Goal: Task Accomplishment & Management: Manage account settings

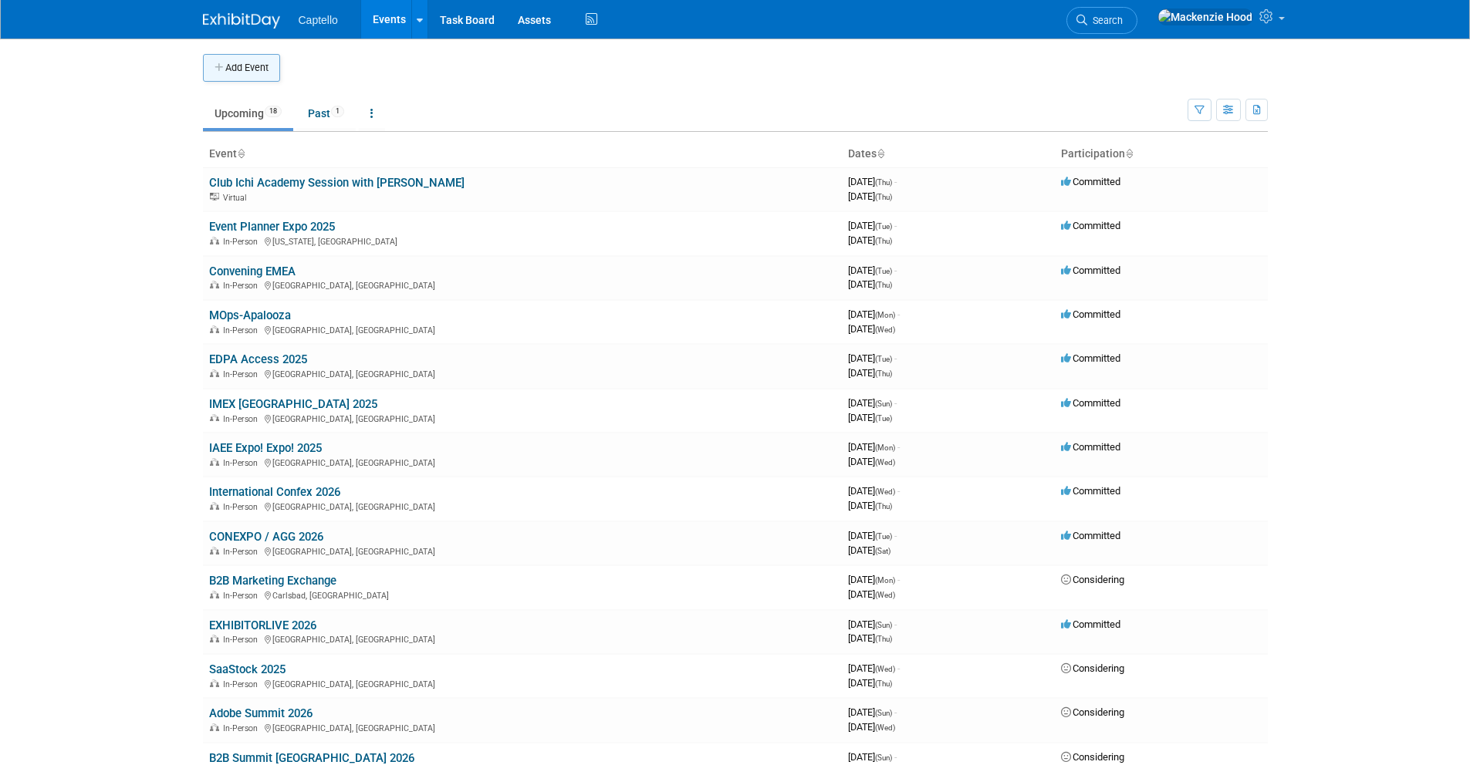
click at [234, 68] on button "Add Event" at bounding box center [241, 68] width 77 height 28
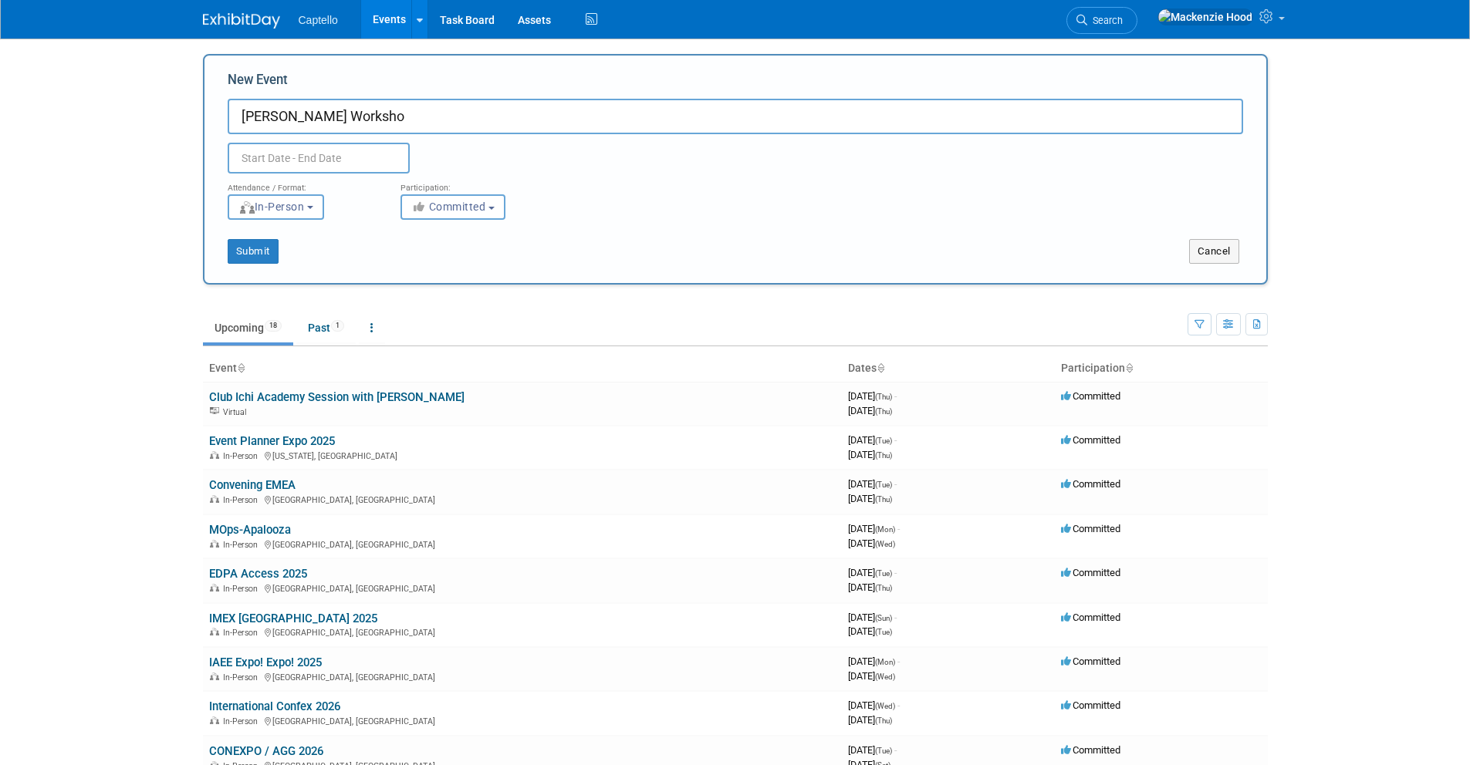
type input "[PERSON_NAME] Workshop"
drag, startPoint x: 398, startPoint y: 107, endPoint x: 428, endPoint y: 113, distance: 30.7
click at [428, 113] on input "Sean Patton Workshop" at bounding box center [735, 116] width 1015 height 35
type input "Building the Bench Workshop with [PERSON_NAME]"
click at [353, 147] on input "text" at bounding box center [319, 158] width 182 height 31
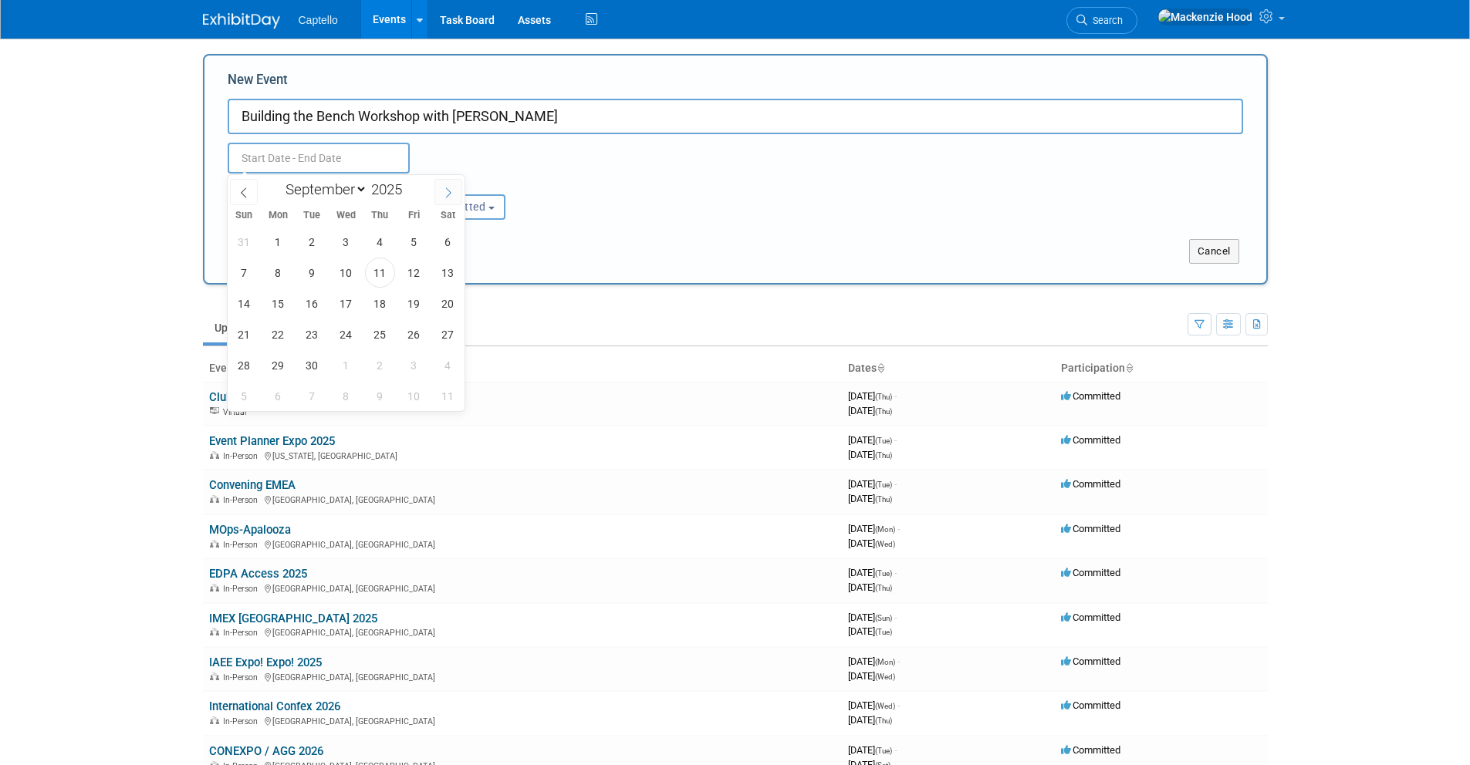
click at [447, 187] on icon at bounding box center [448, 192] width 11 height 11
select select "9"
click at [354, 296] on span "15" at bounding box center [346, 304] width 30 height 30
type input "Oct 15, 2025 to Oct 15, 2025"
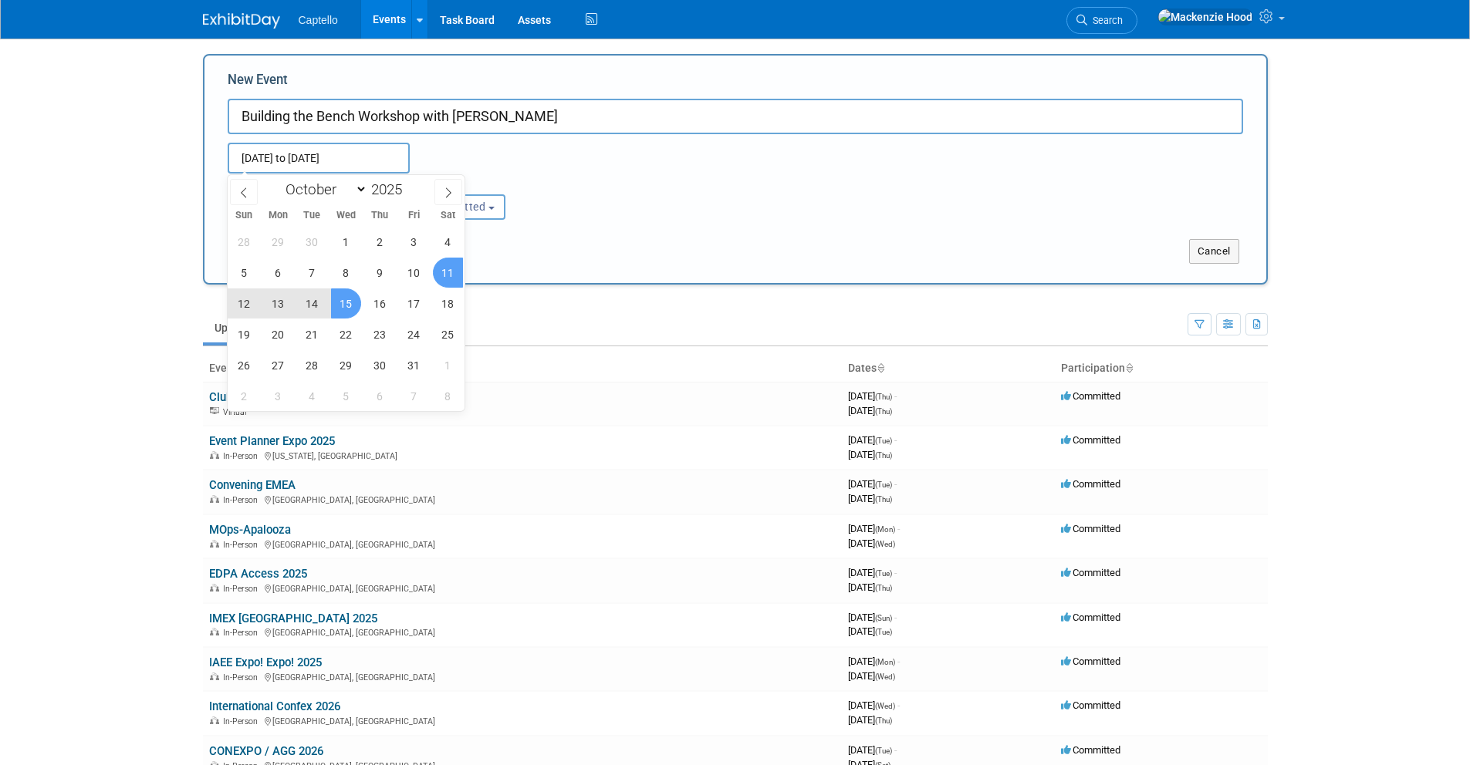
click at [572, 153] on div "Oct 15, 2025 to Oct 15, 2025 Duplicate Event Warning" at bounding box center [735, 153] width 1038 height 39
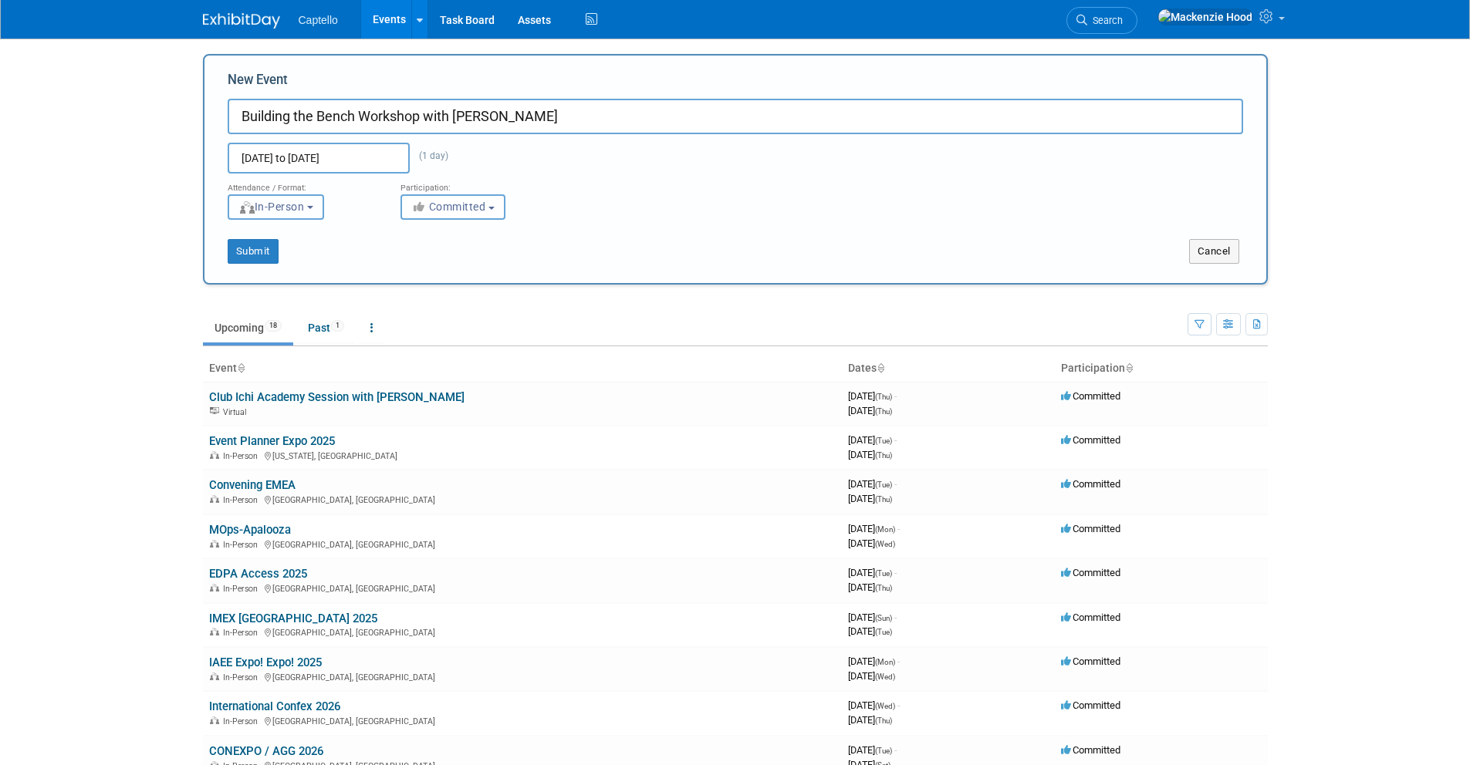
click at [287, 208] on span "In-Person" at bounding box center [271, 207] width 66 height 12
click at [326, 264] on label "Virtual" at bounding box center [280, 266] width 89 height 21
click at [242, 264] on input "Virtual" at bounding box center [237, 267] width 10 height 10
select select "2"
click at [263, 250] on button "Submit" at bounding box center [253, 251] width 51 height 25
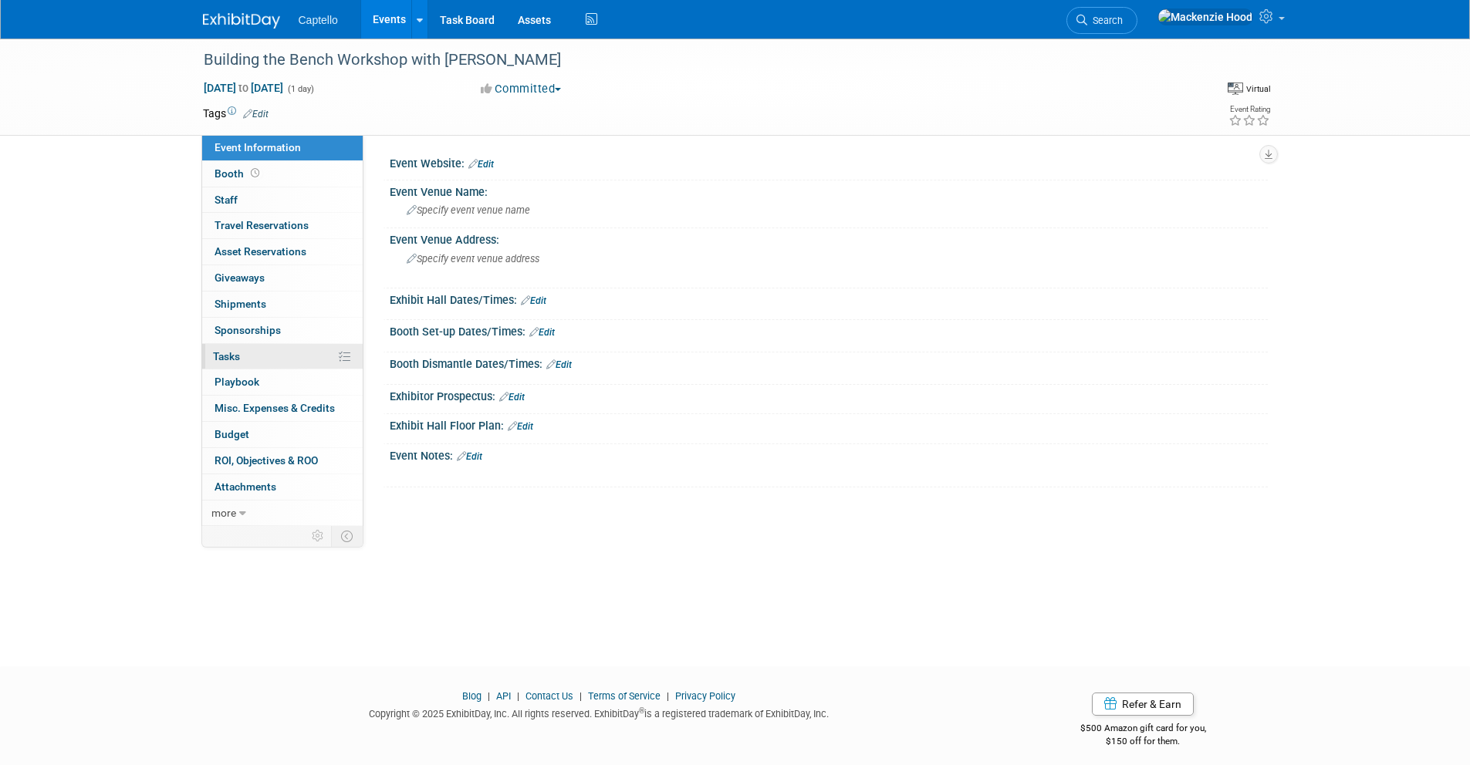
click at [268, 352] on link "0% Tasks 0%" at bounding box center [282, 356] width 160 height 25
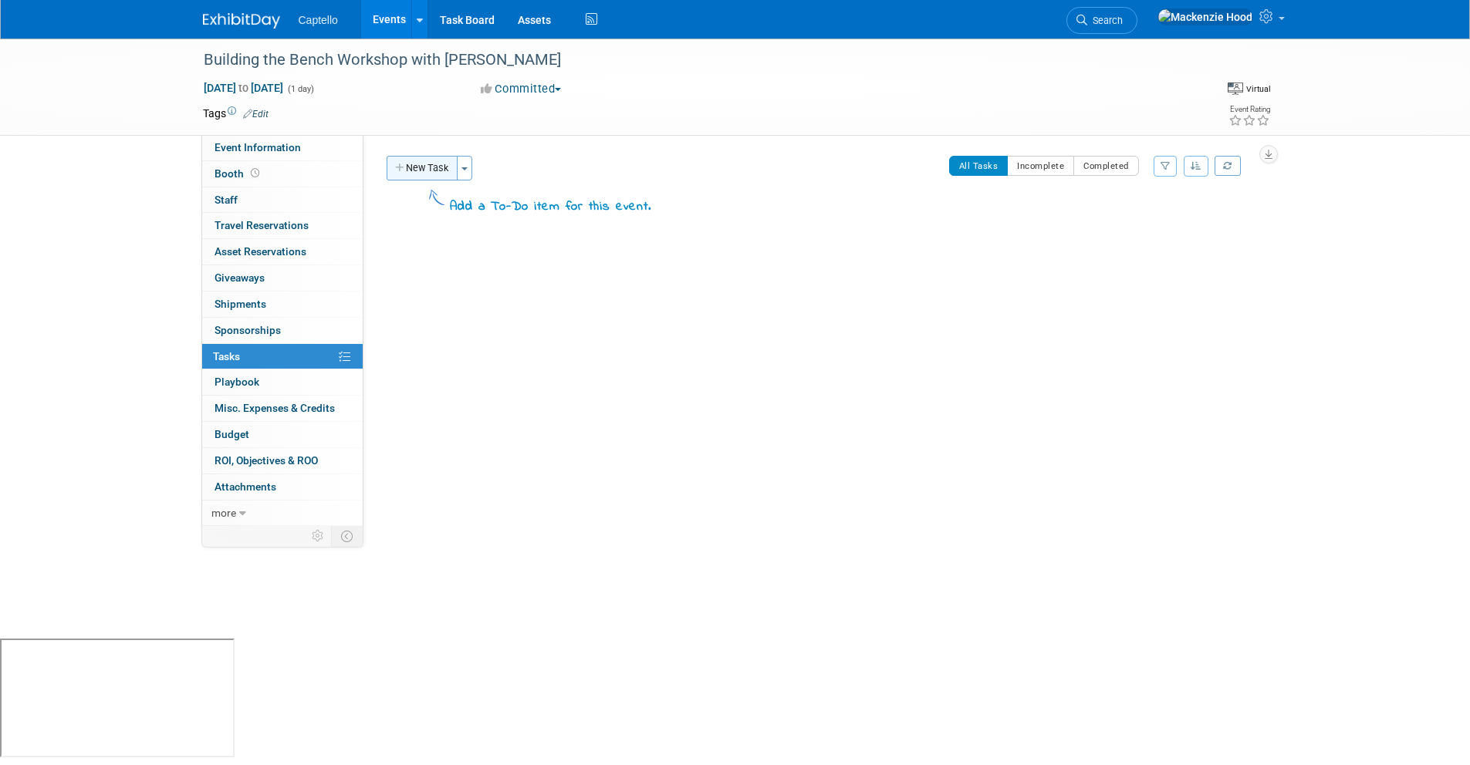
click at [397, 164] on icon "button" at bounding box center [400, 169] width 11 height 10
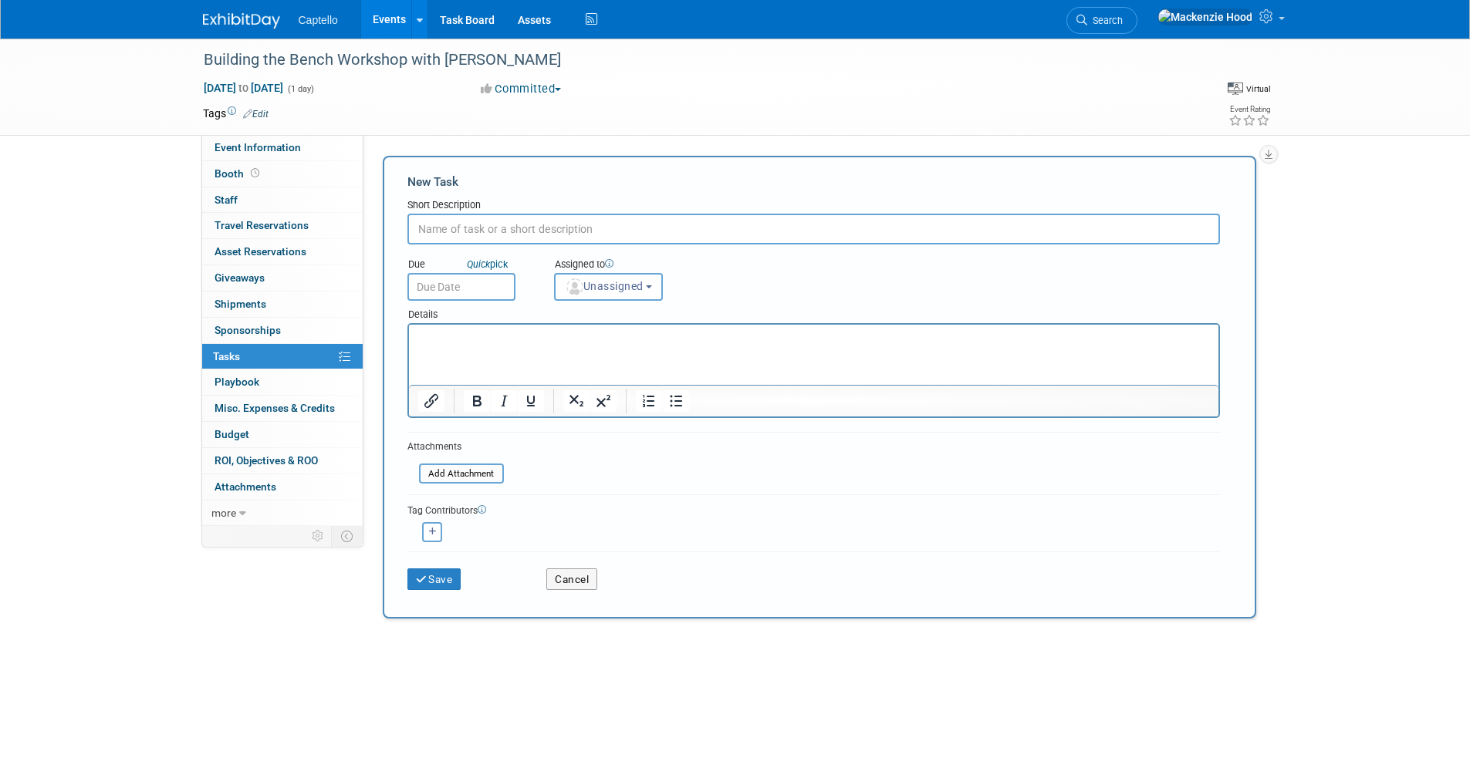
click at [438, 230] on input "text" at bounding box center [813, 229] width 812 height 31
type input "Set up Webinar in Zoom"
click at [437, 570] on button "Save" at bounding box center [434, 580] width 54 height 22
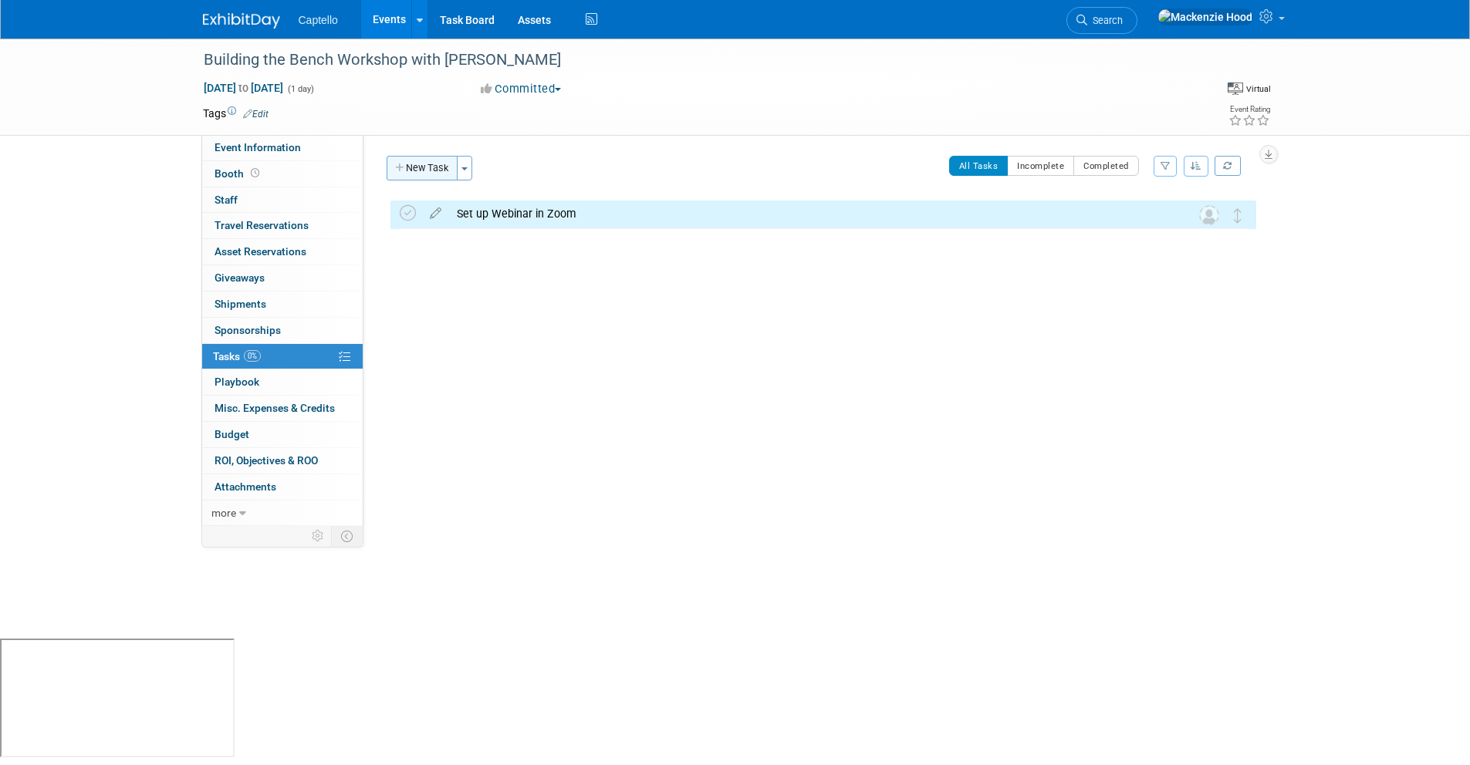
click at [397, 160] on button "New Task" at bounding box center [421, 168] width 71 height 25
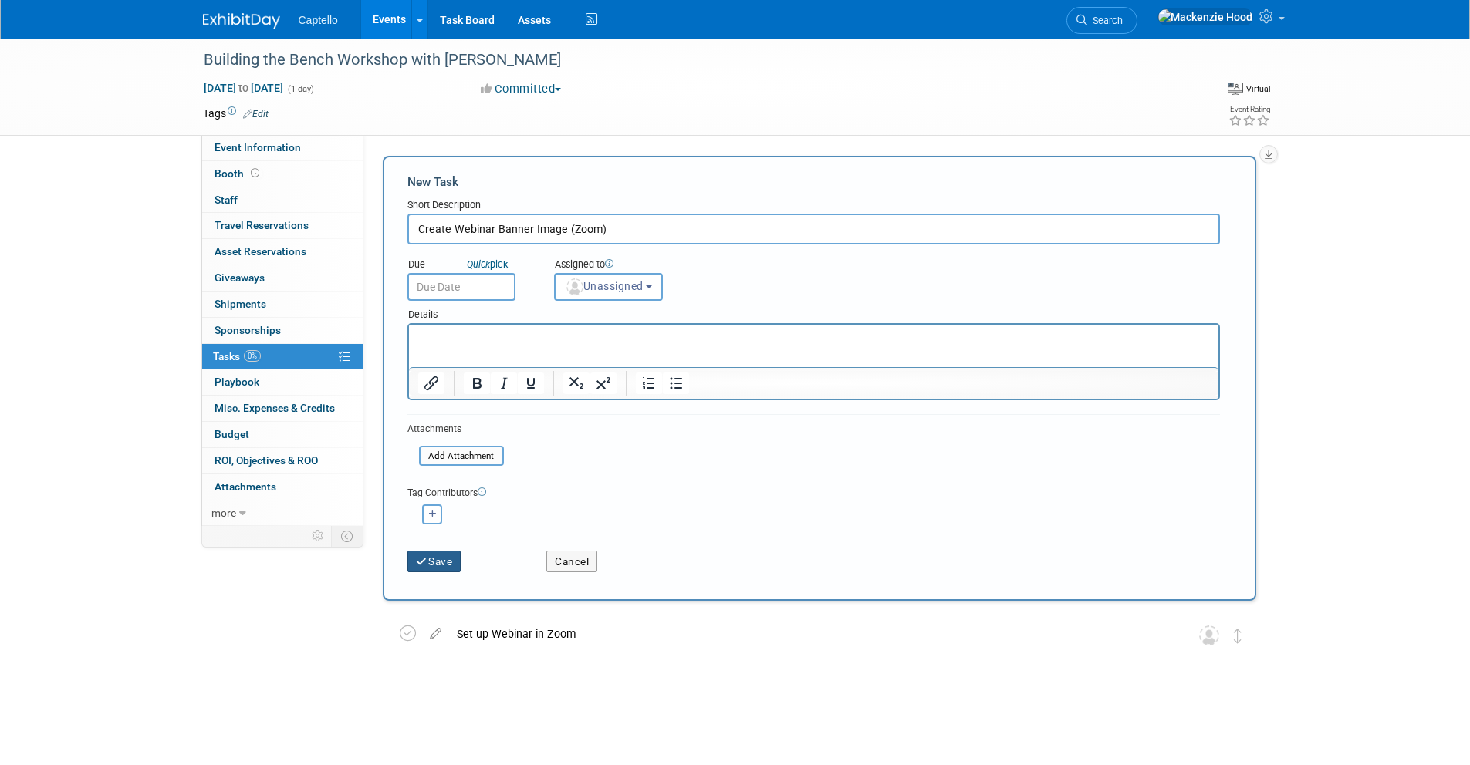
type input "Create Webinar Banner Image (Zoom)"
click at [434, 562] on button "Save" at bounding box center [434, 562] width 54 height 22
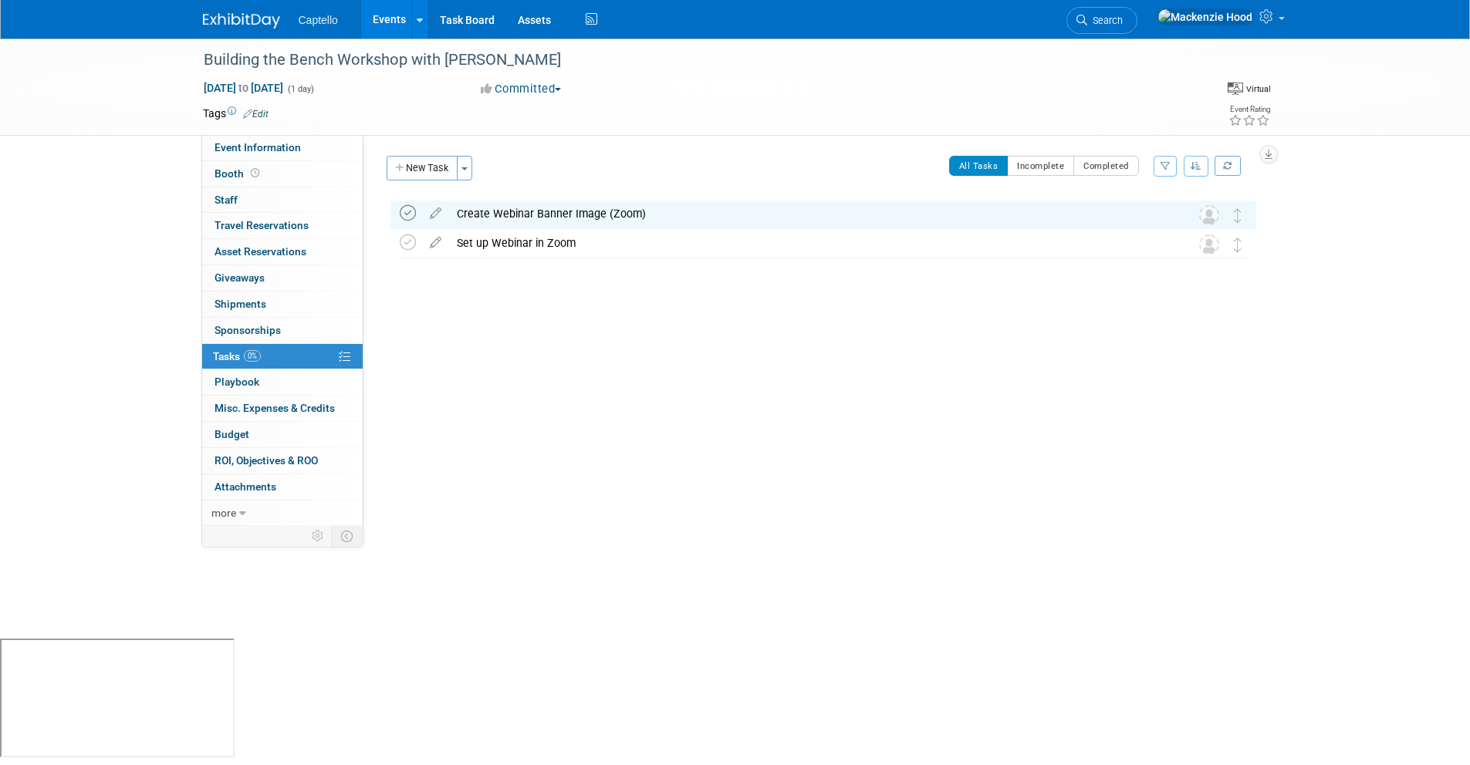
click at [406, 210] on icon at bounding box center [408, 213] width 16 height 16
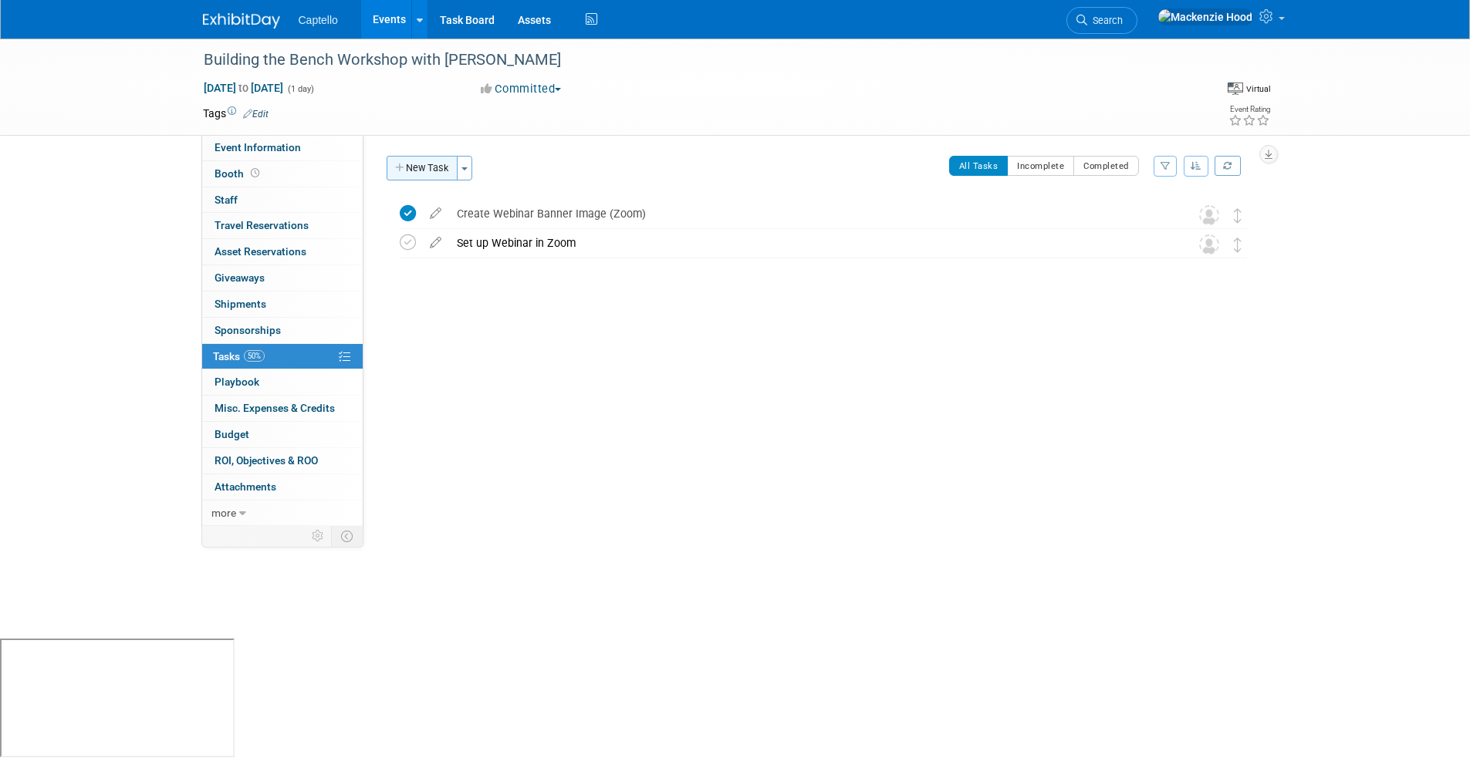
click at [427, 169] on button "New Task" at bounding box center [421, 168] width 71 height 25
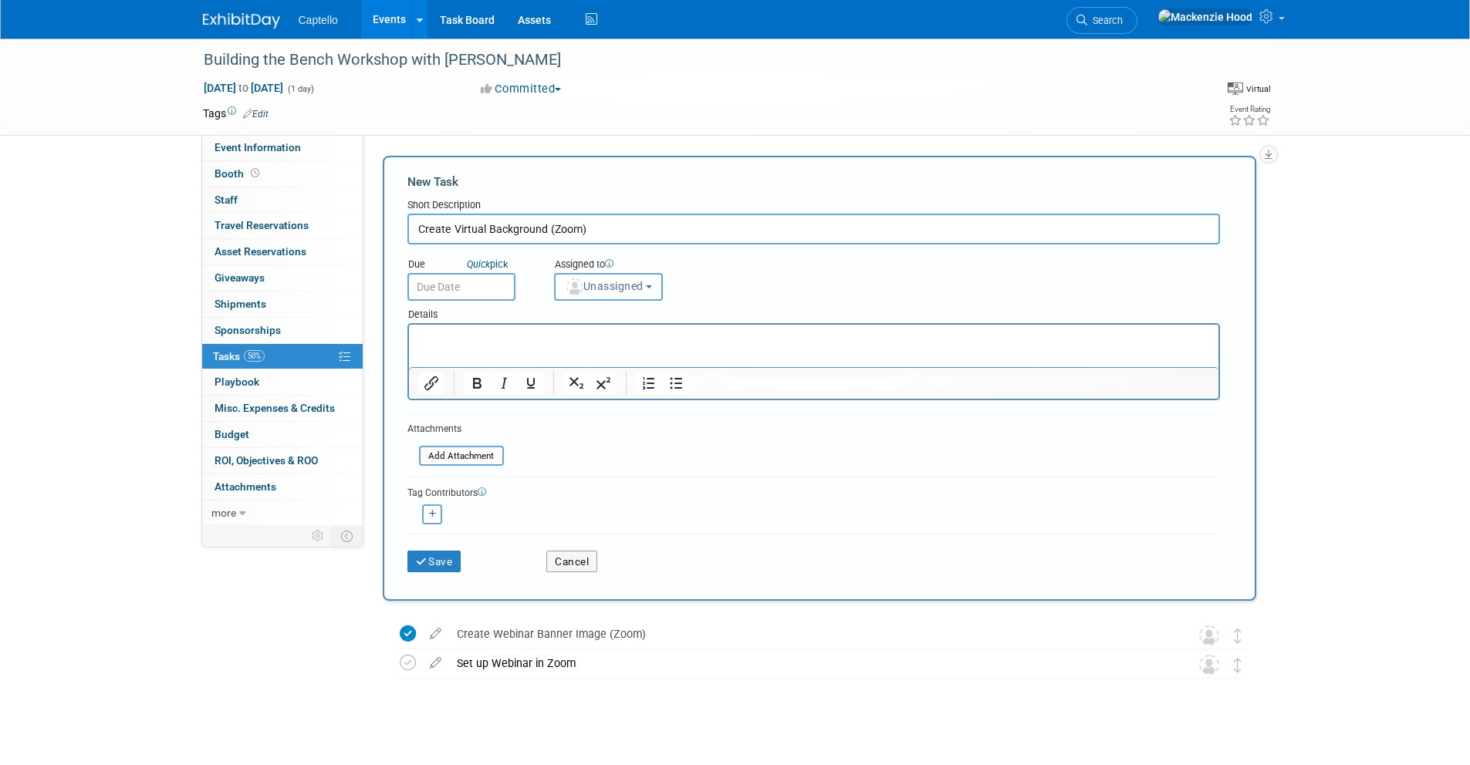
click at [545, 228] on input "Create Virtual Background (Zoom)" at bounding box center [813, 229] width 812 height 31
click at [693, 224] on input "Create Virtual Background for Webinar (Zoom)" at bounding box center [813, 229] width 812 height 31
click at [603, 227] on input "Create Virtual Background for Webinar (Zoom)" at bounding box center [813, 229] width 812 height 31
click at [706, 223] on input "Create Virtual Background for Webinar (Zoom)" at bounding box center [813, 229] width 812 height 31
type input "Create Virtual Background for Webinar (Zoom)"
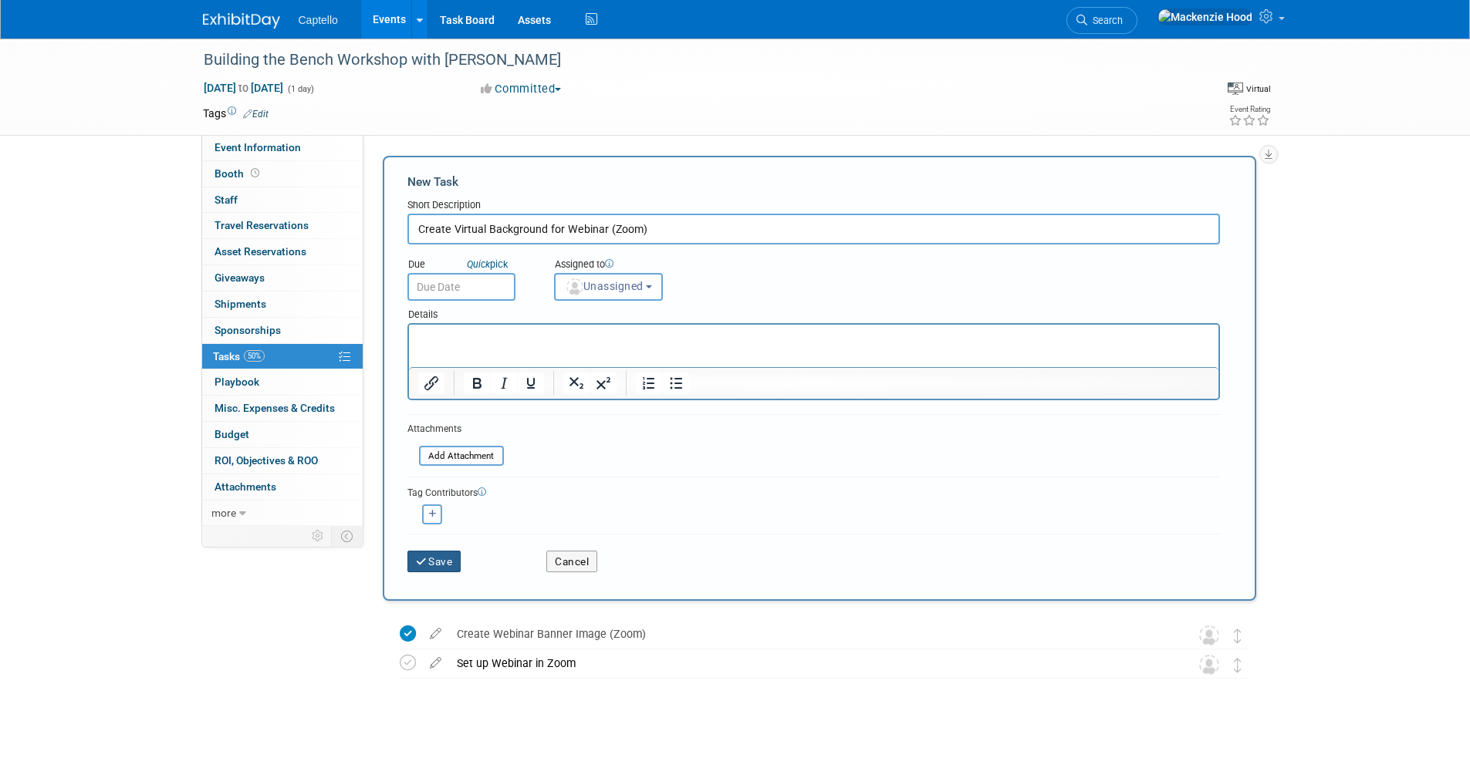
click at [435, 571] on button "Save" at bounding box center [434, 562] width 54 height 22
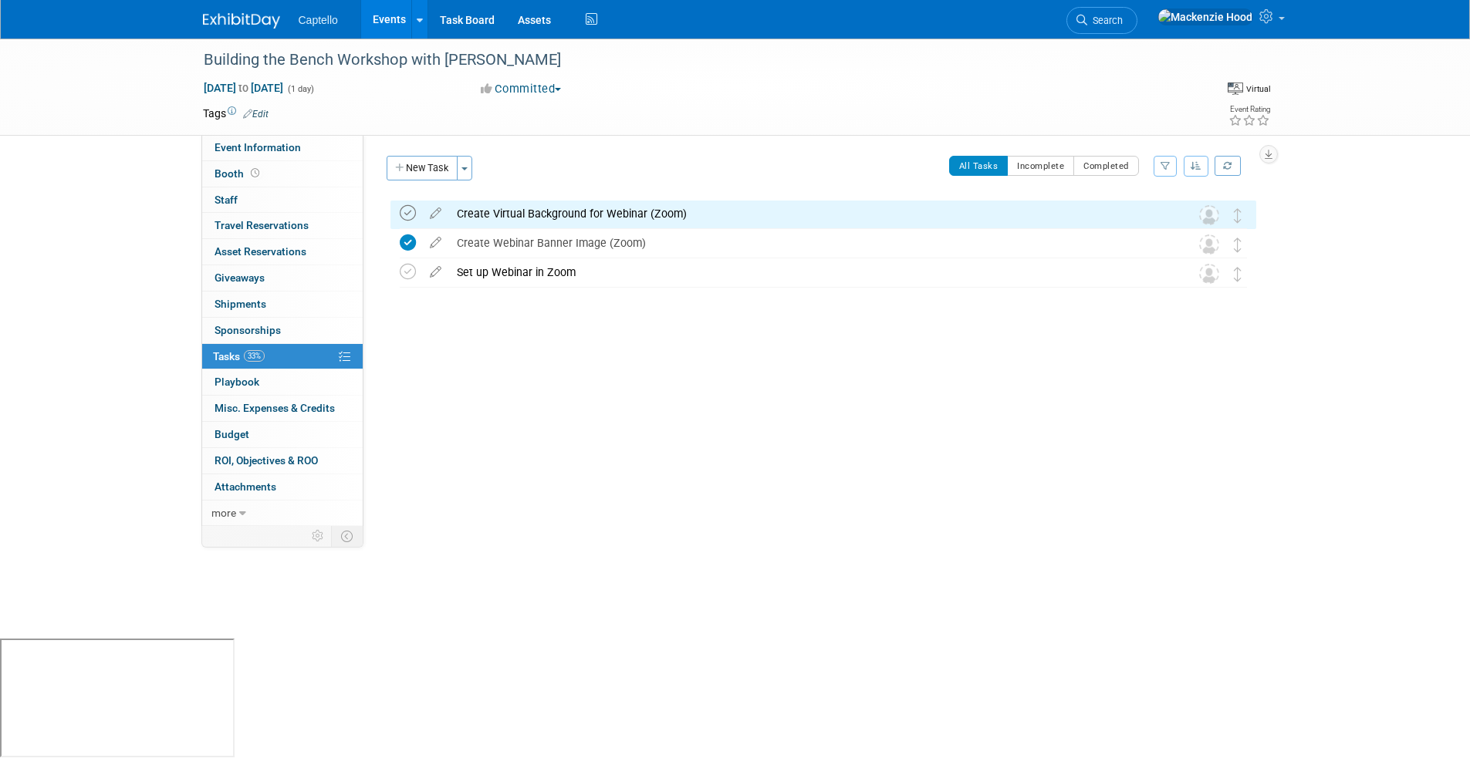
click at [407, 211] on icon at bounding box center [408, 213] width 16 height 16
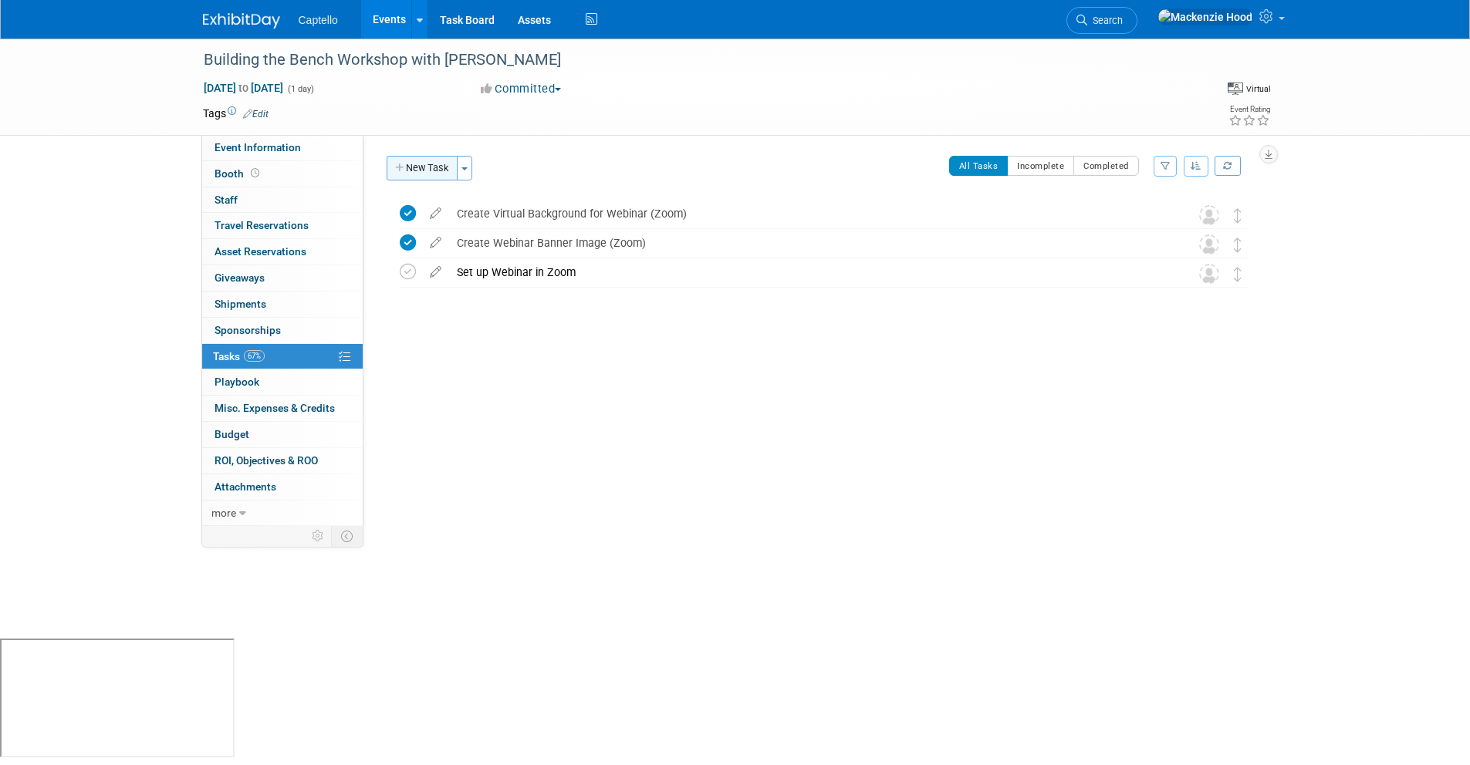
drag, startPoint x: 390, startPoint y: 150, endPoint x: 401, endPoint y: 178, distance: 30.5
click at [390, 150] on div "Event Website: Edit Event Venue Name: Specify event venue name Event Venue Addr…" at bounding box center [815, 330] width 904 height 391
click at [405, 162] on button "New Task" at bounding box center [421, 168] width 71 height 25
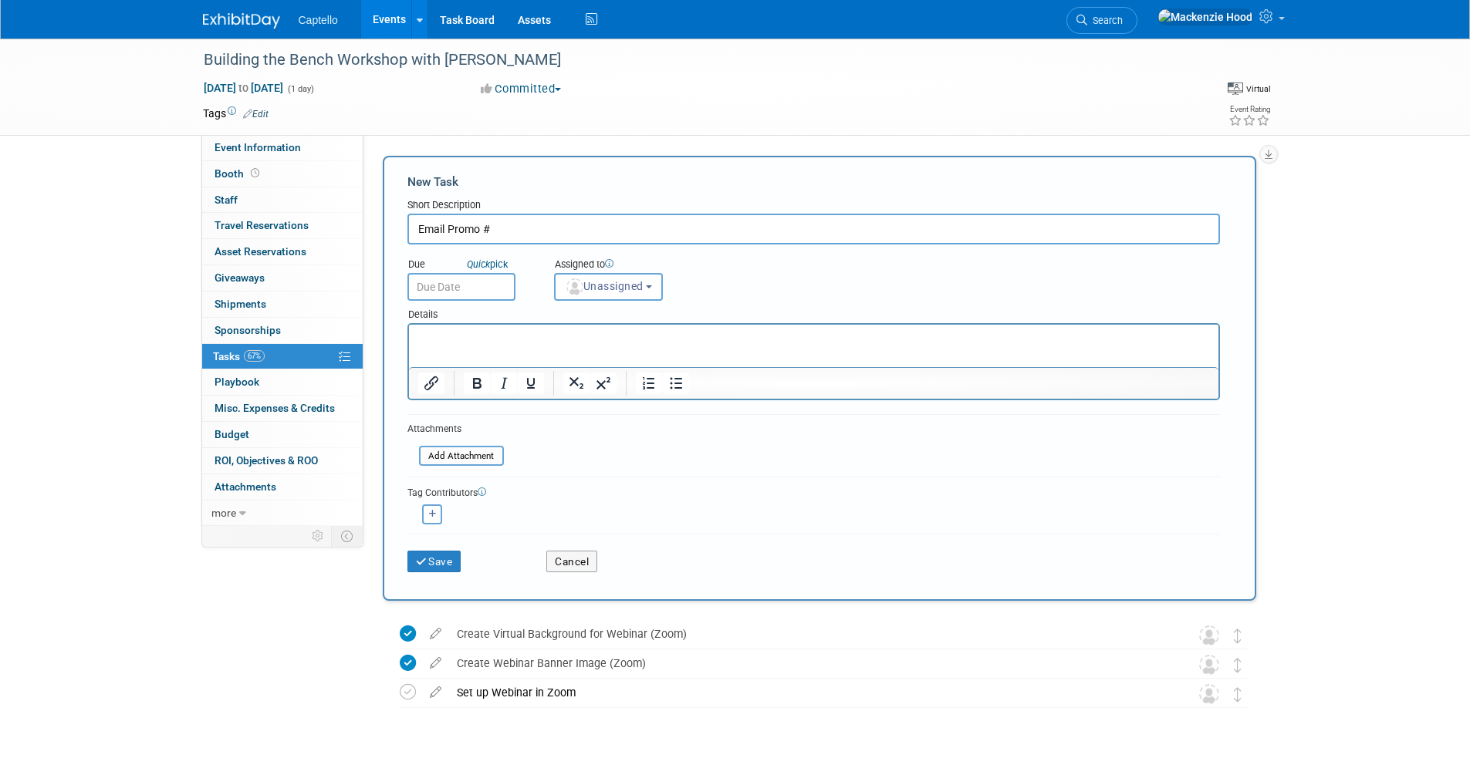
type input "Email Promo #1"
drag, startPoint x: 494, startPoint y: 228, endPoint x: 393, endPoint y: 214, distance: 102.1
click at [393, 214] on div "New Task Short Description Email Promo #1 Due Quick pick" at bounding box center [819, 378] width 873 height 445
click at [522, 227] on input "Set up Confirmation, reminder, and attendee emails in Zoom" at bounding box center [813, 229] width 812 height 31
click at [595, 228] on input "Set up Confirmation, Reminder, and attendee emails in Zoom" at bounding box center [813, 229] width 812 height 31
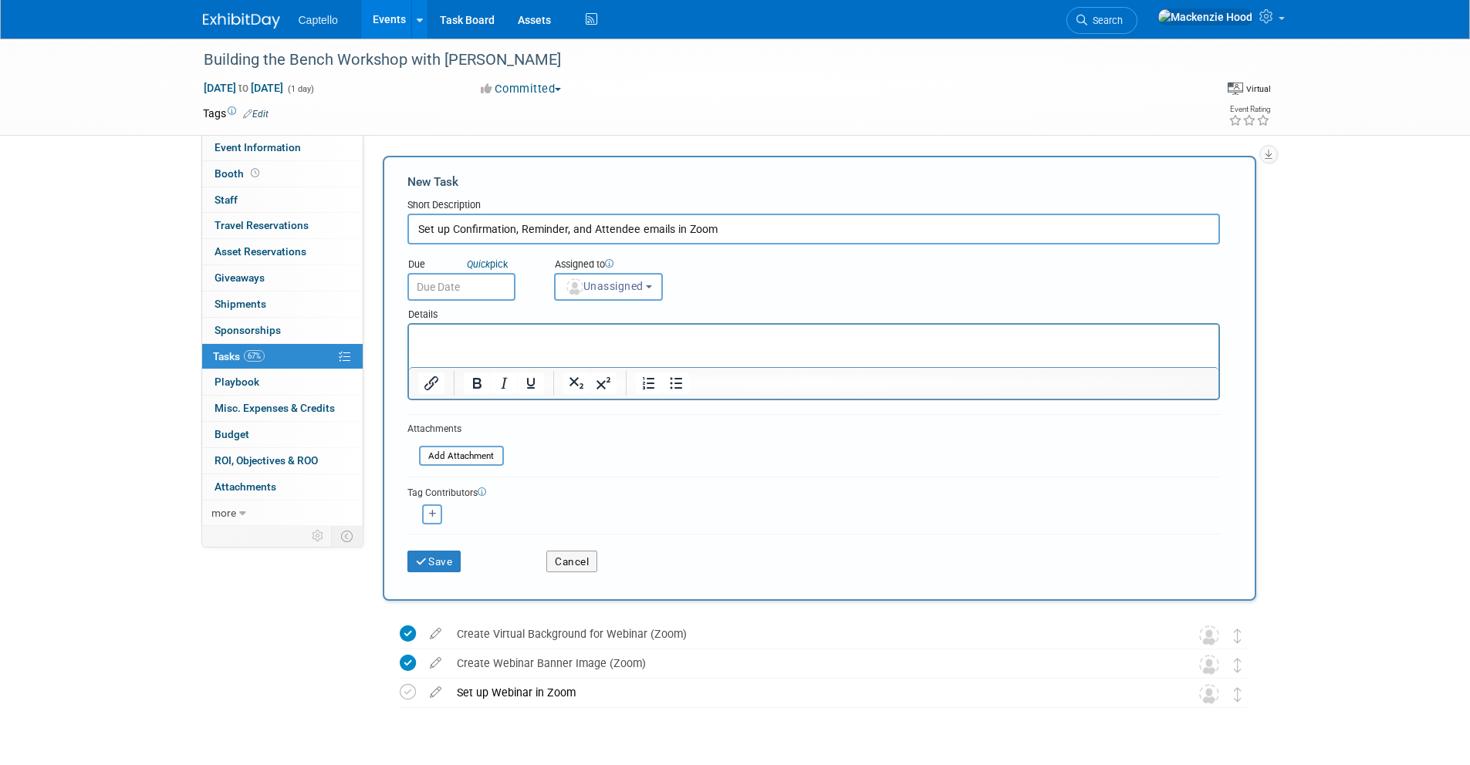
click at [640, 226] on input "Set up Confirmation, Reminder, and Attendee emails in Zoom" at bounding box center [813, 229] width 812 height 31
click at [731, 226] on input "Set up Confirmation, Reminder, and Attendee Emails in Zoom" at bounding box center [813, 229] width 812 height 31
type input "Set up Confirmation, Reminder, and Attendee Emails in Zoom"
click at [438, 562] on button "Save" at bounding box center [434, 562] width 54 height 22
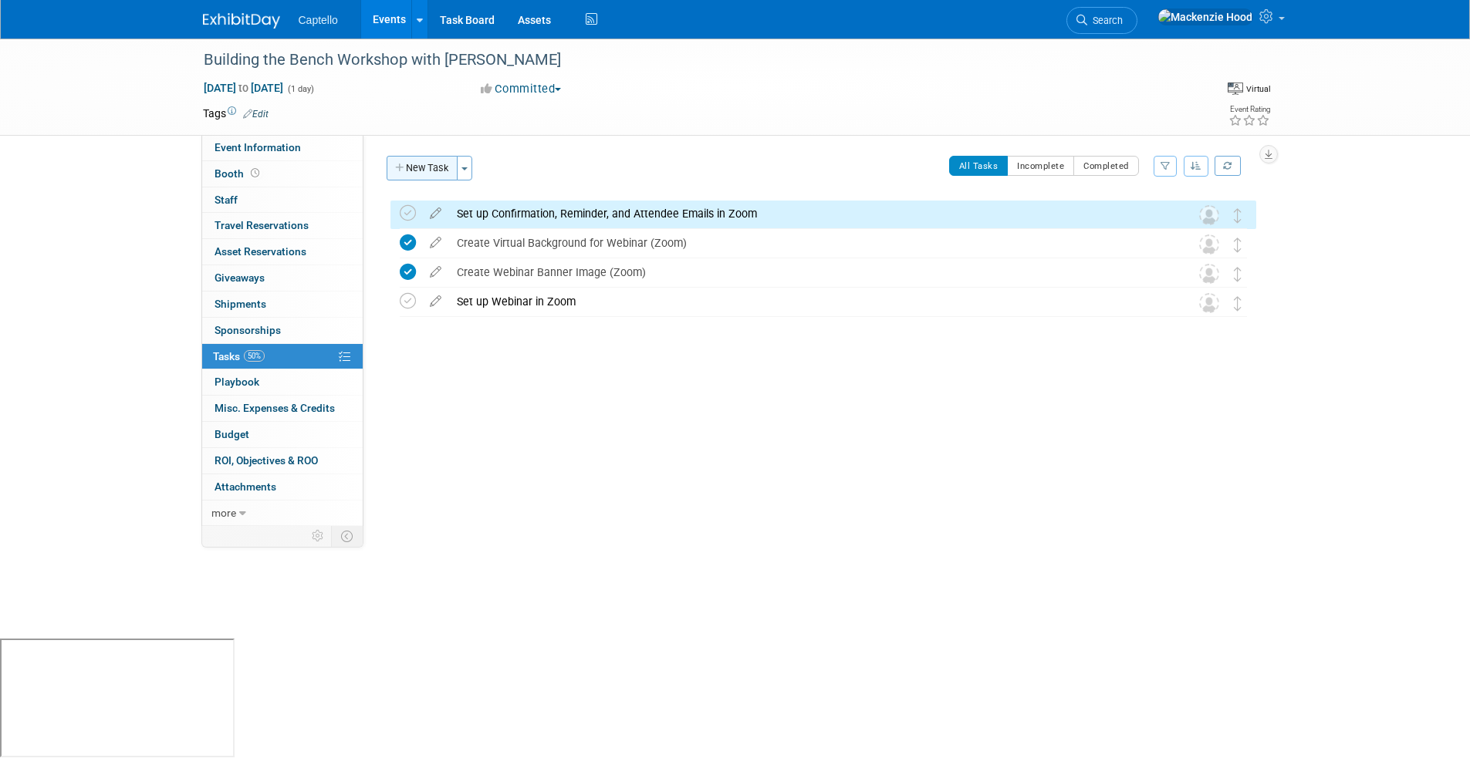
click at [400, 167] on icon "button" at bounding box center [400, 169] width 11 height 10
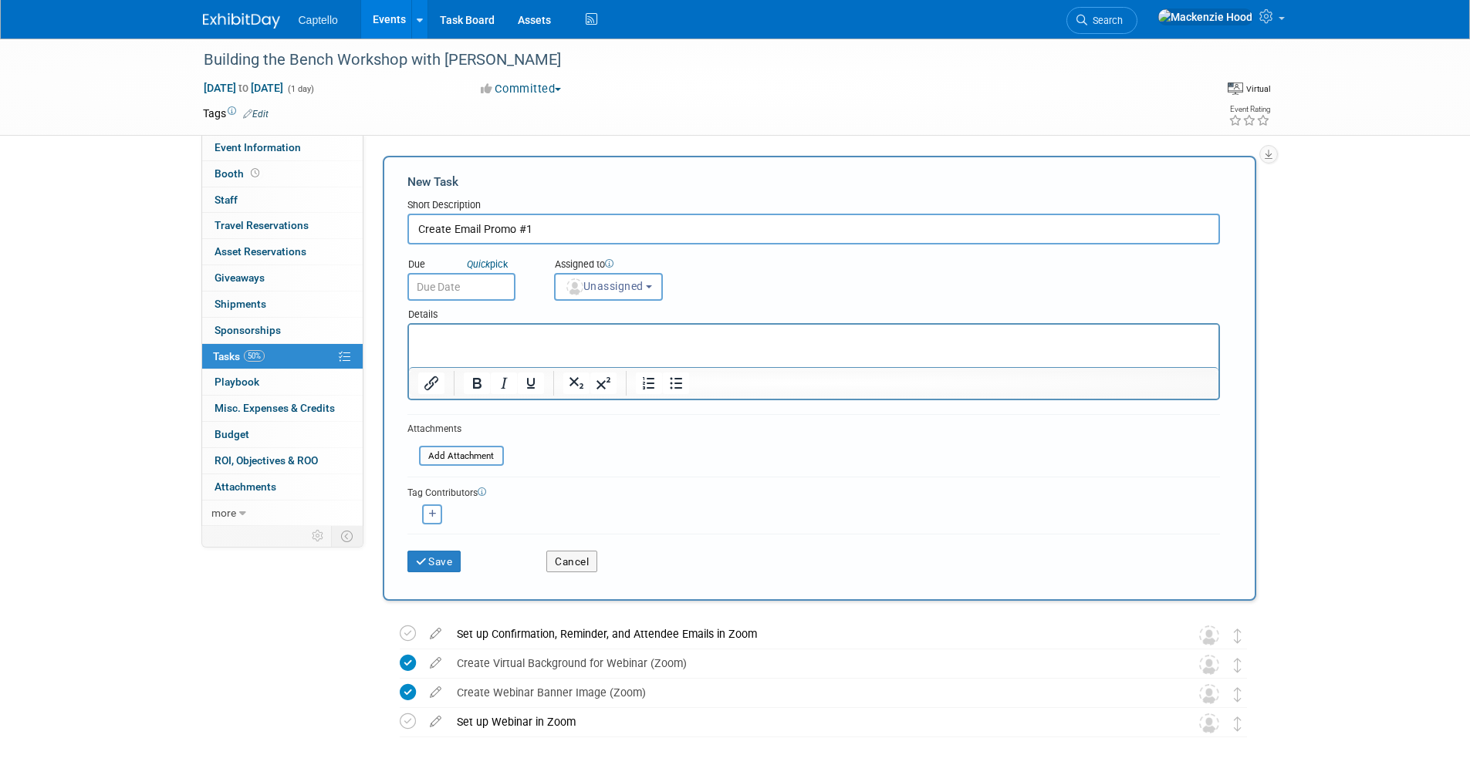
drag, startPoint x: 537, startPoint y: 231, endPoint x: 414, endPoint y: 209, distance: 124.5
click at [414, 209] on div "Short Description Create Email Promo #1" at bounding box center [813, 221] width 812 height 46
type input "Create Email Promo #1"
click at [443, 562] on button "Save" at bounding box center [434, 562] width 54 height 22
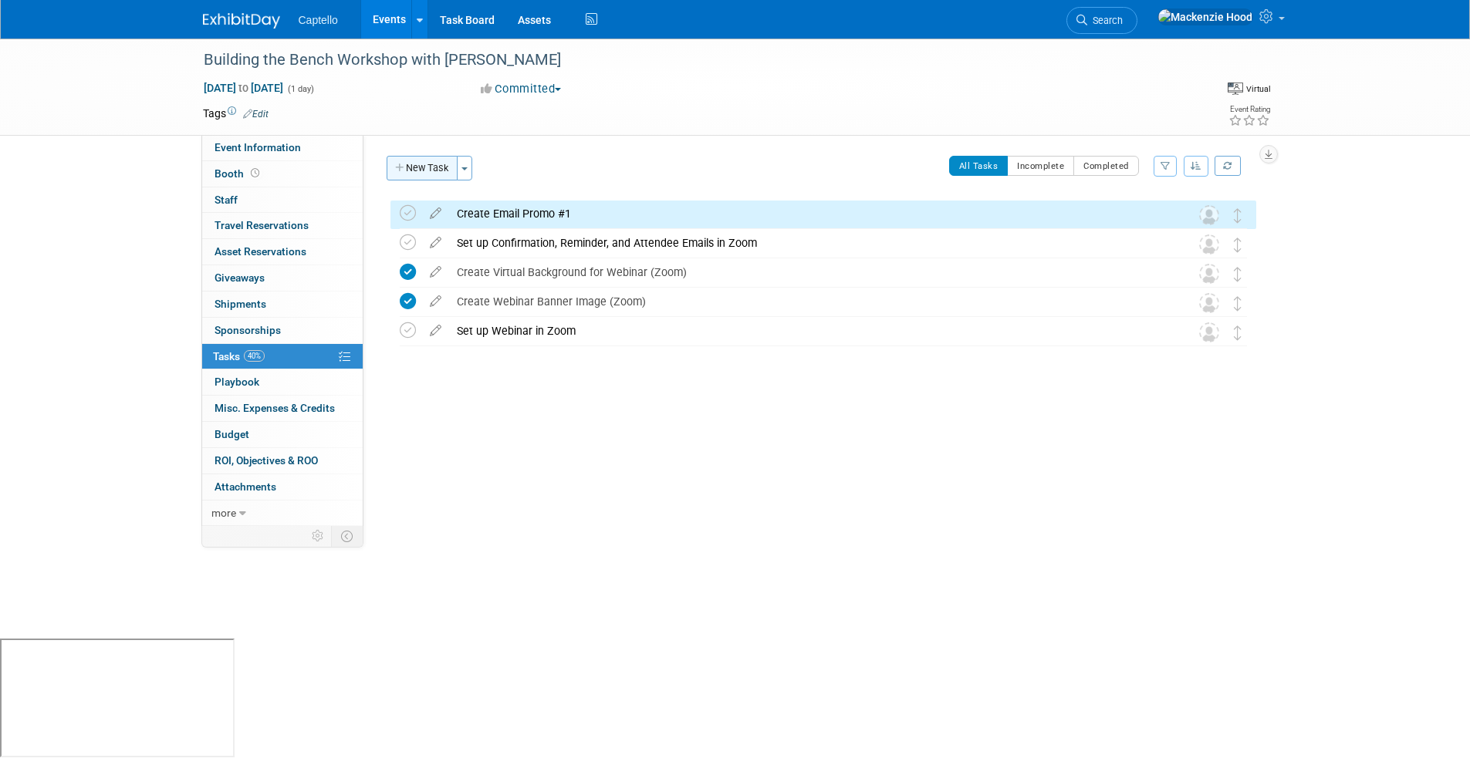
click at [417, 163] on button "New Task" at bounding box center [421, 168] width 71 height 25
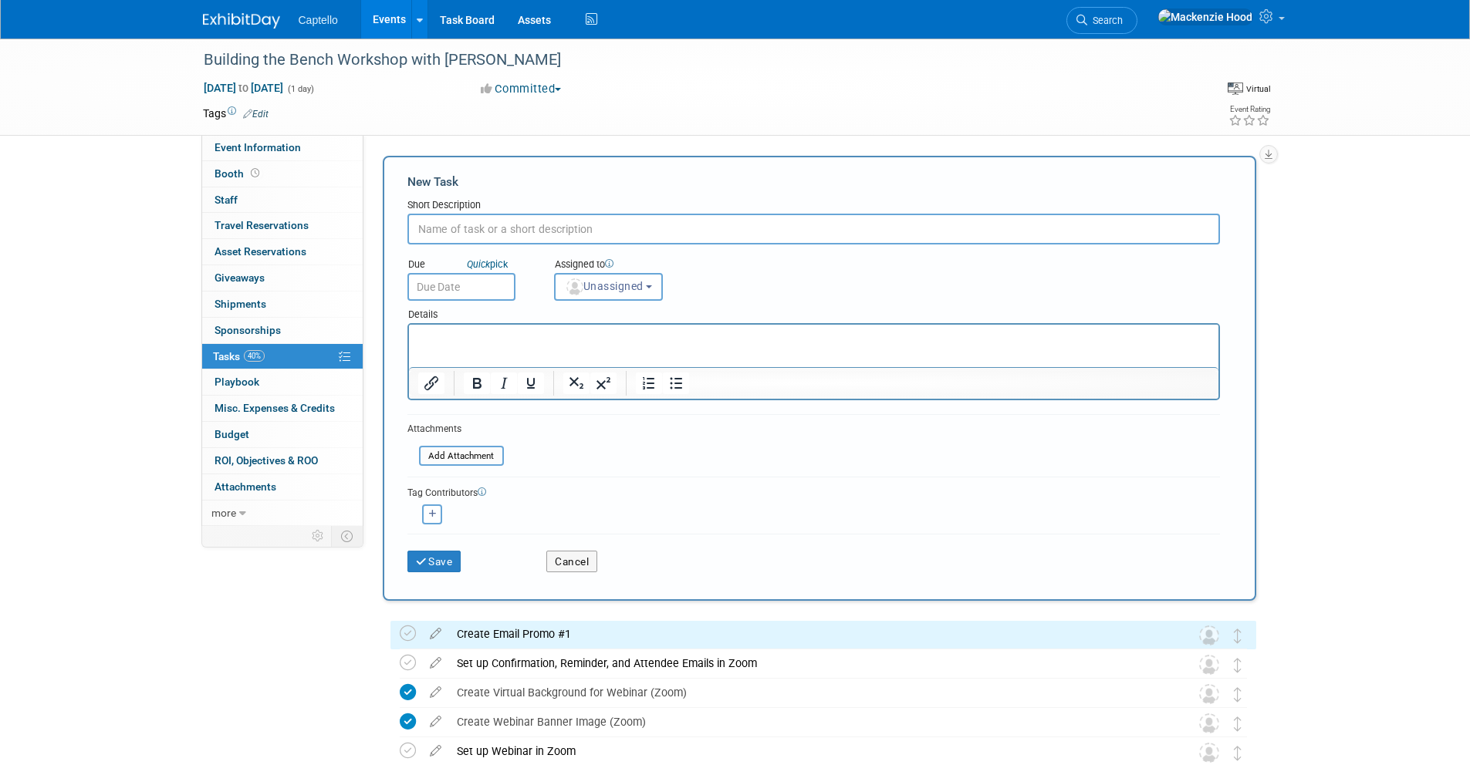
paste input "Create Email Promo #1"
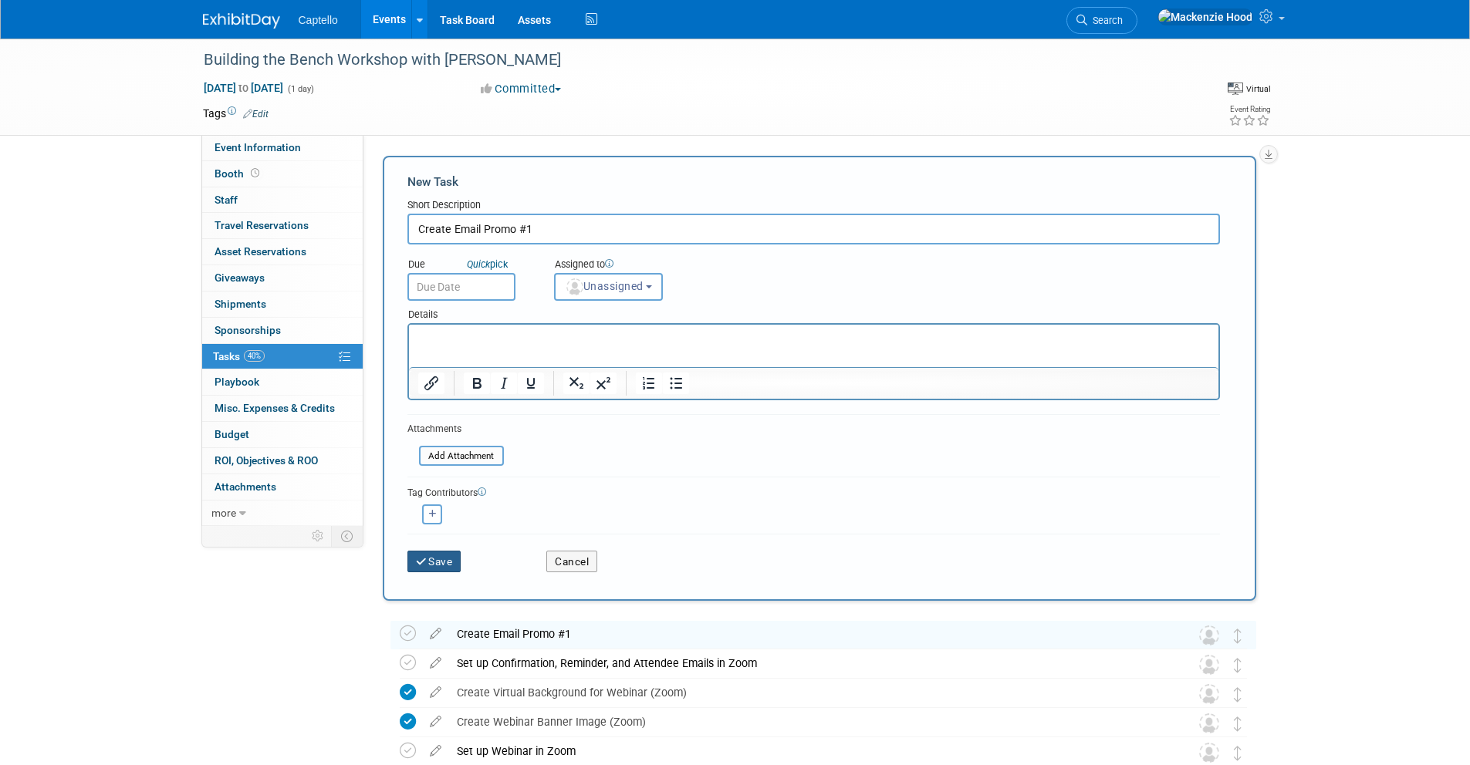
type input "Create Email Promo #1"
click at [427, 562] on icon "submit" at bounding box center [422, 562] width 13 height 11
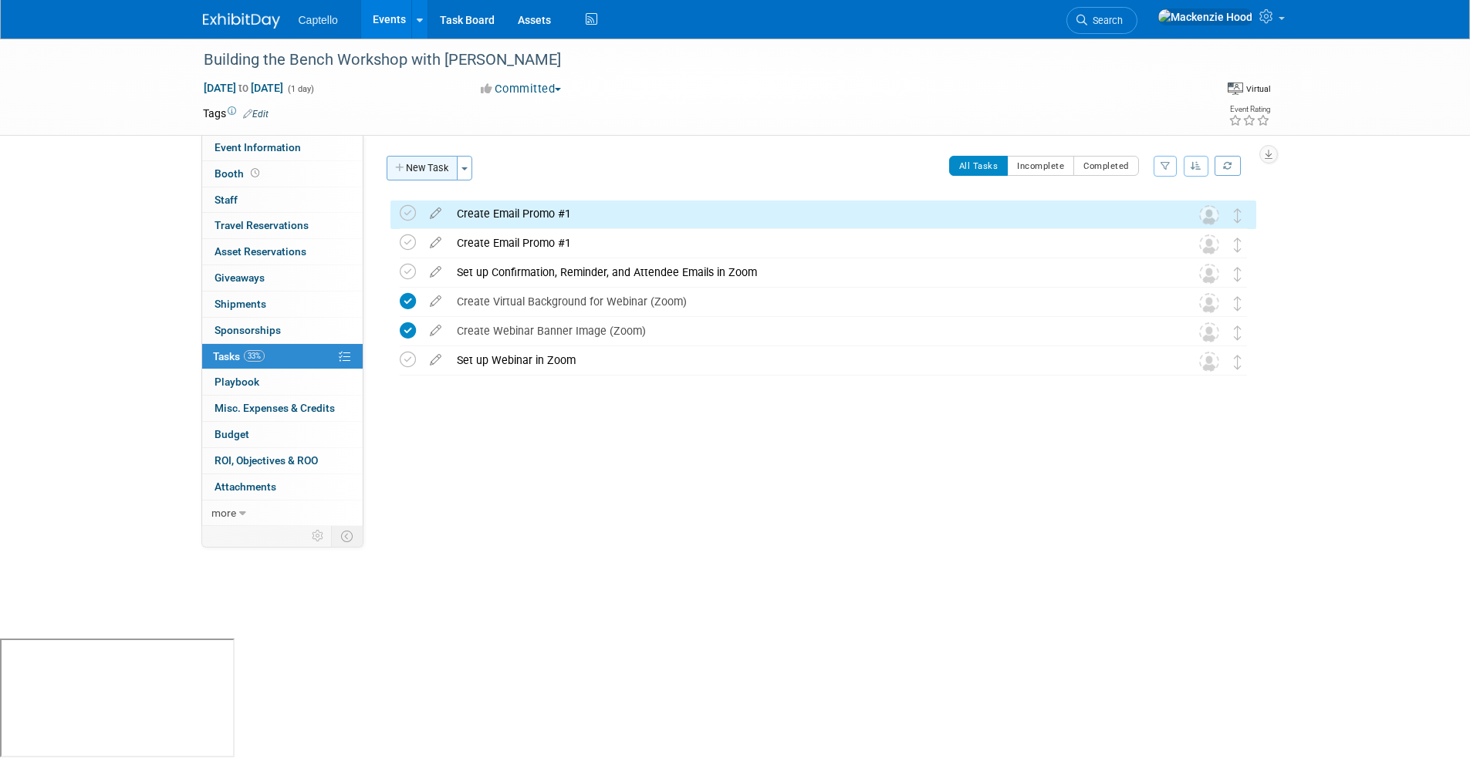
click at [420, 156] on button "New Task" at bounding box center [421, 168] width 71 height 25
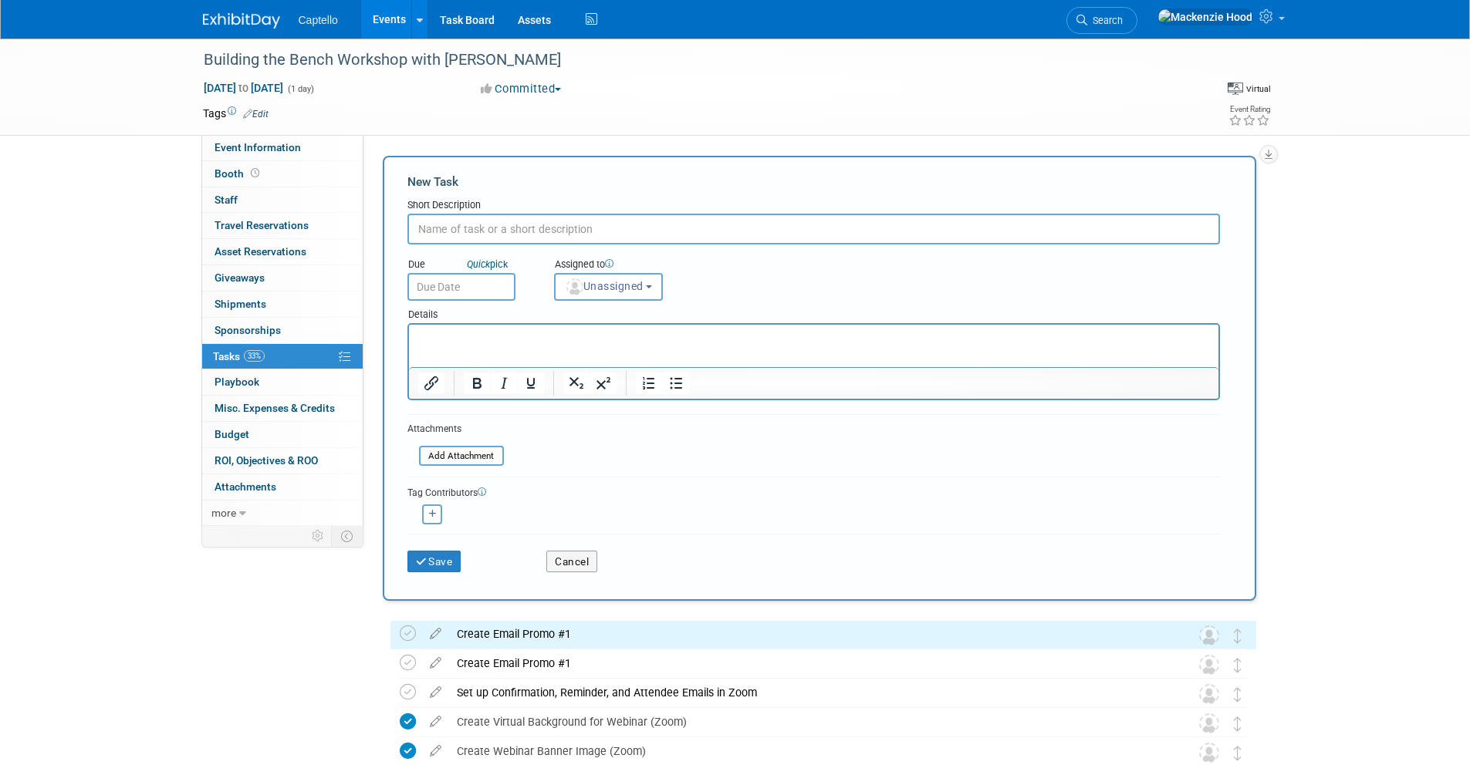
paste input "Create Email Promo #1"
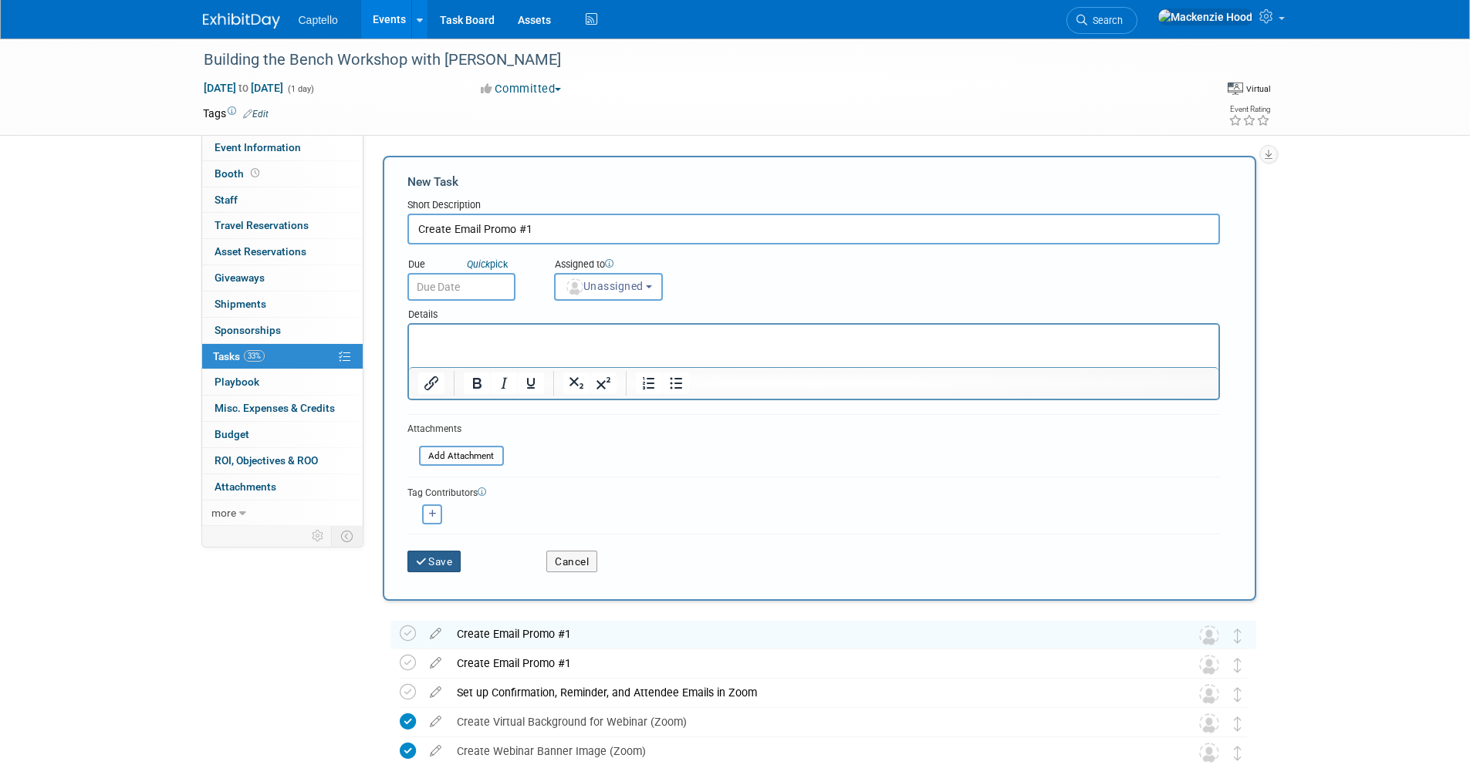
type input "Create Email Promo #1"
click at [435, 557] on button "Save" at bounding box center [434, 562] width 54 height 22
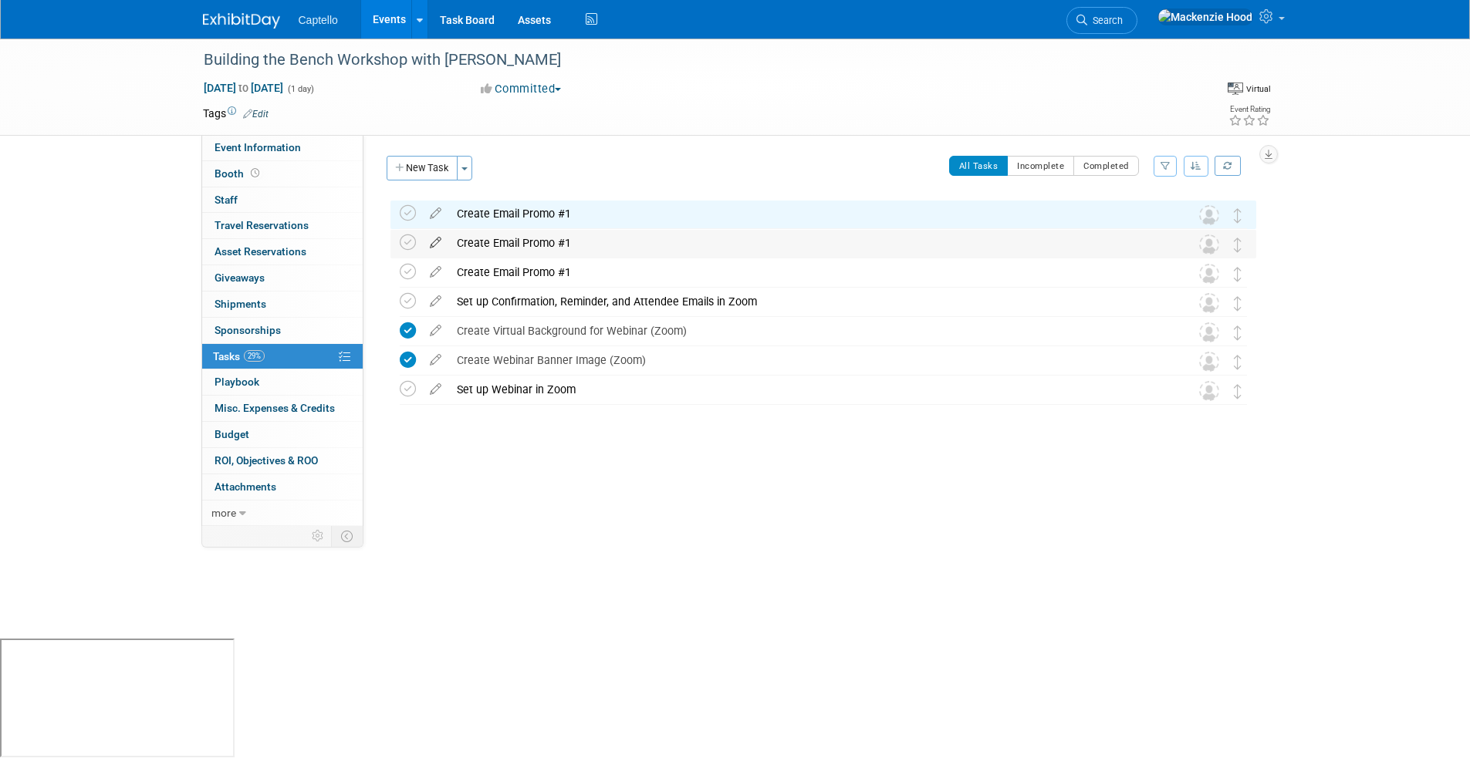
click at [434, 235] on icon at bounding box center [435, 239] width 27 height 19
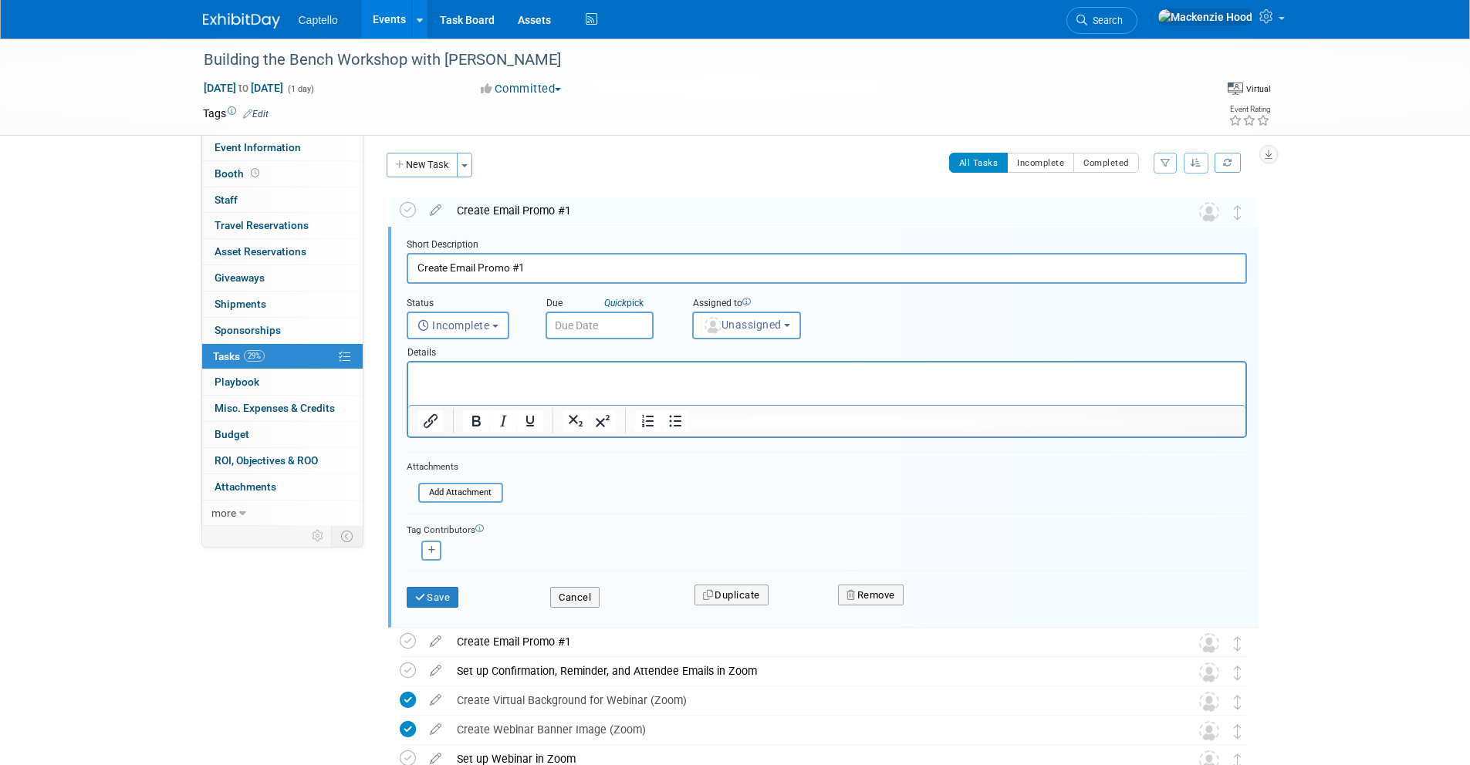
scroll to position [4, 0]
type input "Create Email Promo #2"
click at [420, 599] on icon "submit" at bounding box center [421, 597] width 12 height 10
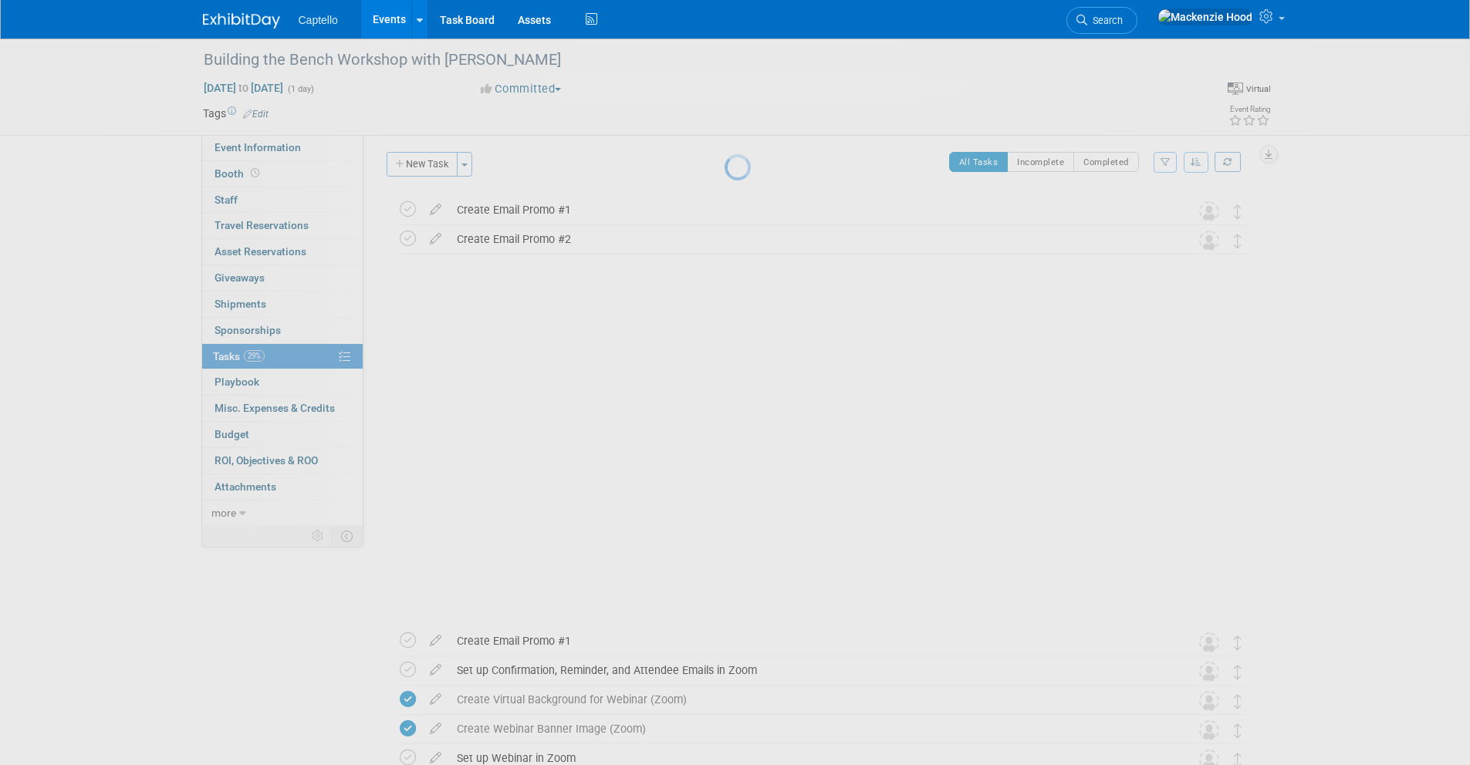
scroll to position [0, 0]
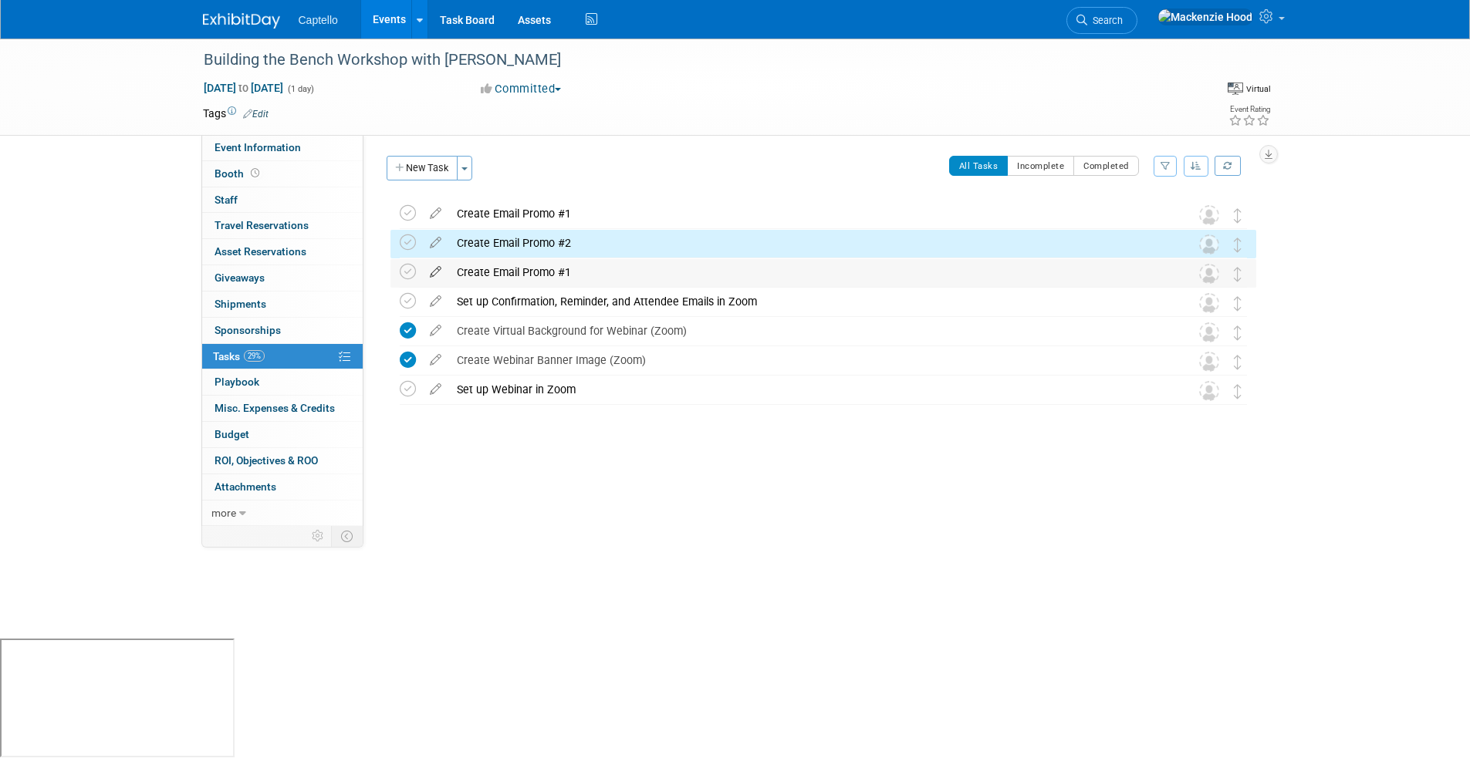
click at [432, 267] on icon at bounding box center [435, 268] width 27 height 19
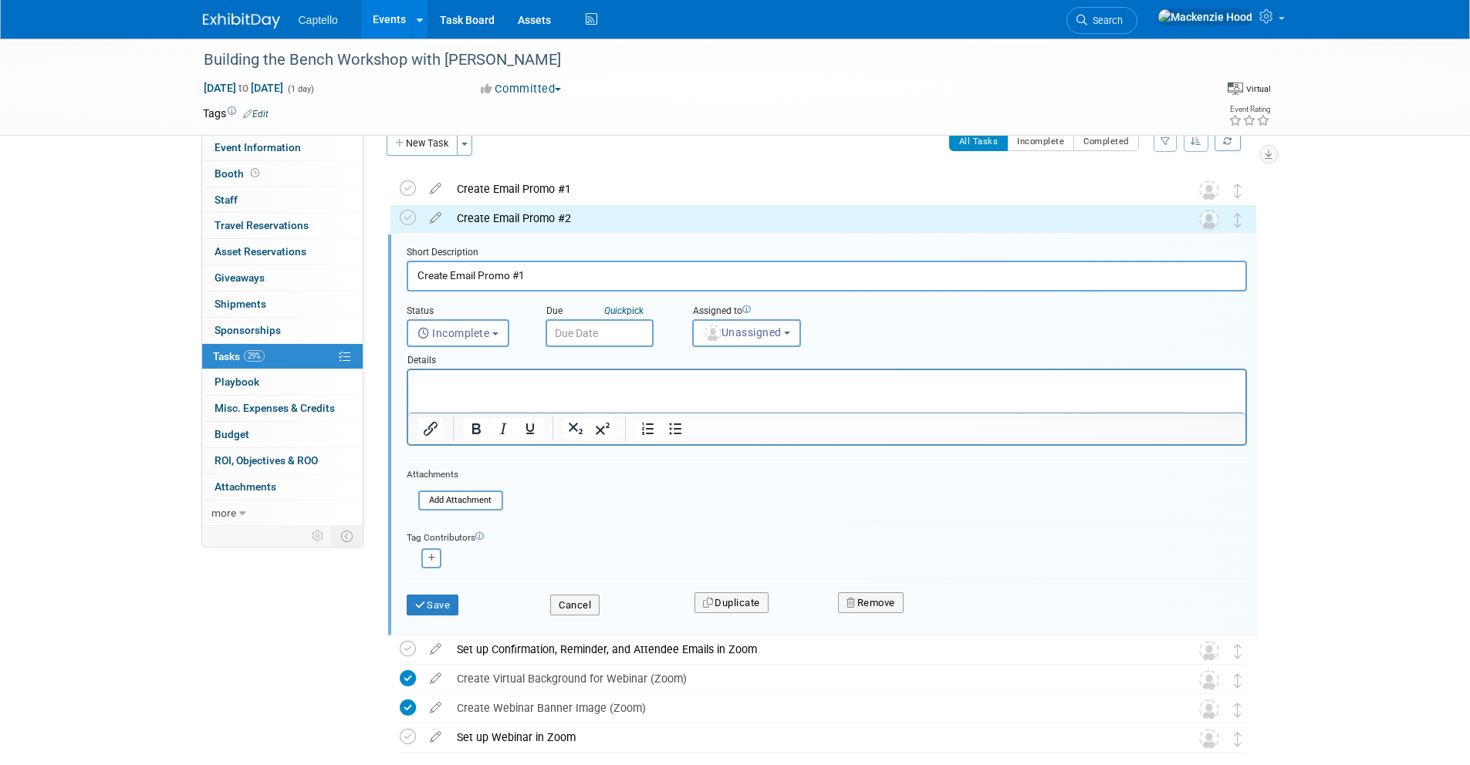
scroll to position [33, 0]
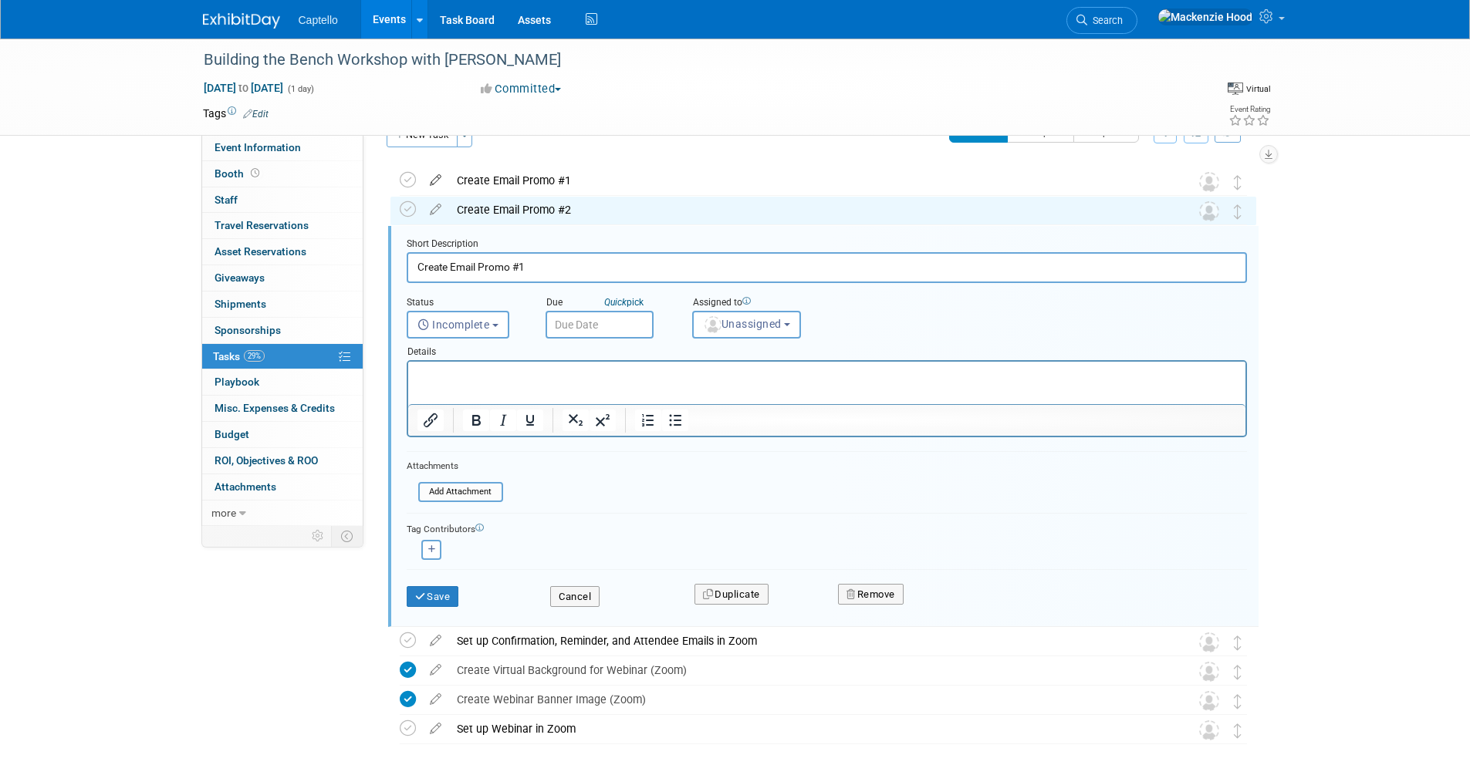
click at [434, 179] on icon at bounding box center [435, 176] width 27 height 19
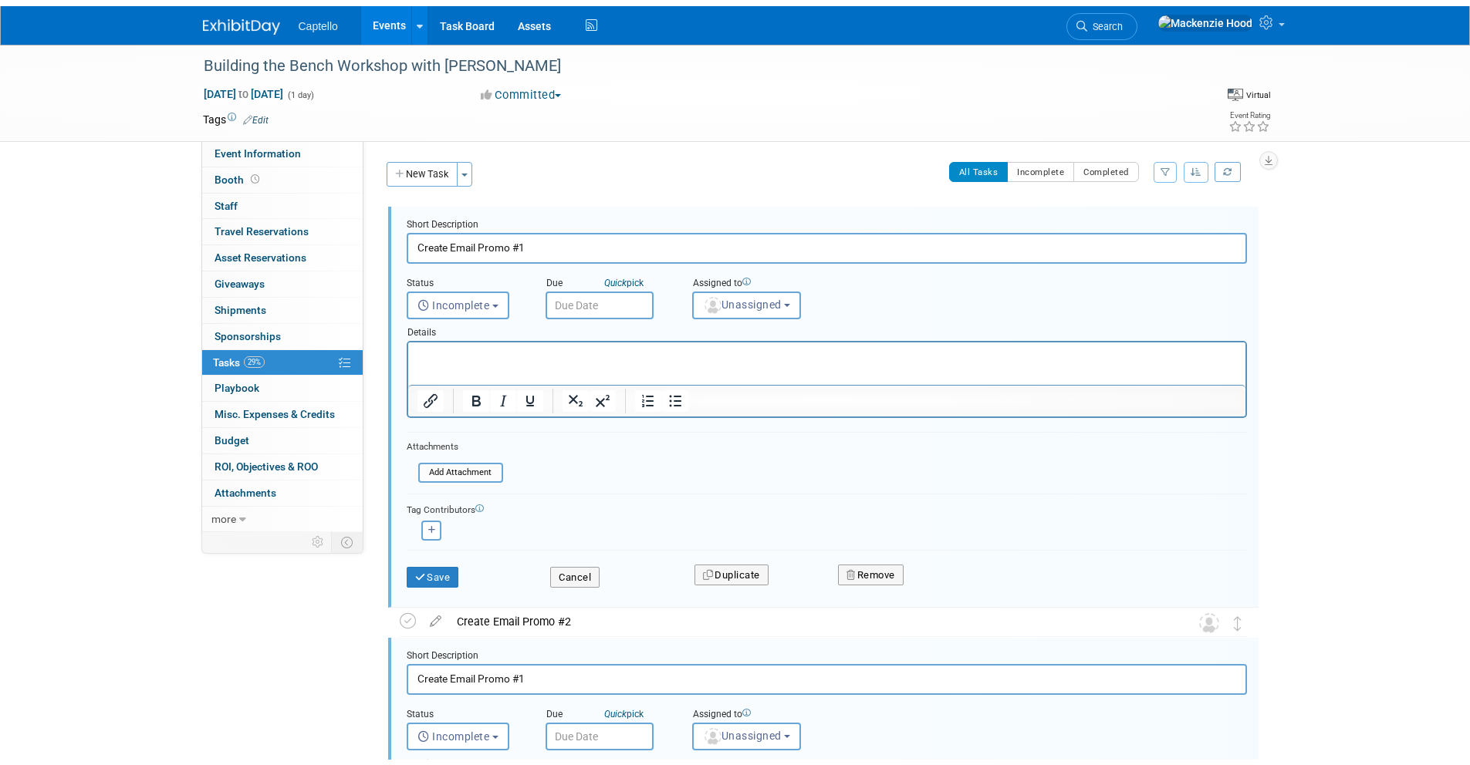
scroll to position [251, 0]
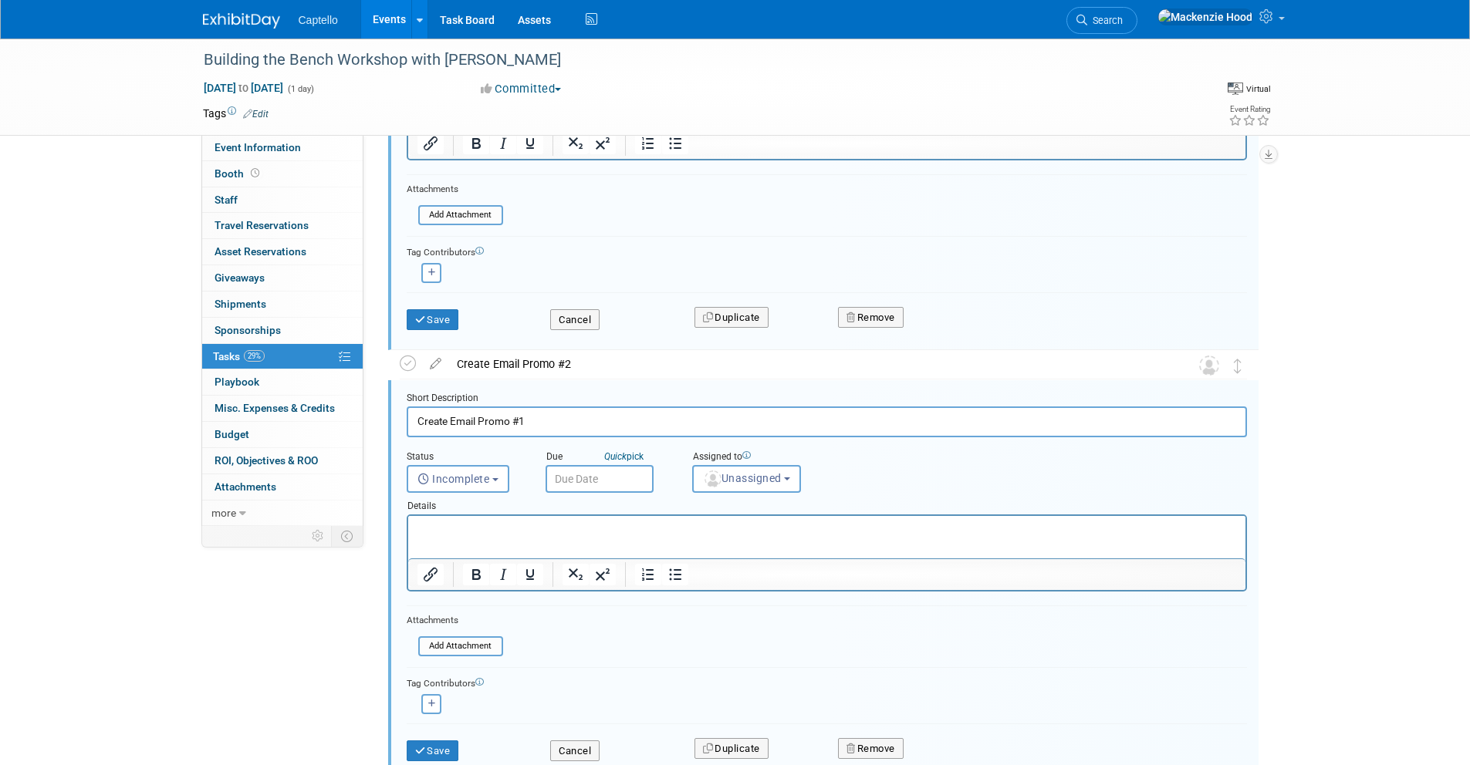
click at [603, 749] on div "Cancel" at bounding box center [610, 747] width 144 height 32
click at [592, 748] on button "Cancel" at bounding box center [574, 752] width 49 height 22
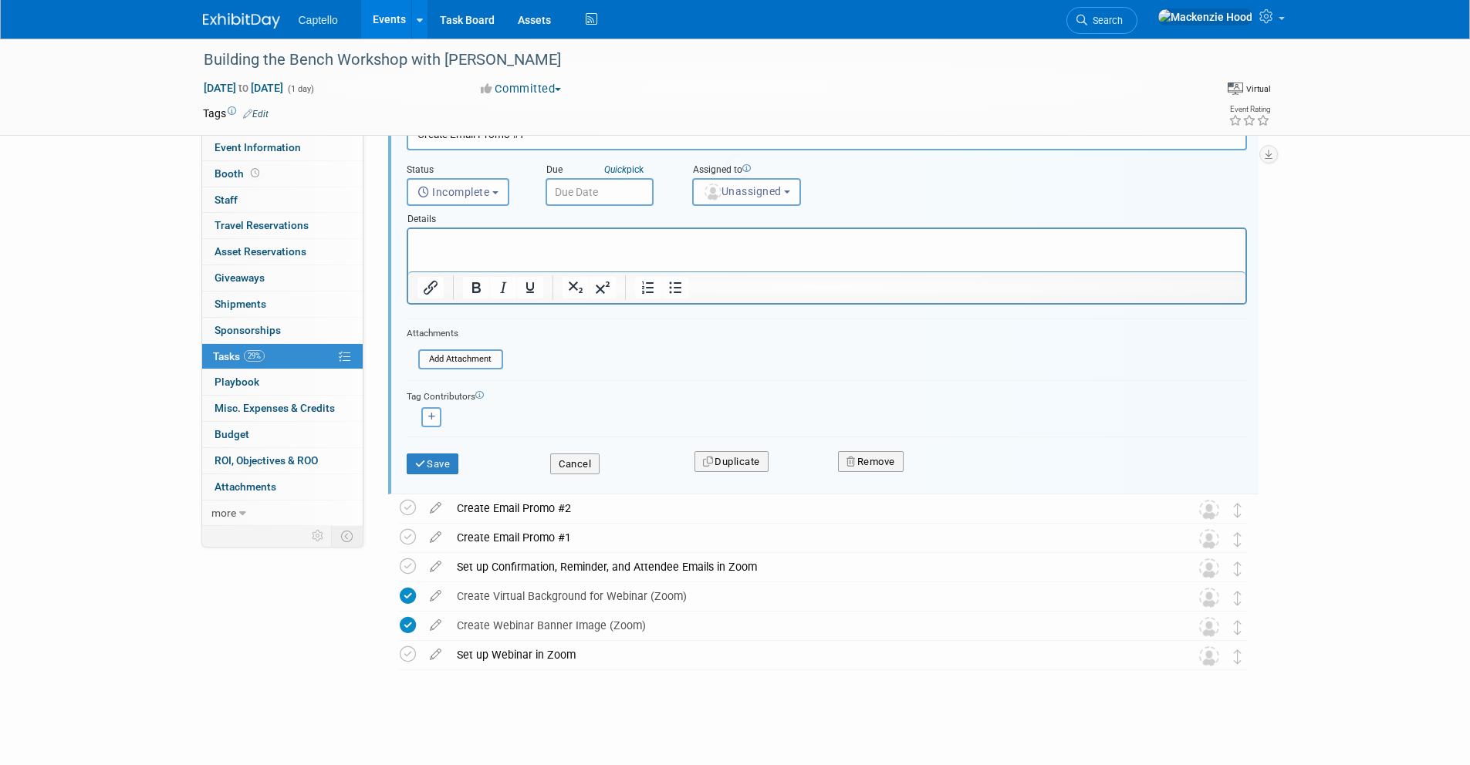
scroll to position [0, 0]
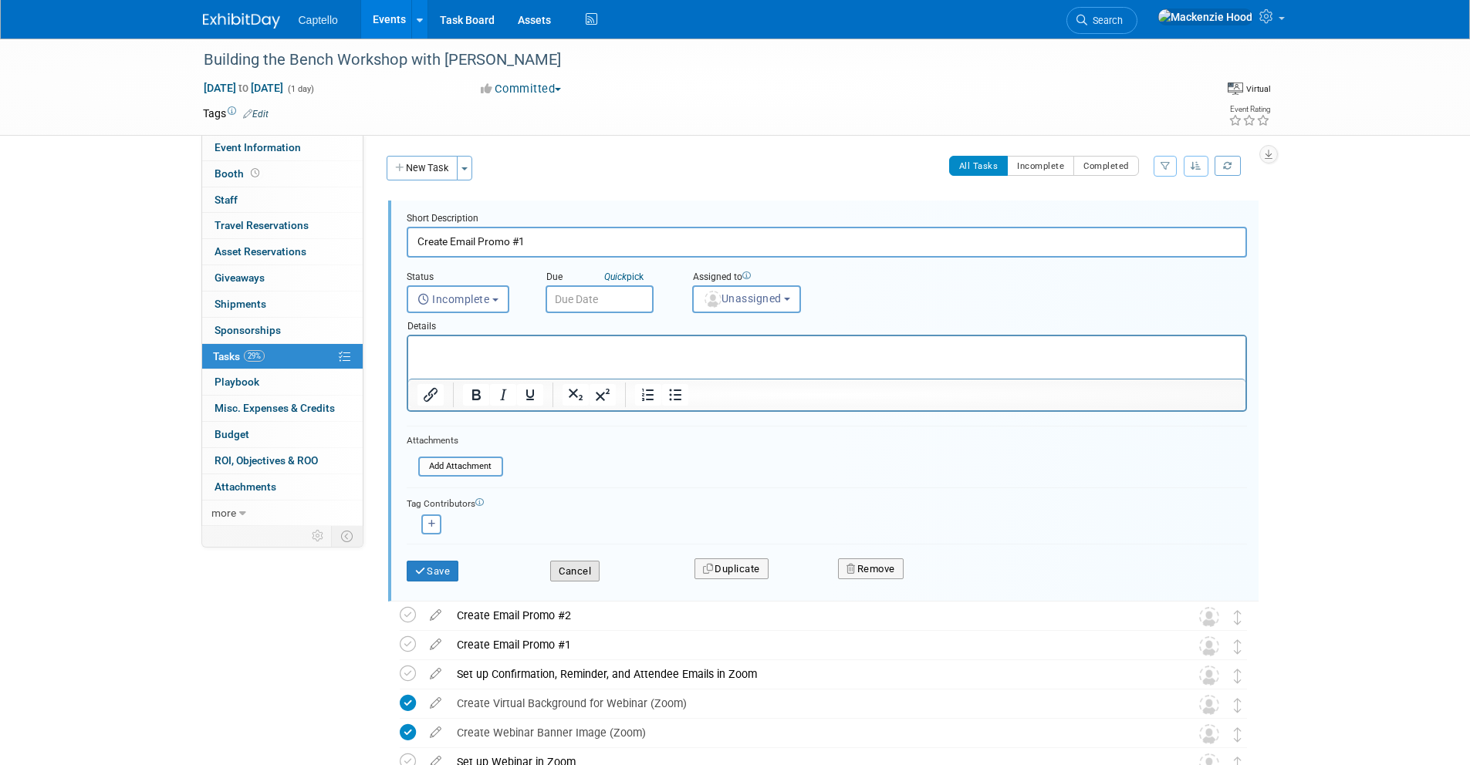
click at [579, 575] on button "Cancel" at bounding box center [574, 572] width 49 height 22
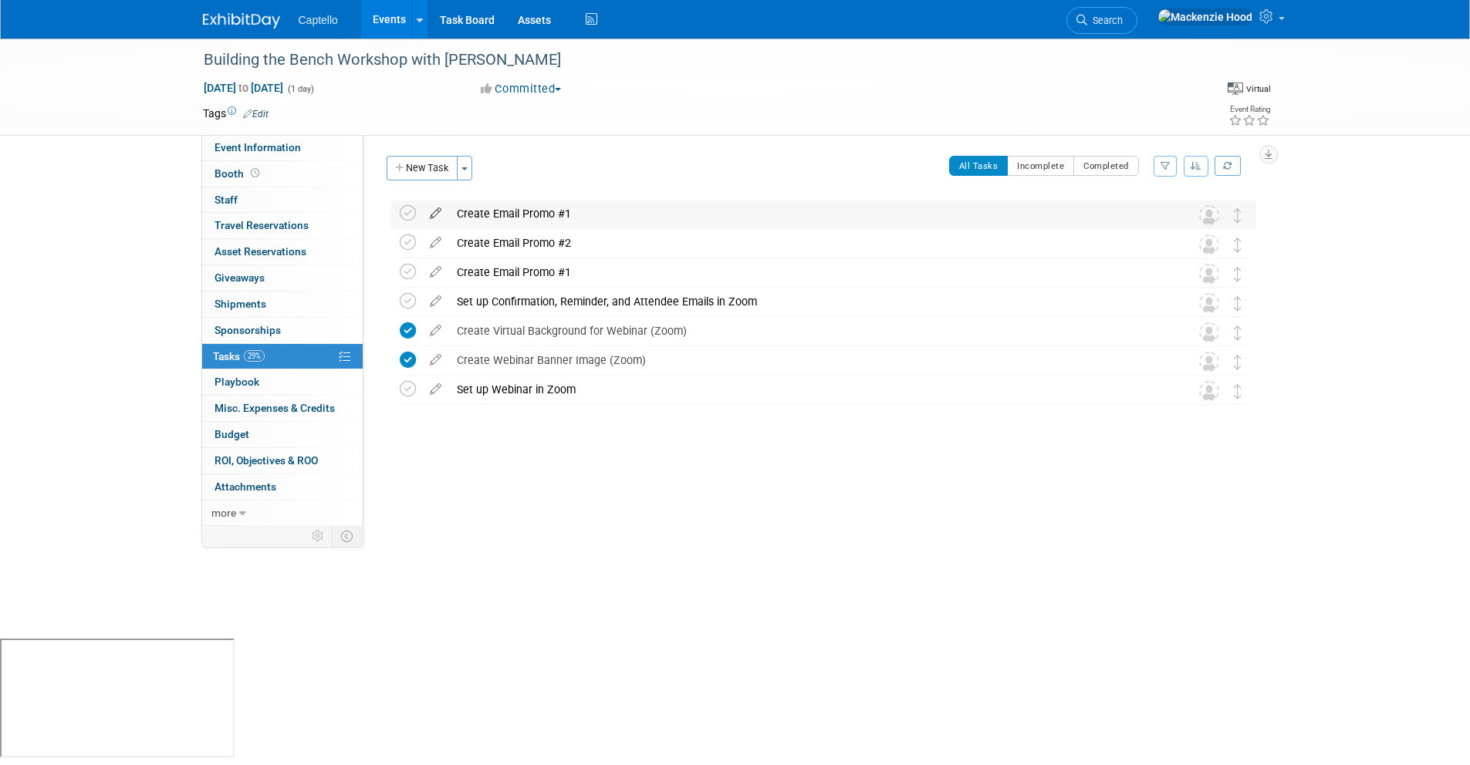
click at [437, 208] on icon at bounding box center [435, 210] width 27 height 19
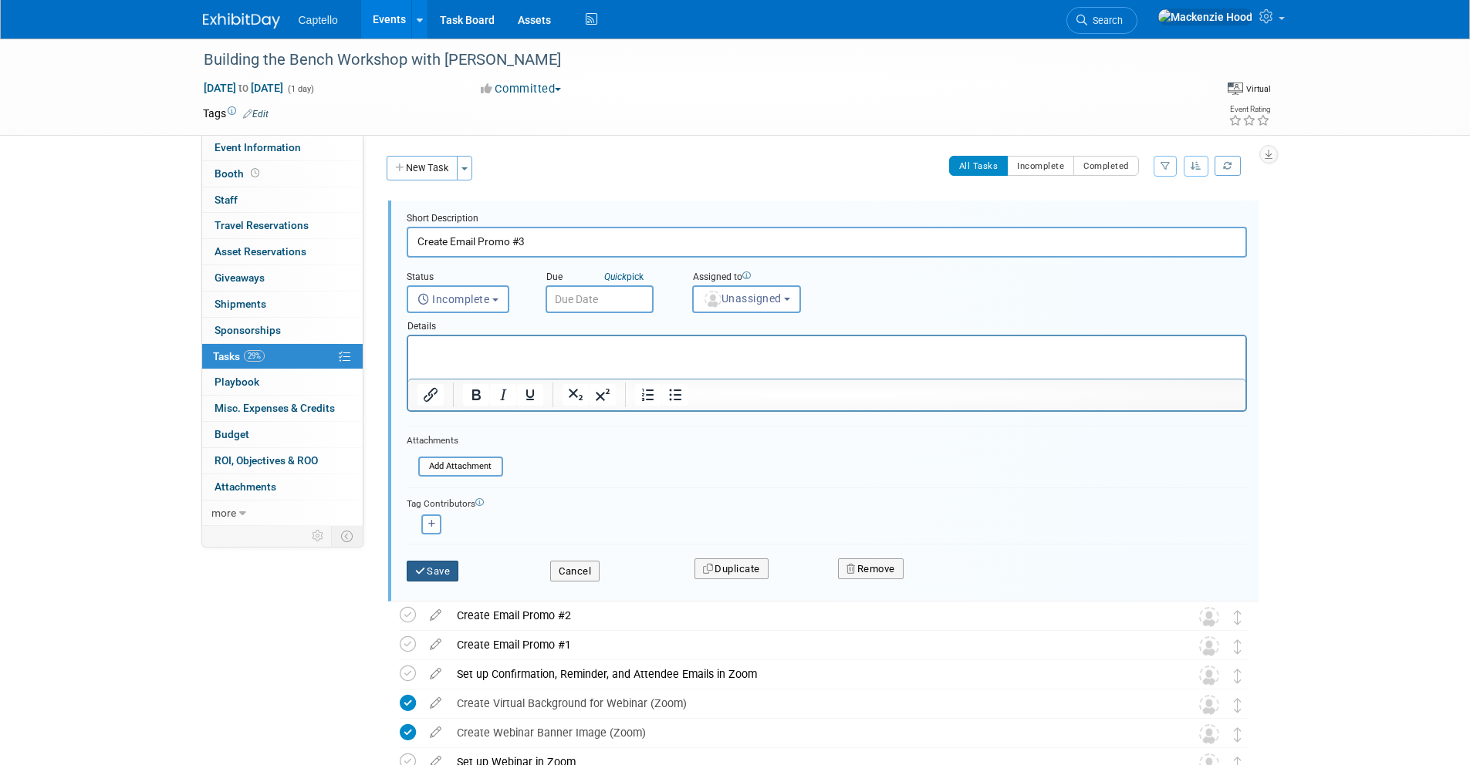
type input "Create Email Promo #3"
click at [430, 567] on button "Save" at bounding box center [433, 572] width 52 height 22
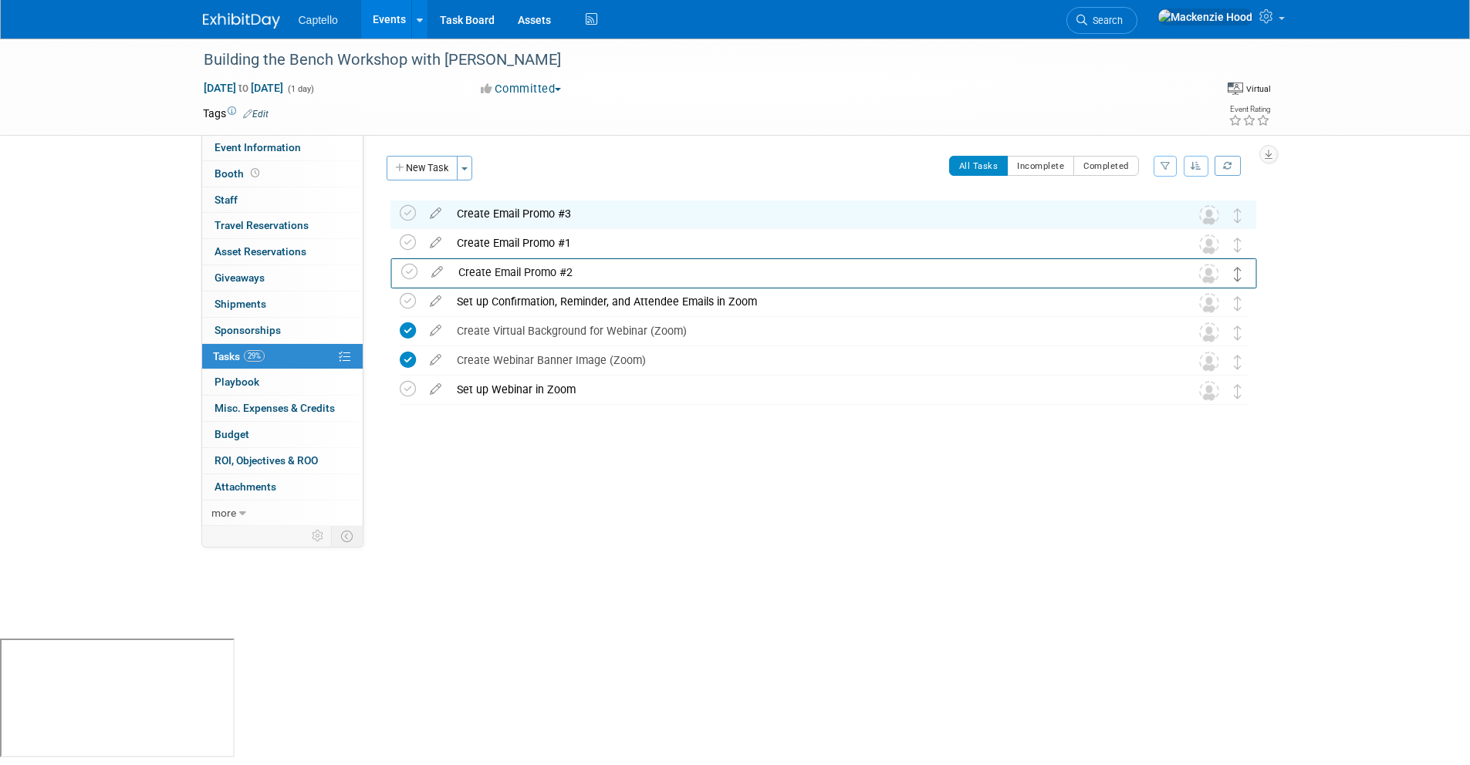
drag, startPoint x: 1236, startPoint y: 248, endPoint x: 1237, endPoint y: 267, distance: 19.3
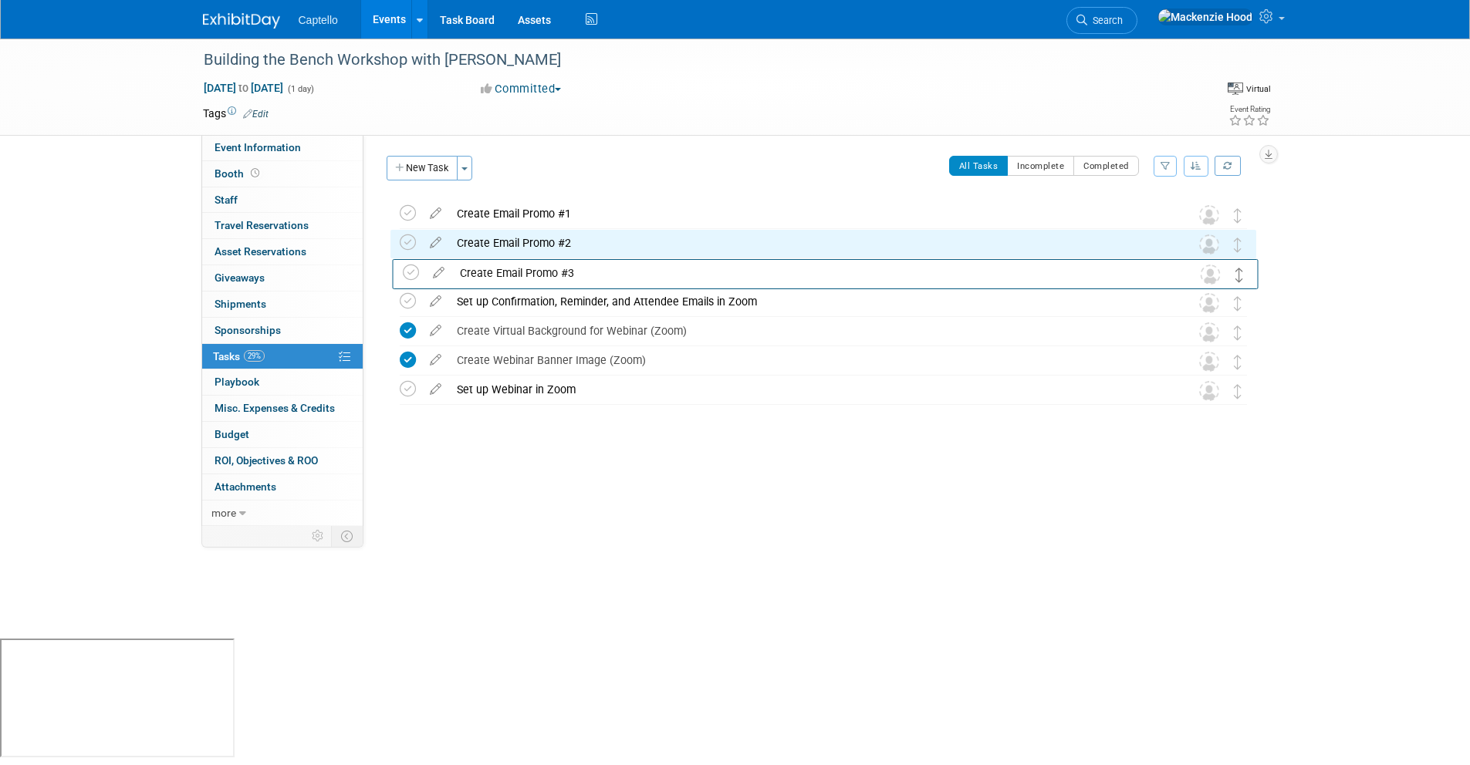
drag, startPoint x: 1235, startPoint y: 210, endPoint x: 1229, endPoint y: 272, distance: 62.8
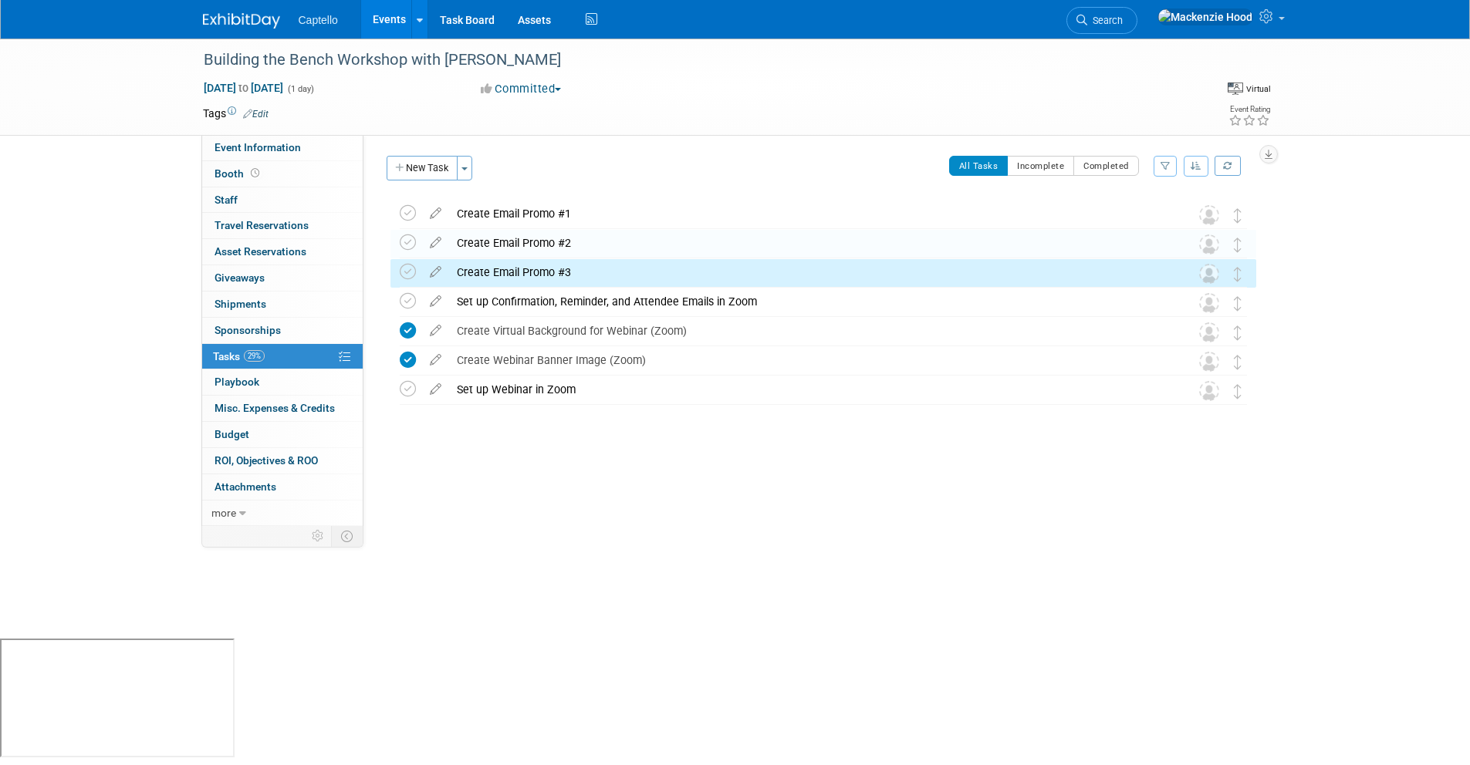
click at [731, 123] on div "Tags Edit" at bounding box center [646, 113] width 886 height 21
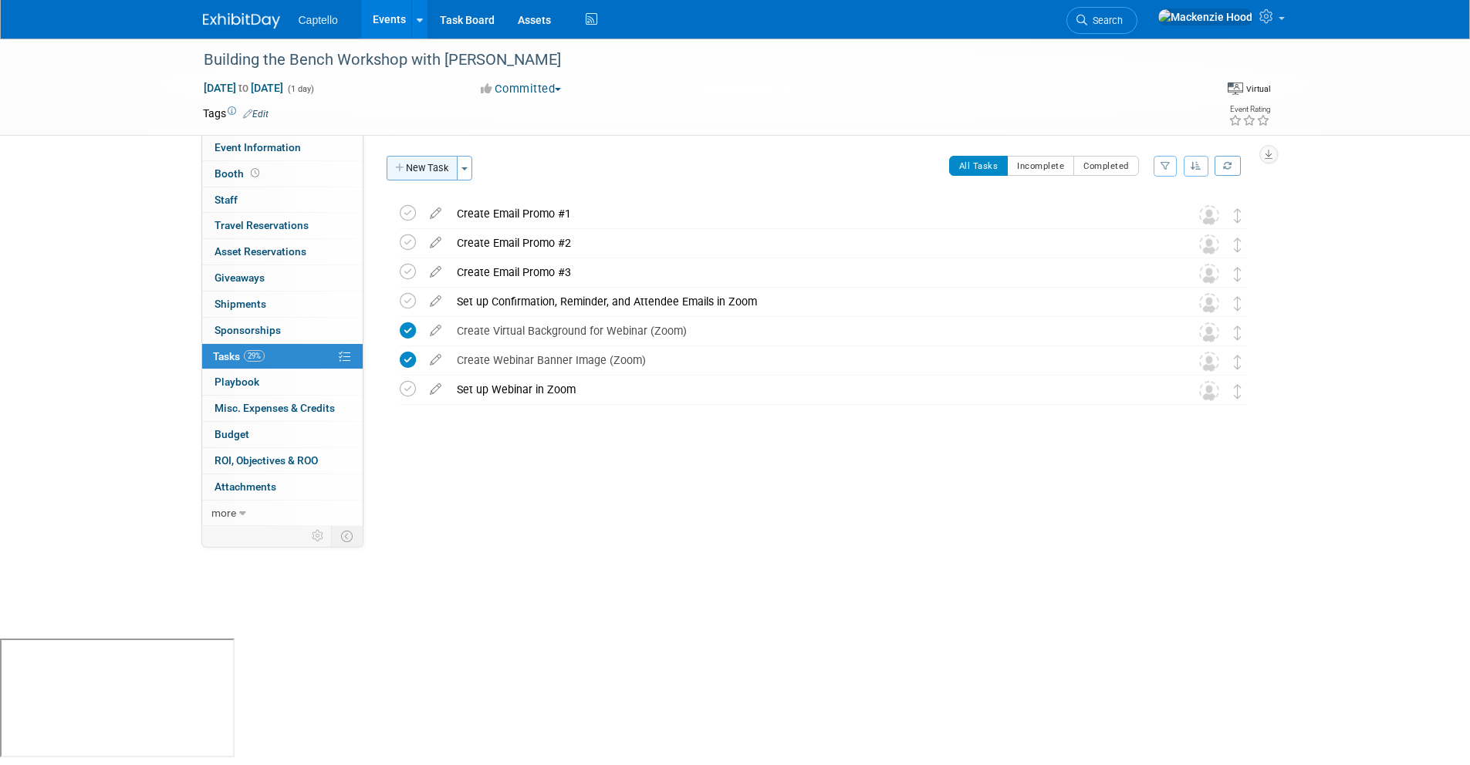
click at [396, 159] on button "New Task" at bounding box center [421, 168] width 71 height 25
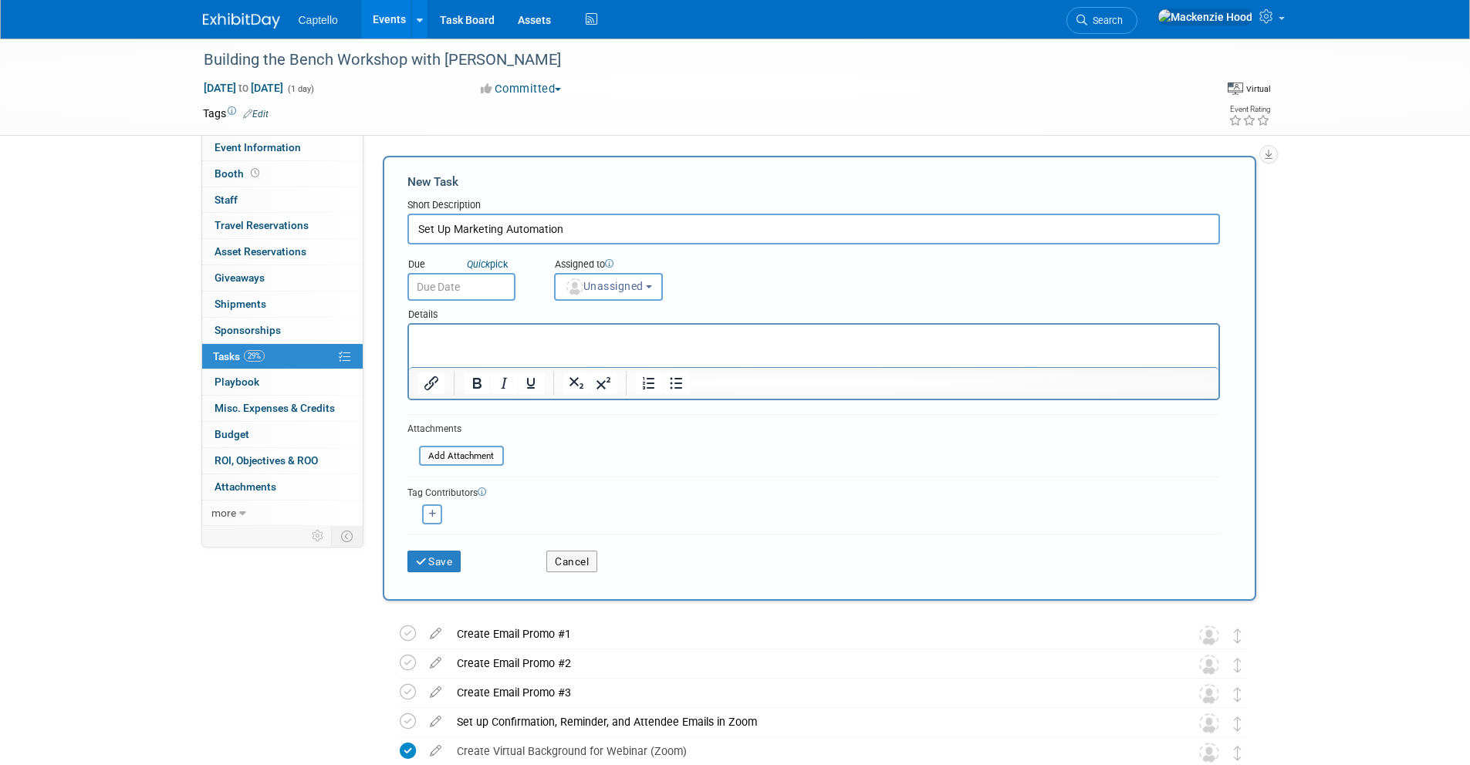
click at [499, 227] on input "Set Up Marketing Automation" at bounding box center [813, 229] width 812 height 31
drag, startPoint x: 499, startPoint y: 227, endPoint x: 454, endPoint y: 225, distance: 44.8
click at [454, 225] on input "Set Up Marketing Automation" at bounding box center [813, 229] width 812 height 31
click at [562, 226] on input "Set Up Email Automation" at bounding box center [813, 229] width 812 height 31
type input "Set Up Email Automation"
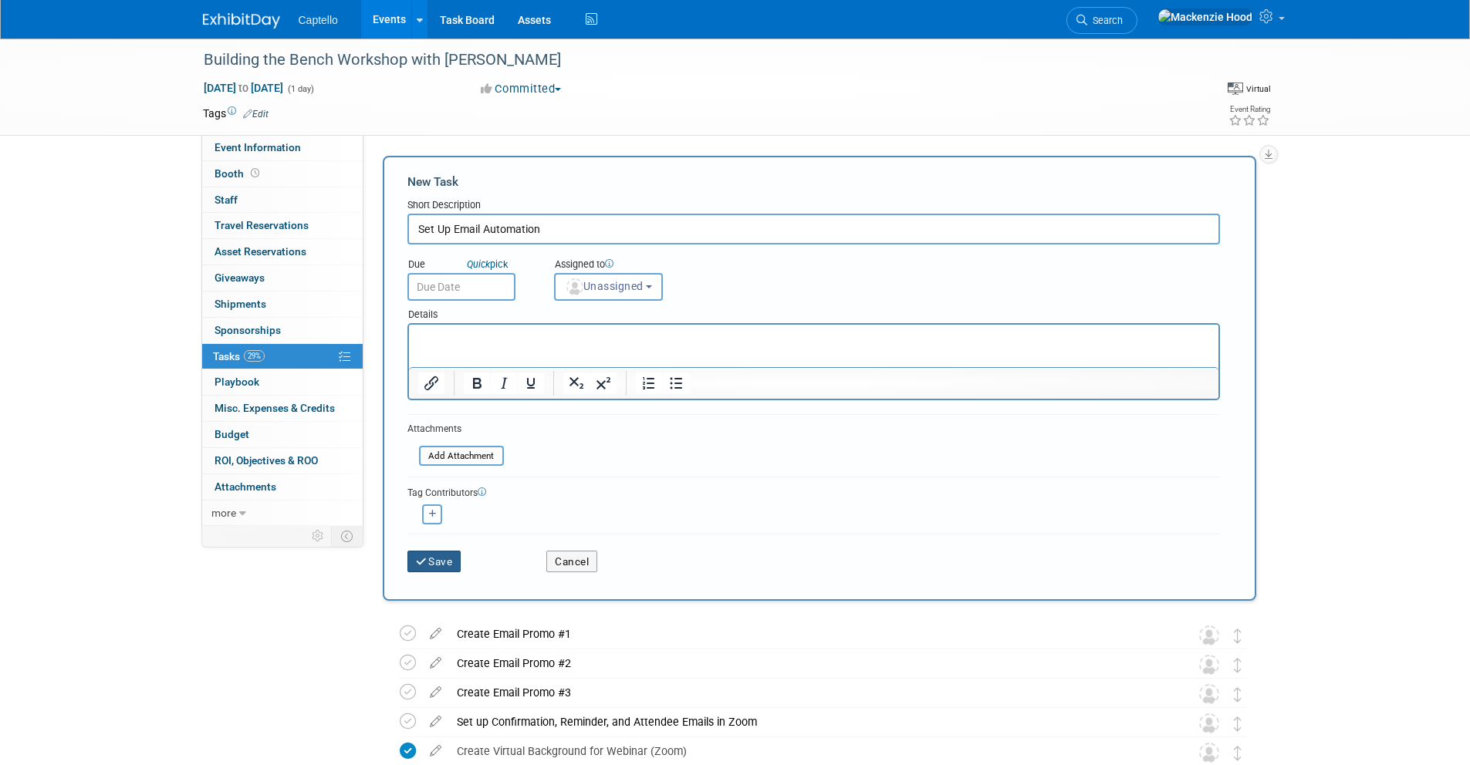
click at [438, 559] on button "Save" at bounding box center [434, 562] width 54 height 22
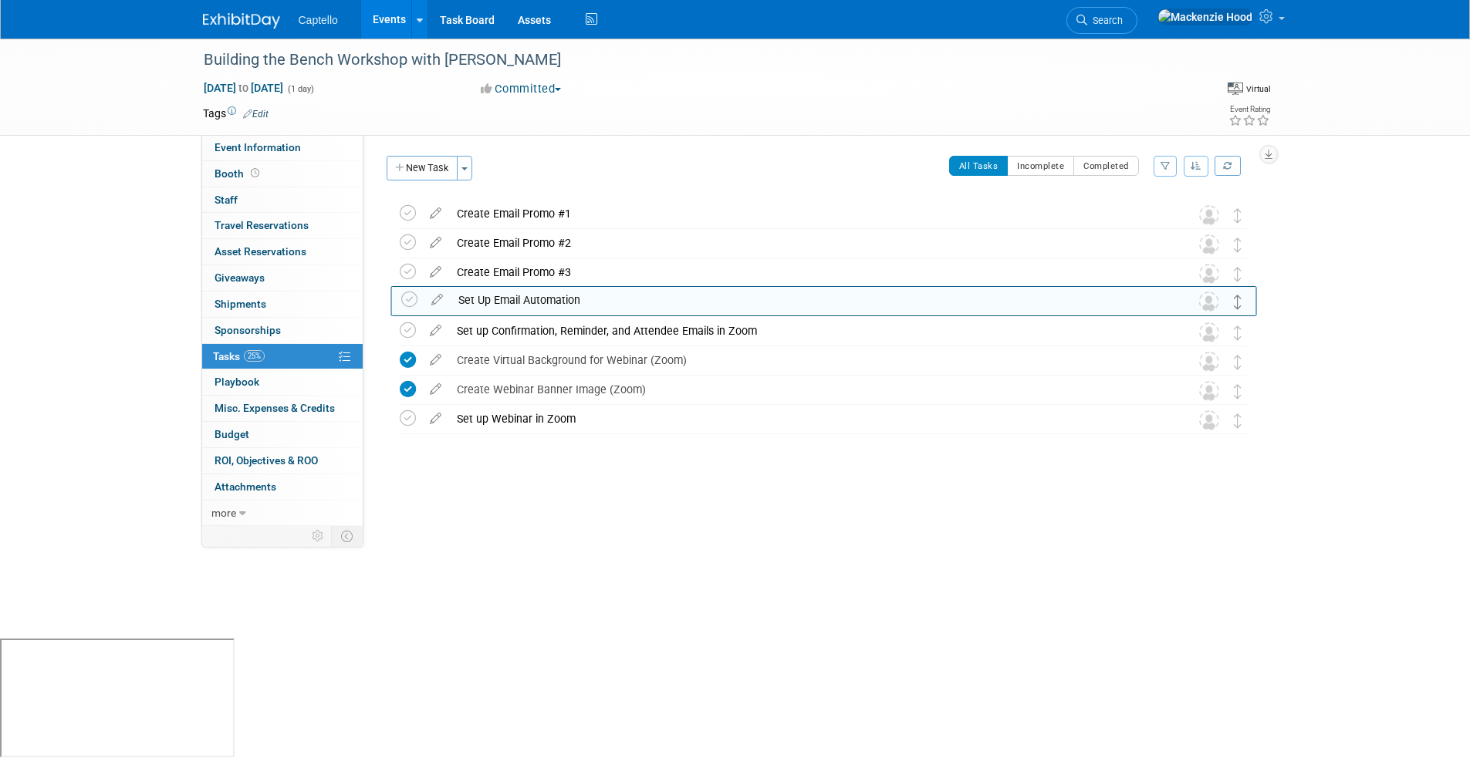
drag, startPoint x: 1237, startPoint y: 210, endPoint x: 1238, endPoint y: 295, distance: 85.6
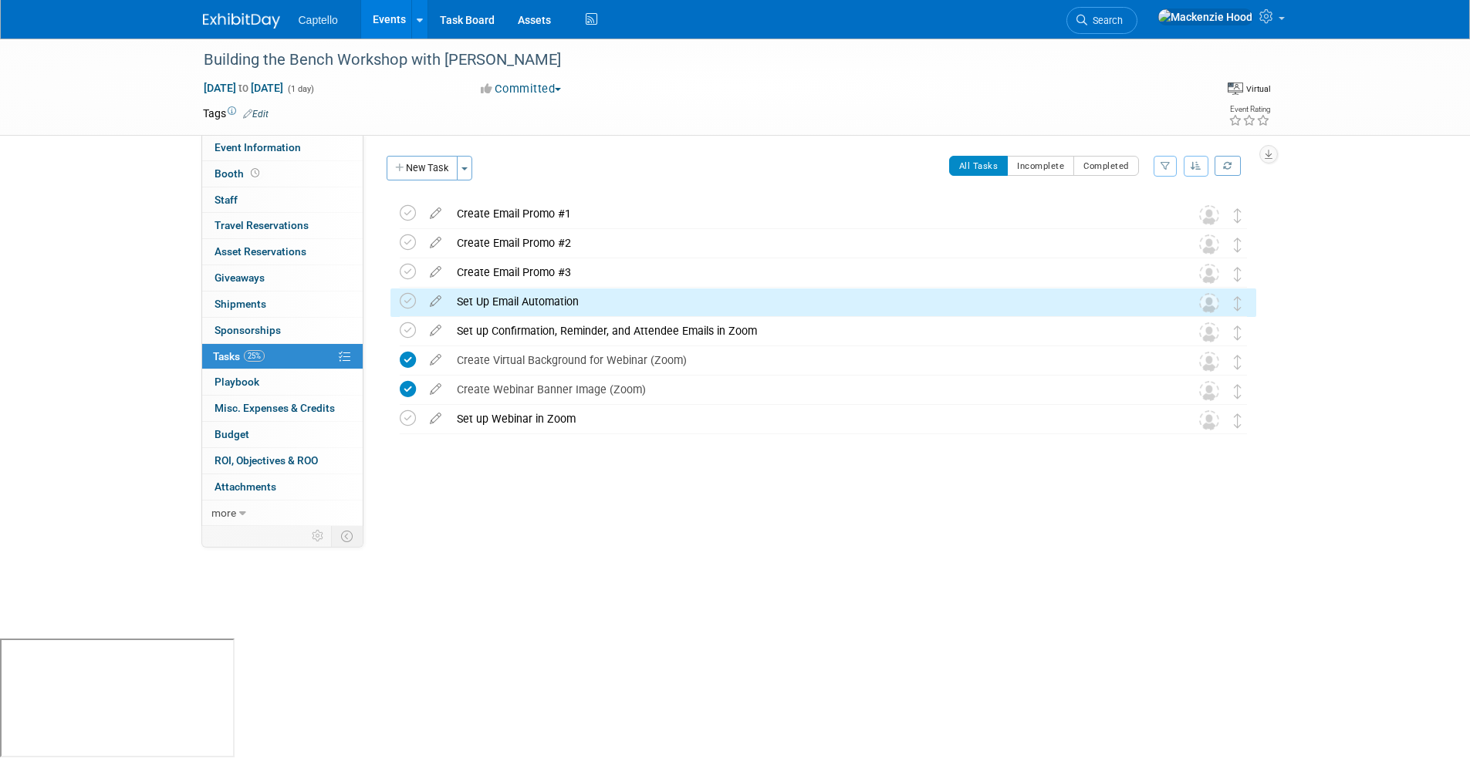
click at [653, 132] on div "Building the Bench Workshop with Sean Patton Oct 15, 2025 to Oct 15, 2025 (1 da…" at bounding box center [735, 87] width 1088 height 96
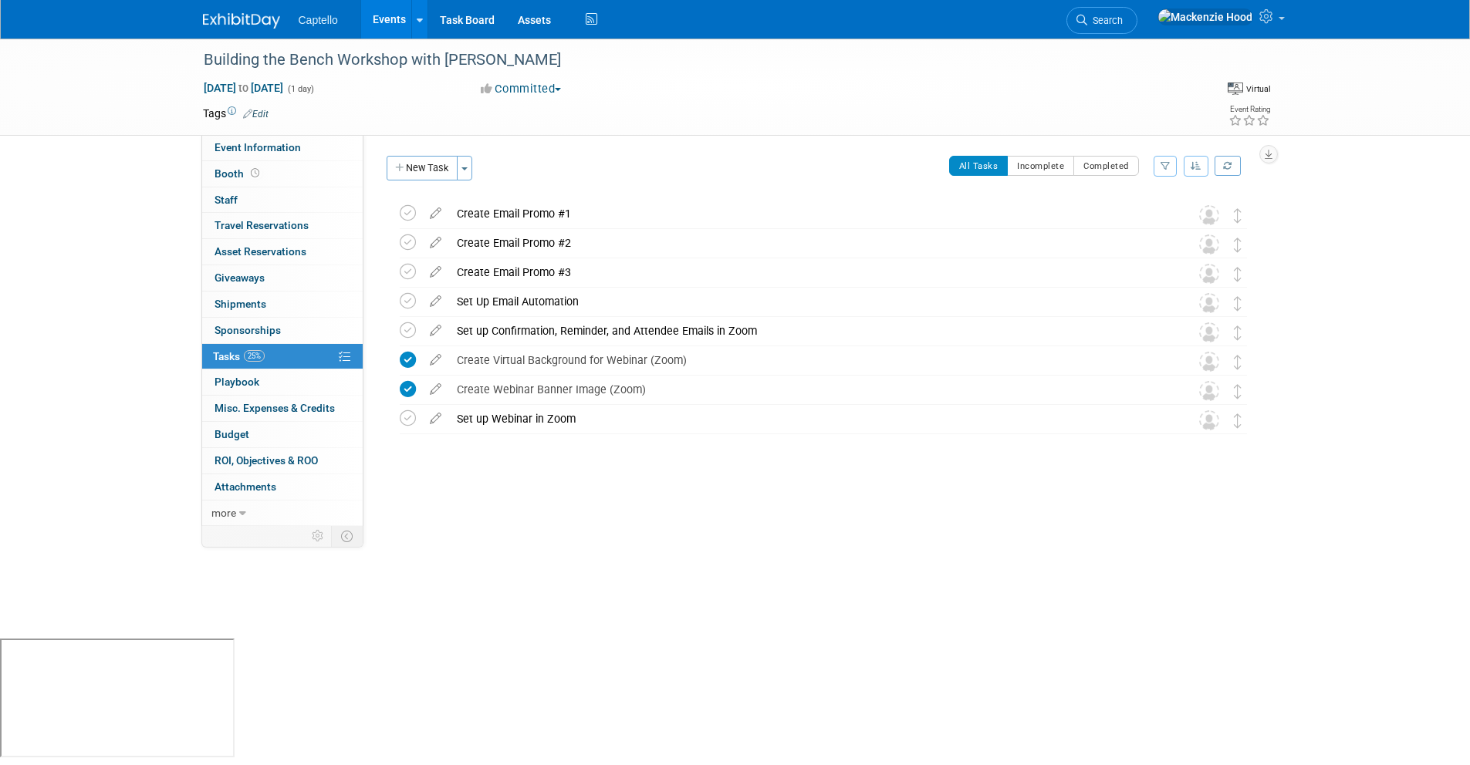
click at [653, 148] on div "Event Website: Edit Event Venue Name: Specify event venue name Event Venue Addr…" at bounding box center [815, 330] width 904 height 391
click at [1265, 26] on link at bounding box center [1220, 19] width 142 height 39
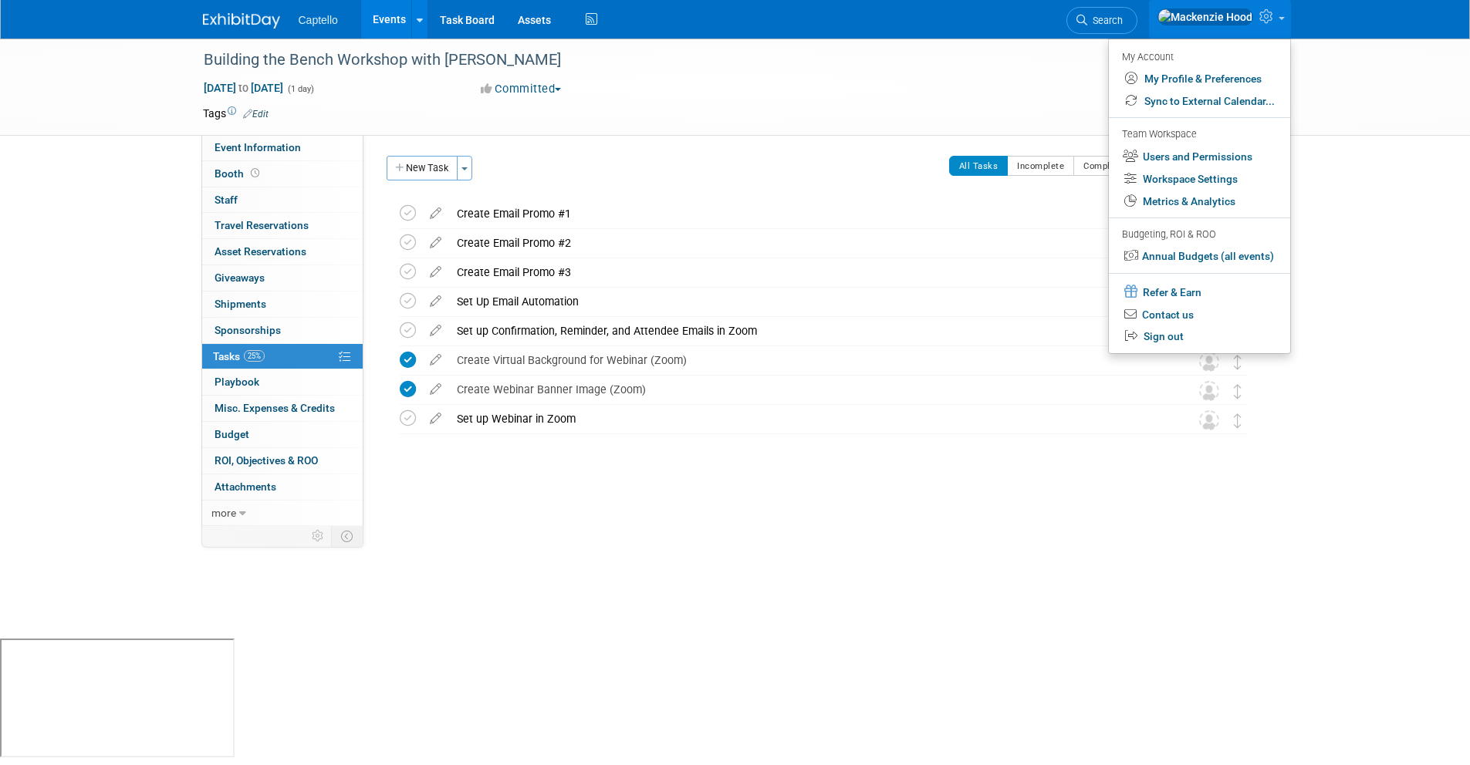
click at [964, 80] on div at bounding box center [964, 81] width 250 height 2
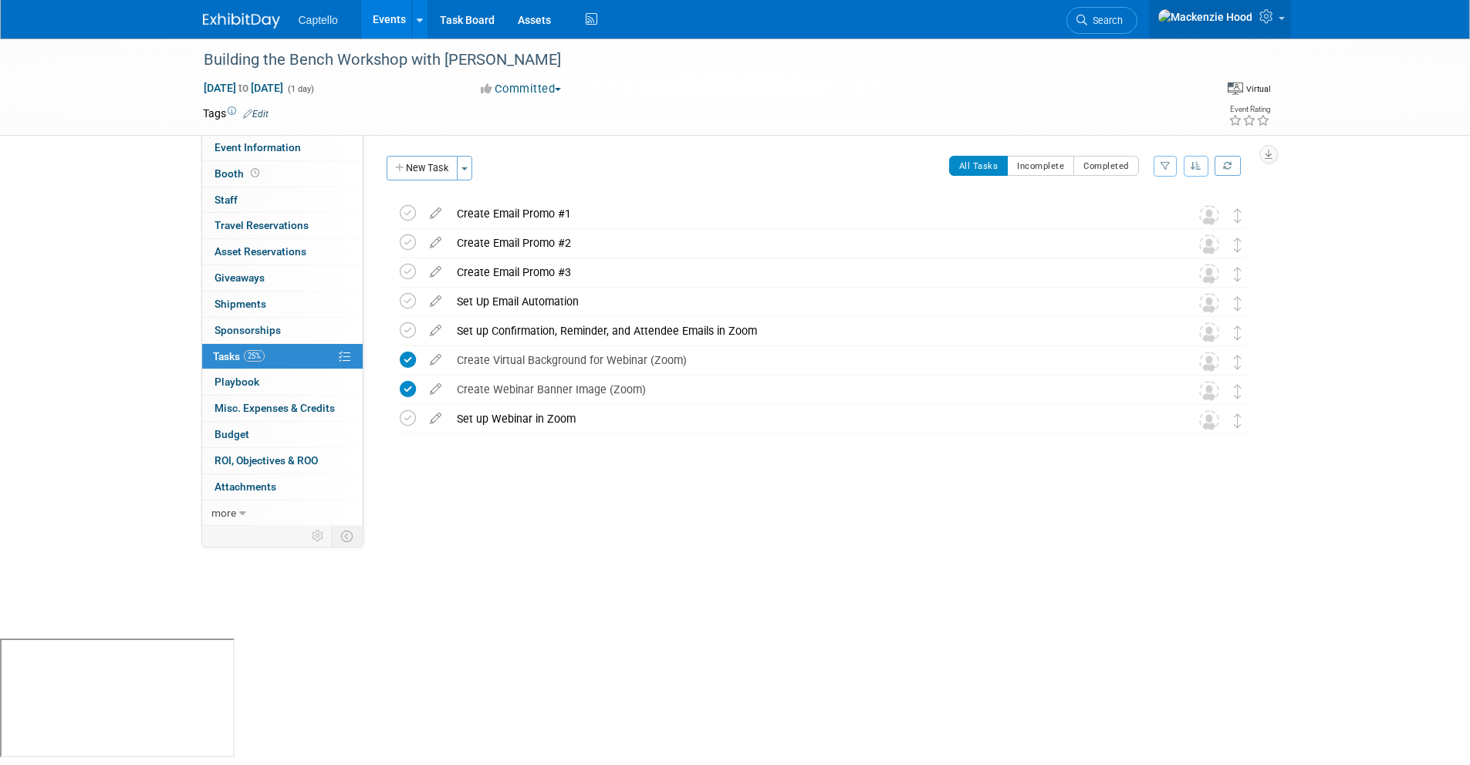
click at [1265, 19] on icon at bounding box center [1268, 16] width 18 height 14
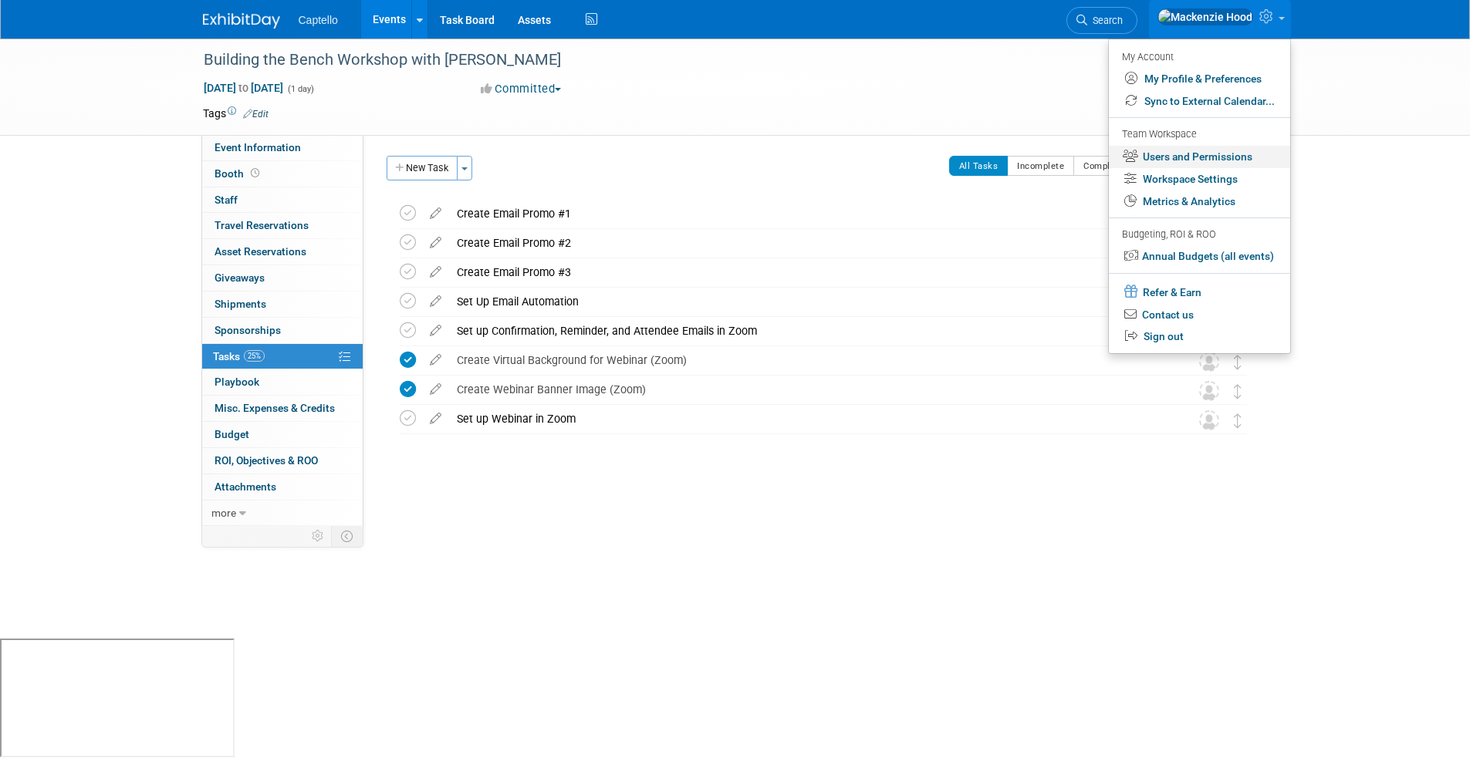
click at [1204, 160] on link "Users and Permissions" at bounding box center [1199, 157] width 181 height 22
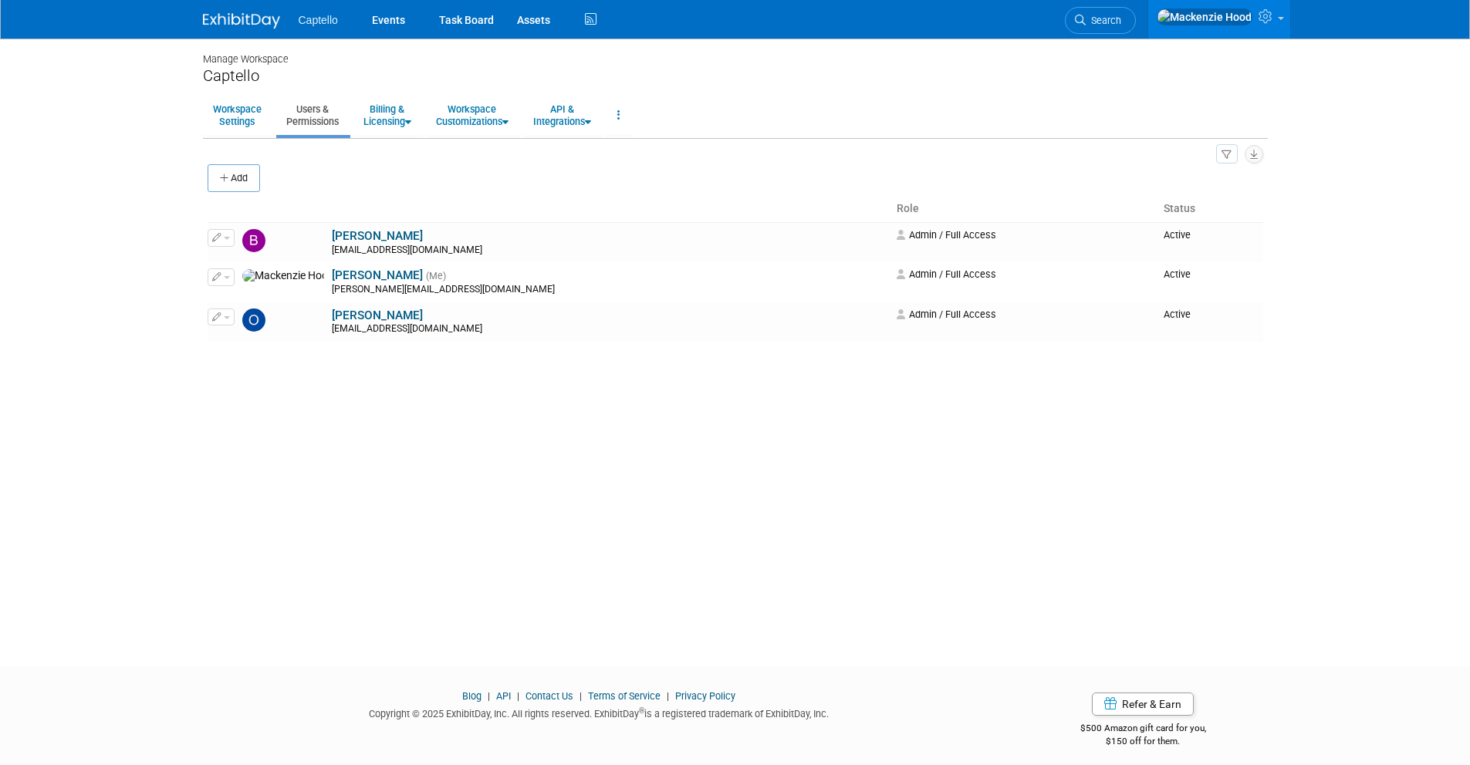
click at [211, 16] on img at bounding box center [241, 20] width 77 height 15
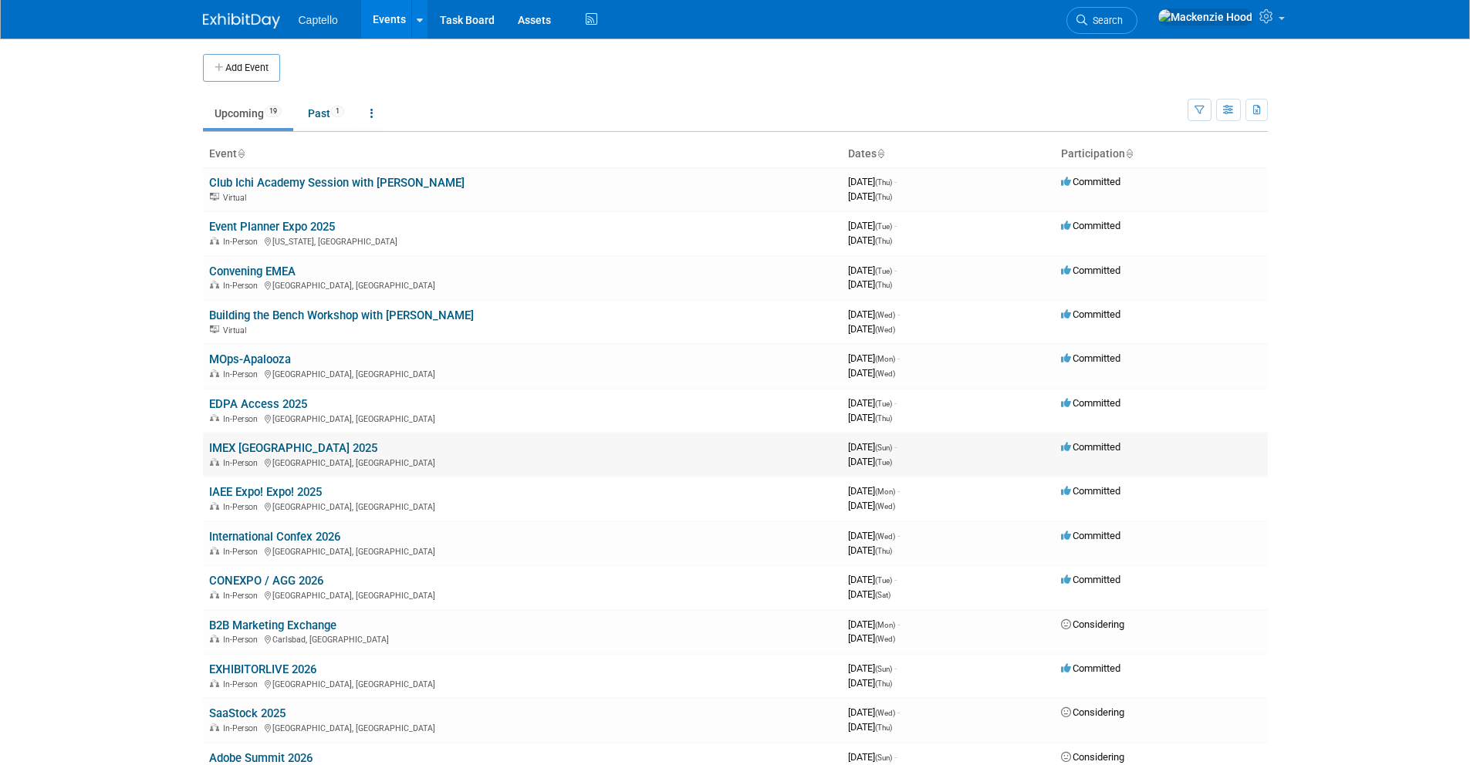
click at [259, 445] on link "IMEX [GEOGRAPHIC_DATA] 2025" at bounding box center [293, 448] width 168 height 14
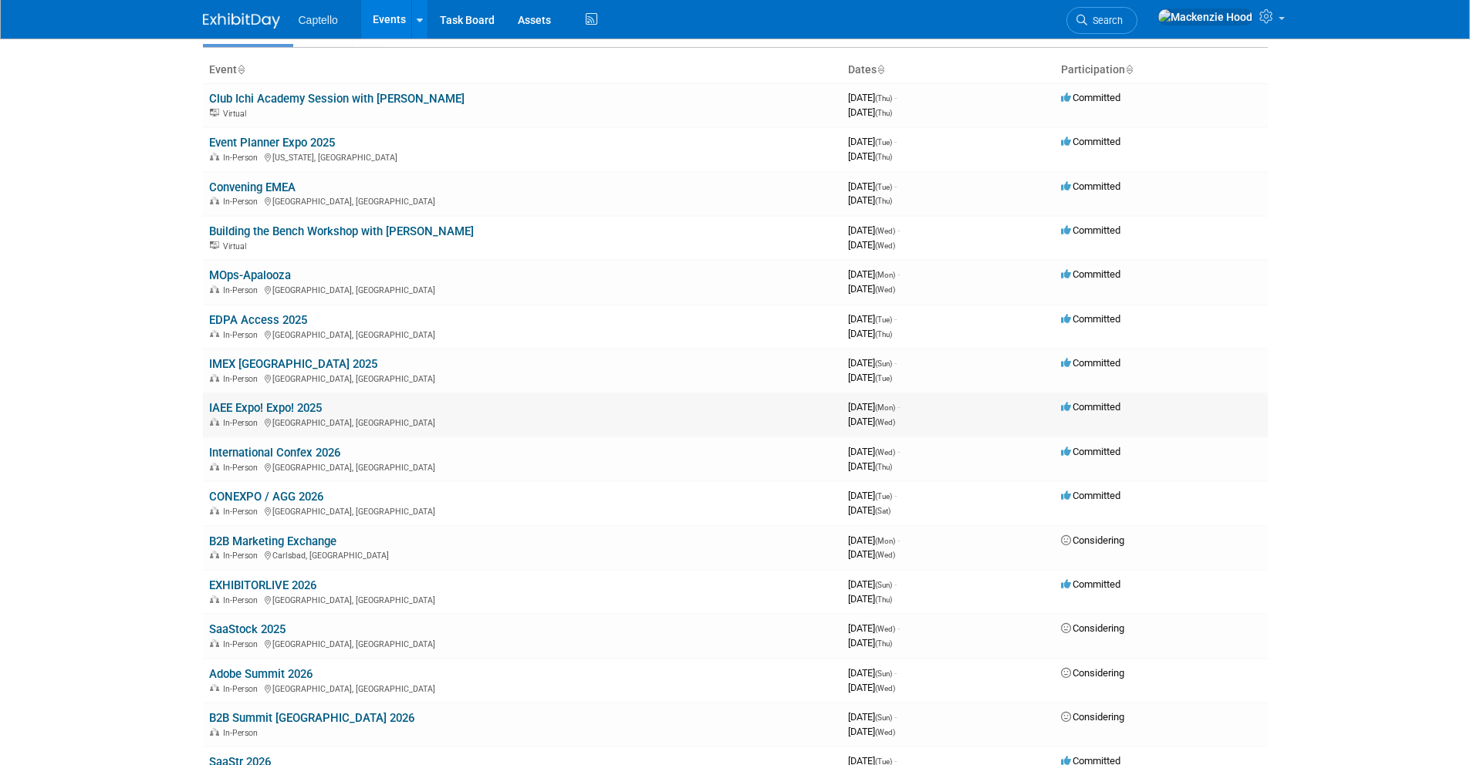
scroll to position [89, 0]
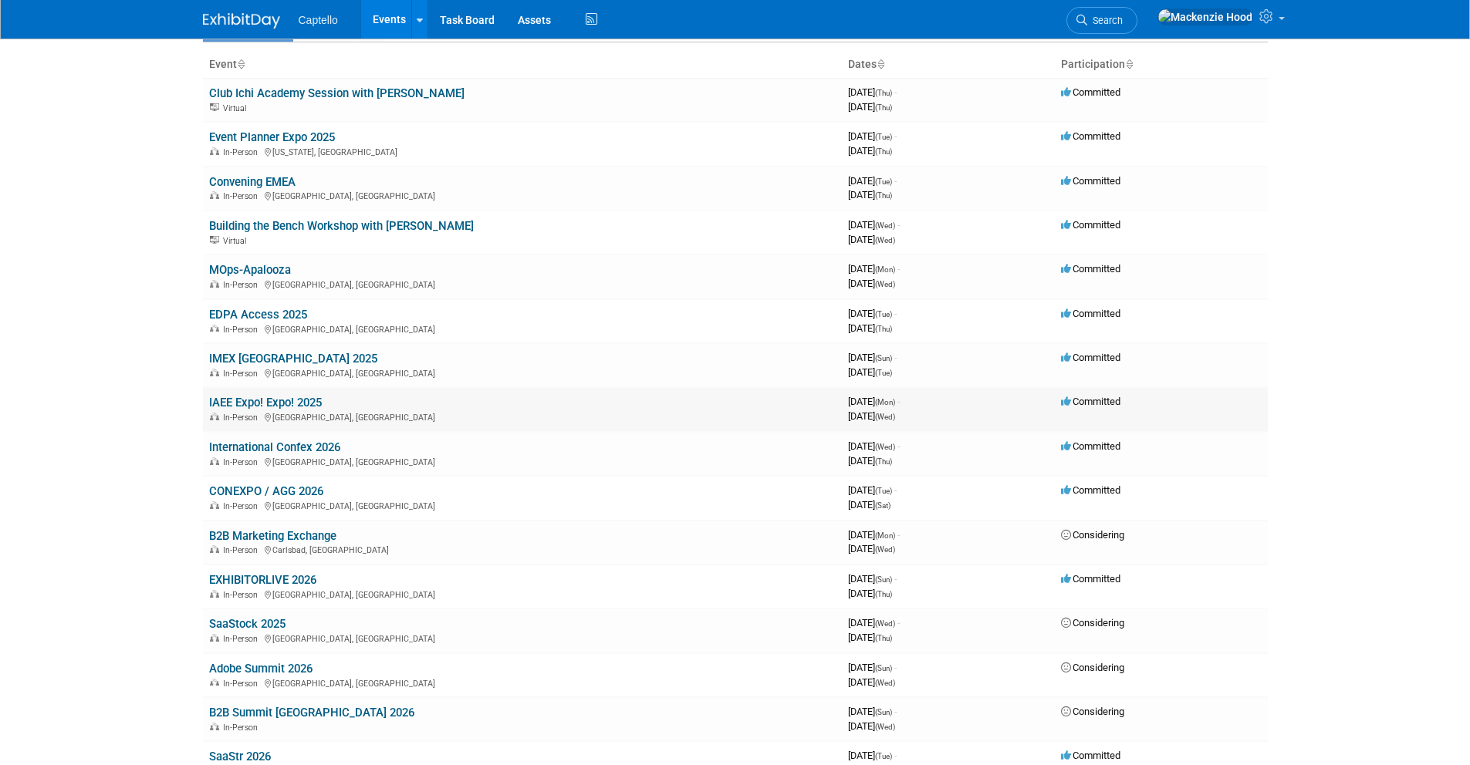
click at [251, 404] on link "IAEE Expo! Expo! 2025" at bounding box center [265, 403] width 113 height 14
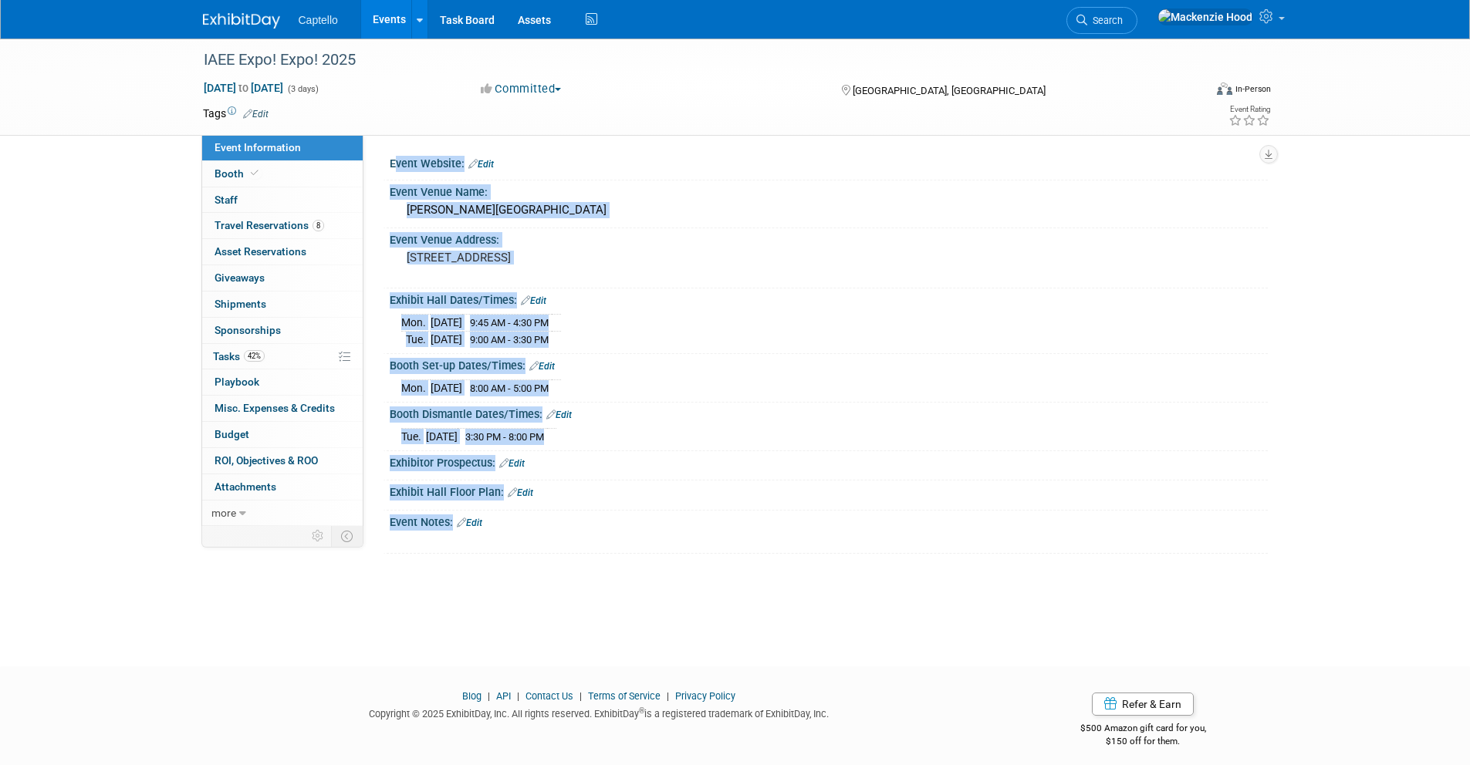
drag, startPoint x: 390, startPoint y: 145, endPoint x: 686, endPoint y: 542, distance: 495.1
click at [686, 526] on div "Event Website: Edit Event Venue Name: George R Brown Convention Center Event Ve…" at bounding box center [815, 330] width 904 height 391
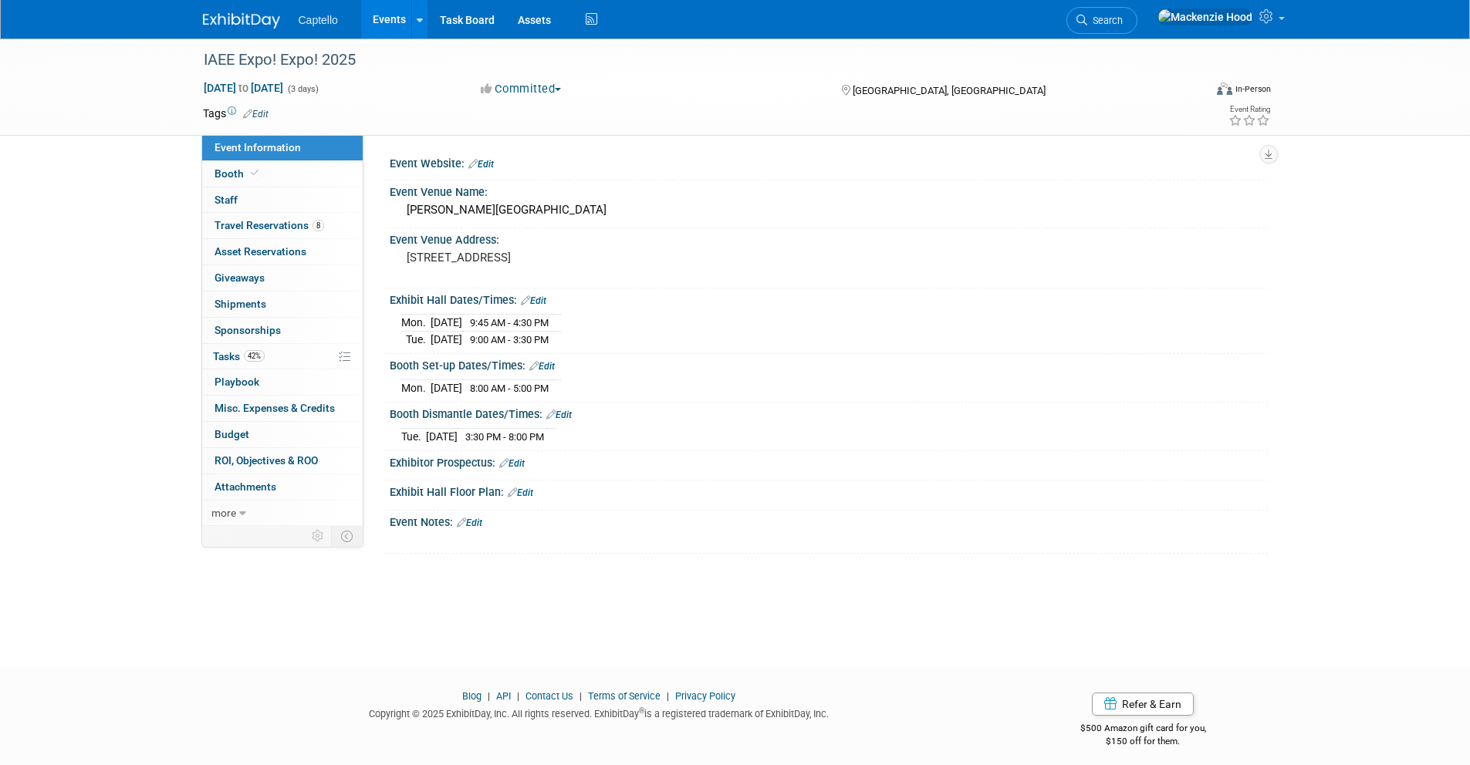
click at [670, 568] on div "IAEE Expo! Expo! 2025 Dec 8, 2025 to Dec 10, 2025 (3 days) Dec 8, 2025 to Dec 1…" at bounding box center [735, 339] width 1470 height 600
click at [309, 166] on link "Booth" at bounding box center [282, 173] width 160 height 25
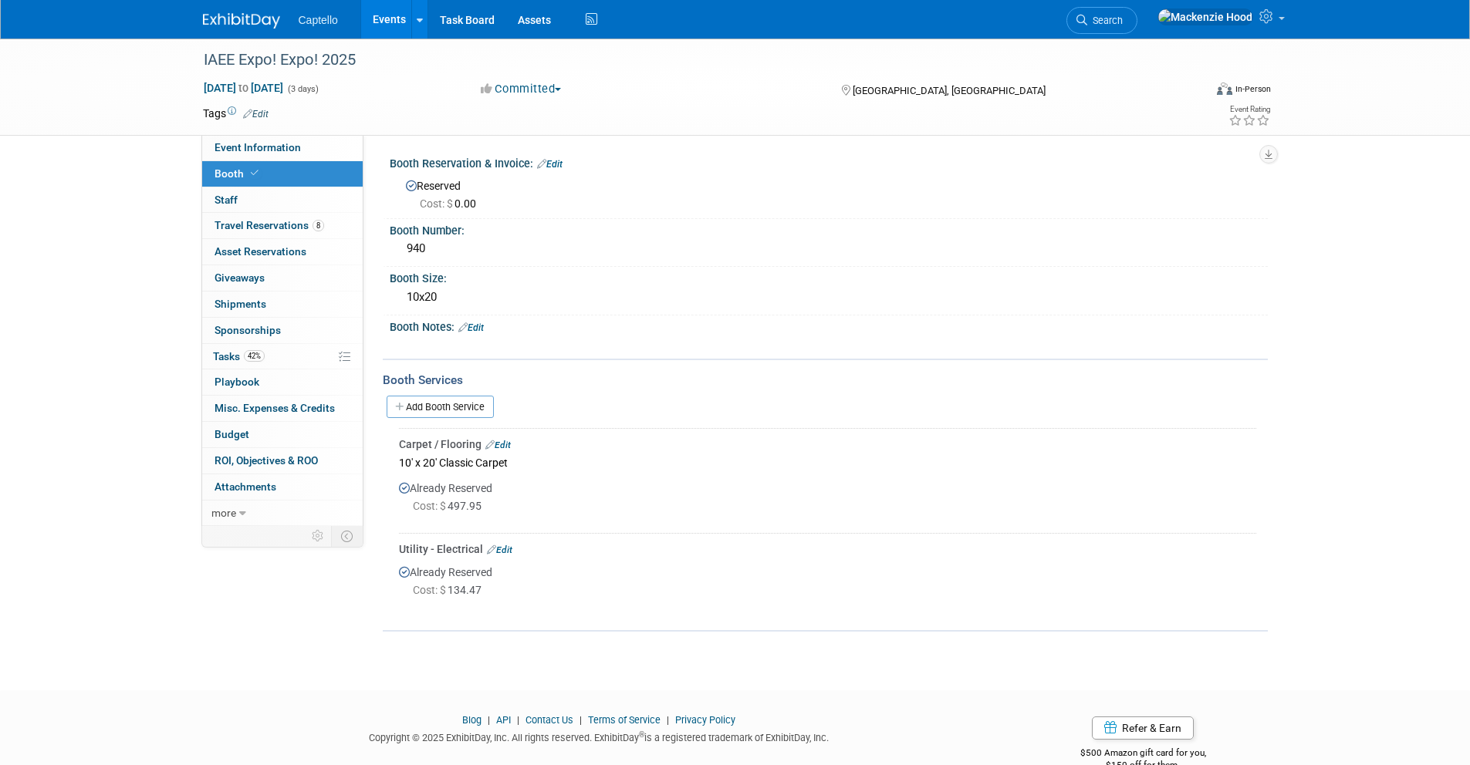
drag, startPoint x: 375, startPoint y: 155, endPoint x: 610, endPoint y: 616, distance: 517.8
click at [610, 526] on div "Event Website: Edit Event Venue Name: George R Brown Convention Center Event Ve…" at bounding box center [815, 330] width 904 height 391
click at [664, 609] on div at bounding box center [827, 605] width 857 height 12
click at [256, 209] on link "0 Staff 0" at bounding box center [282, 199] width 160 height 25
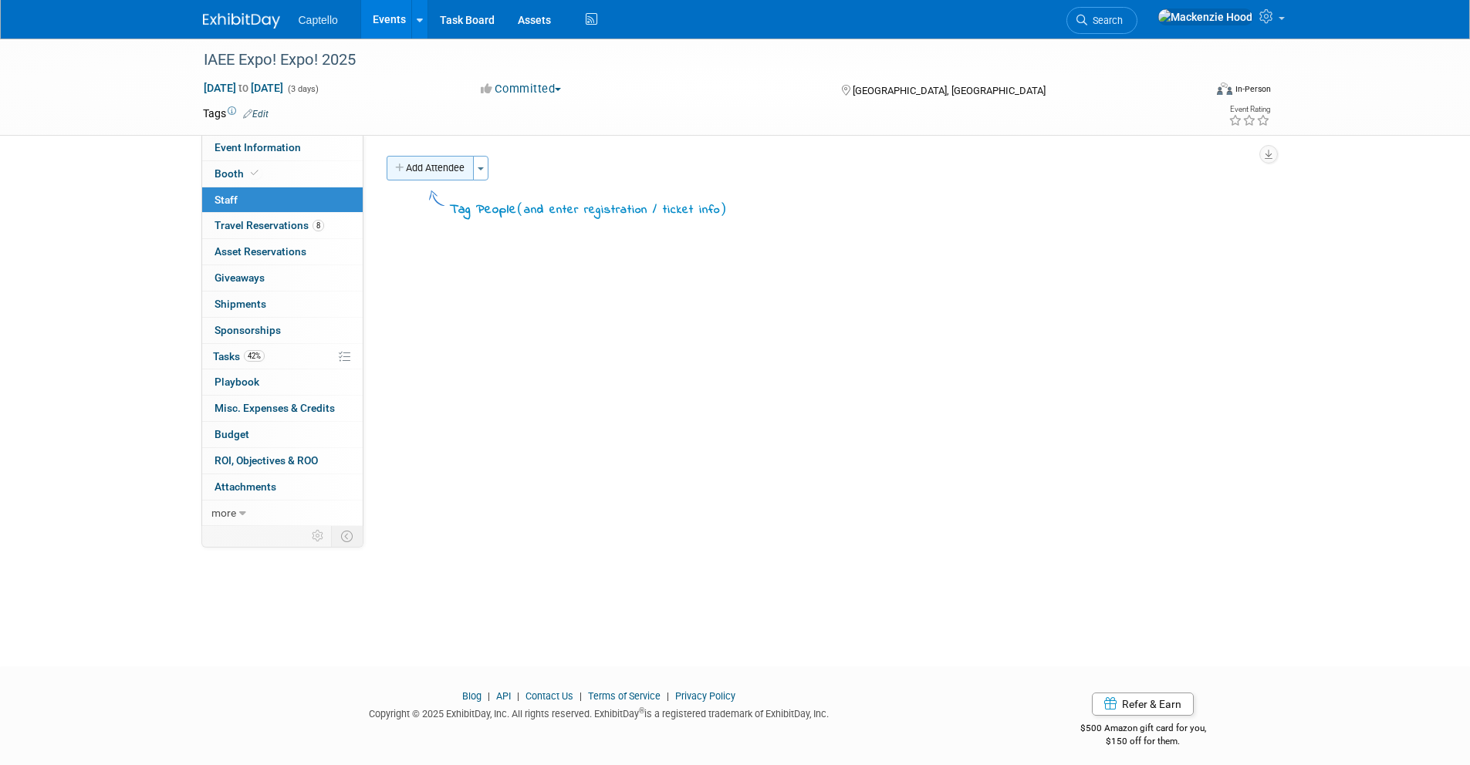
click at [436, 172] on button "Add Attendee" at bounding box center [429, 168] width 87 height 25
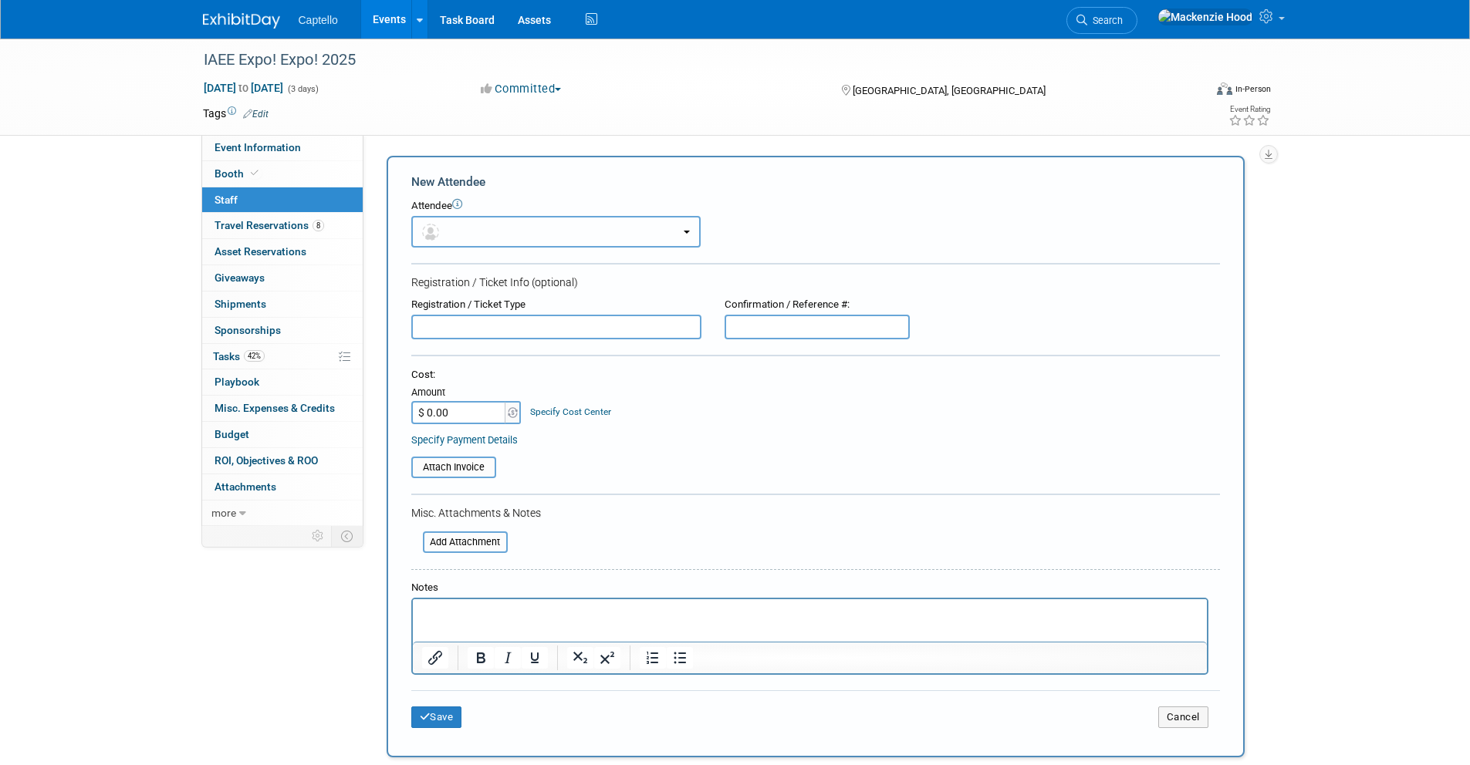
click at [454, 229] on button "button" at bounding box center [555, 232] width 289 height 32
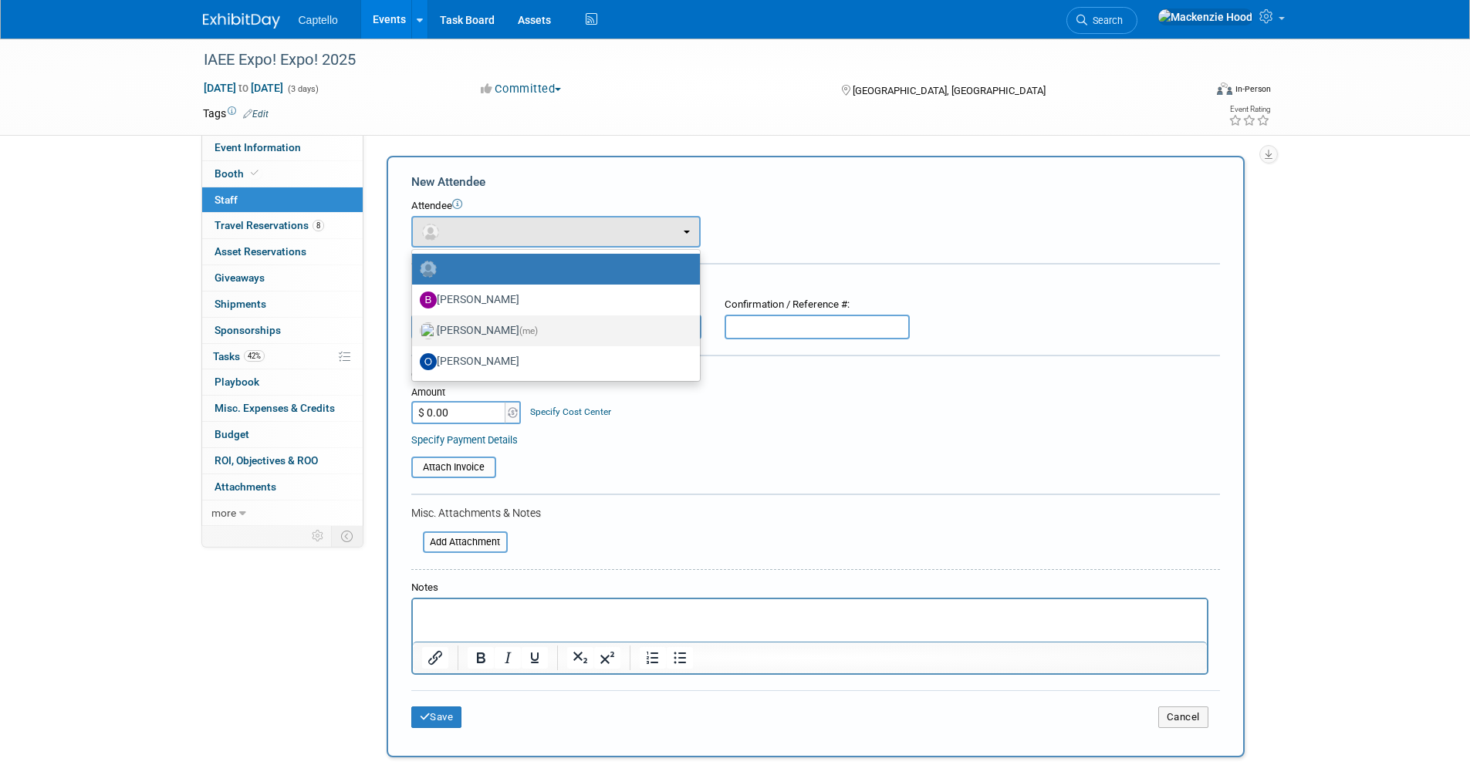
click at [488, 326] on label "Mackenzie Hood (me)" at bounding box center [552, 331] width 265 height 25
click at [414, 326] on input "Mackenzie Hood (me)" at bounding box center [409, 329] width 10 height 10
select select "09504ed2-55fe-4fab-ae44-643f087ac216"
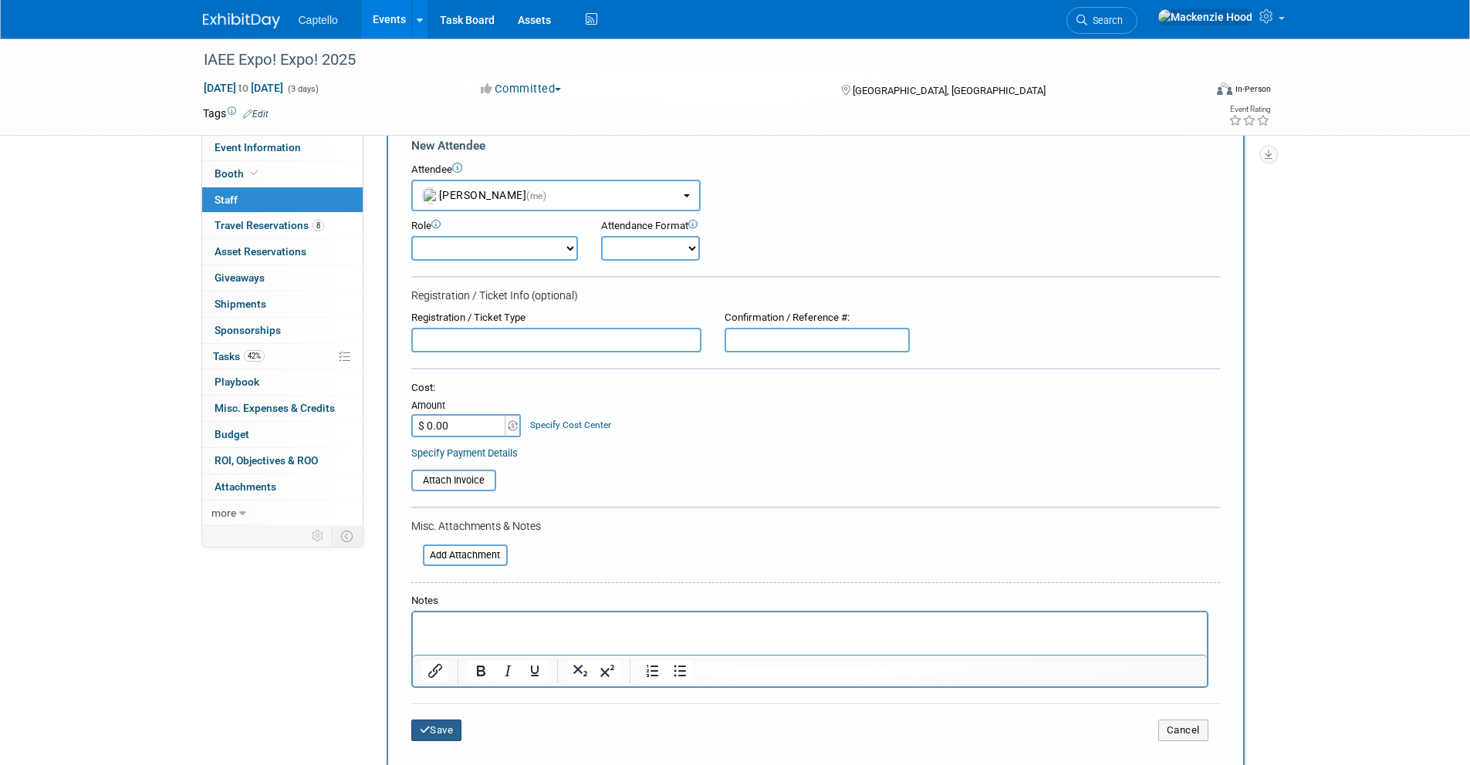
click at [450, 730] on button "Save" at bounding box center [436, 731] width 51 height 22
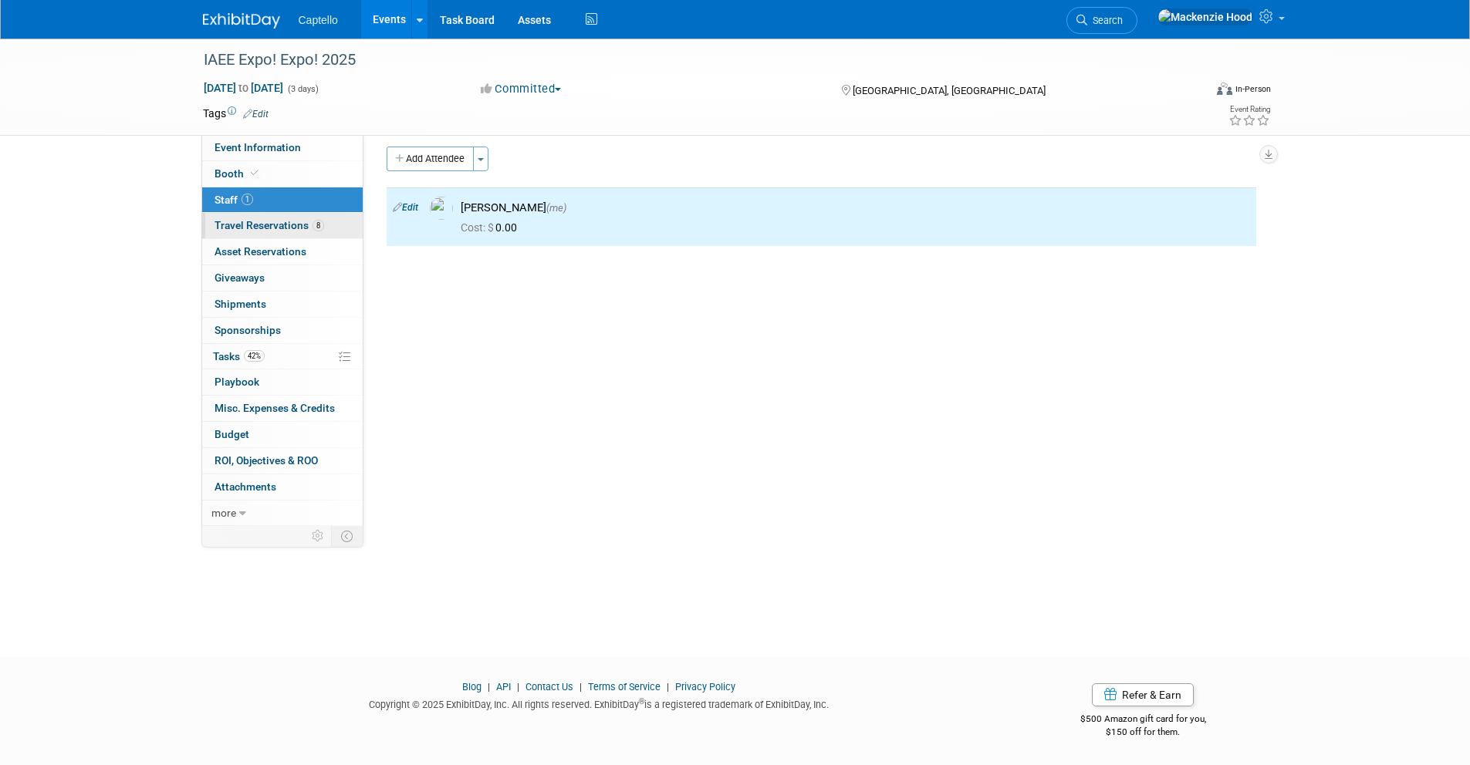
click at [242, 229] on span "Travel Reservations 8" at bounding box center [269, 225] width 110 height 12
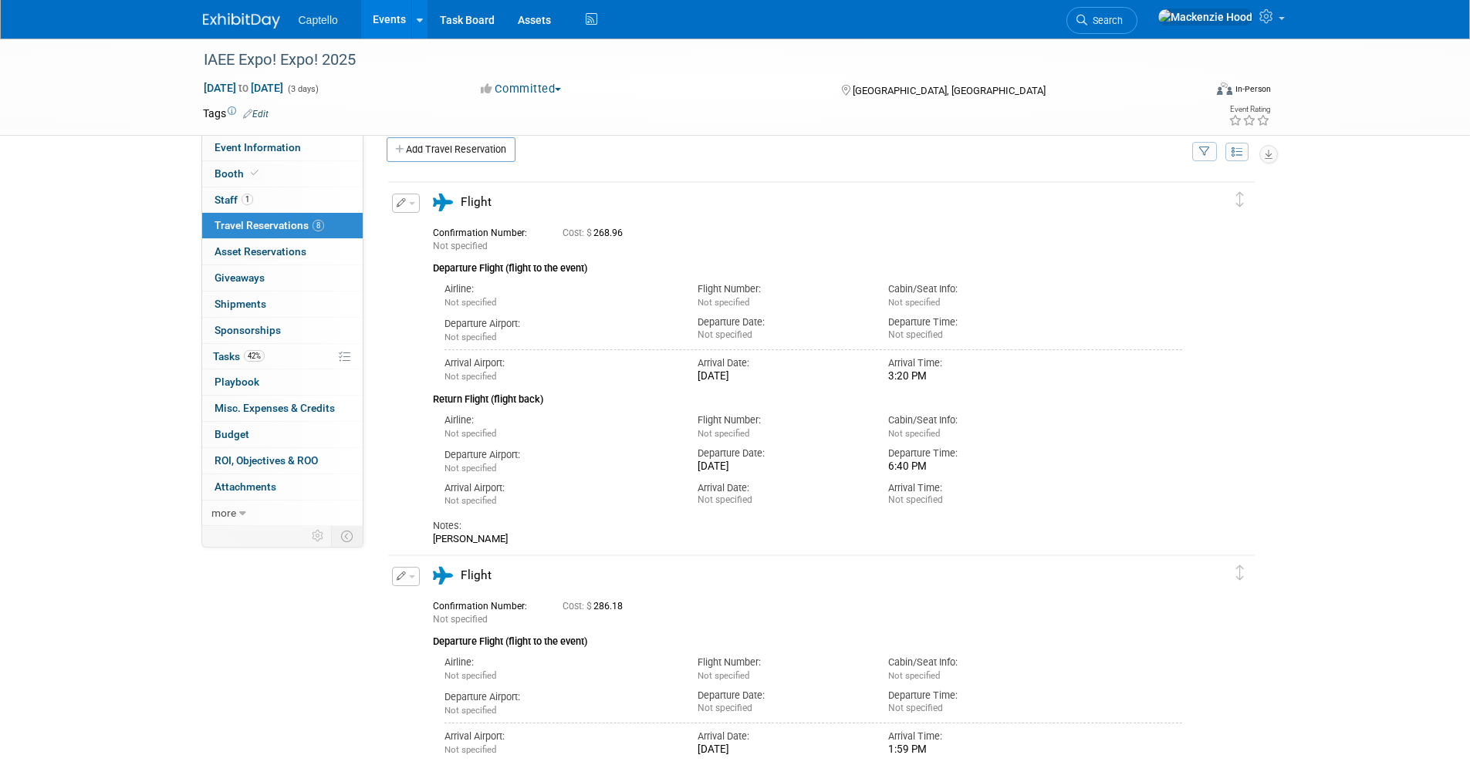
scroll to position [0, 0]
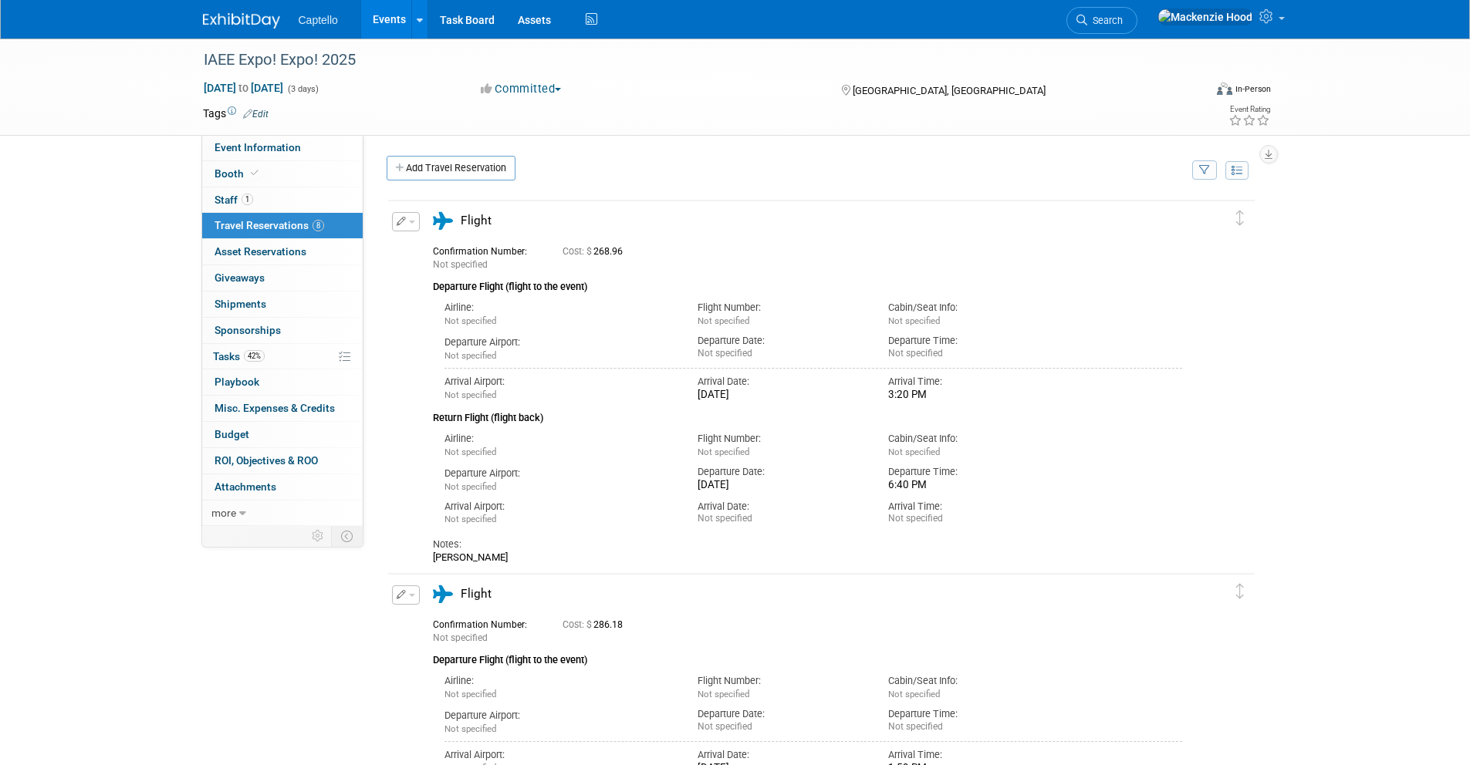
drag, startPoint x: 616, startPoint y: 569, endPoint x: 640, endPoint y: 565, distance: 24.2
click at [631, 565] on td "Delete Reservation Not specified Cost: $ 268.96 Notes:" at bounding box center [809, 385] width 843 height 369
click at [1009, 502] on div "Arrival Time:" at bounding box center [971, 507] width 167 height 14
drag, startPoint x: 788, startPoint y: 484, endPoint x: 710, endPoint y: 481, distance: 77.2
click at [710, 481] on div "Wed. Dec 10, 2025" at bounding box center [780, 485] width 167 height 13
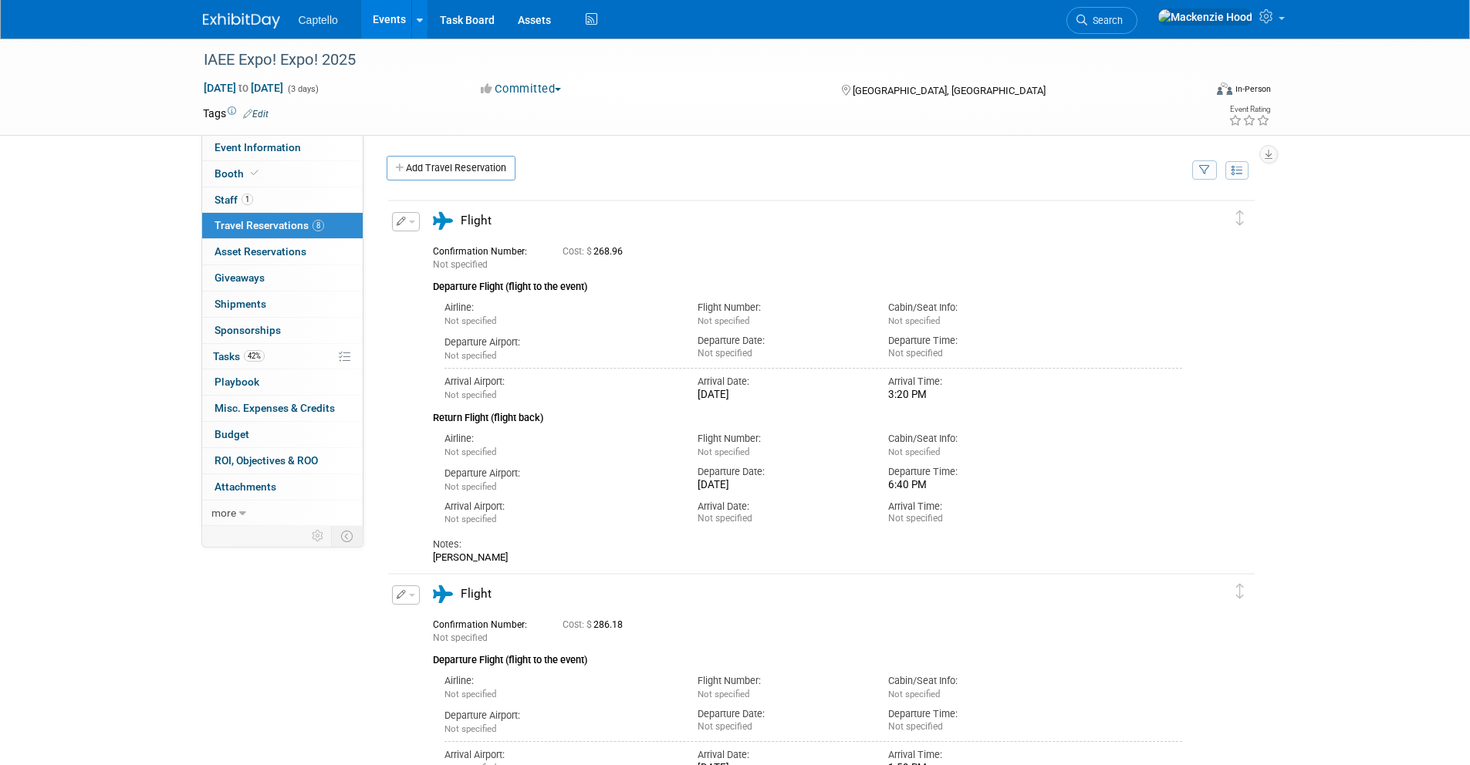
click at [915, 482] on div "6:40 PM" at bounding box center [971, 485] width 167 height 13
drag, startPoint x: 897, startPoint y: 397, endPoint x: 939, endPoint y: 400, distance: 41.8
click at [933, 399] on div "3:20 PM" at bounding box center [971, 395] width 167 height 13
click at [957, 406] on div "Return Flight (flight back)" at bounding box center [808, 414] width 750 height 24
drag, startPoint x: 822, startPoint y: 473, endPoint x: 813, endPoint y: 473, distance: 8.5
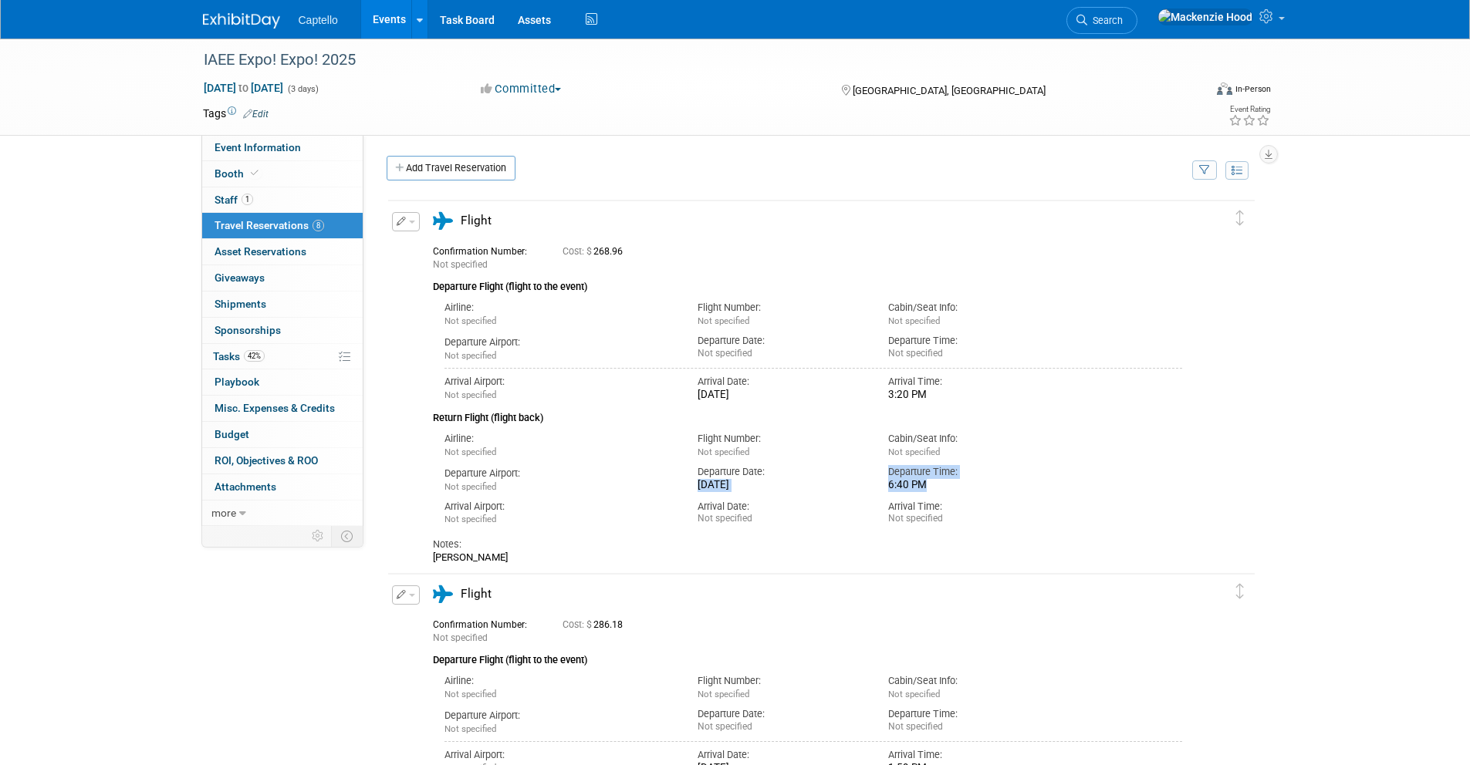
click at [813, 473] on div "Departure Airport: Not specified Departure Date: Wed. Dec 10, 2025 Departure Ti…" at bounding box center [813, 476] width 761 height 35
click at [909, 501] on div "Arrival Time:" at bounding box center [971, 507] width 167 height 14
drag, startPoint x: 884, startPoint y: 486, endPoint x: 980, endPoint y: 491, distance: 95.8
click at [979, 491] on div "Departure Time: 6:40 PM" at bounding box center [971, 475] width 191 height 33
click at [961, 552] on div "Michelle B." at bounding box center [808, 558] width 750 height 12
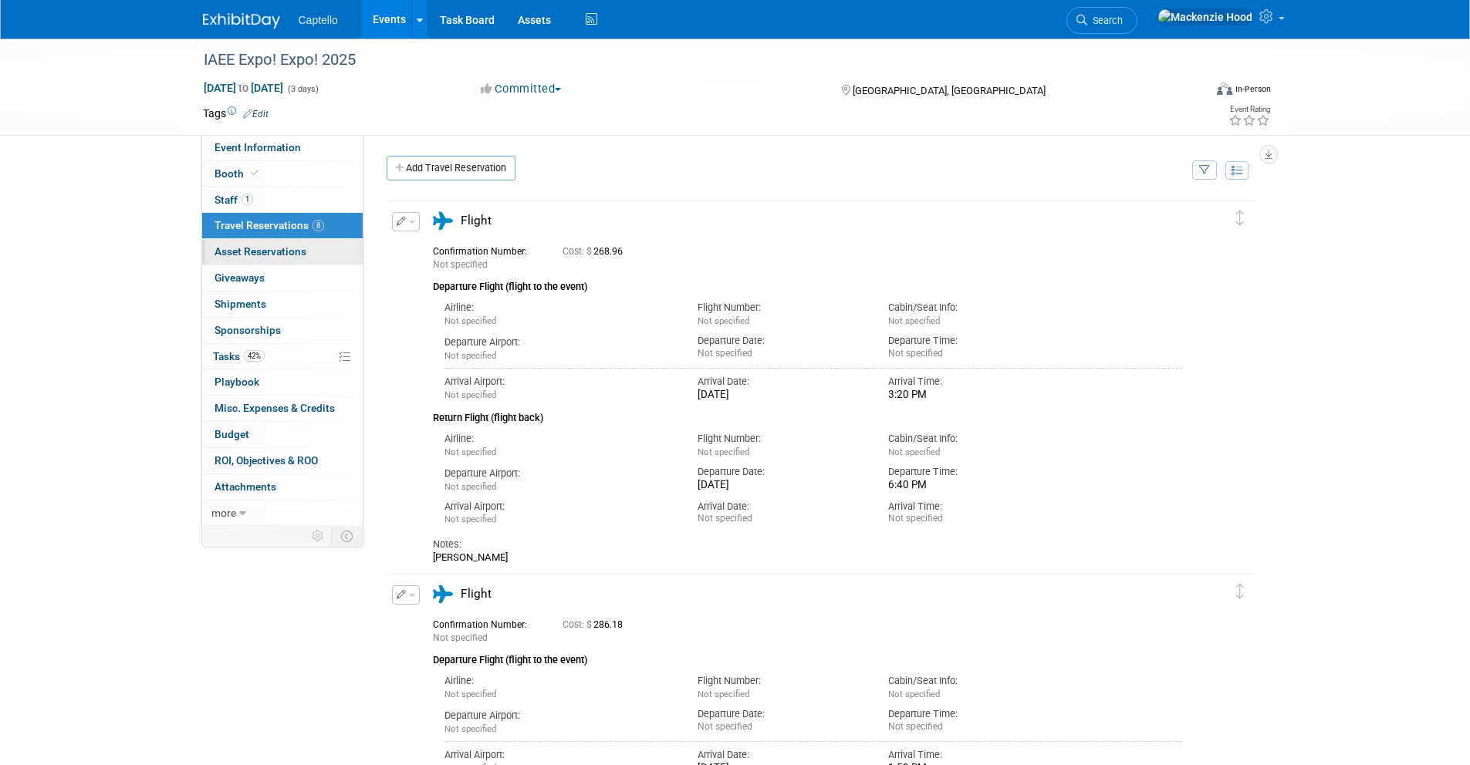
click at [291, 254] on span "Asset Reservations 0" at bounding box center [260, 251] width 92 height 12
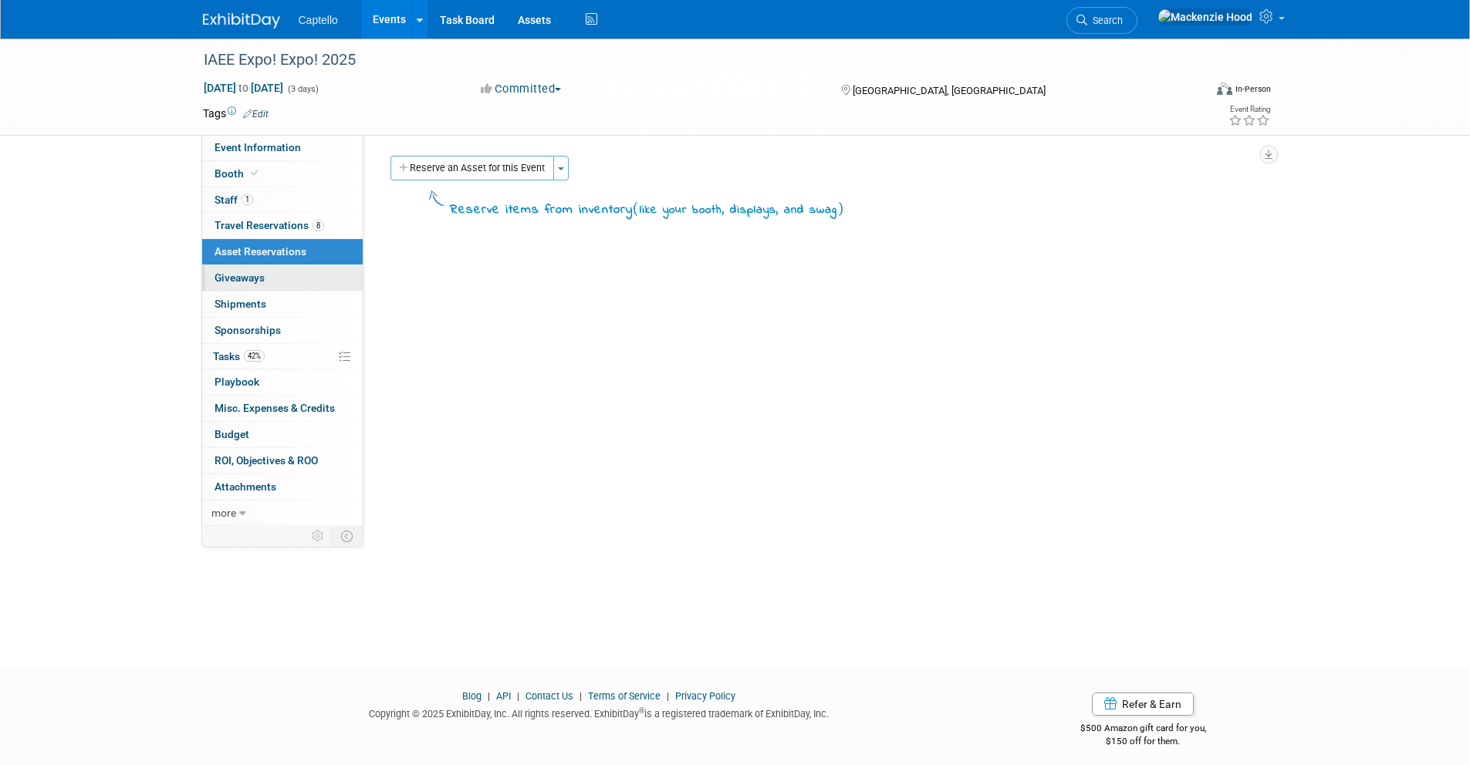
click at [303, 282] on link "0 Giveaways 0" at bounding box center [282, 277] width 160 height 25
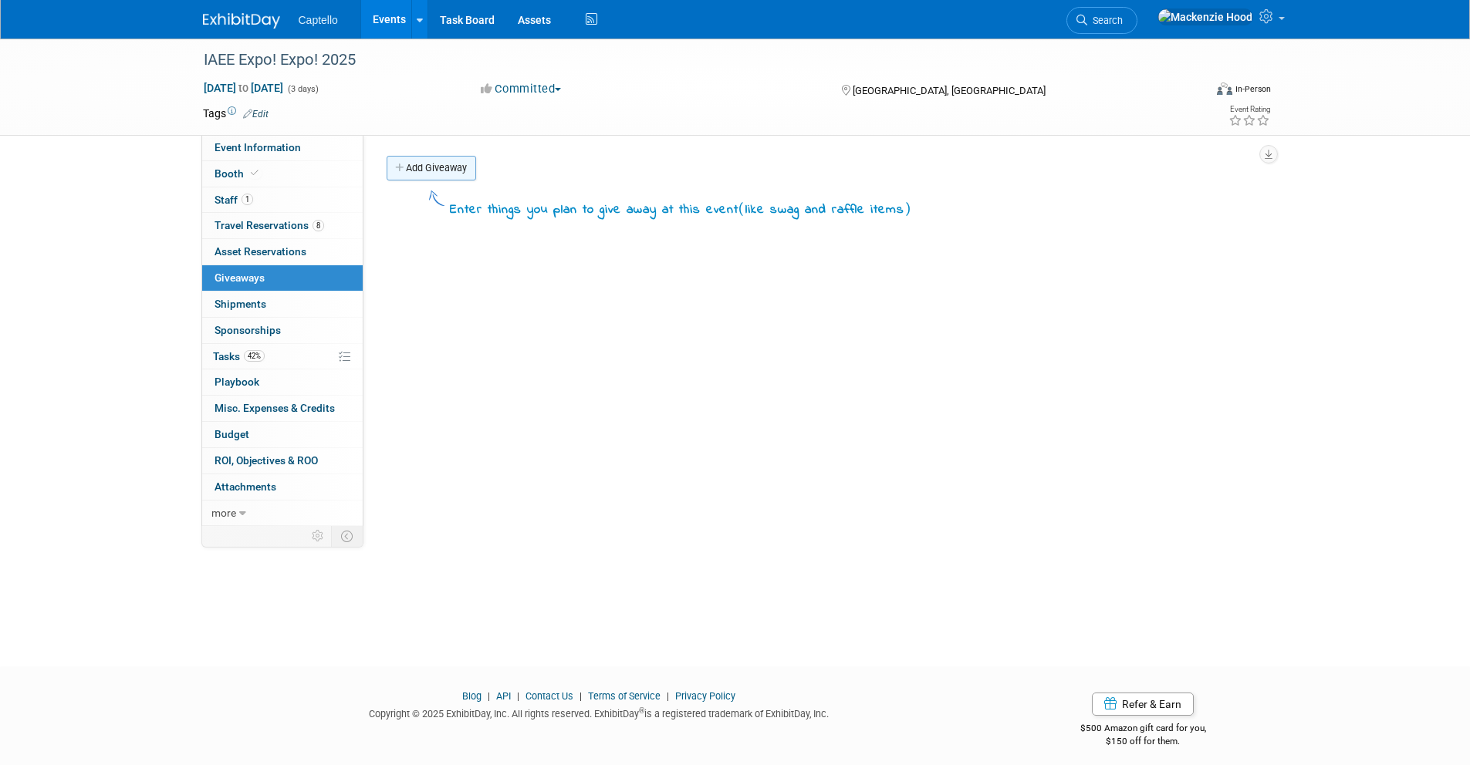
click at [404, 170] on icon at bounding box center [400, 169] width 11 height 10
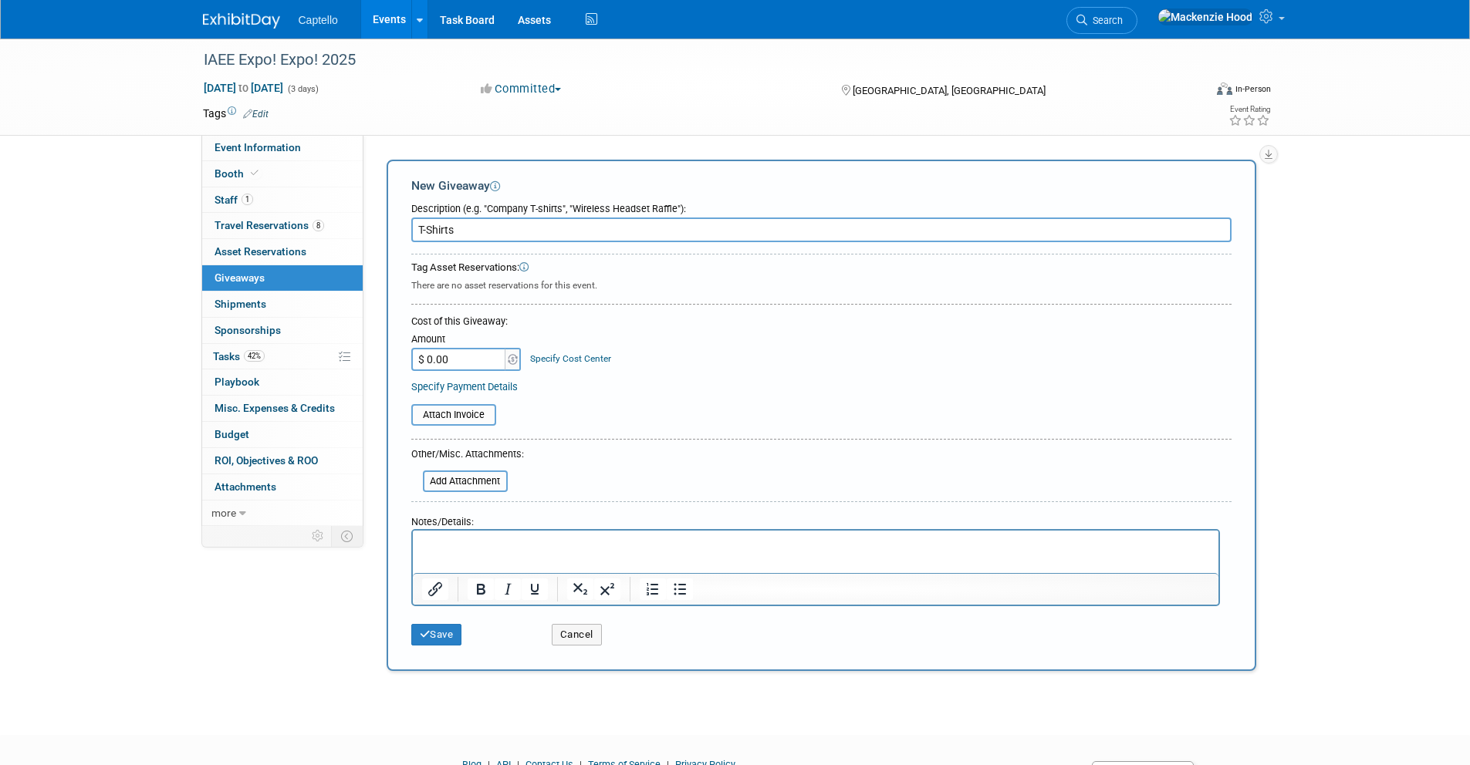
click at [418, 228] on input "T-Shirts" at bounding box center [821, 230] width 820 height 25
type input "Captello T-Shirts"
click at [460, 629] on button "Save" at bounding box center [436, 635] width 51 height 22
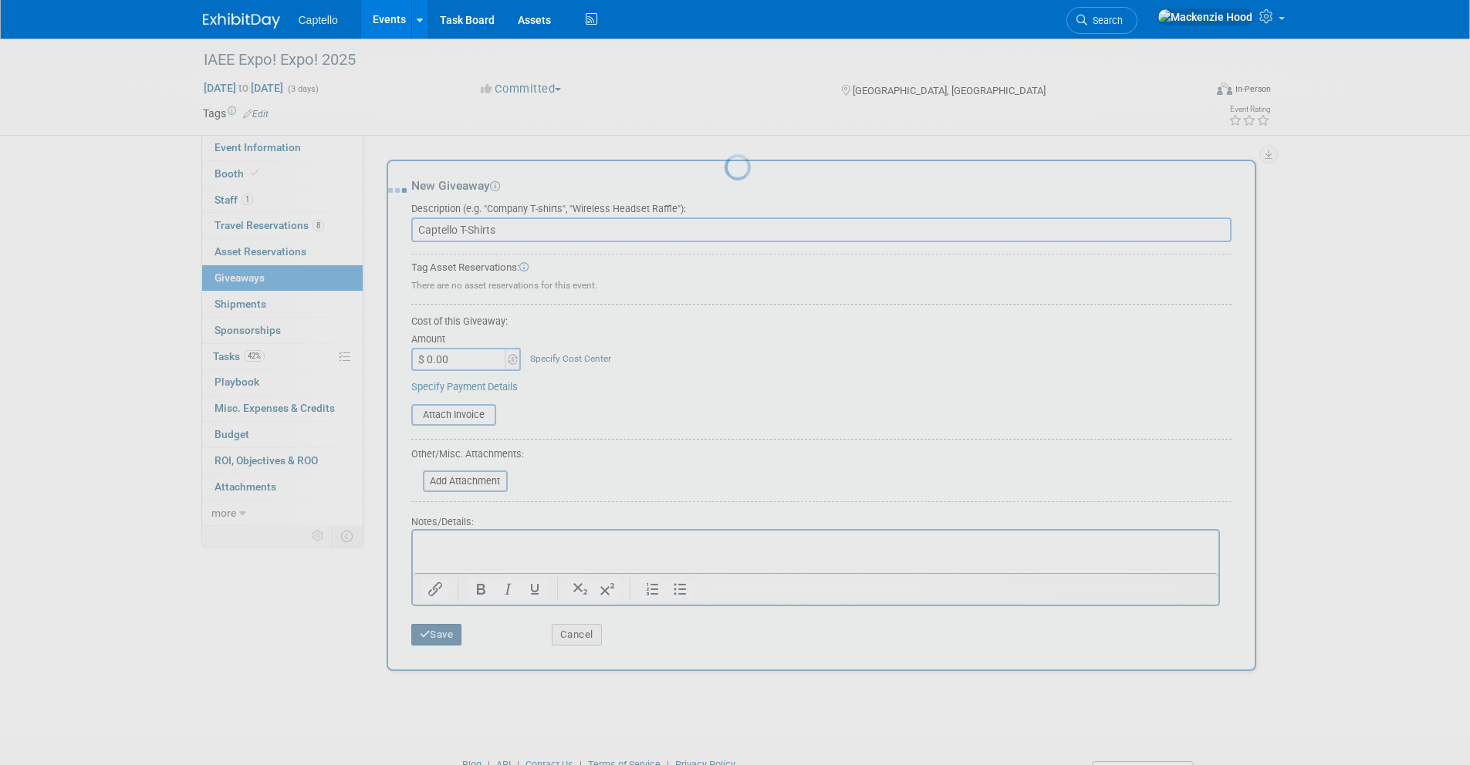
scroll to position [9, 0]
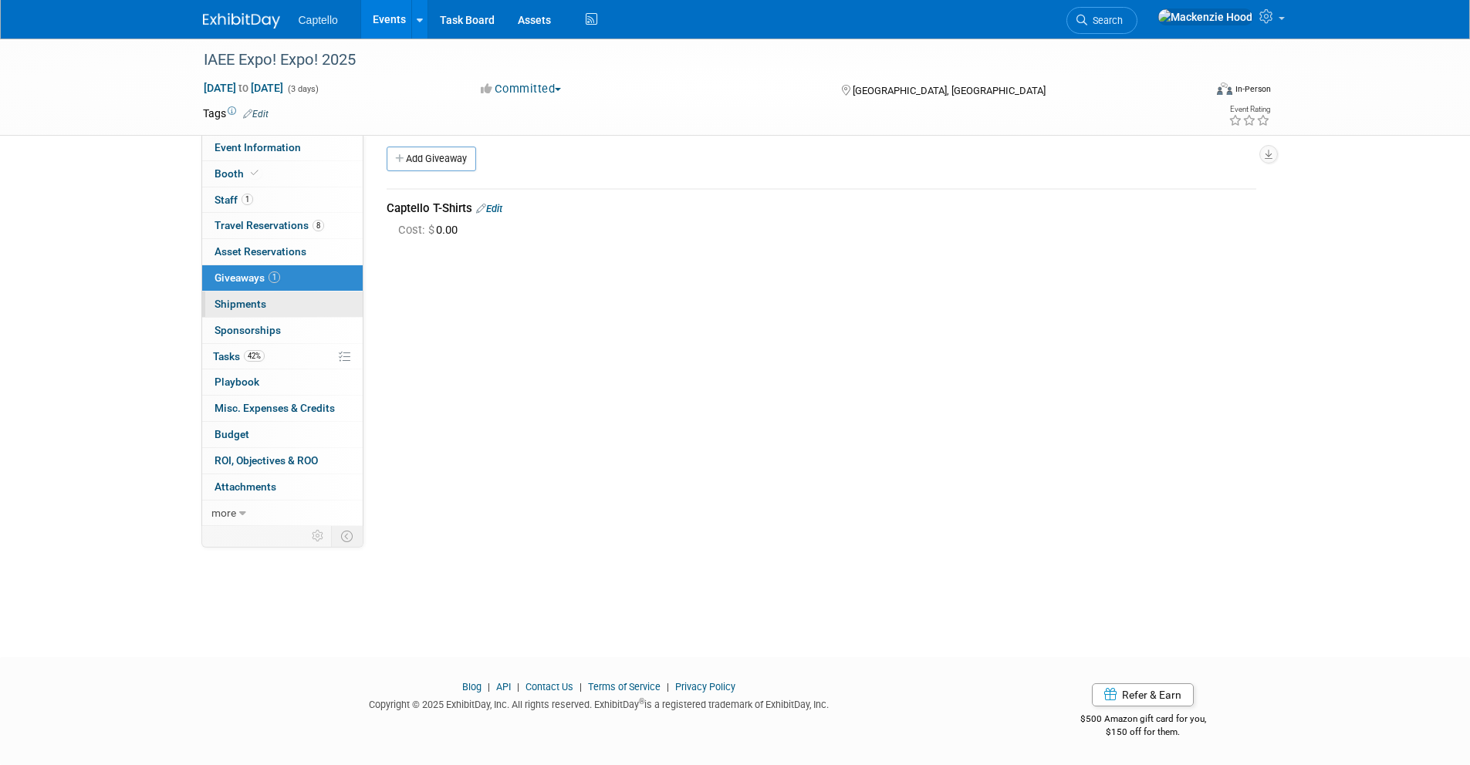
click at [320, 311] on link "0 Shipments 0" at bounding box center [282, 304] width 160 height 25
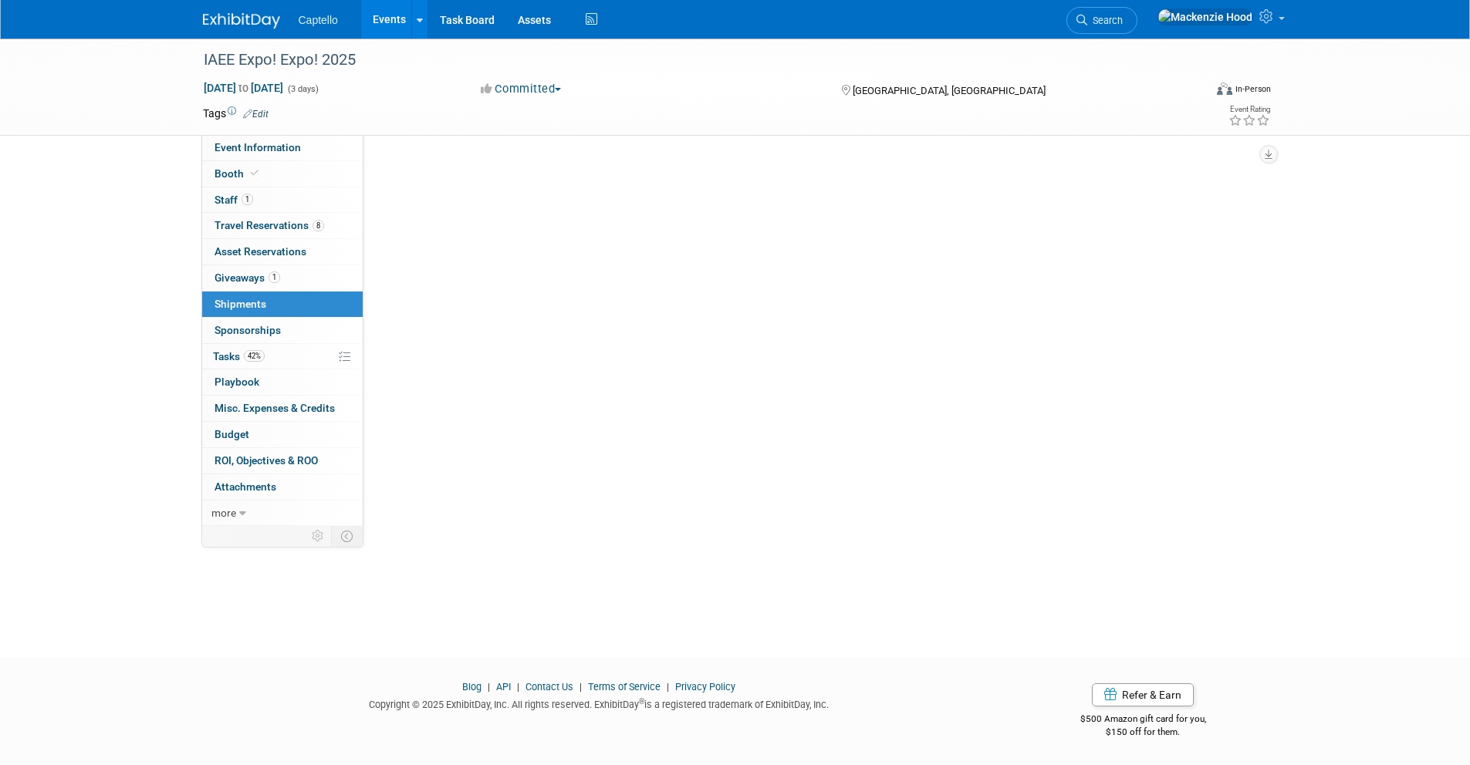
scroll to position [0, 0]
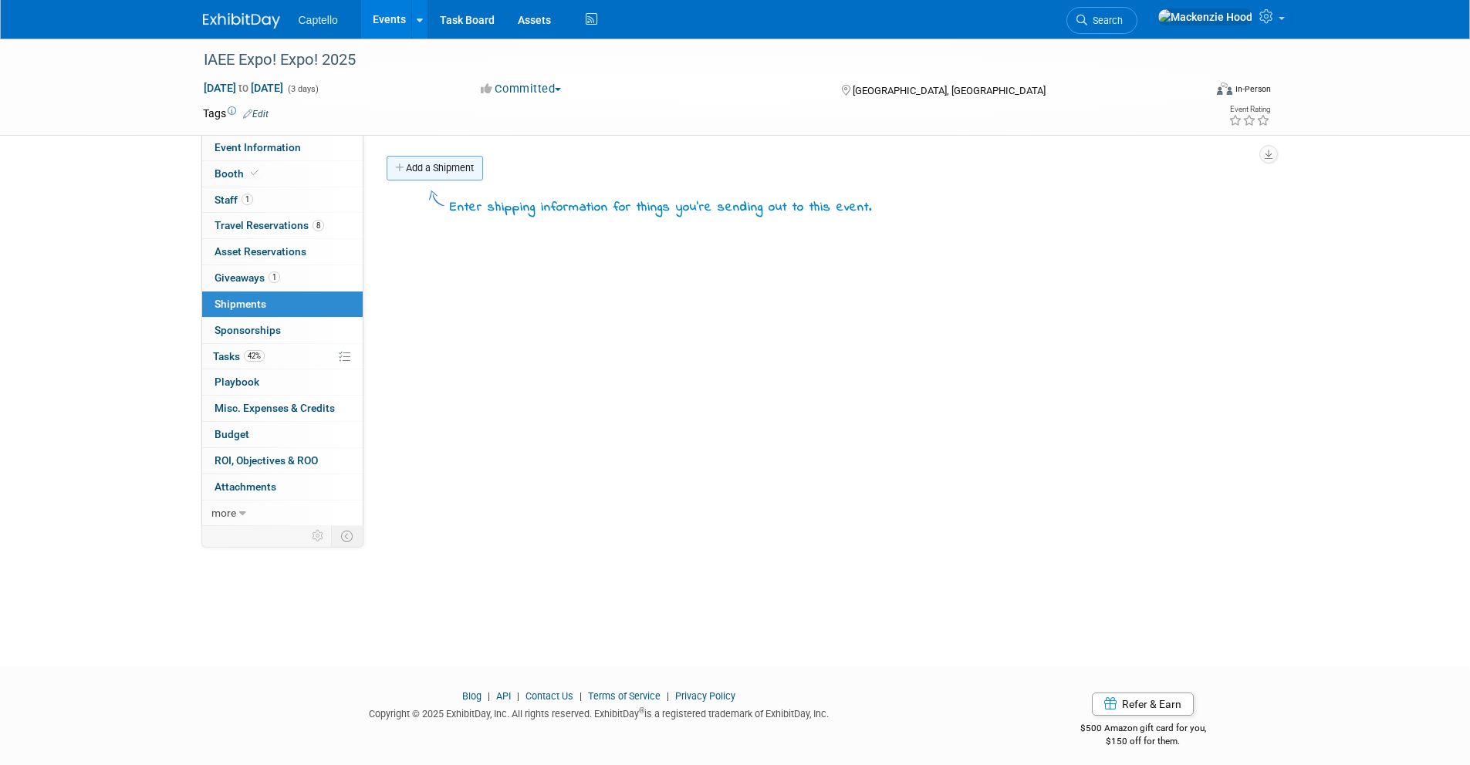
click at [404, 167] on icon at bounding box center [400, 169] width 11 height 10
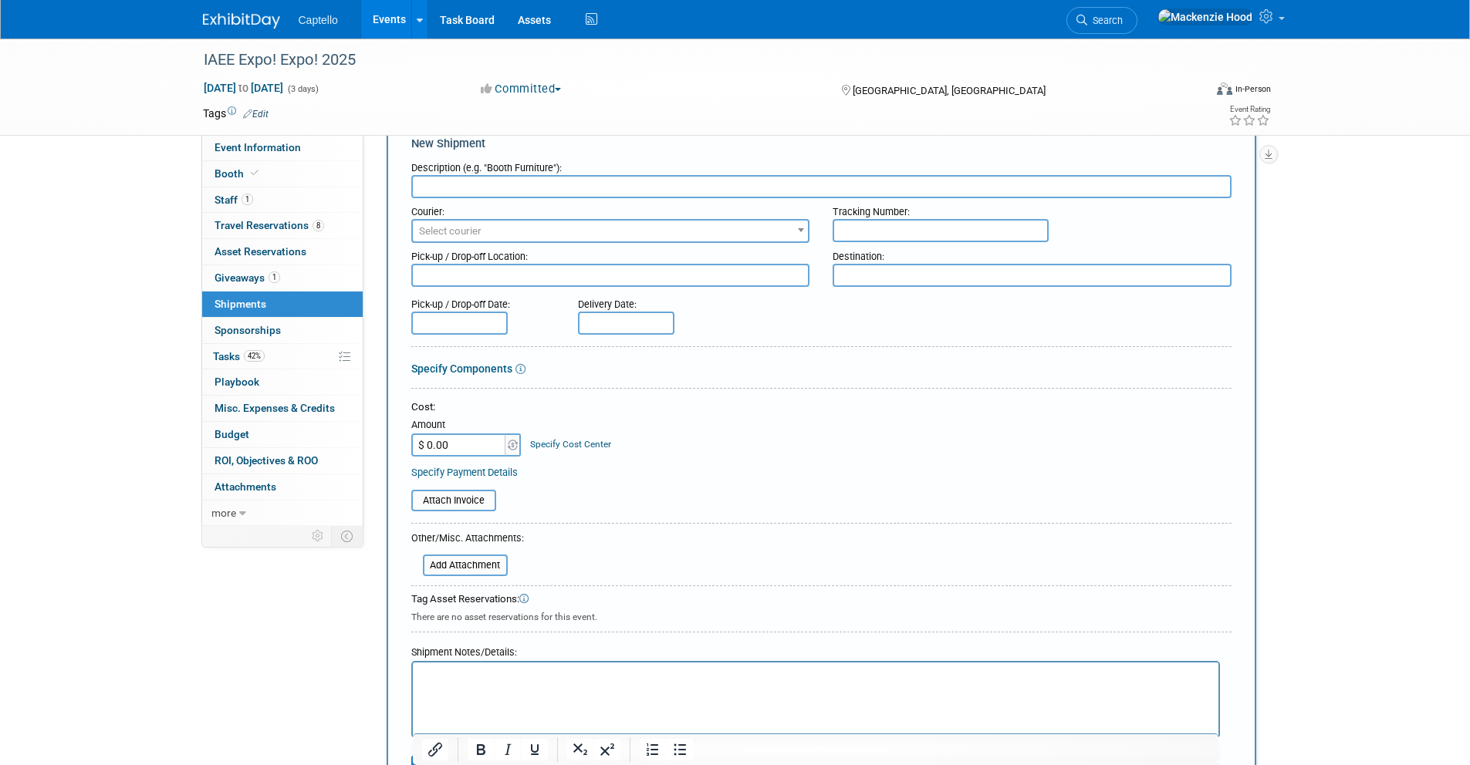
scroll to position [251, 0]
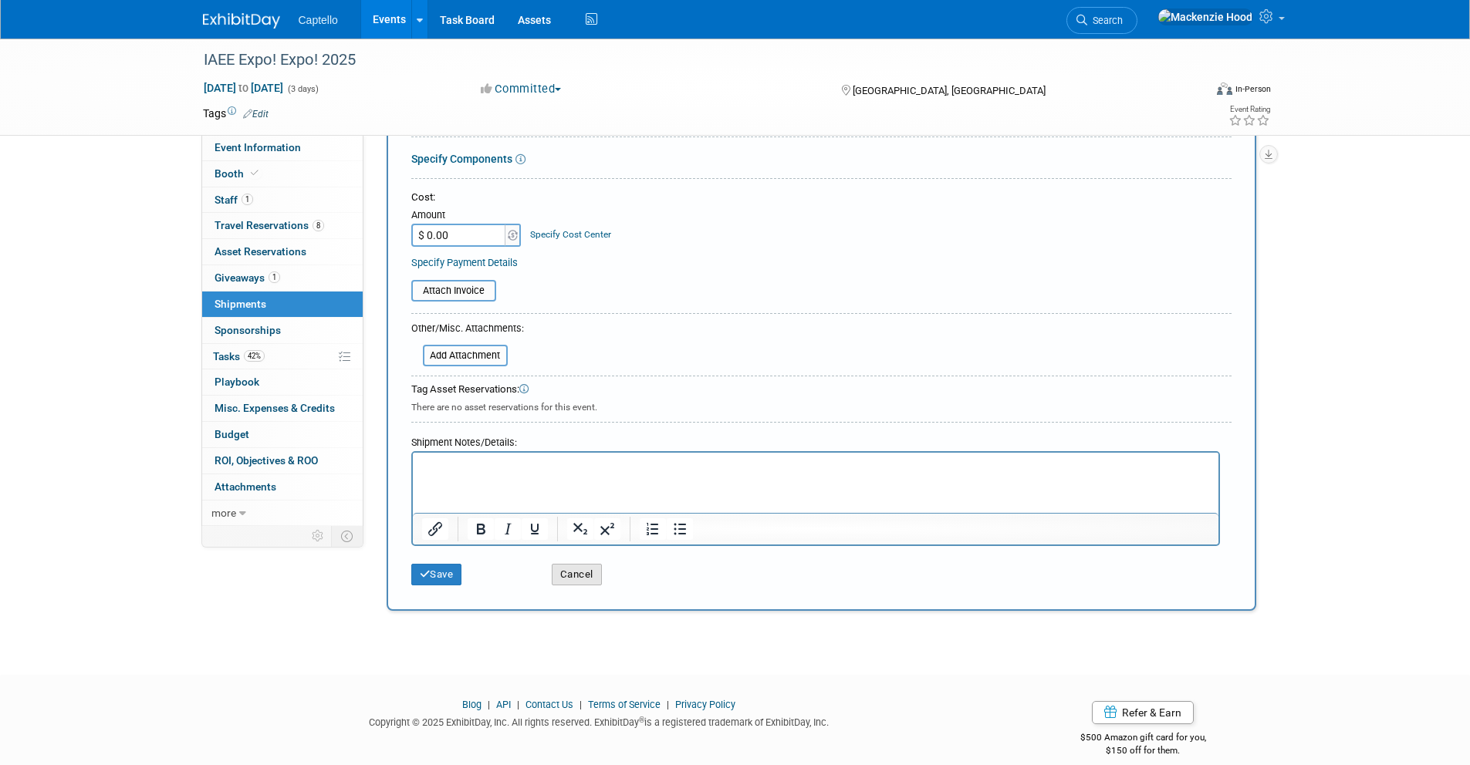
click at [579, 572] on button "Cancel" at bounding box center [577, 575] width 50 height 22
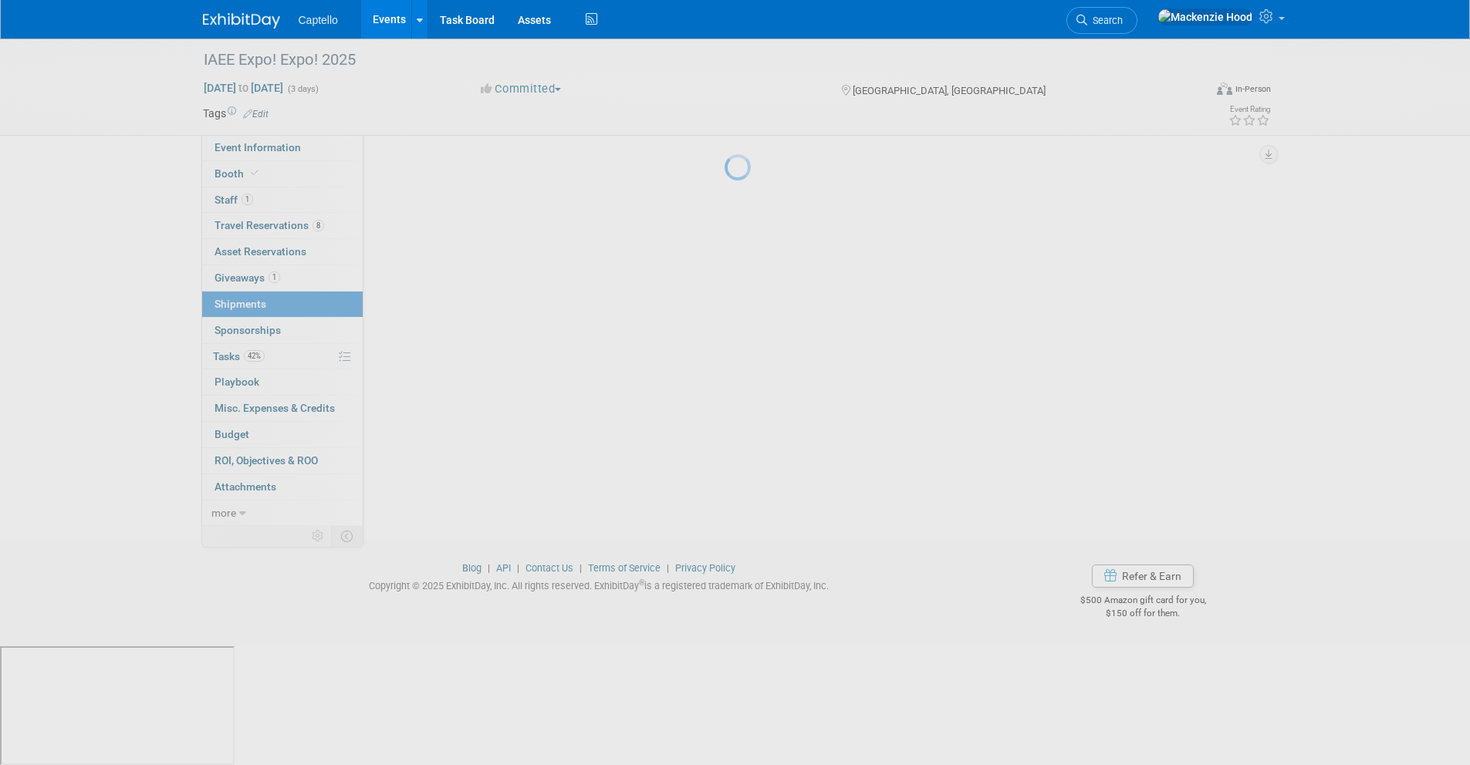
scroll to position [0, 0]
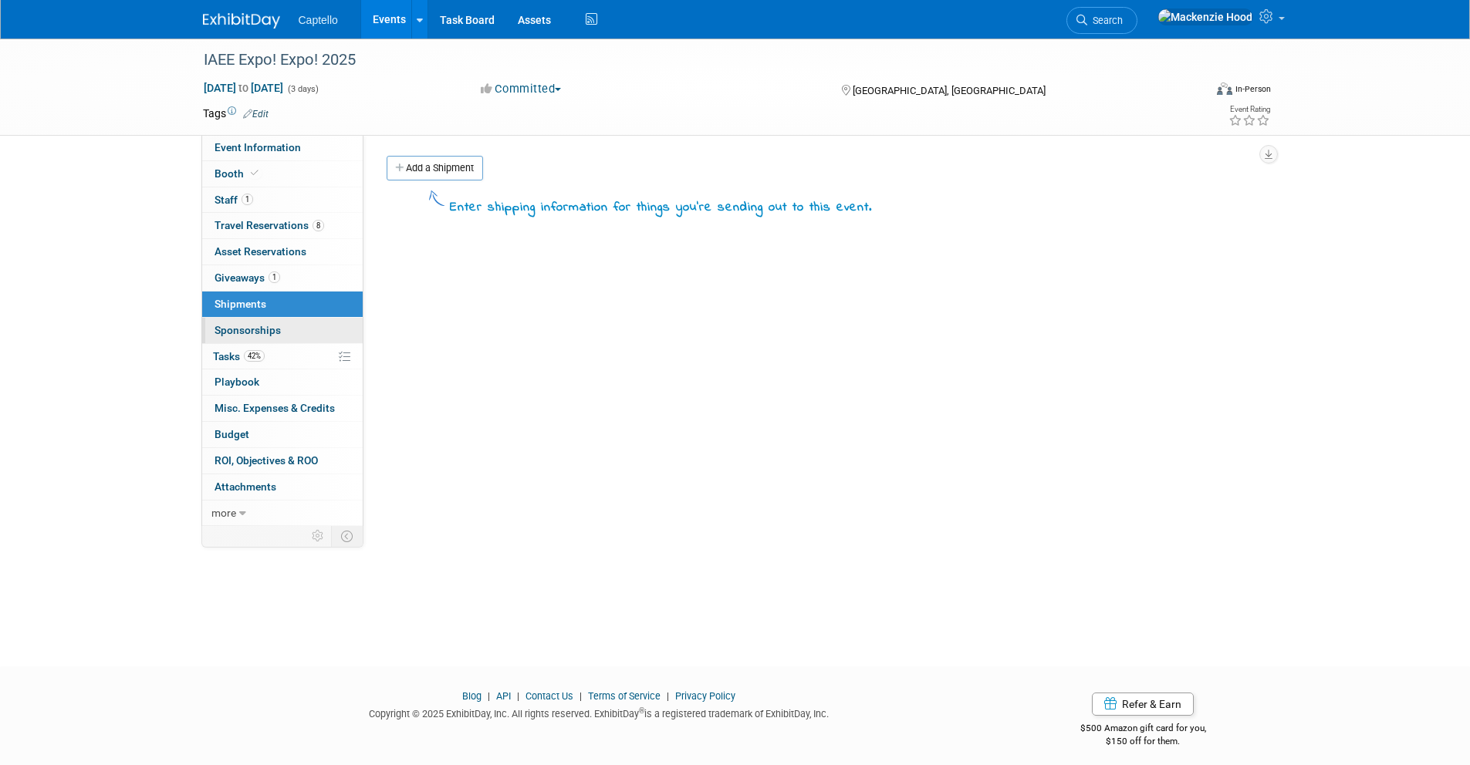
click at [272, 320] on link "0 Sponsorships 0" at bounding box center [282, 330] width 160 height 25
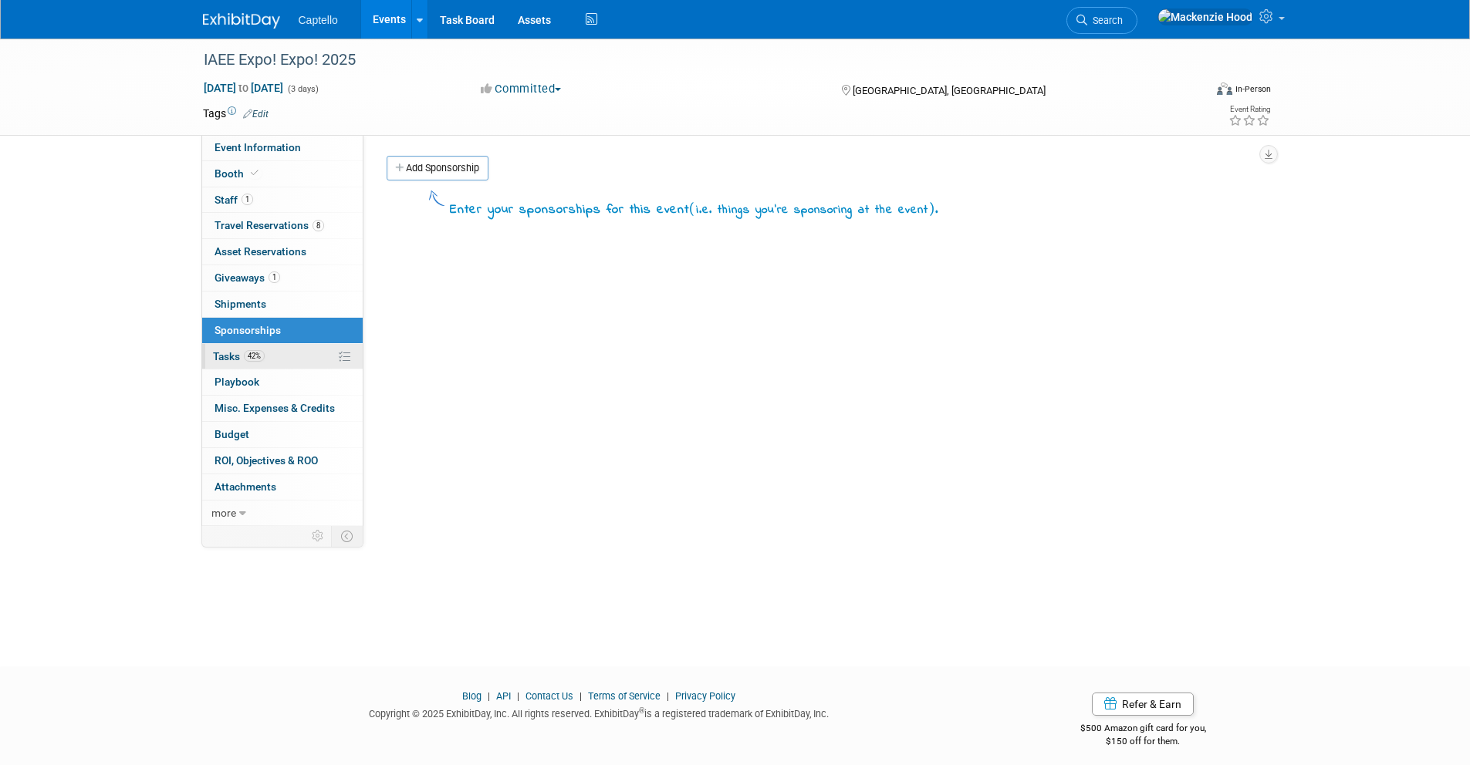
click at [271, 350] on link "42% Tasks 42%" at bounding box center [282, 356] width 160 height 25
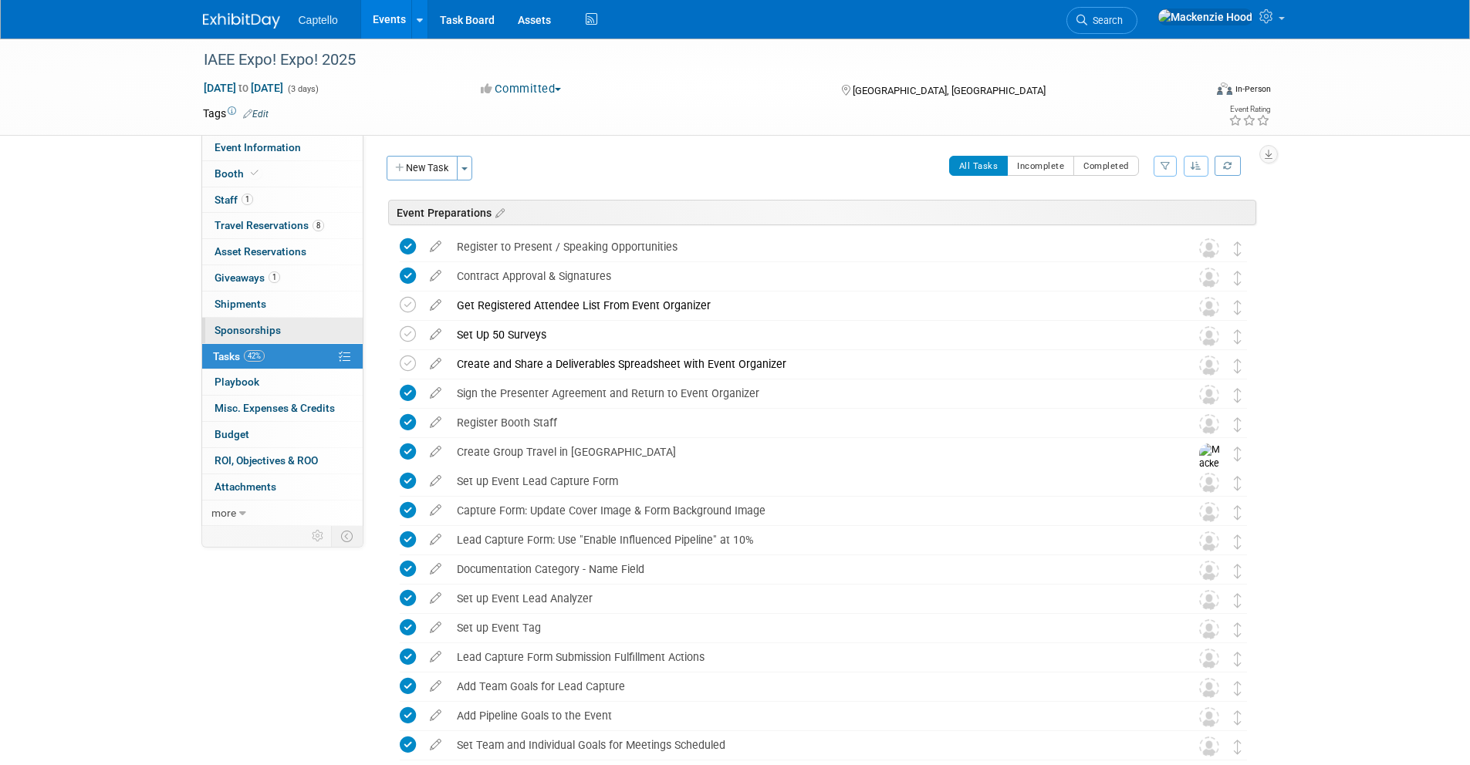
click at [274, 332] on span "Sponsorships 0" at bounding box center [247, 330] width 66 height 12
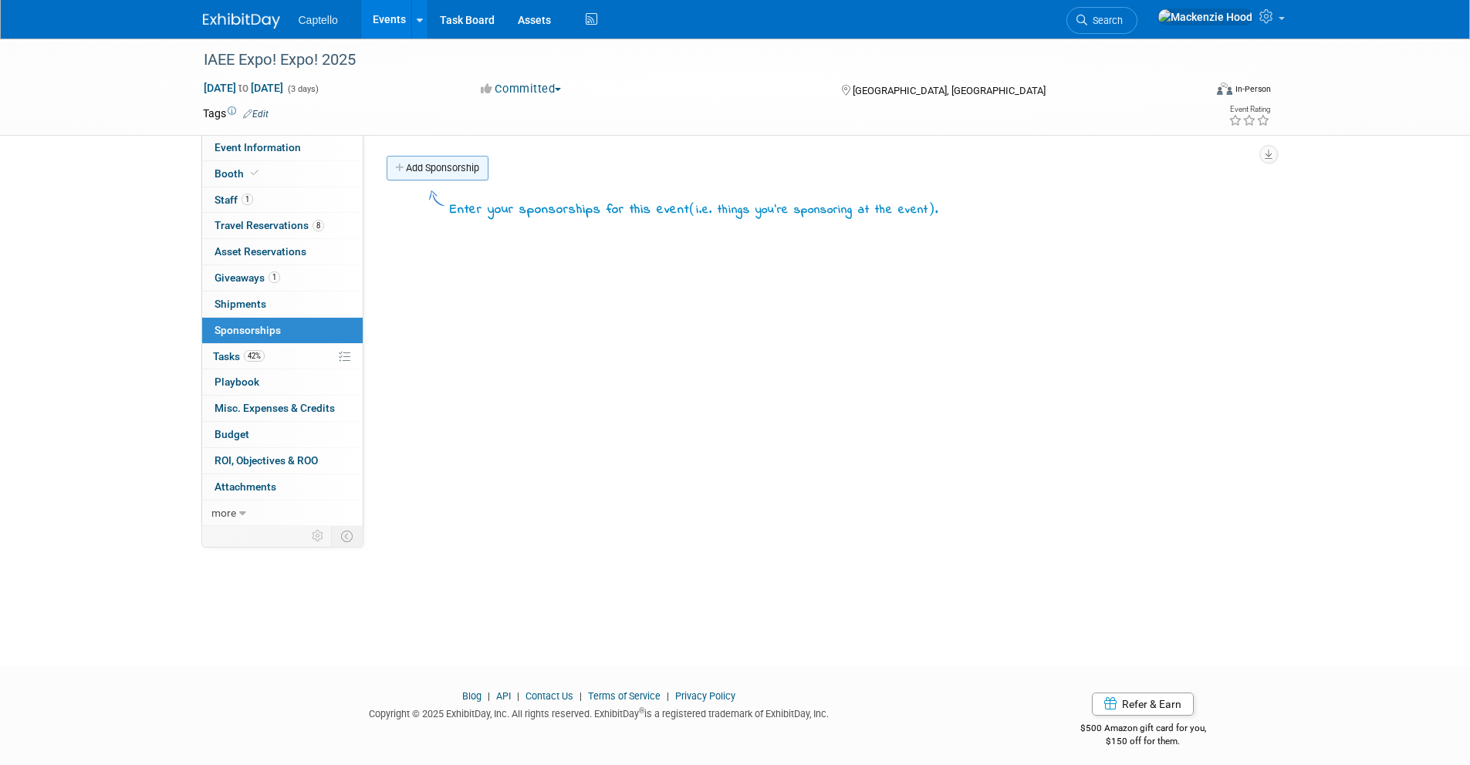
click at [464, 170] on link "Add Sponsorship" at bounding box center [437, 168] width 102 height 25
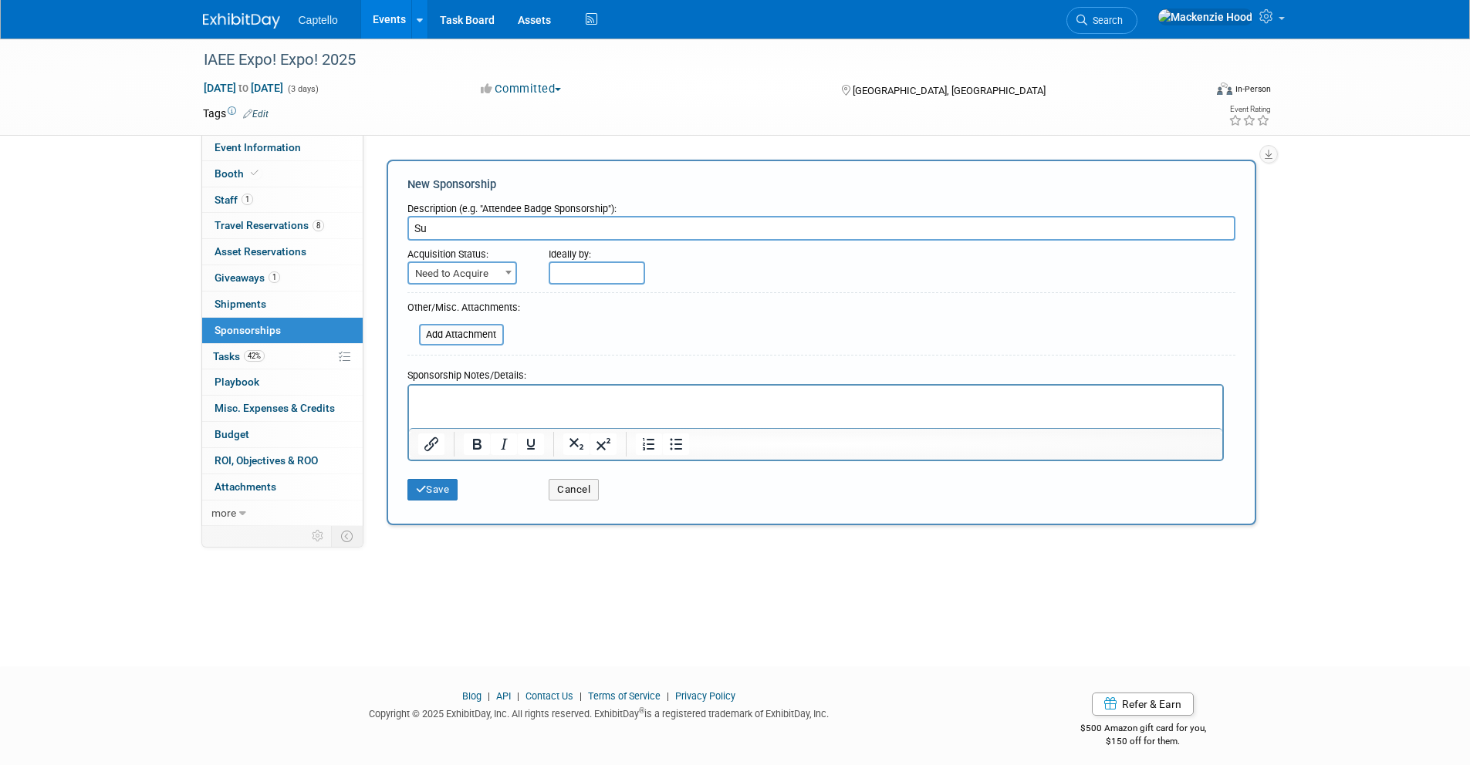
type input "S"
click at [575, 477] on div "Cancel" at bounding box center [608, 485] width 142 height 32
click at [580, 498] on button "Cancel" at bounding box center [573, 490] width 50 height 22
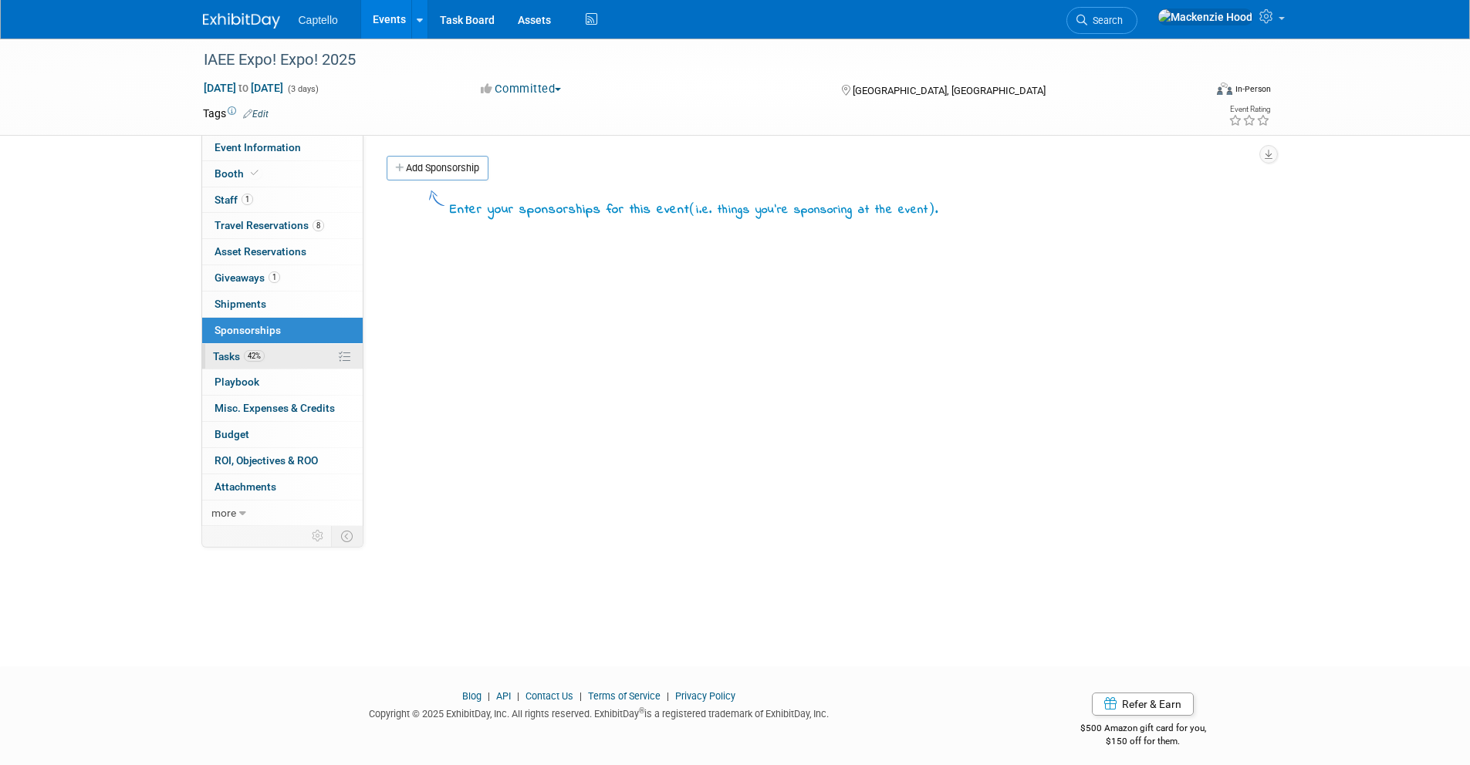
click at [255, 355] on span "42%" at bounding box center [254, 356] width 21 height 12
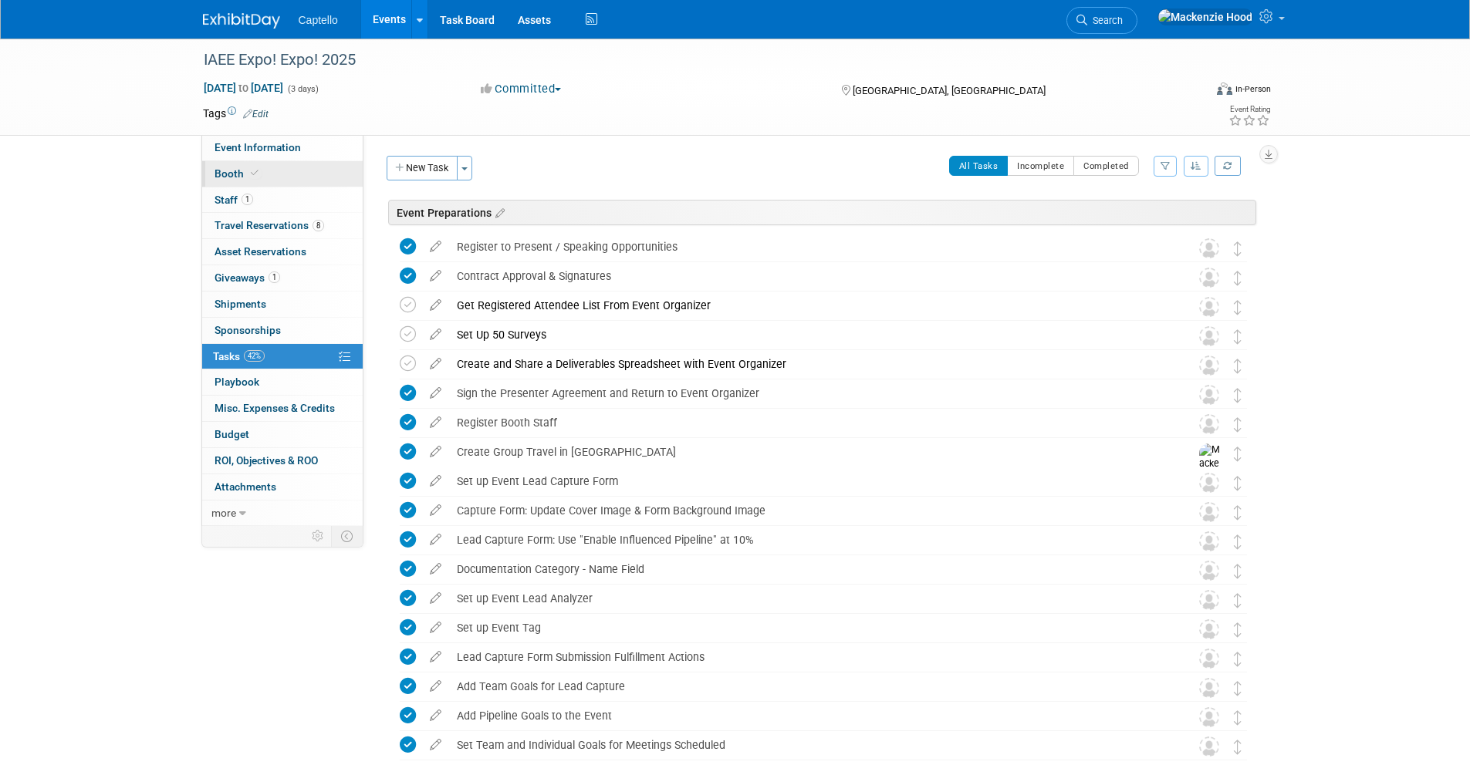
click at [224, 181] on link "Booth" at bounding box center [282, 173] width 160 height 25
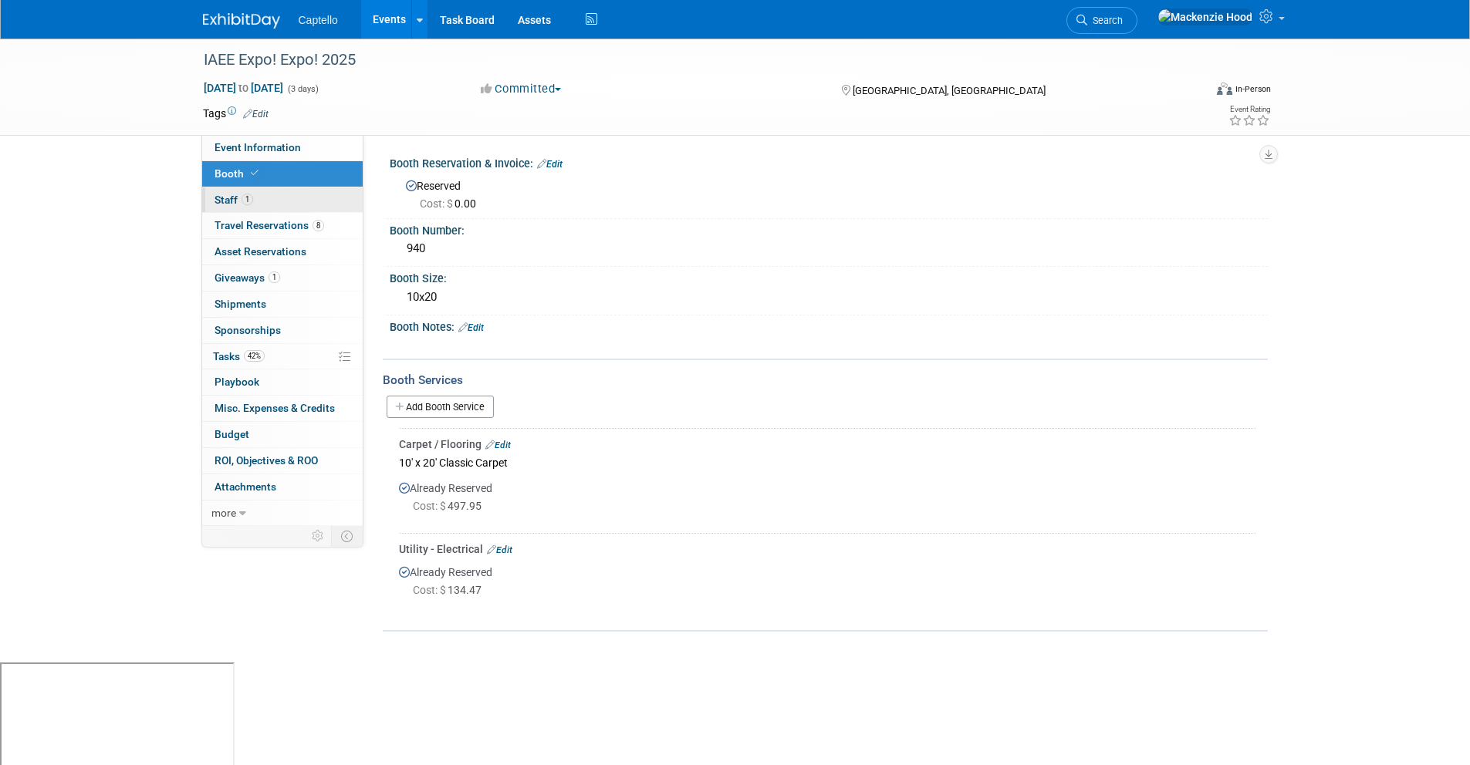
click at [231, 196] on span "Staff 1" at bounding box center [233, 200] width 39 height 12
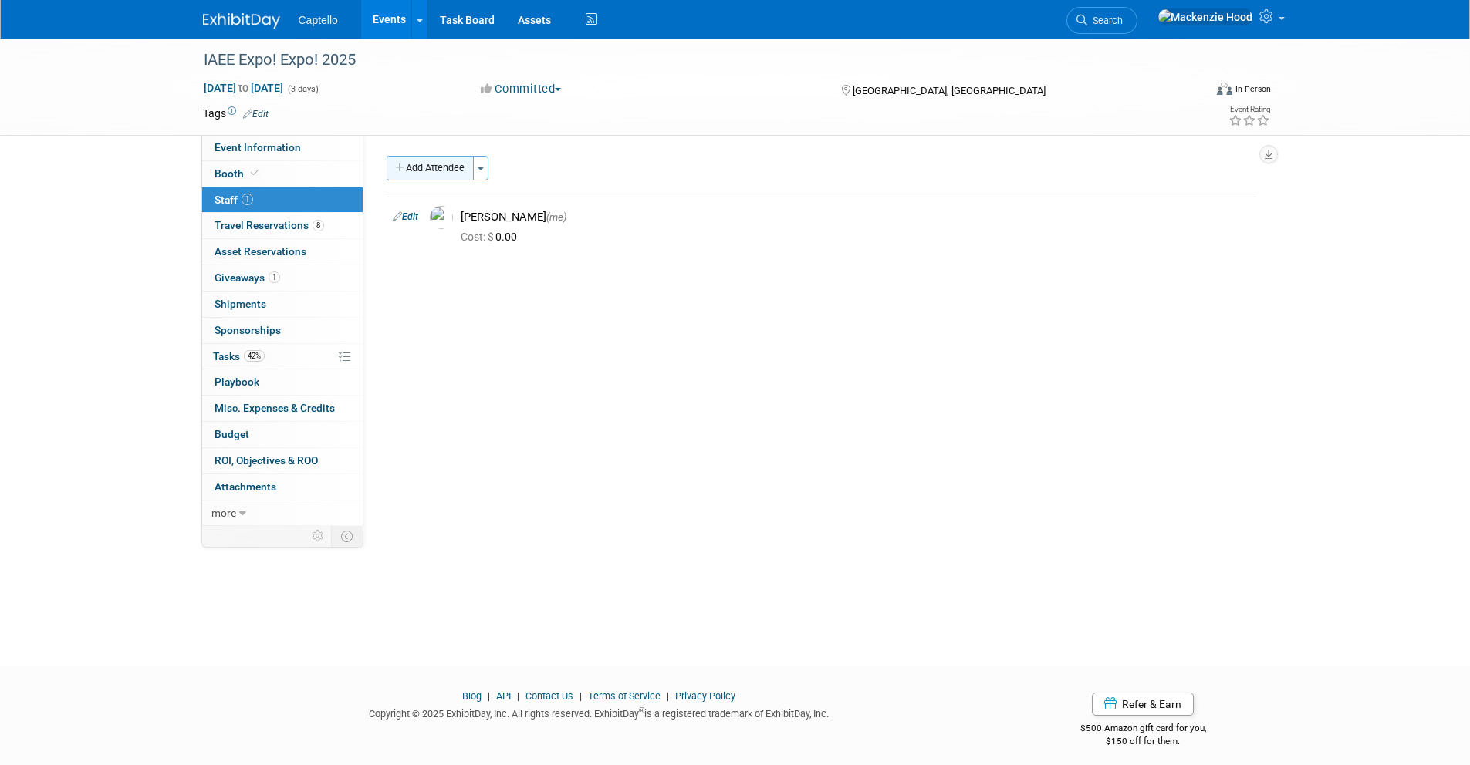
click at [446, 168] on button "Add Attendee" at bounding box center [429, 168] width 87 height 25
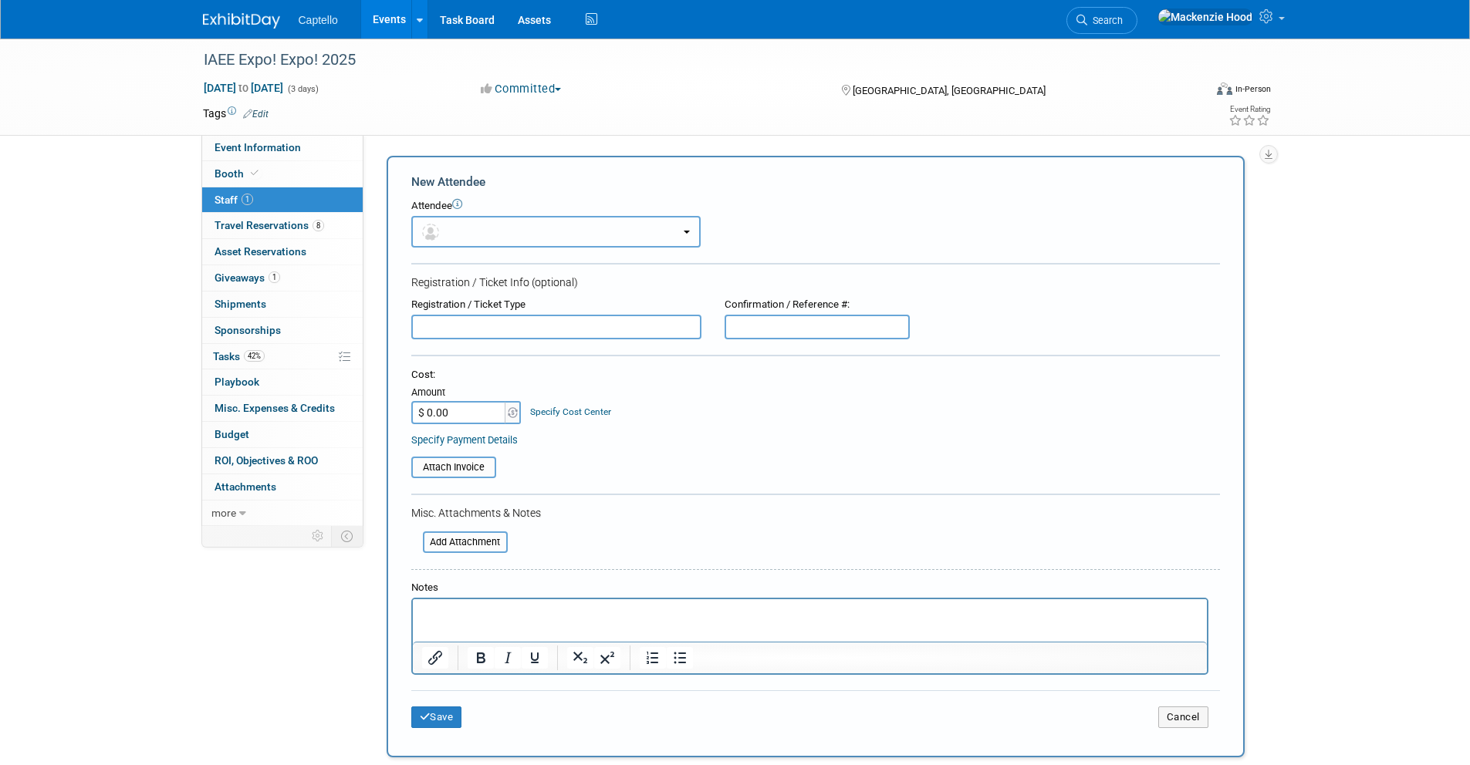
click at [474, 234] on button "button" at bounding box center [555, 232] width 289 height 32
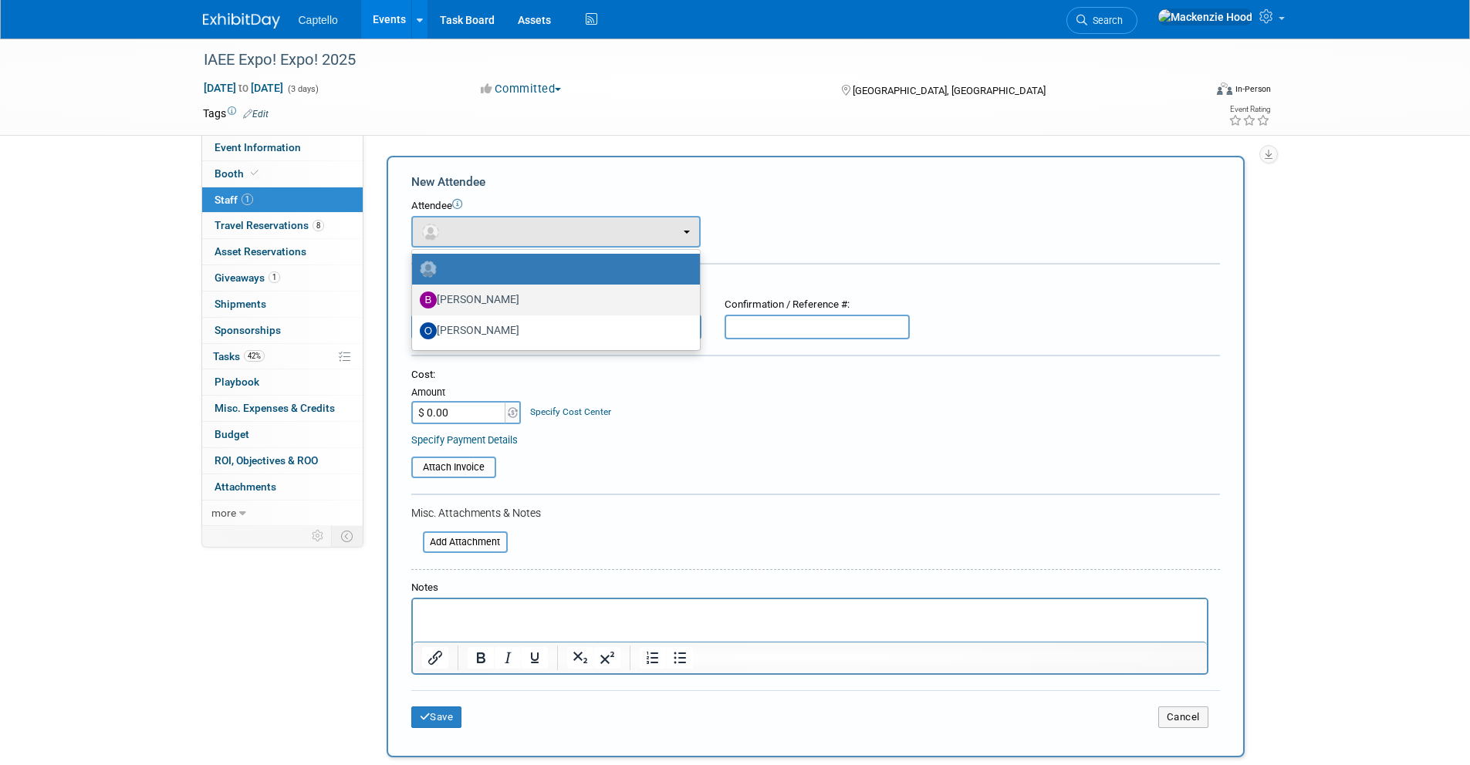
click at [475, 285] on link "[PERSON_NAME]" at bounding box center [556, 300] width 288 height 31
click at [474, 309] on label "[PERSON_NAME]" at bounding box center [552, 300] width 265 height 25
click at [414, 303] on input "[PERSON_NAME]" at bounding box center [409, 298] width 10 height 10
select select "ade1ab76-85dd-4e84-8c45-1162ccac492e"
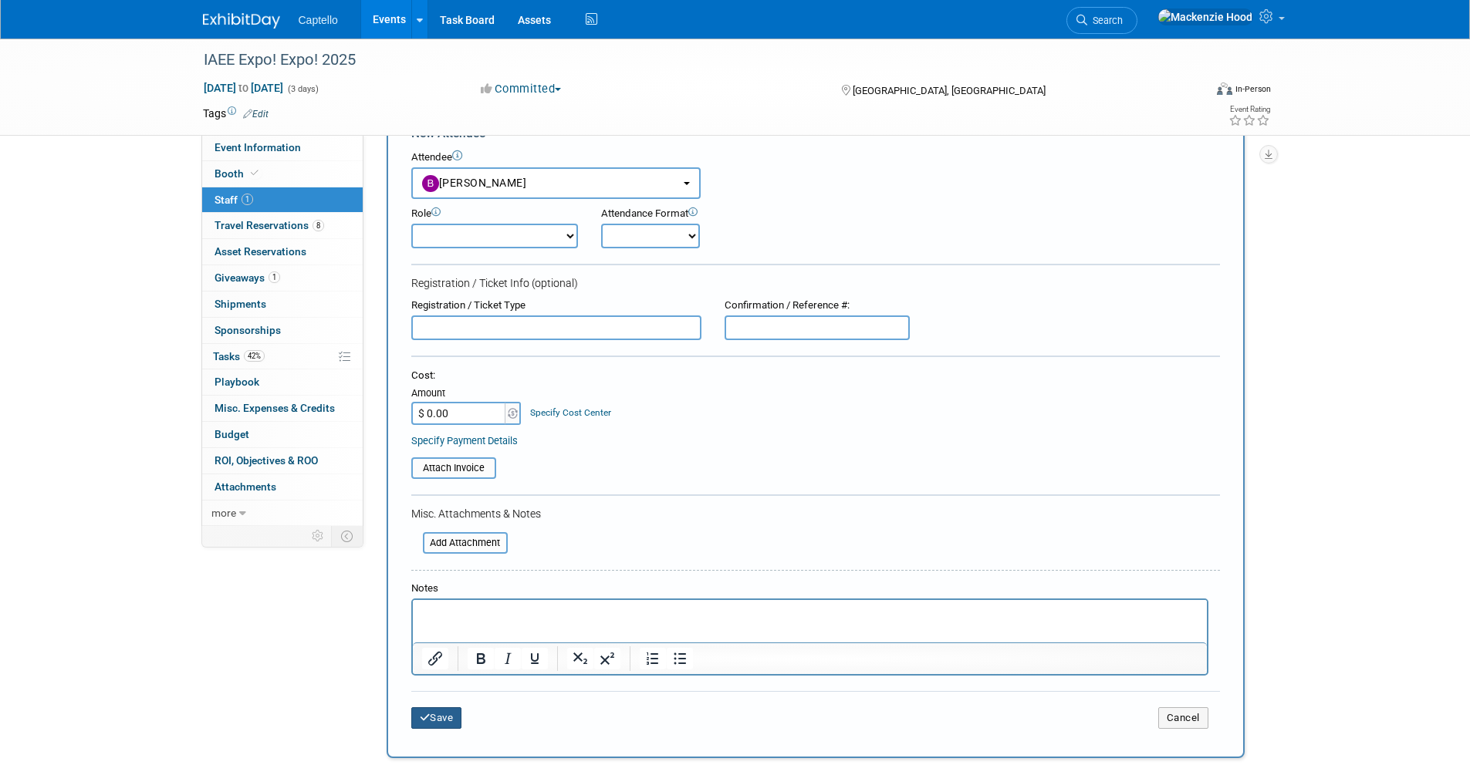
click at [435, 717] on button "Save" at bounding box center [436, 718] width 51 height 22
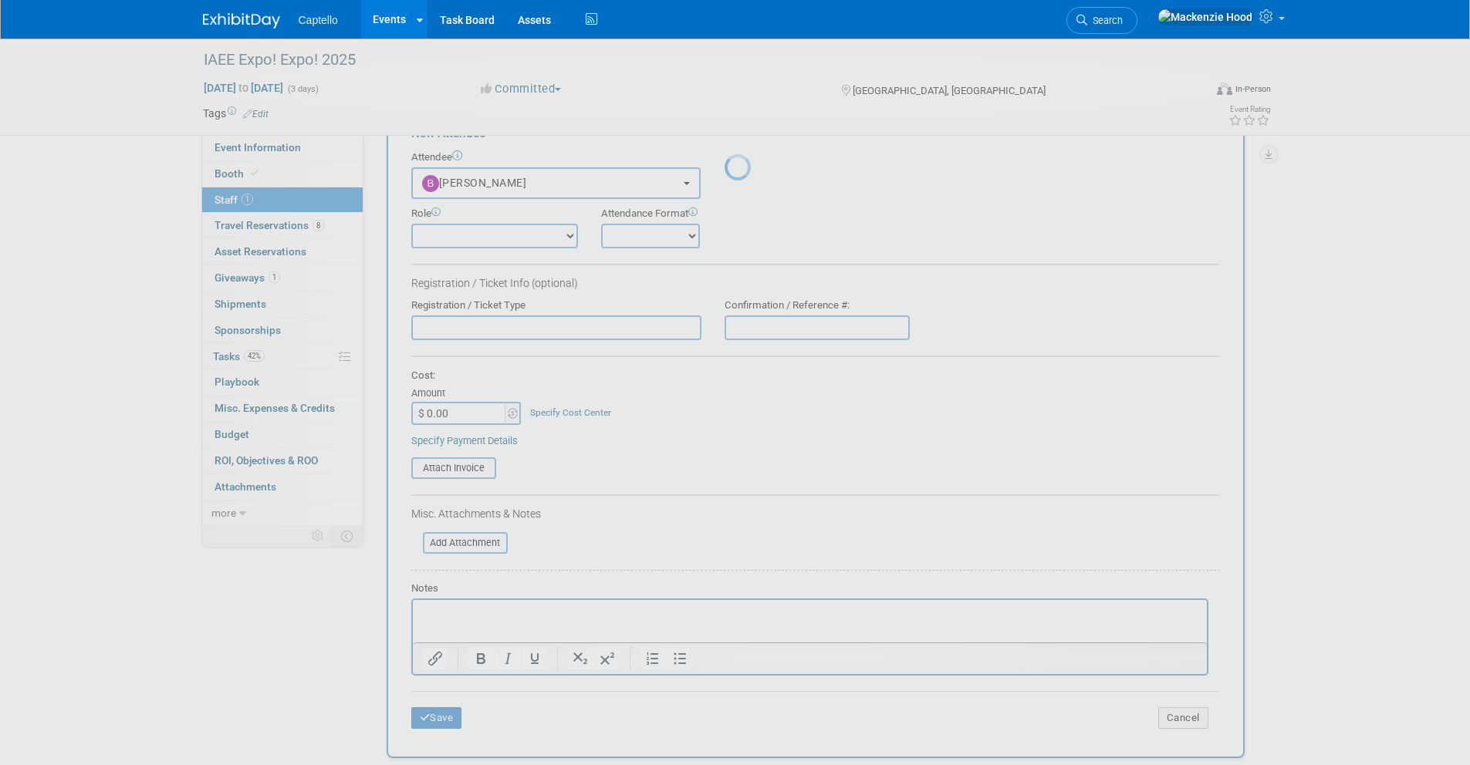
scroll to position [9, 0]
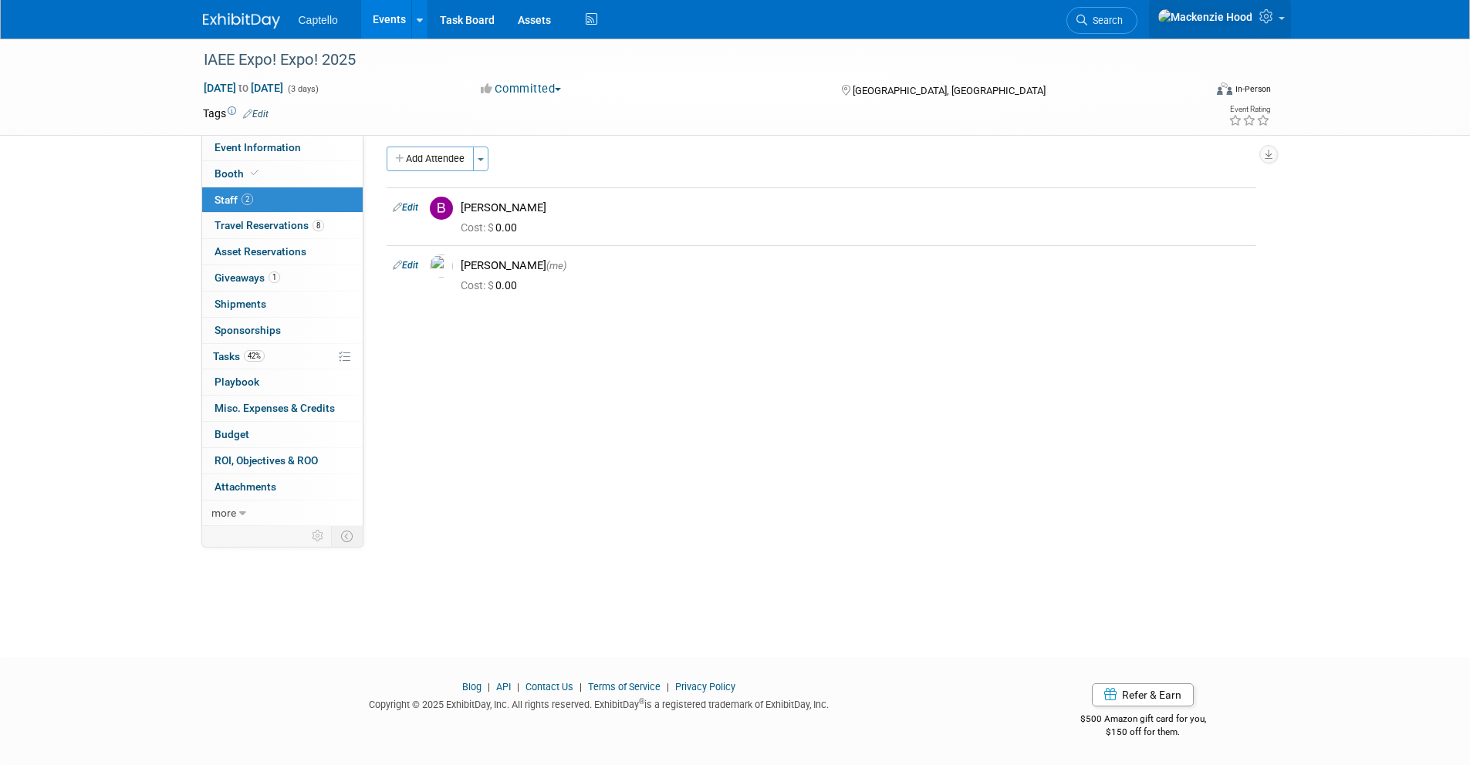
click at [1264, 29] on link at bounding box center [1220, 19] width 142 height 39
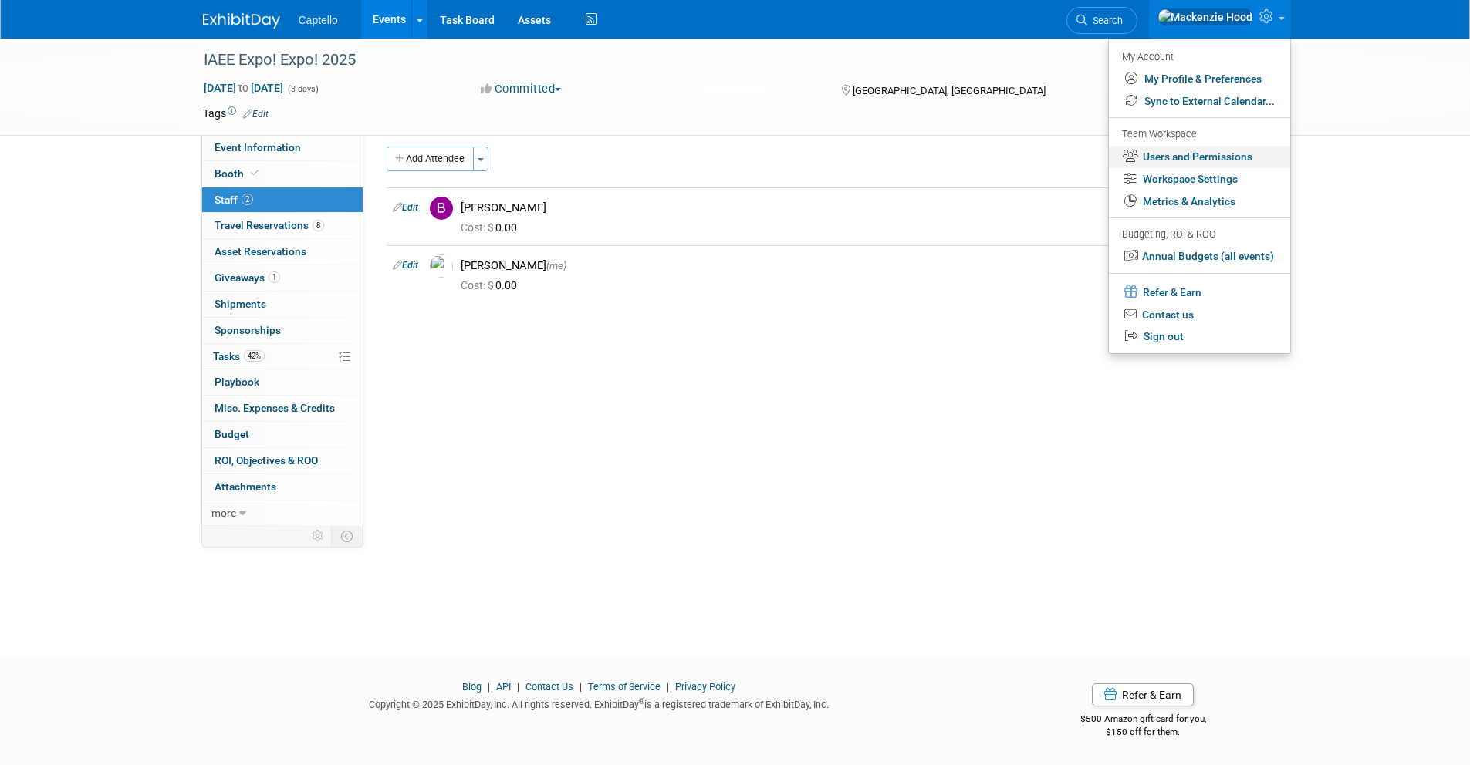
click at [1156, 160] on link "Users and Permissions" at bounding box center [1199, 157] width 181 height 22
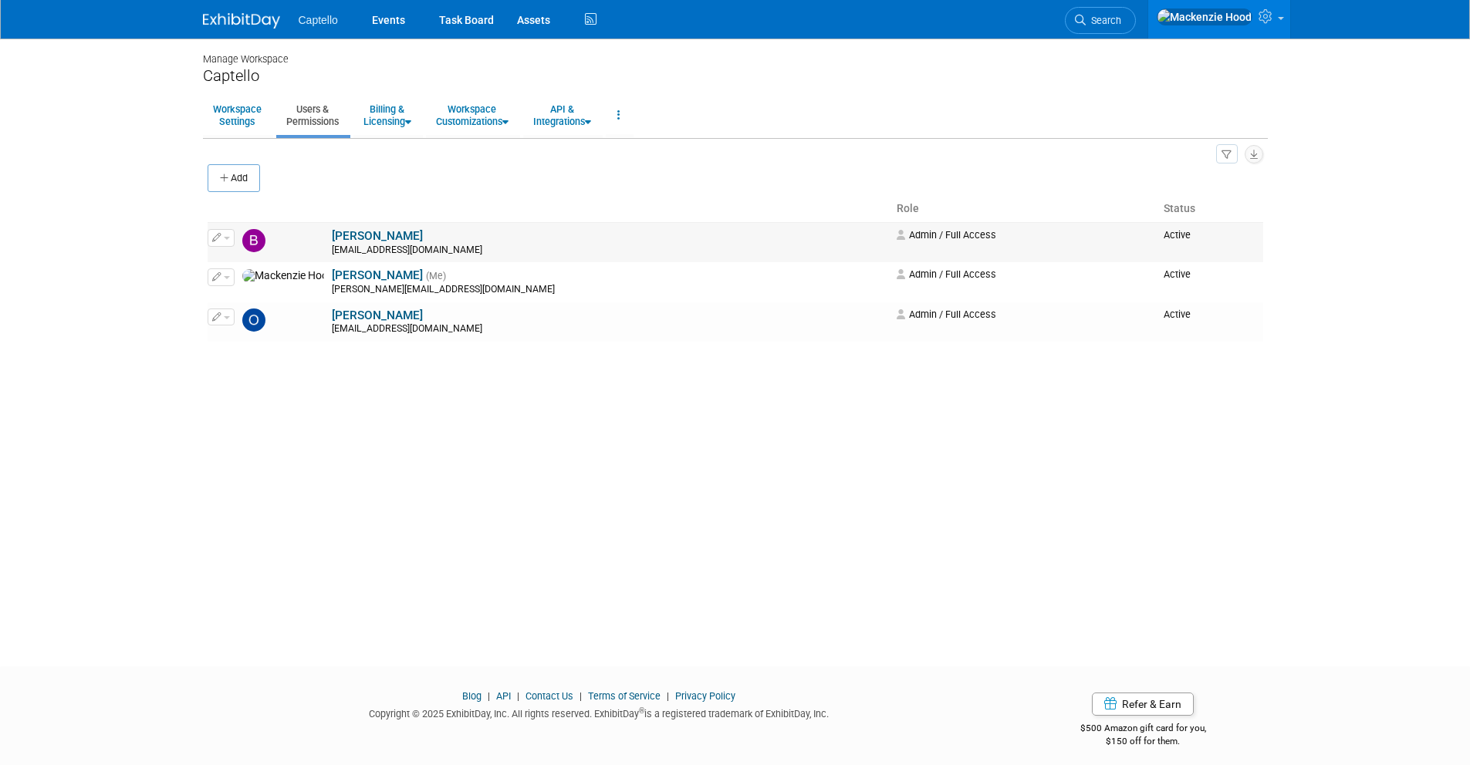
click at [215, 241] on icon "button" at bounding box center [216, 237] width 9 height 8
click at [251, 260] on link "Edit" at bounding box center [269, 263] width 122 height 22
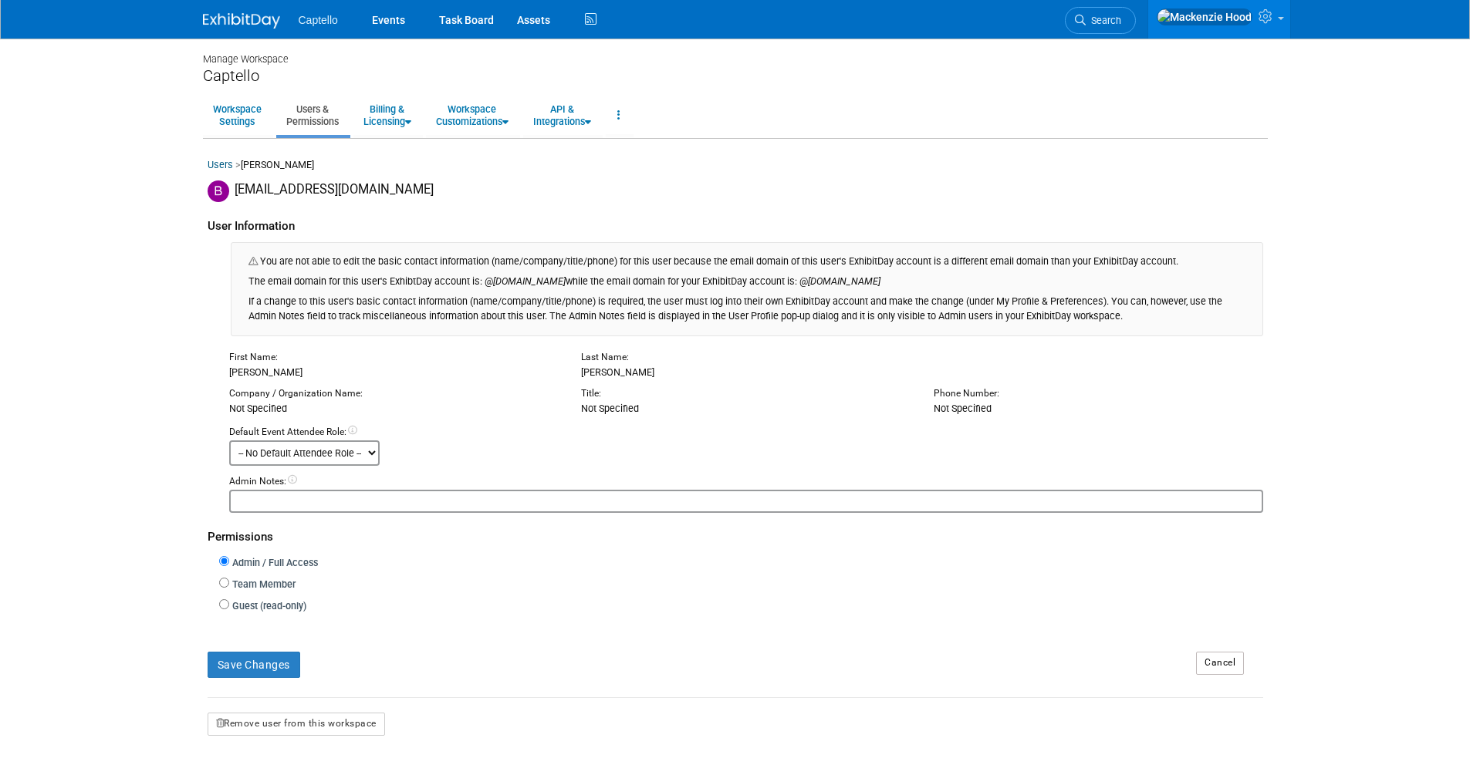
click at [342, 454] on select "-- No Default Attendee Role -- Demonstrator Host Planner Presenter Sales Repres…" at bounding box center [304, 452] width 150 height 25
click at [224, 585] on input "Team Member" at bounding box center [224, 583] width 10 height 10
radio input "true"
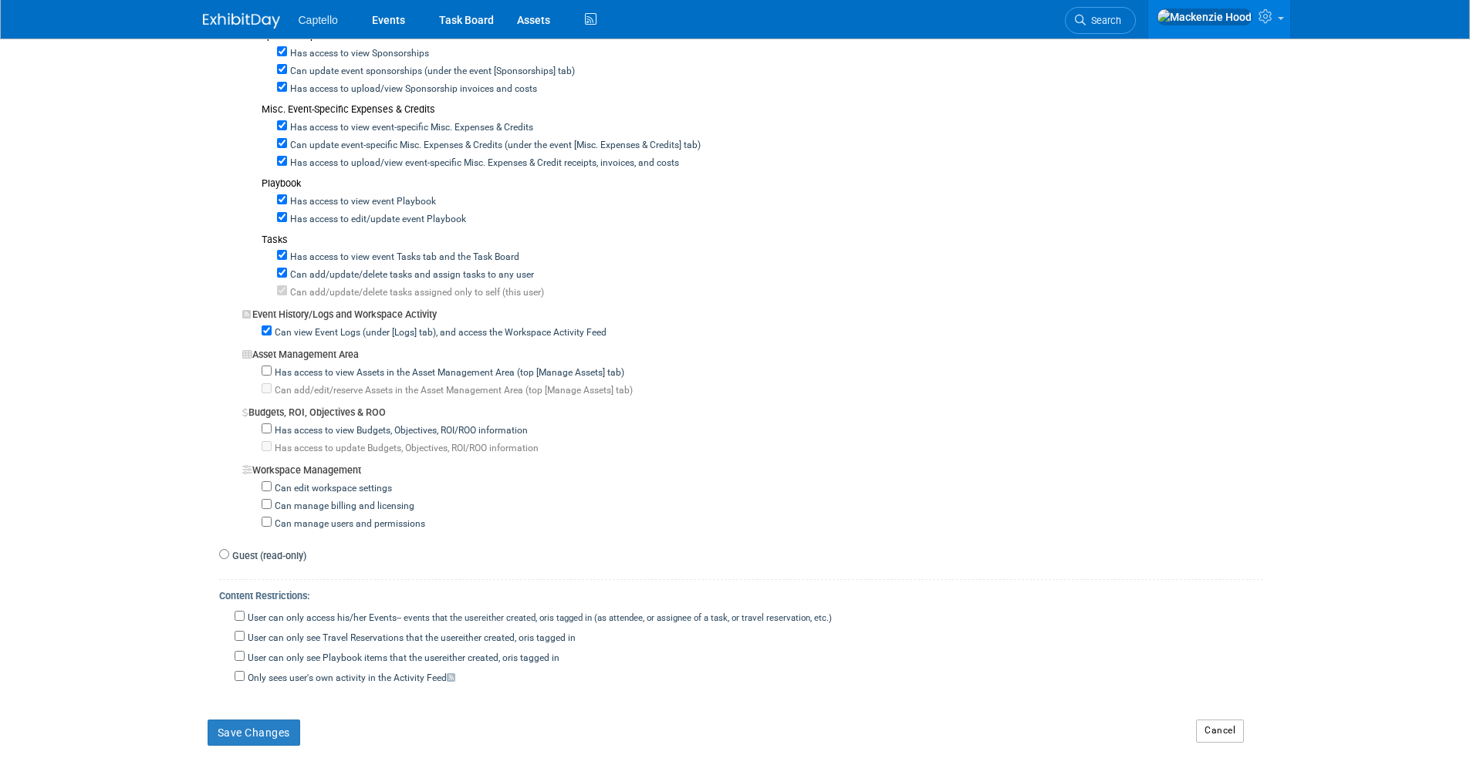
scroll to position [1238, 0]
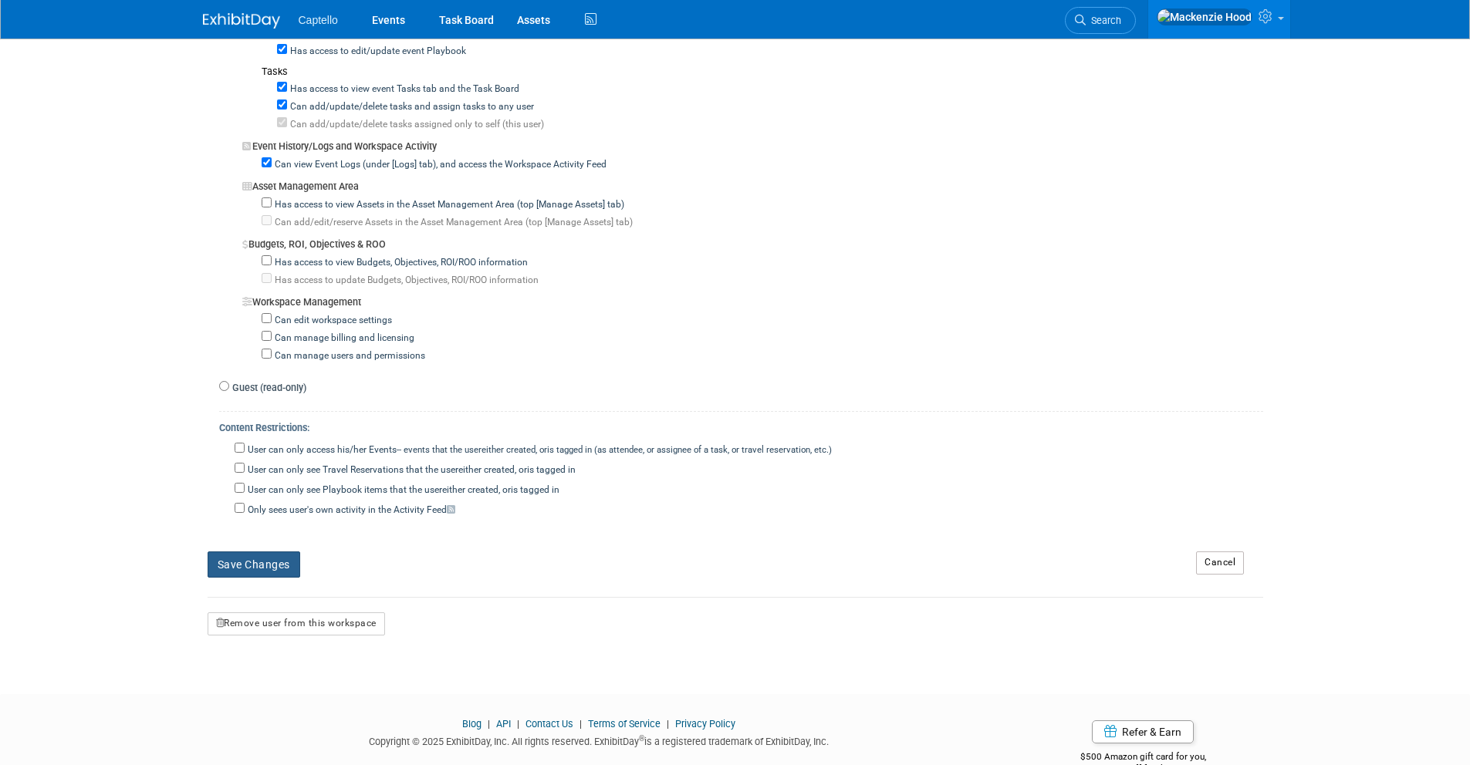
click at [248, 560] on button "Save Changes" at bounding box center [254, 565] width 93 height 26
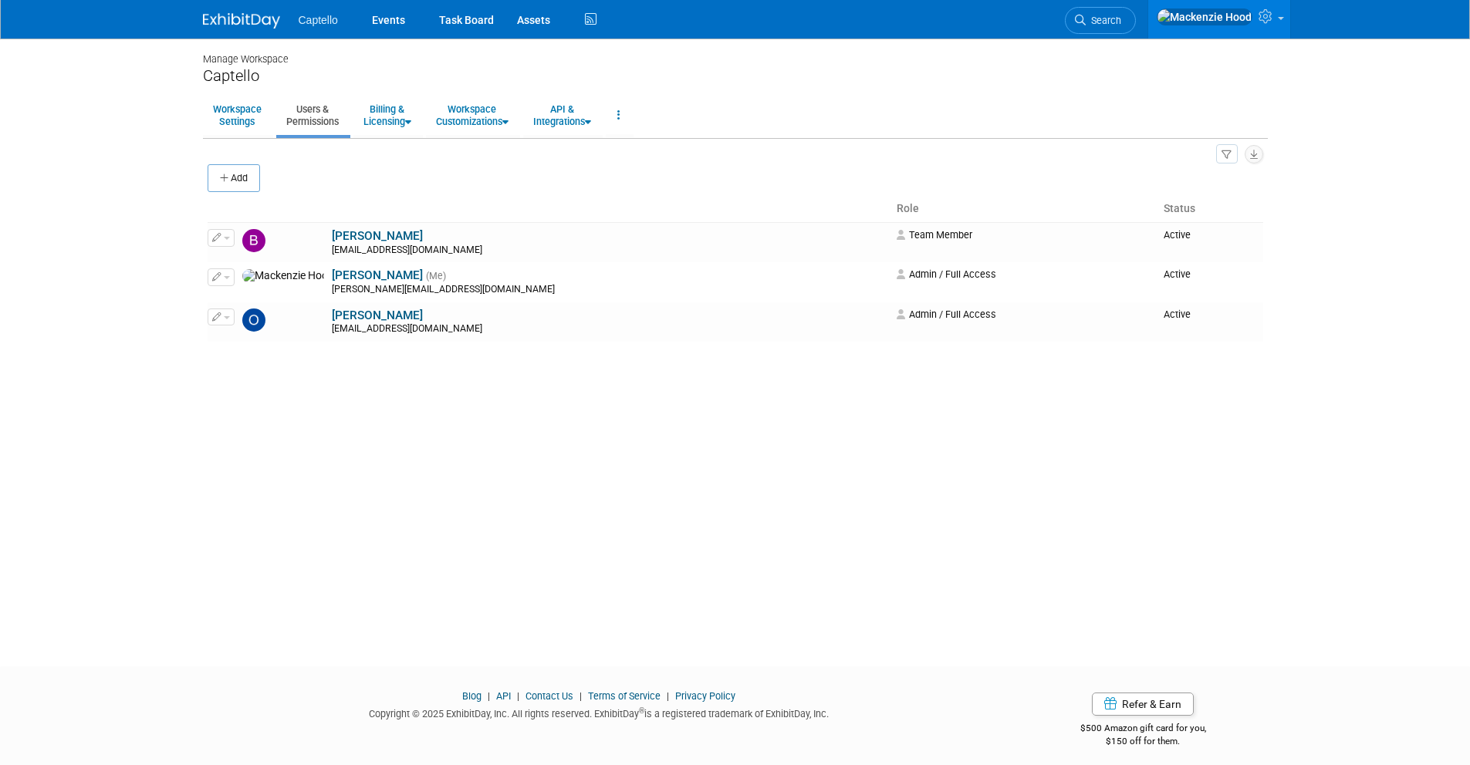
click at [273, 19] on img at bounding box center [241, 20] width 77 height 15
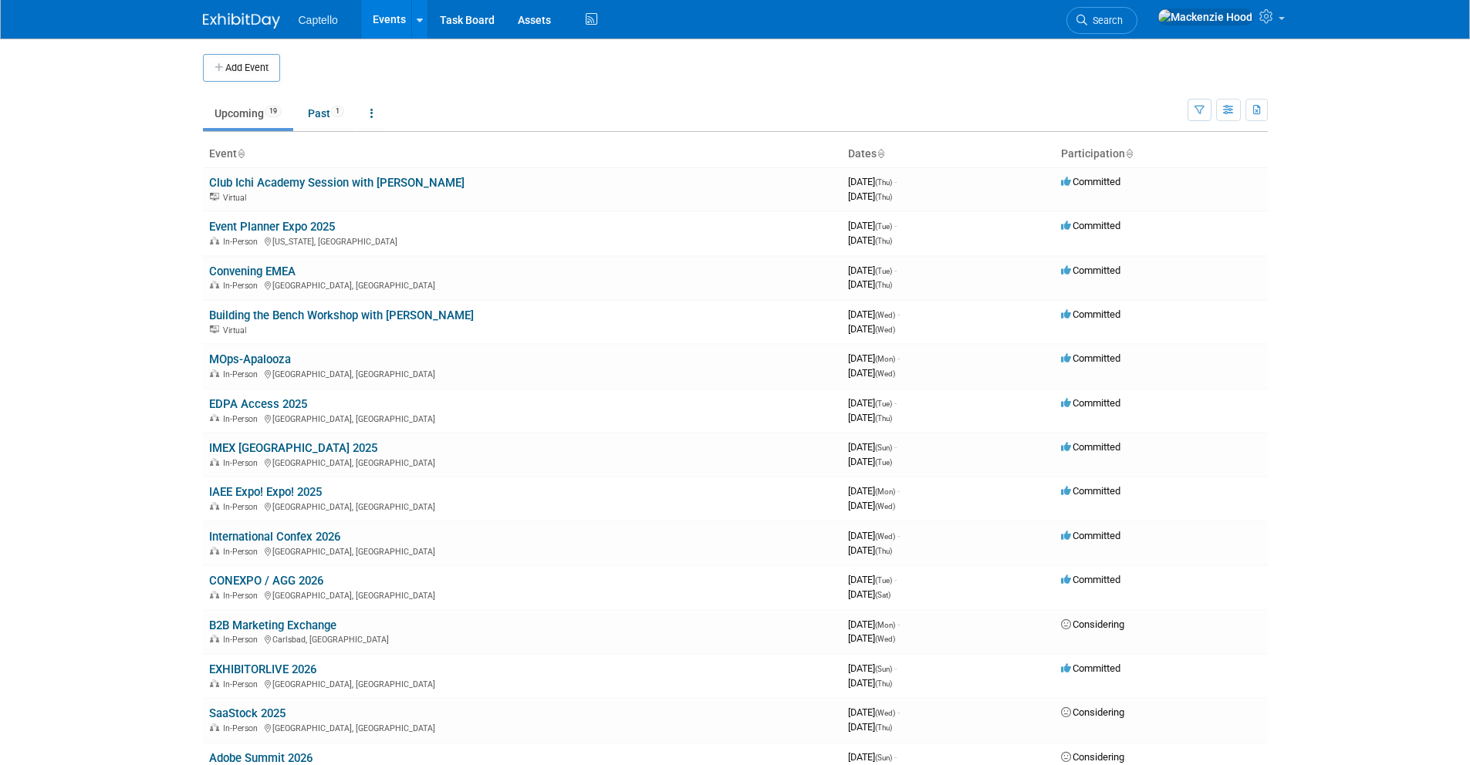
click at [1293, 46] on body "Captello Events Add Event Bulk Upload Events Shareable Event Boards Recently Vi…" at bounding box center [735, 382] width 1470 height 765
click at [1271, 23] on icon at bounding box center [1268, 16] width 18 height 14
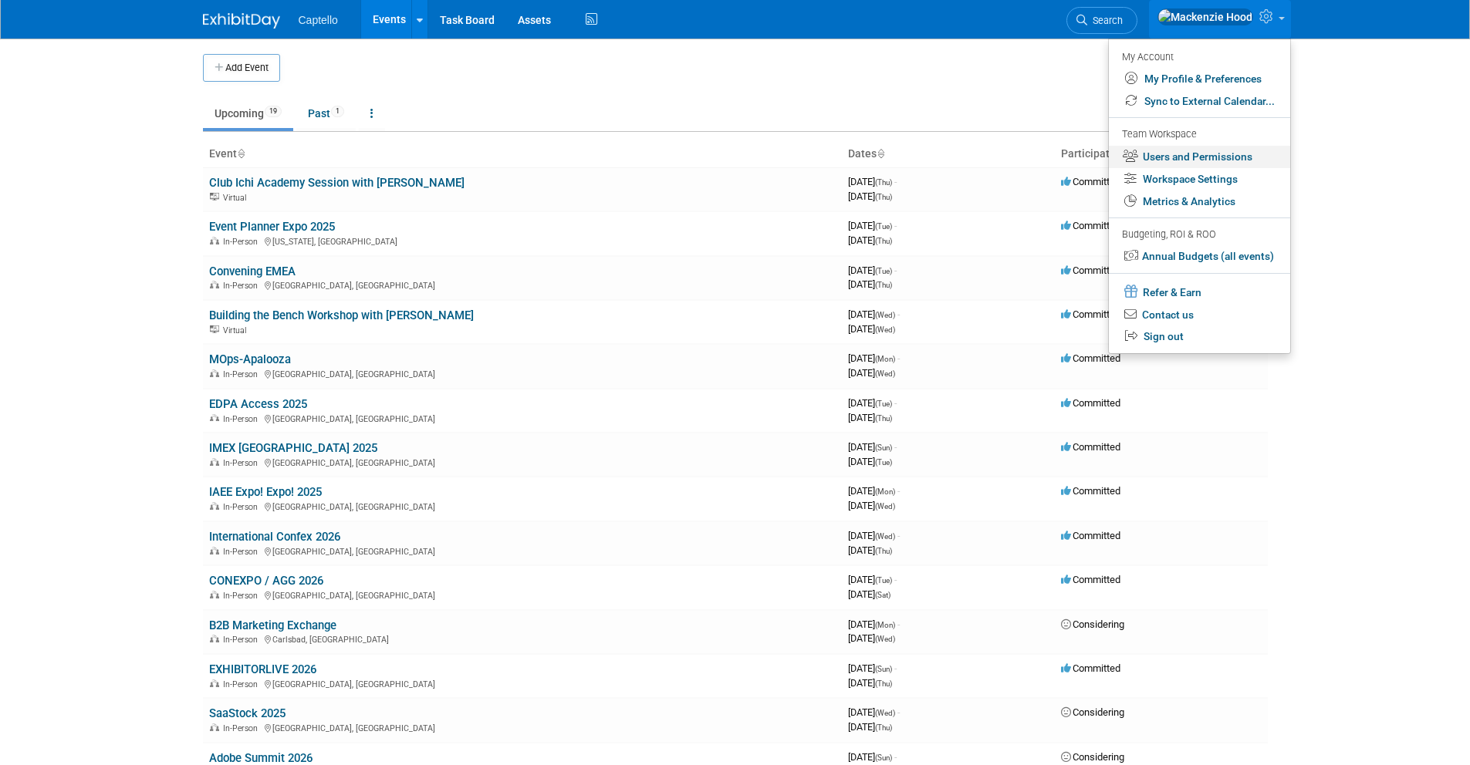
click at [1188, 158] on link "Users and Permissions" at bounding box center [1199, 157] width 181 height 22
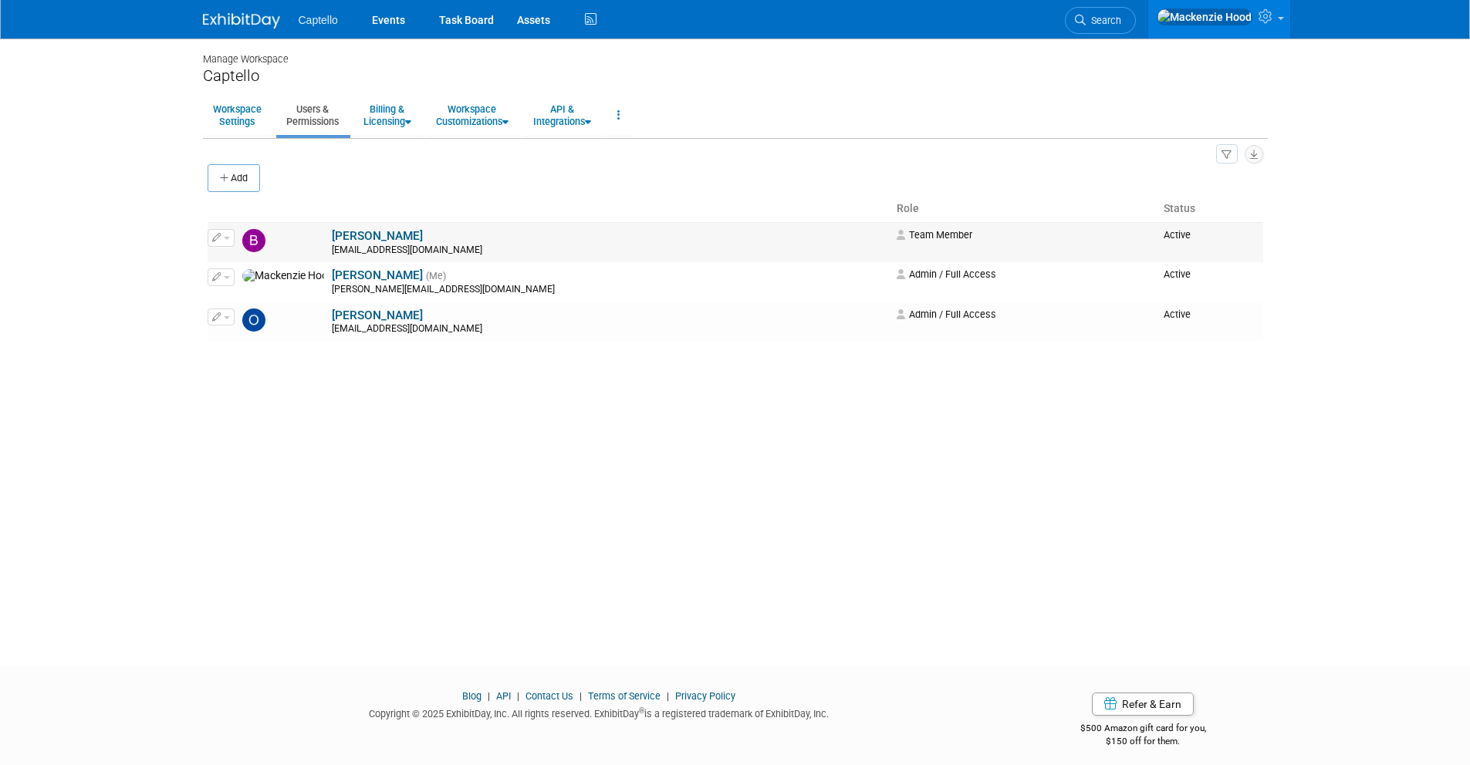
click at [224, 240] on button "button" at bounding box center [221, 237] width 27 height 17
click at [233, 258] on icon at bounding box center [229, 263] width 12 height 11
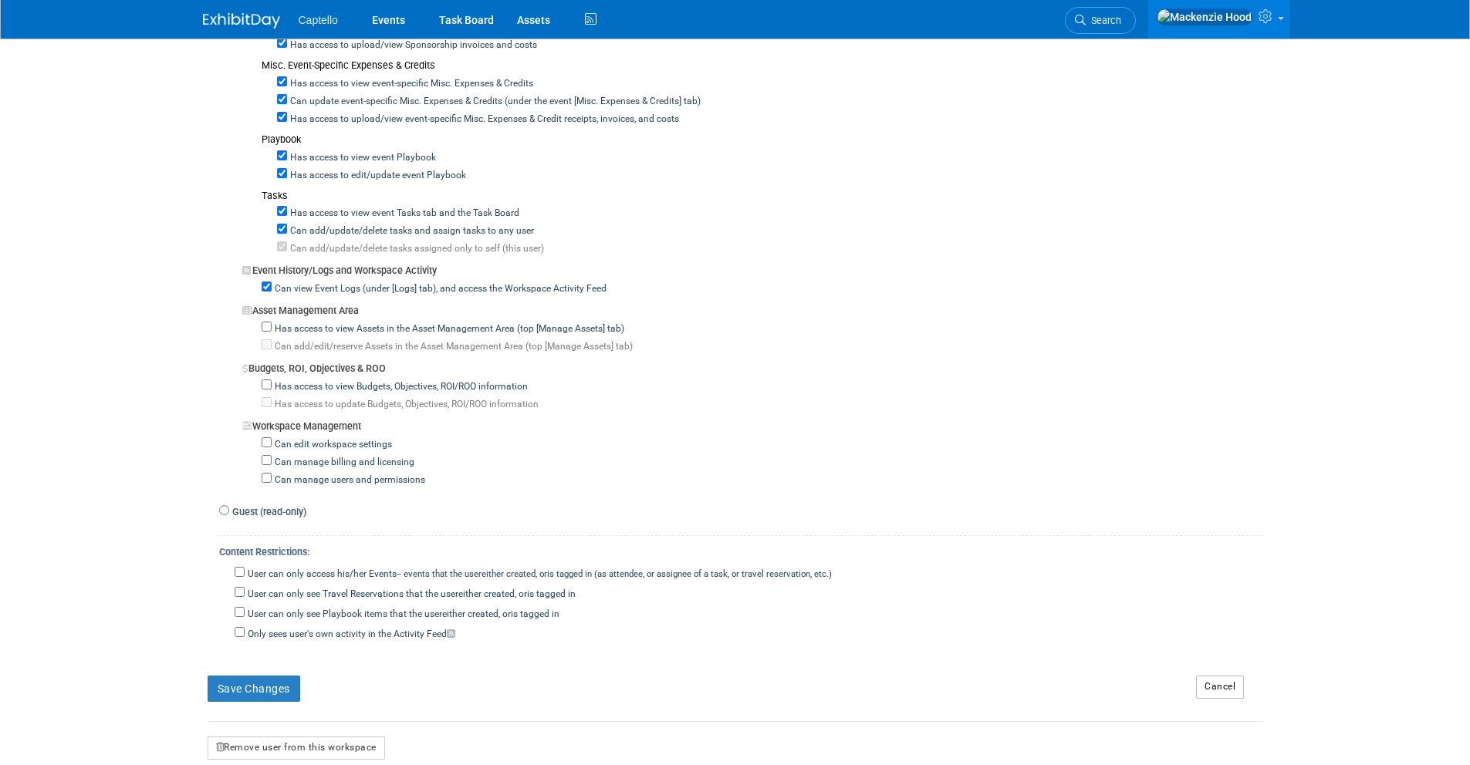
scroll to position [1146, 0]
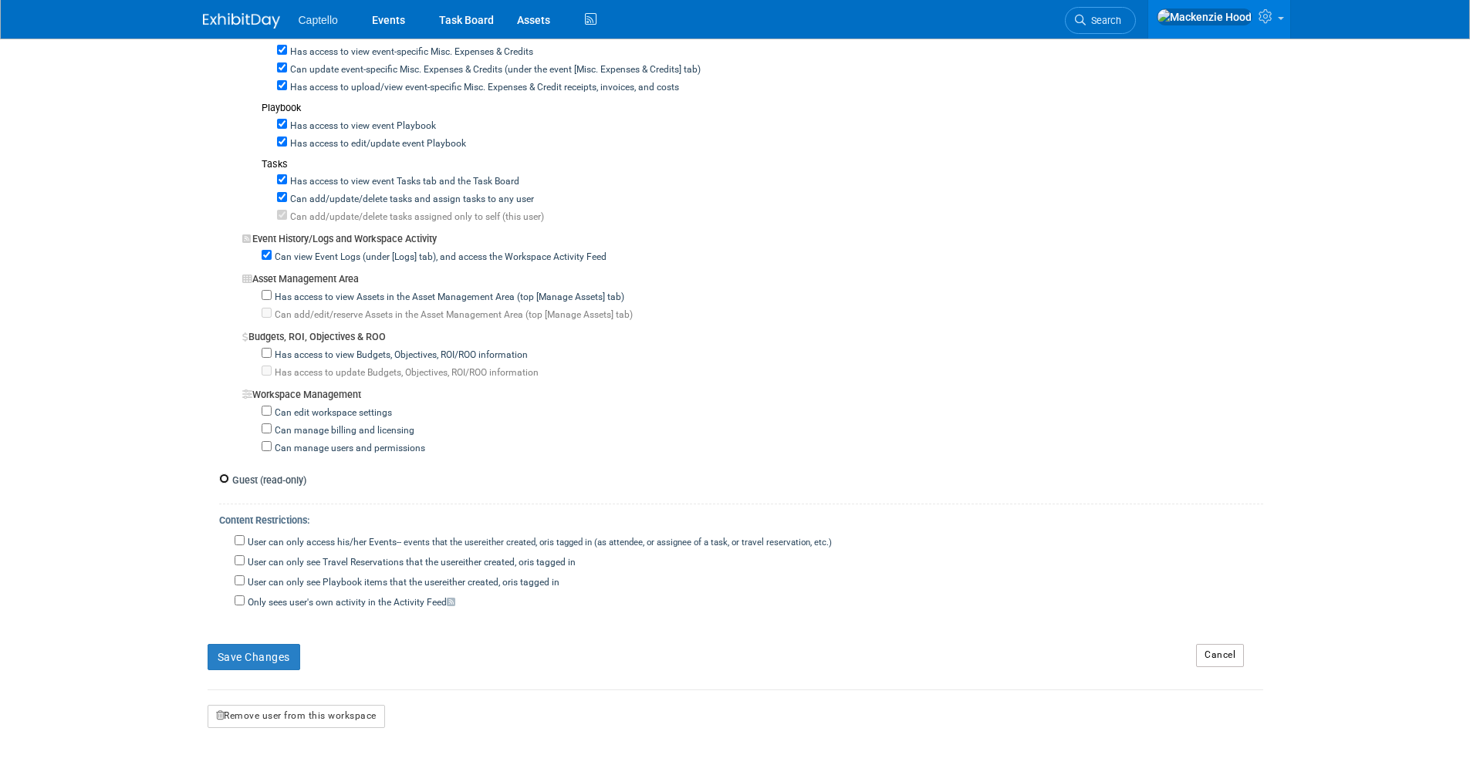
click at [224, 483] on input "Guest (read-only)" at bounding box center [224, 479] width 10 height 10
radio input "true"
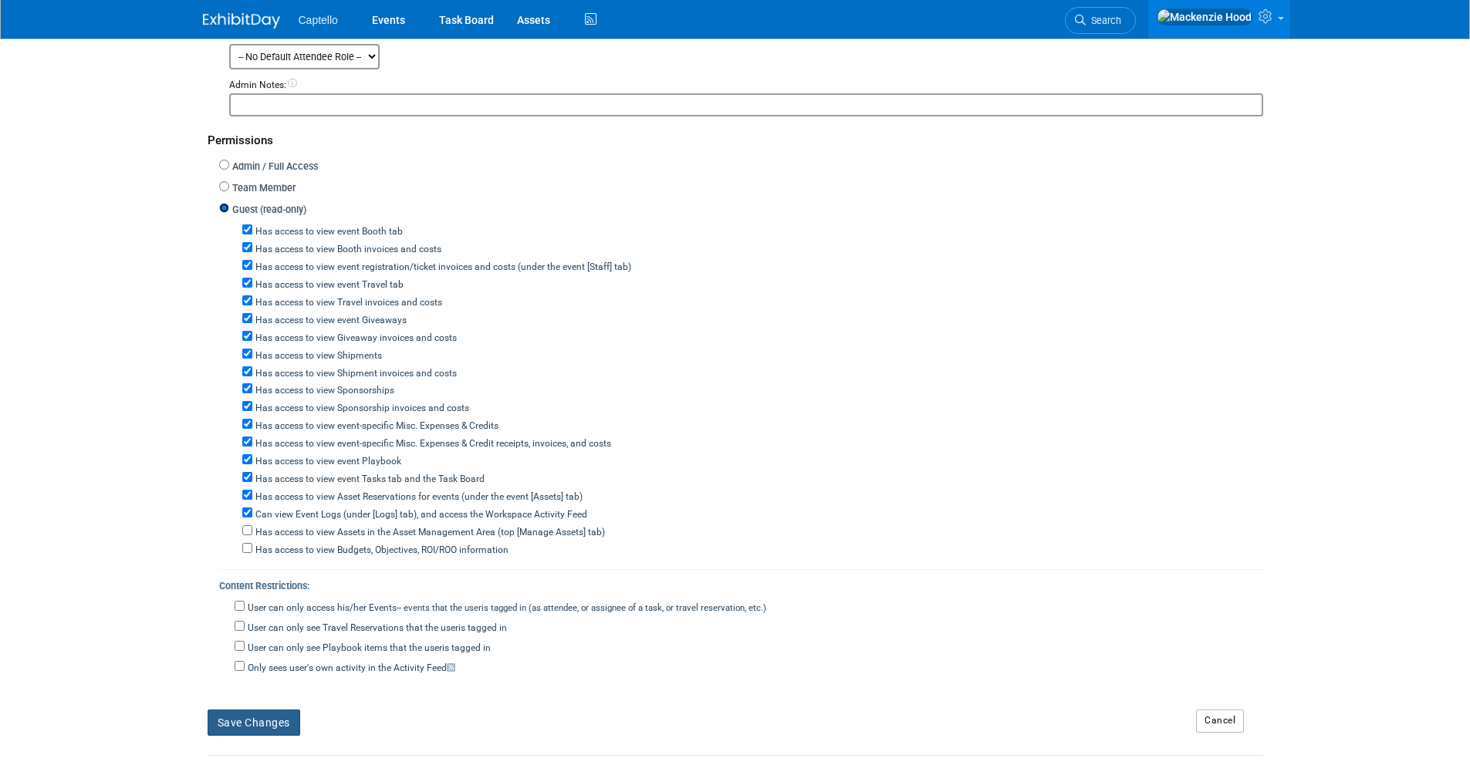
scroll to position [397, 0]
click at [259, 719] on button "Save Changes" at bounding box center [254, 722] width 93 height 26
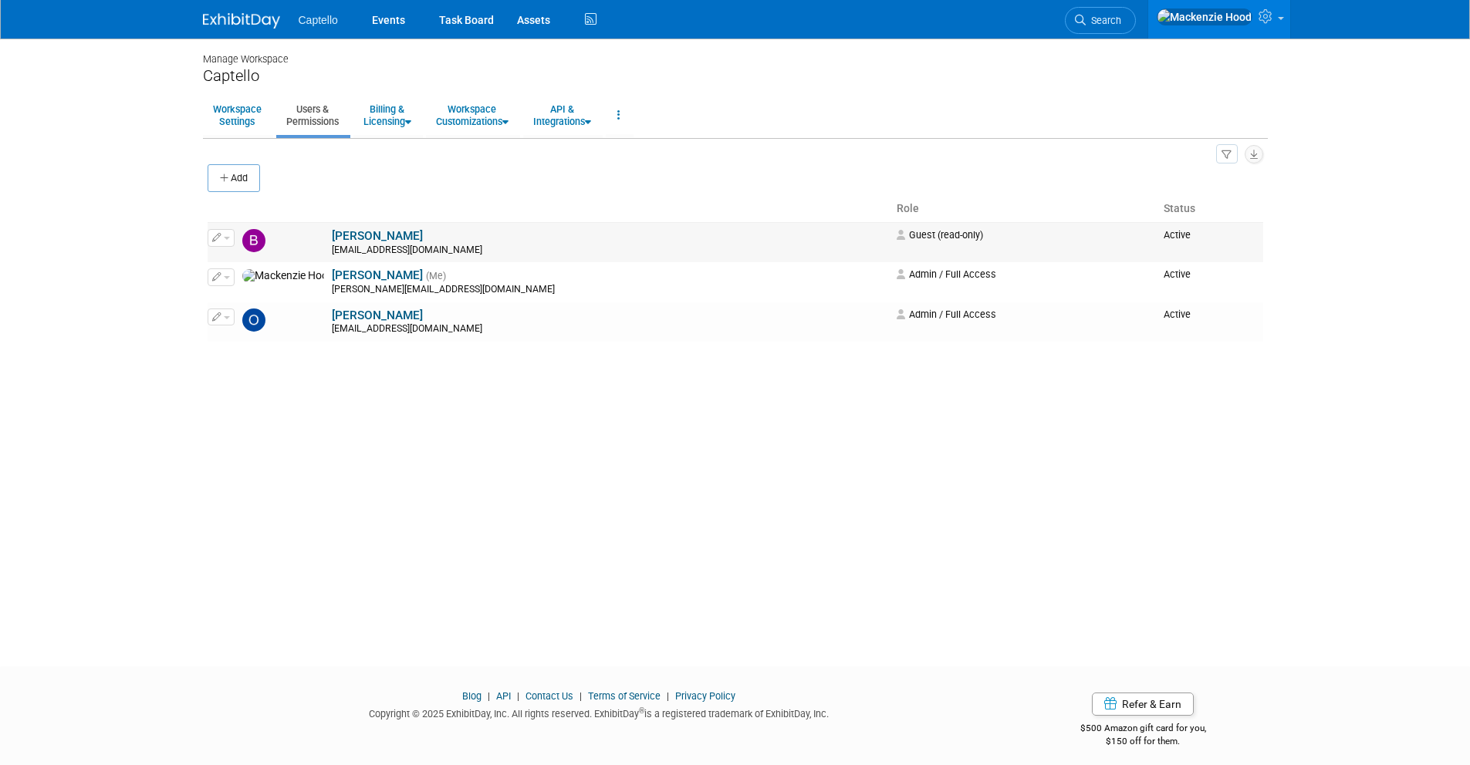
click at [212, 241] on icon "button" at bounding box center [216, 237] width 9 height 8
click at [235, 252] on link "Edit" at bounding box center [269, 263] width 122 height 22
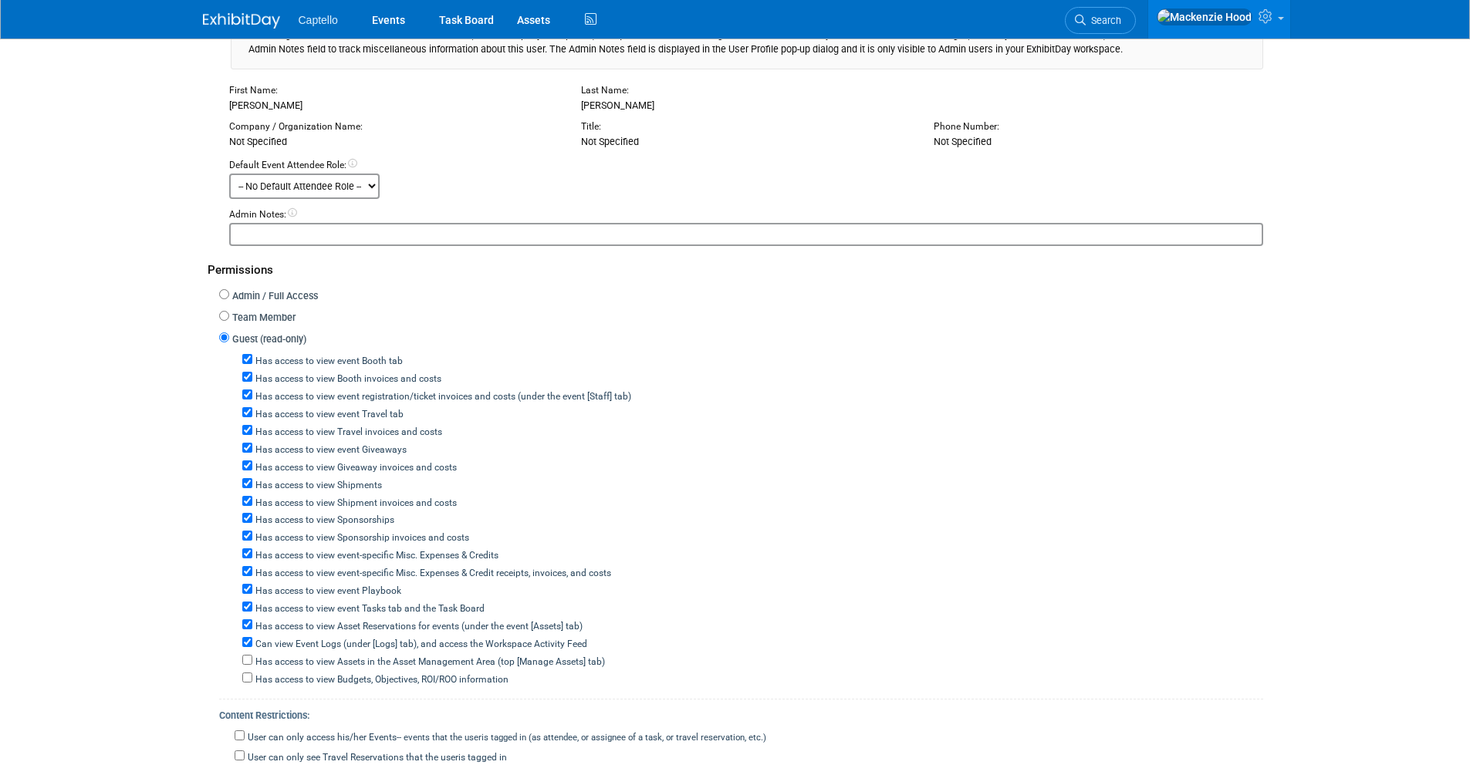
scroll to position [268, 0]
click at [247, 640] on input "Can view Event Logs (under [Logs] tab), and access the Workspace Activity Feed" at bounding box center [247, 641] width 10 height 10
checkbox input "false"
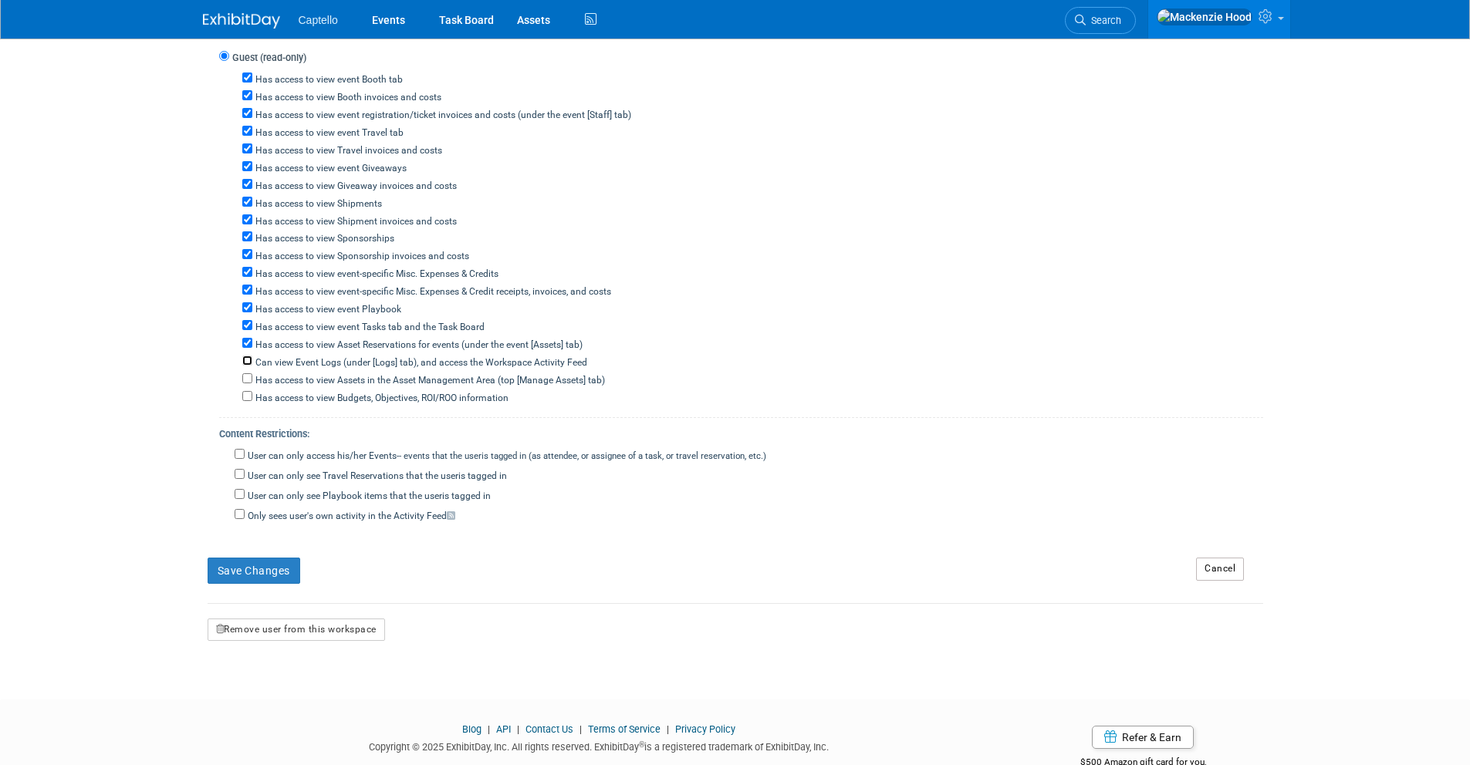
scroll to position [575, 0]
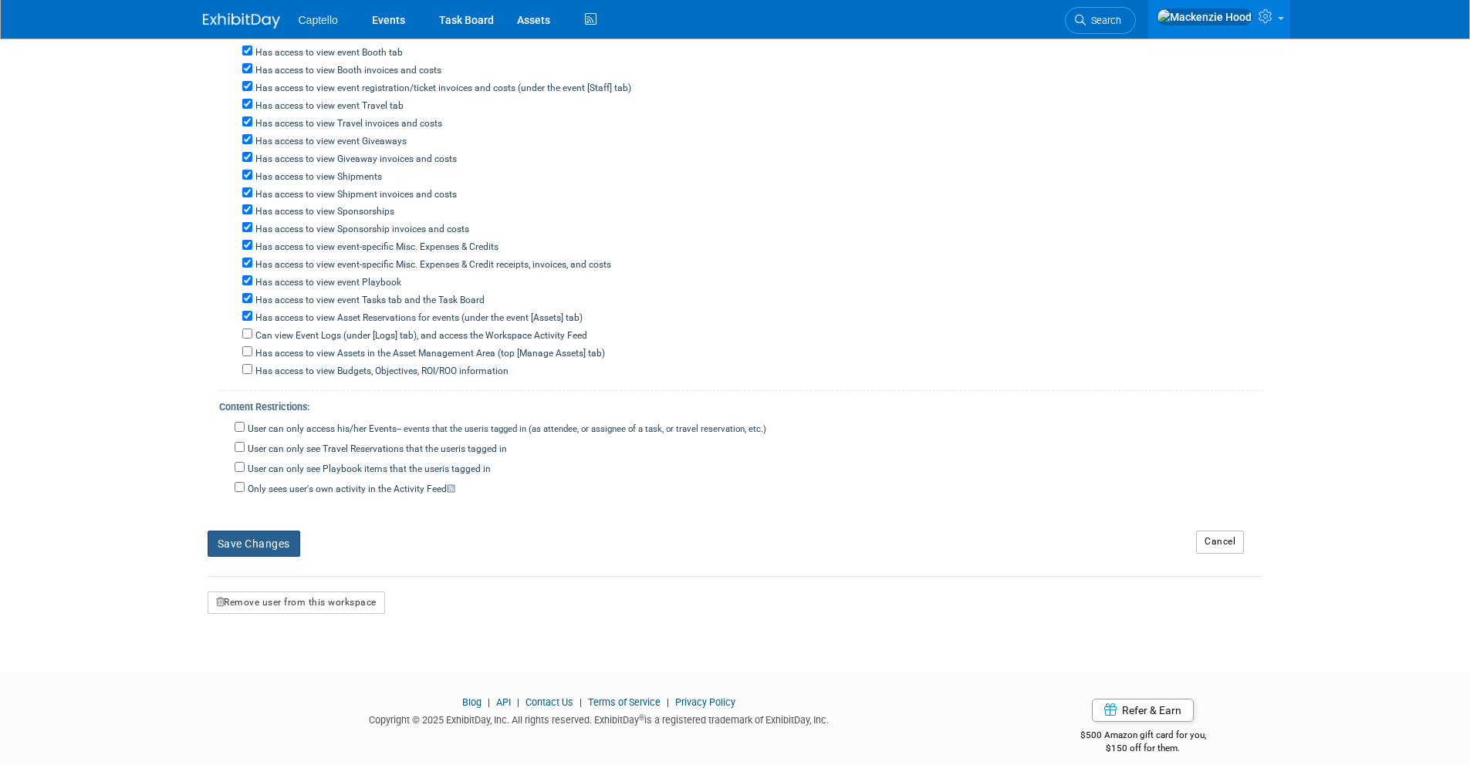
click at [264, 544] on button "Save Changes" at bounding box center [254, 544] width 93 height 26
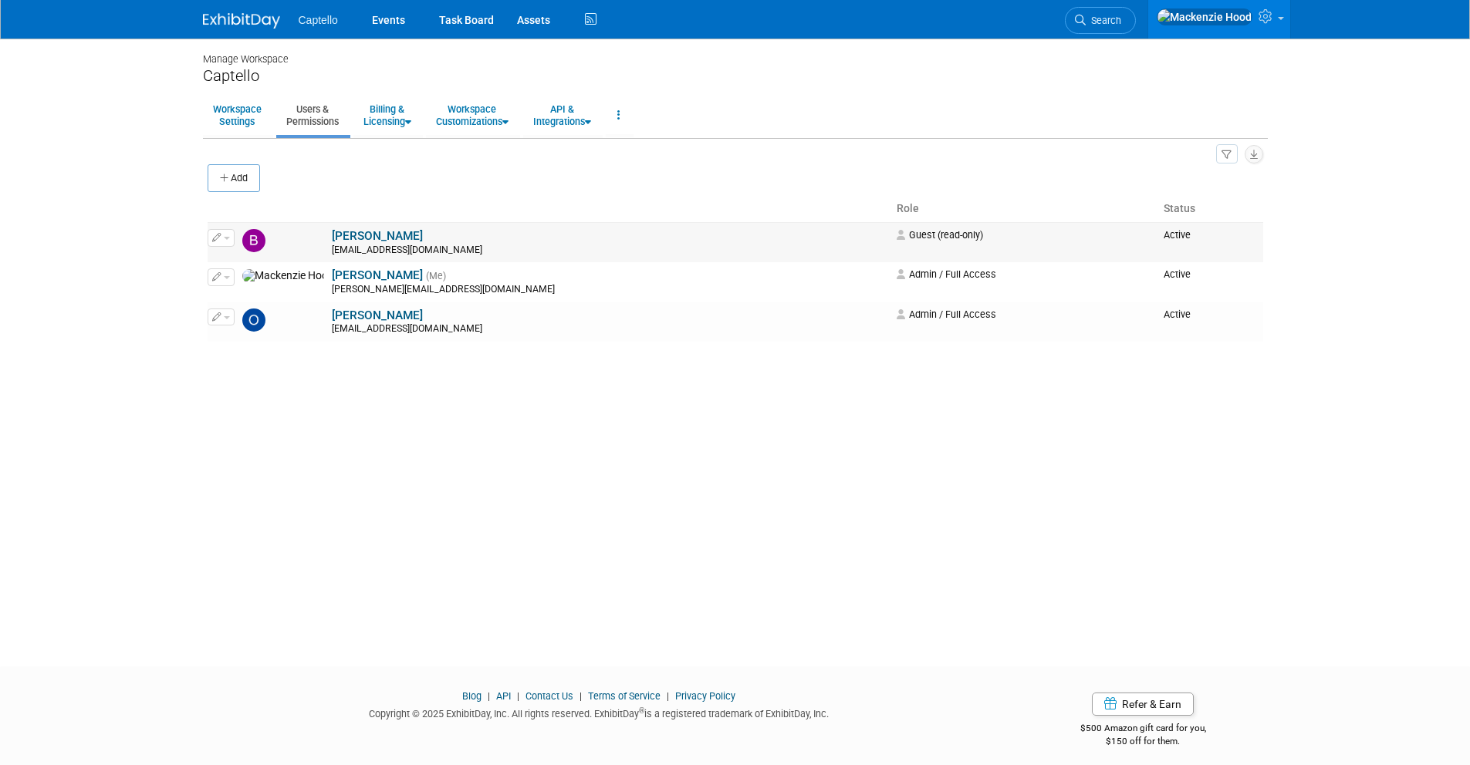
click at [224, 242] on button "button" at bounding box center [221, 237] width 27 height 17
click at [245, 264] on link "Edit" at bounding box center [269, 263] width 122 height 22
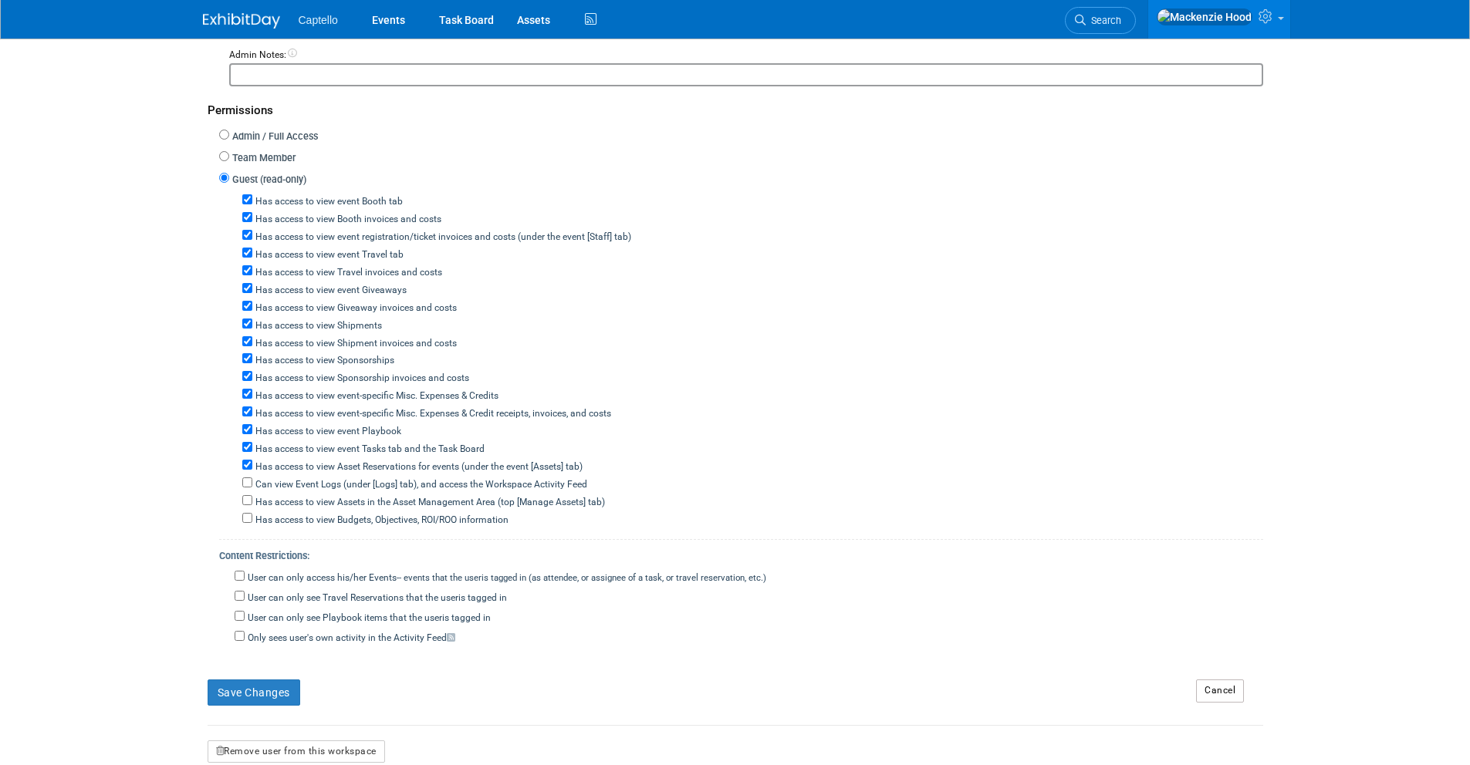
scroll to position [430, 0]
click at [258, 695] on button "Save Changes" at bounding box center [254, 689] width 93 height 26
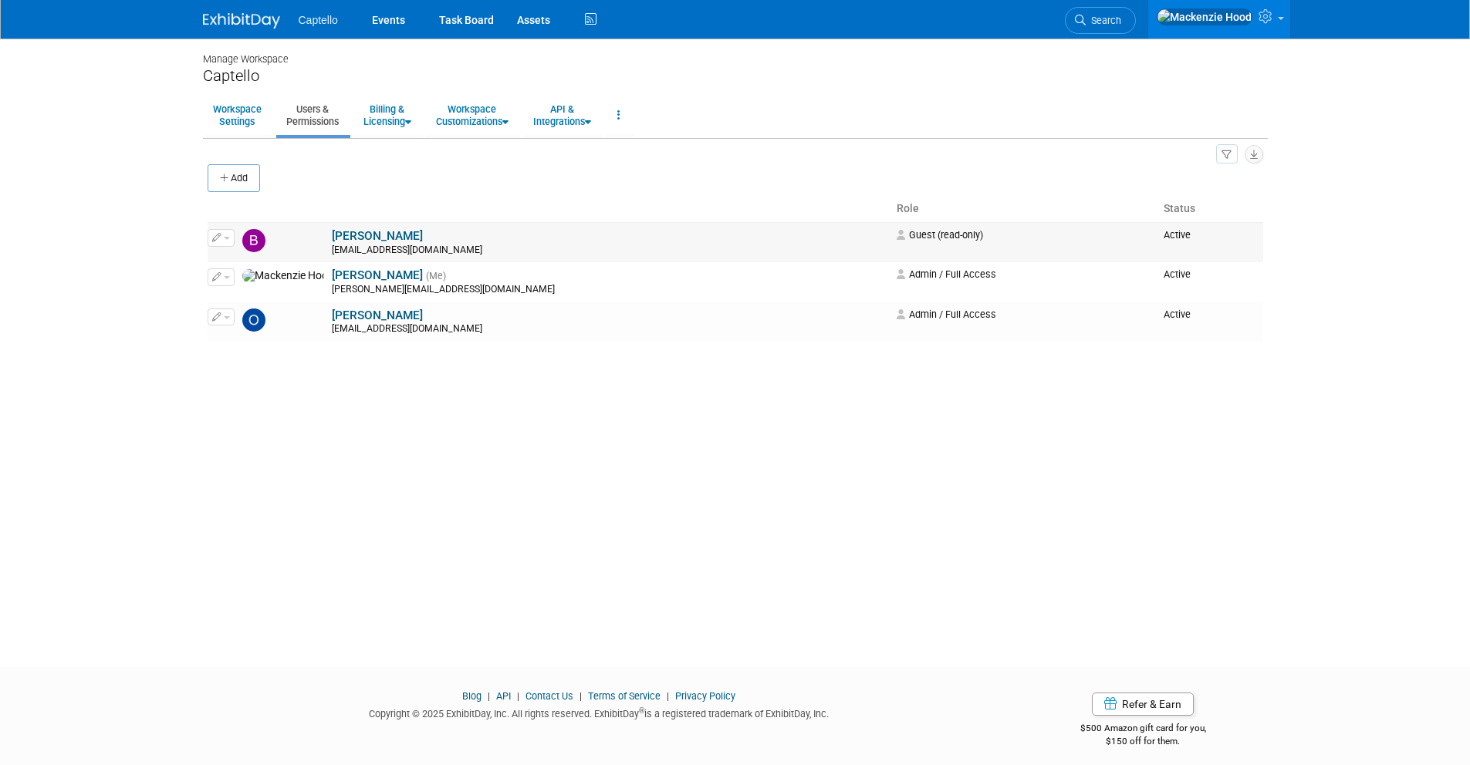
click at [226, 235] on button "button" at bounding box center [221, 237] width 27 height 17
click at [253, 268] on link "Edit" at bounding box center [269, 263] width 122 height 22
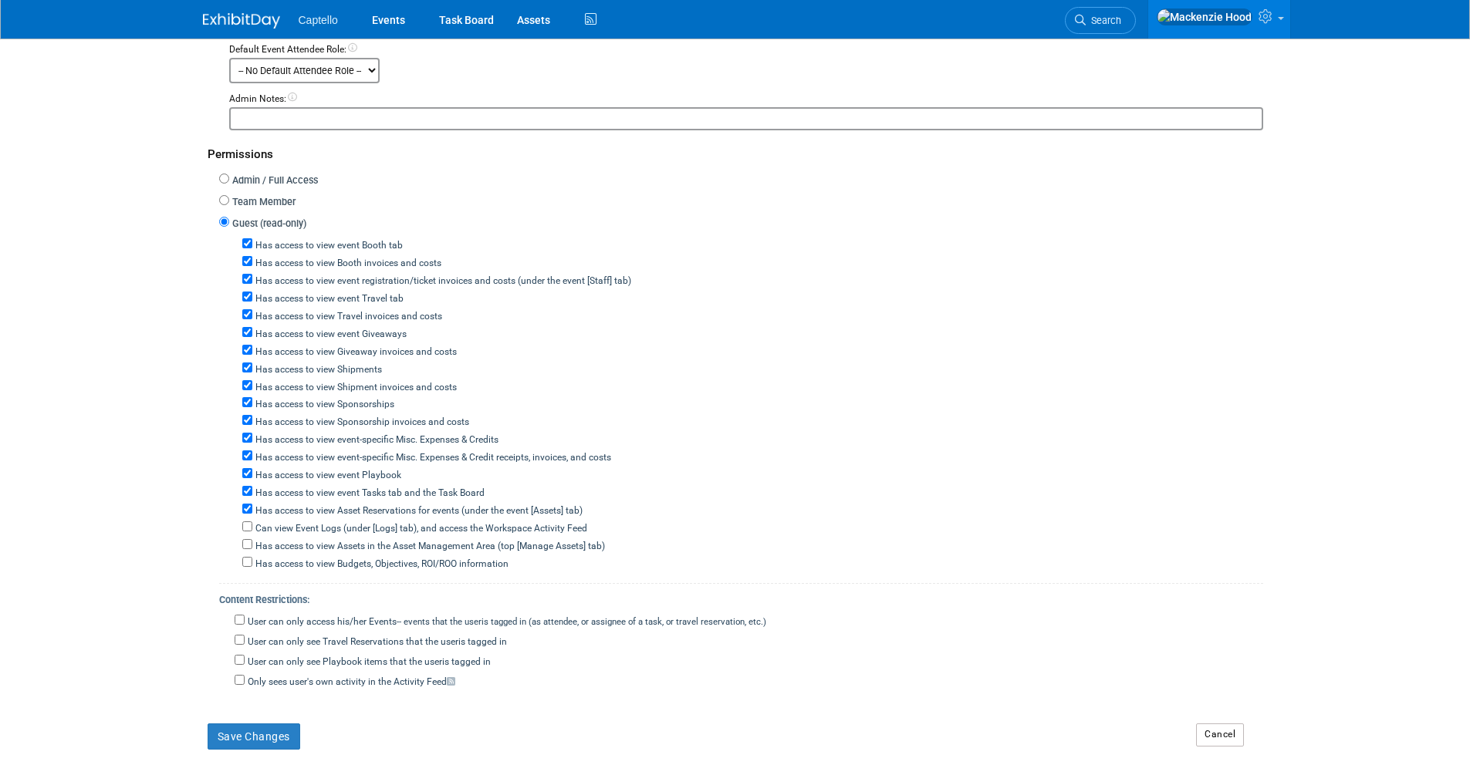
scroll to position [414, 0]
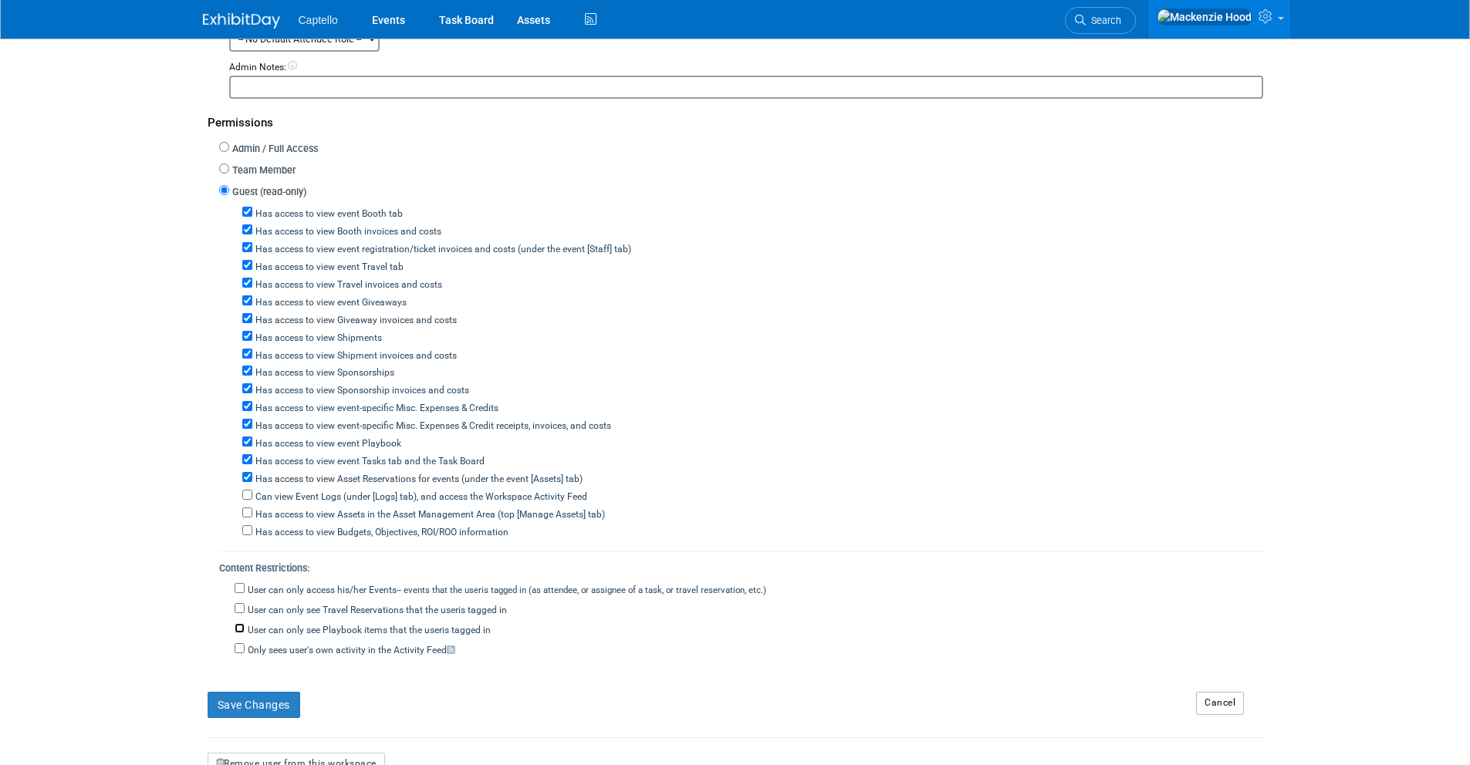
click at [241, 628] on input "User can only see Playbook items that the user either created, or is tagged in" at bounding box center [240, 628] width 10 height 10
checkbox input "true"
click at [239, 585] on input "User can only access his/her Events -- events that the user either created, or …" at bounding box center [240, 588] width 10 height 10
checkbox input "true"
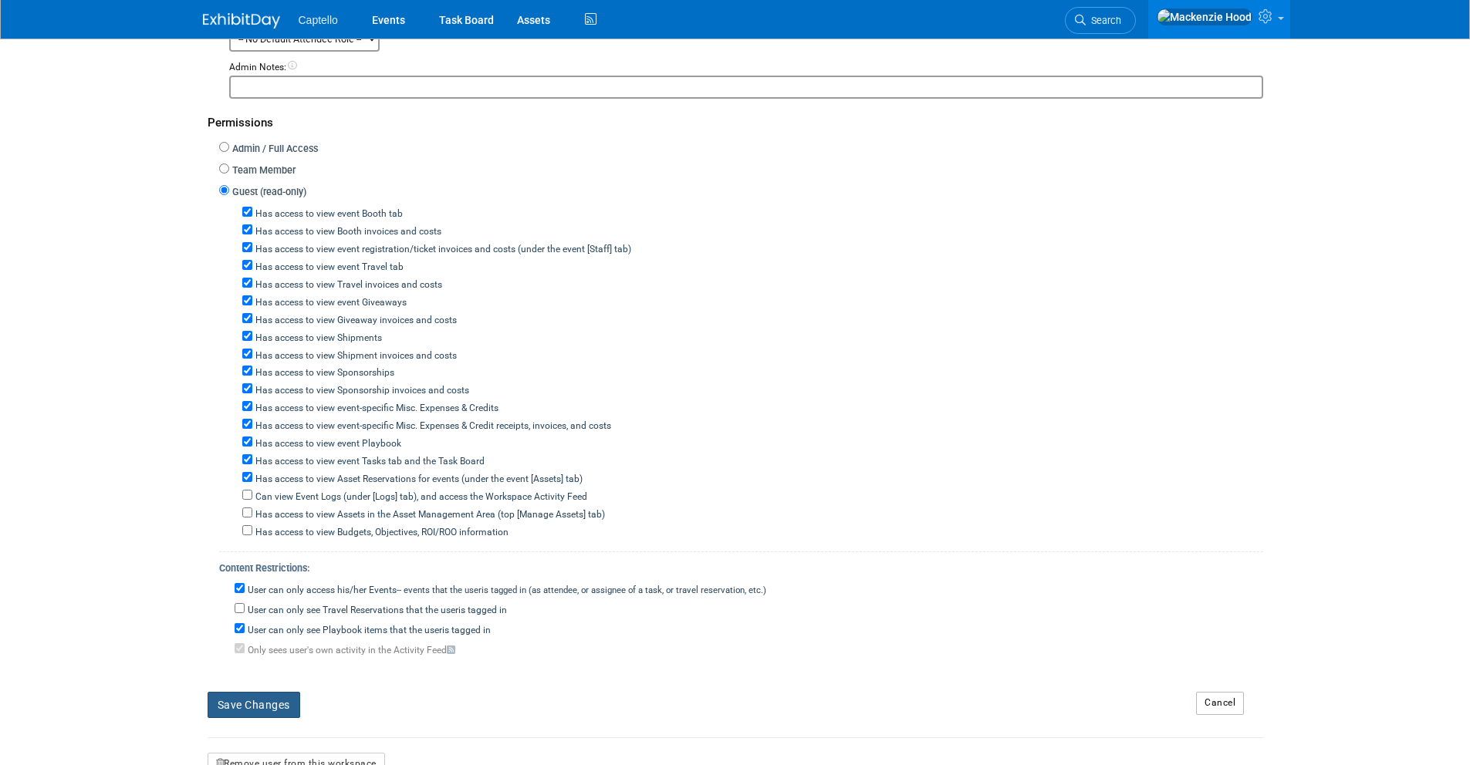
click at [265, 698] on button "Save Changes" at bounding box center [254, 705] width 93 height 26
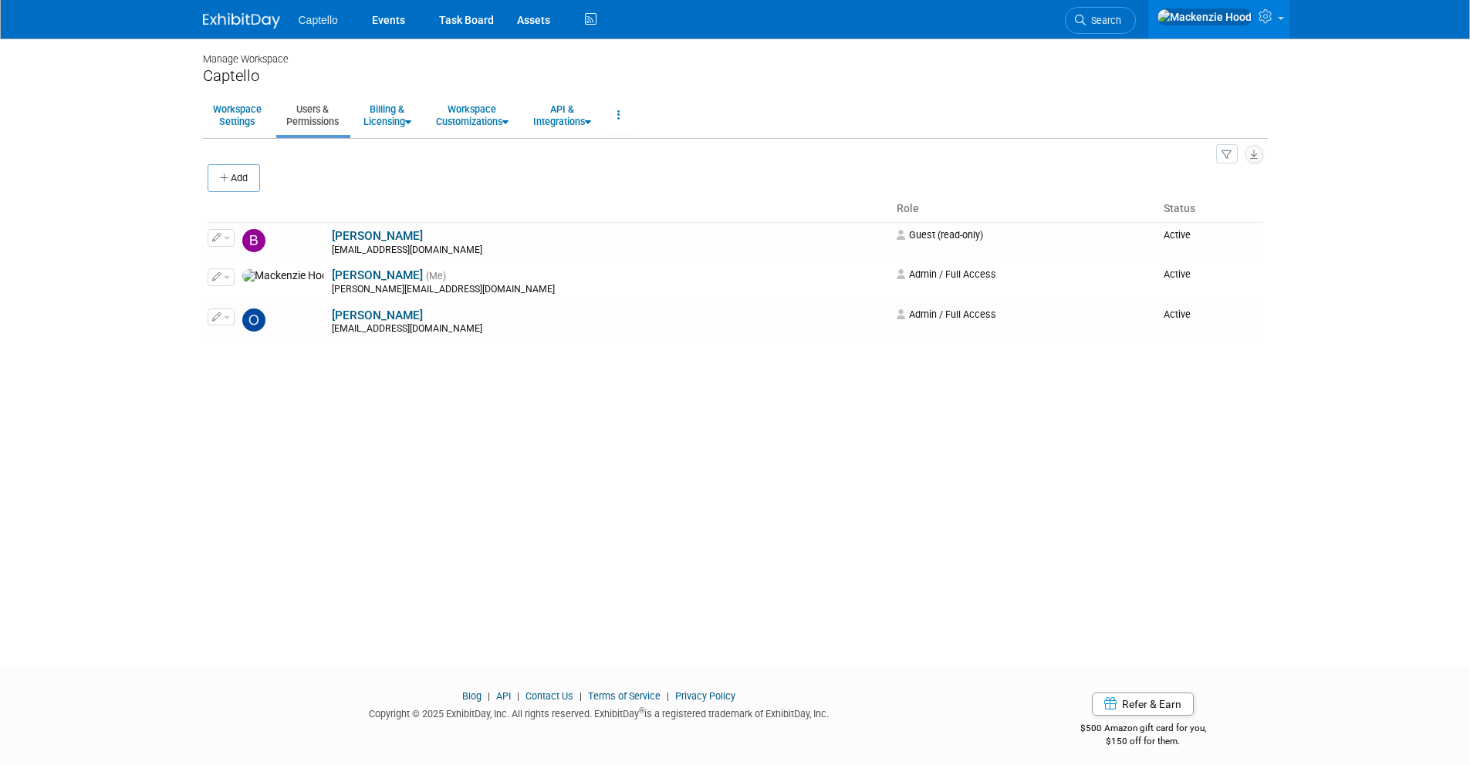
click at [213, 14] on img at bounding box center [241, 20] width 77 height 15
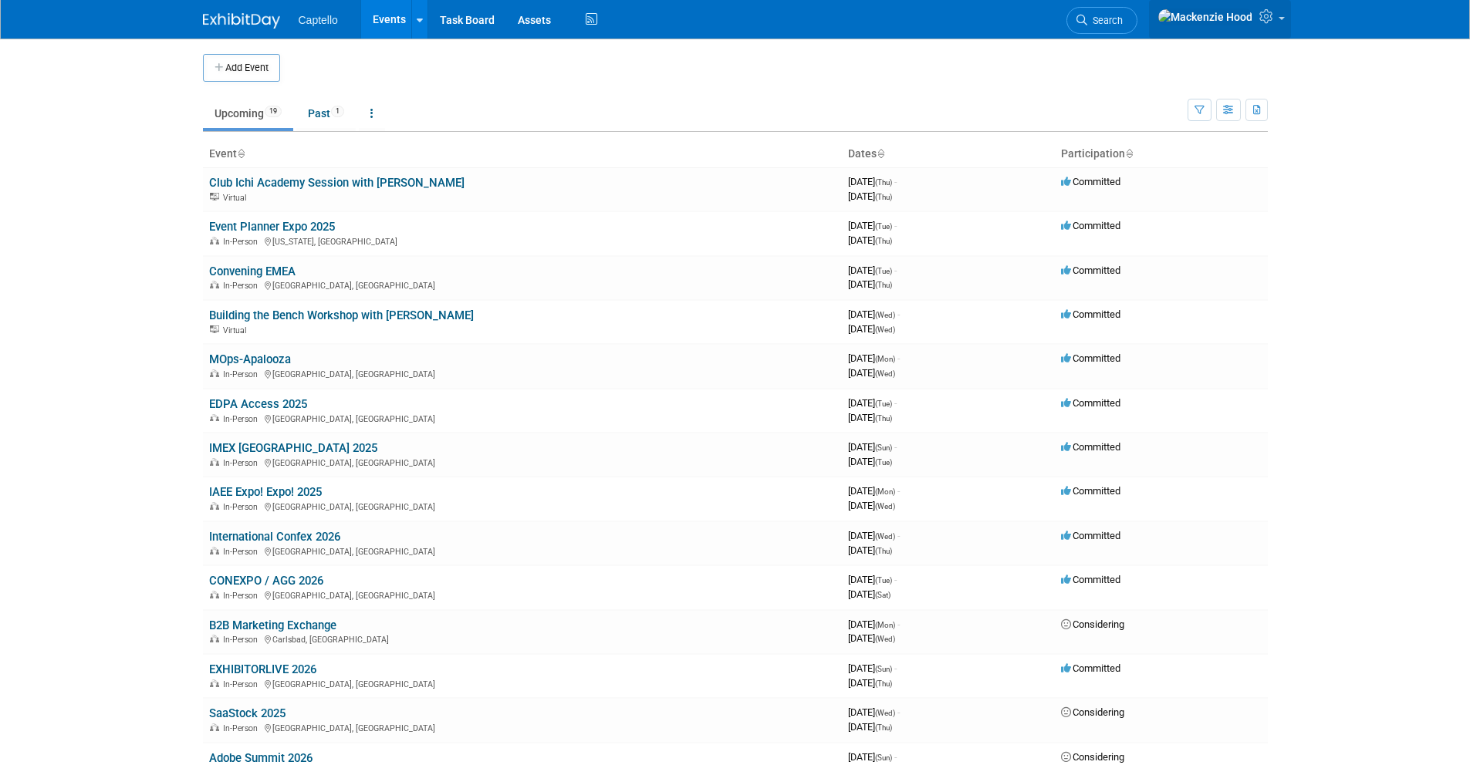
click at [1275, 13] on icon at bounding box center [1268, 16] width 18 height 14
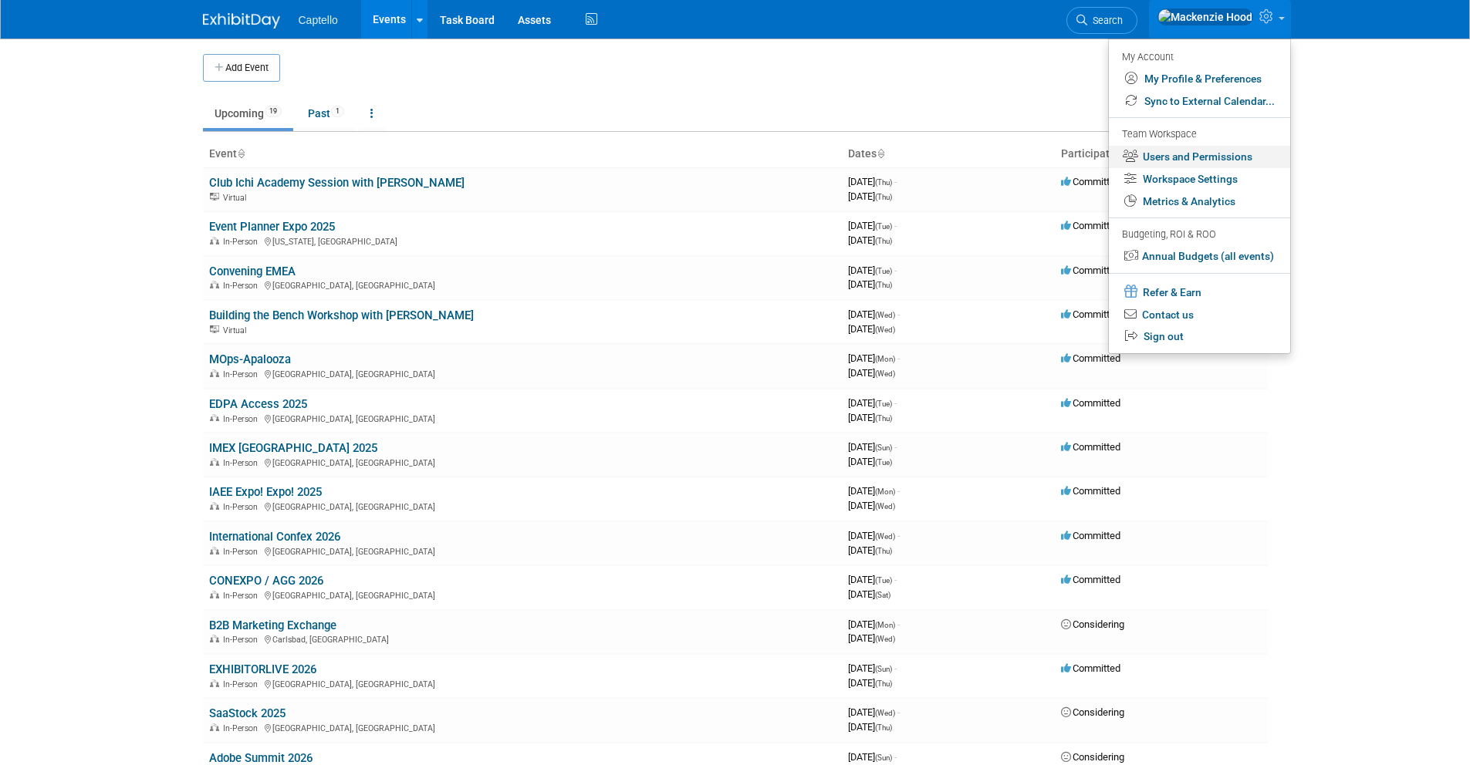
click at [1166, 163] on link "Users and Permissions" at bounding box center [1199, 157] width 181 height 22
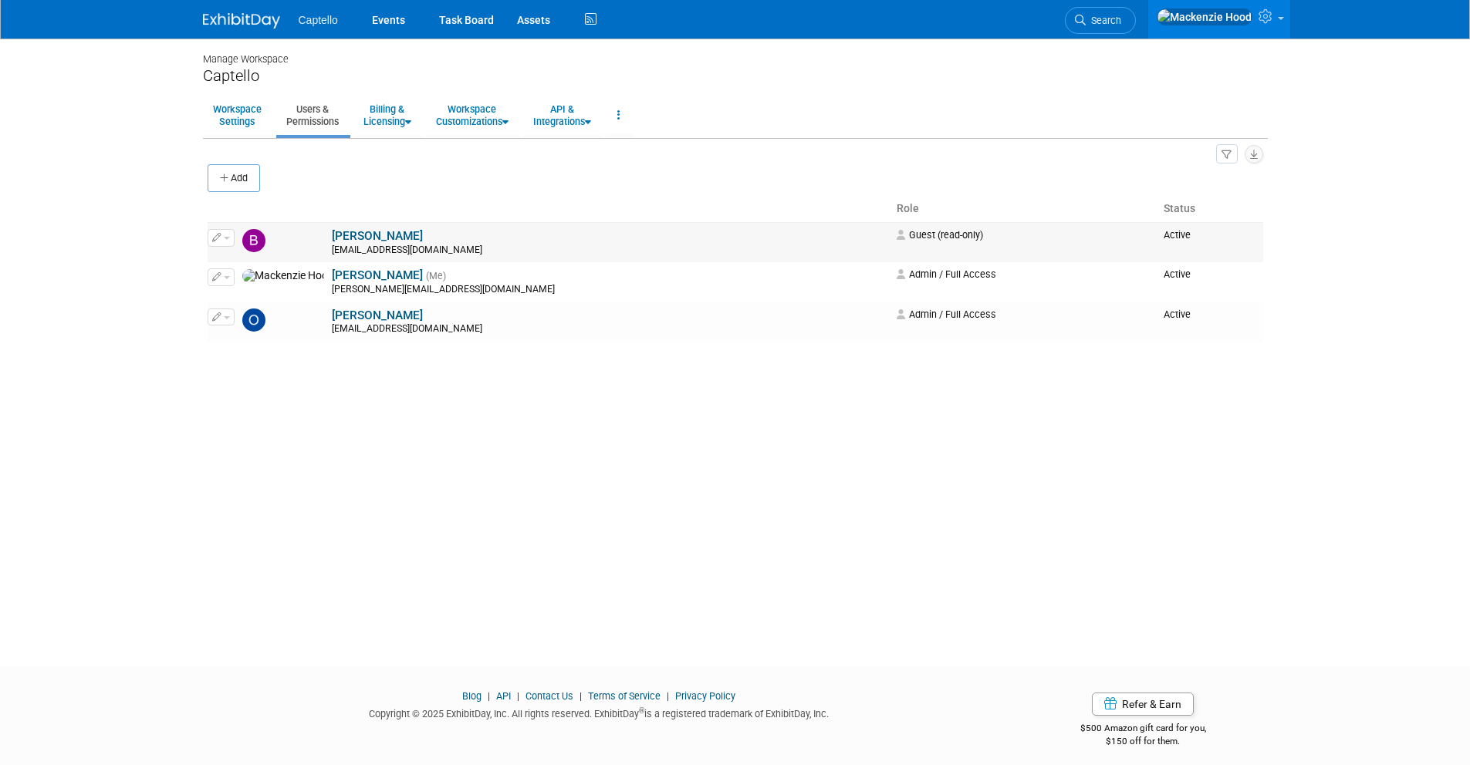
click at [221, 238] on button "button" at bounding box center [221, 237] width 27 height 17
click at [244, 259] on link "Edit" at bounding box center [269, 263] width 122 height 22
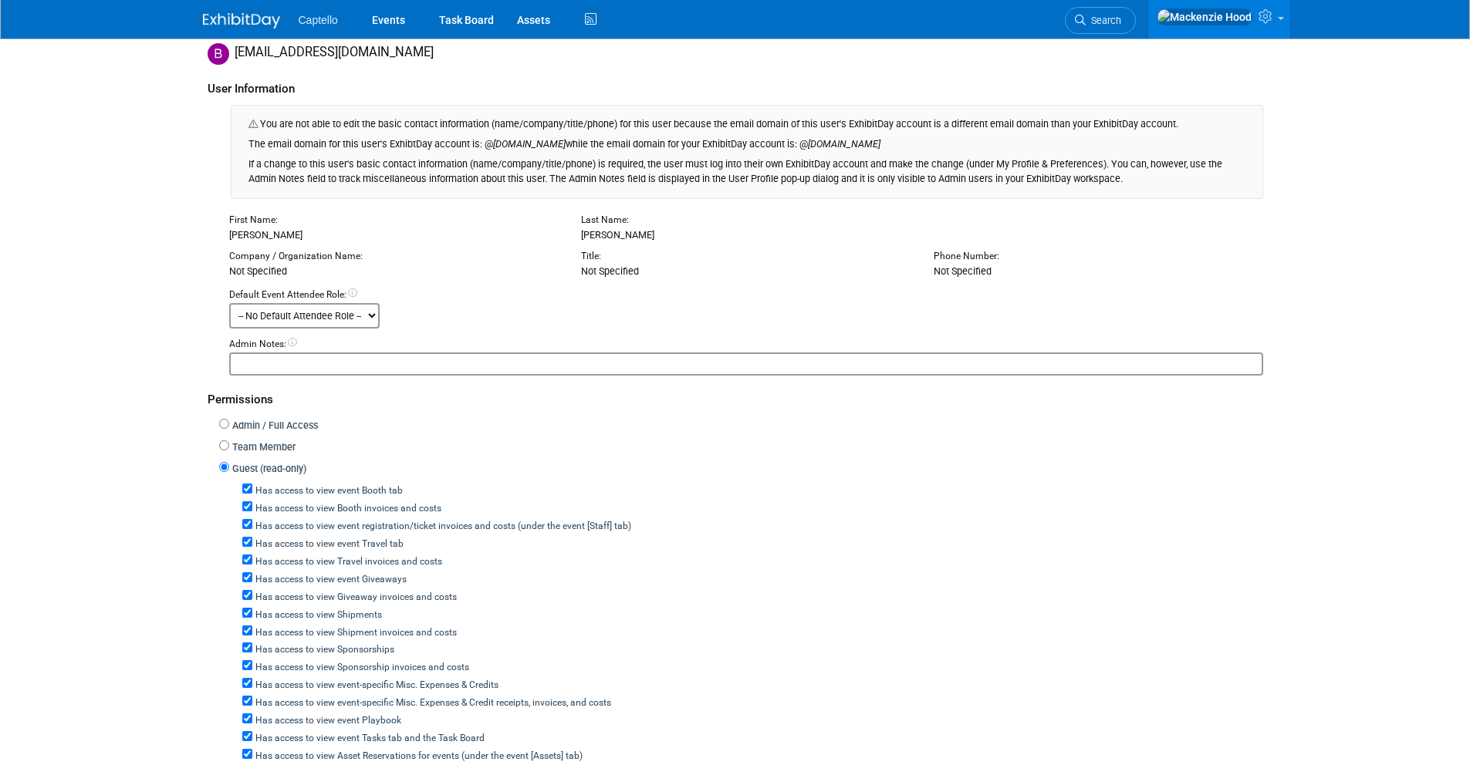
scroll to position [232, 0]
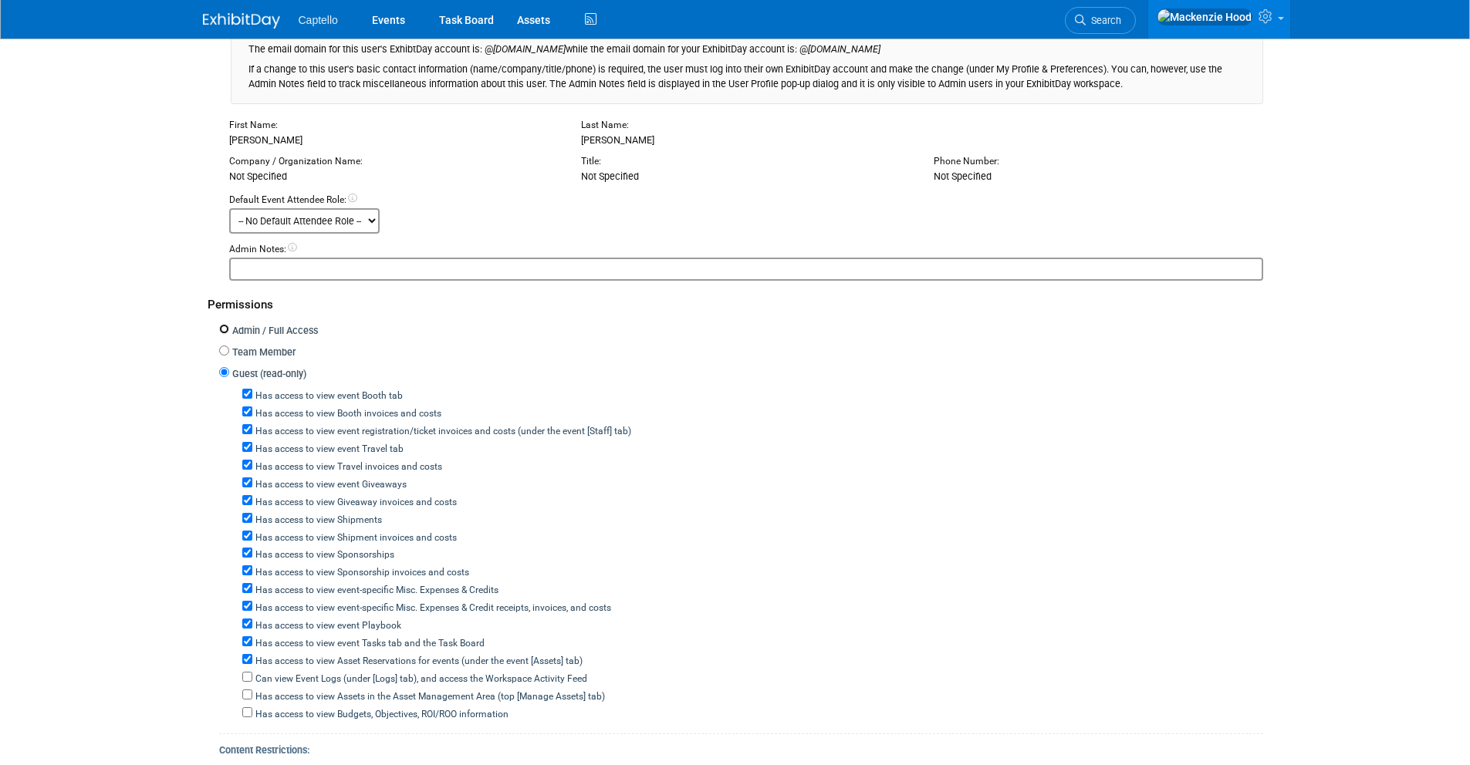
click at [224, 332] on input "Admin / Full Access" at bounding box center [224, 329] width 10 height 10
radio input "true"
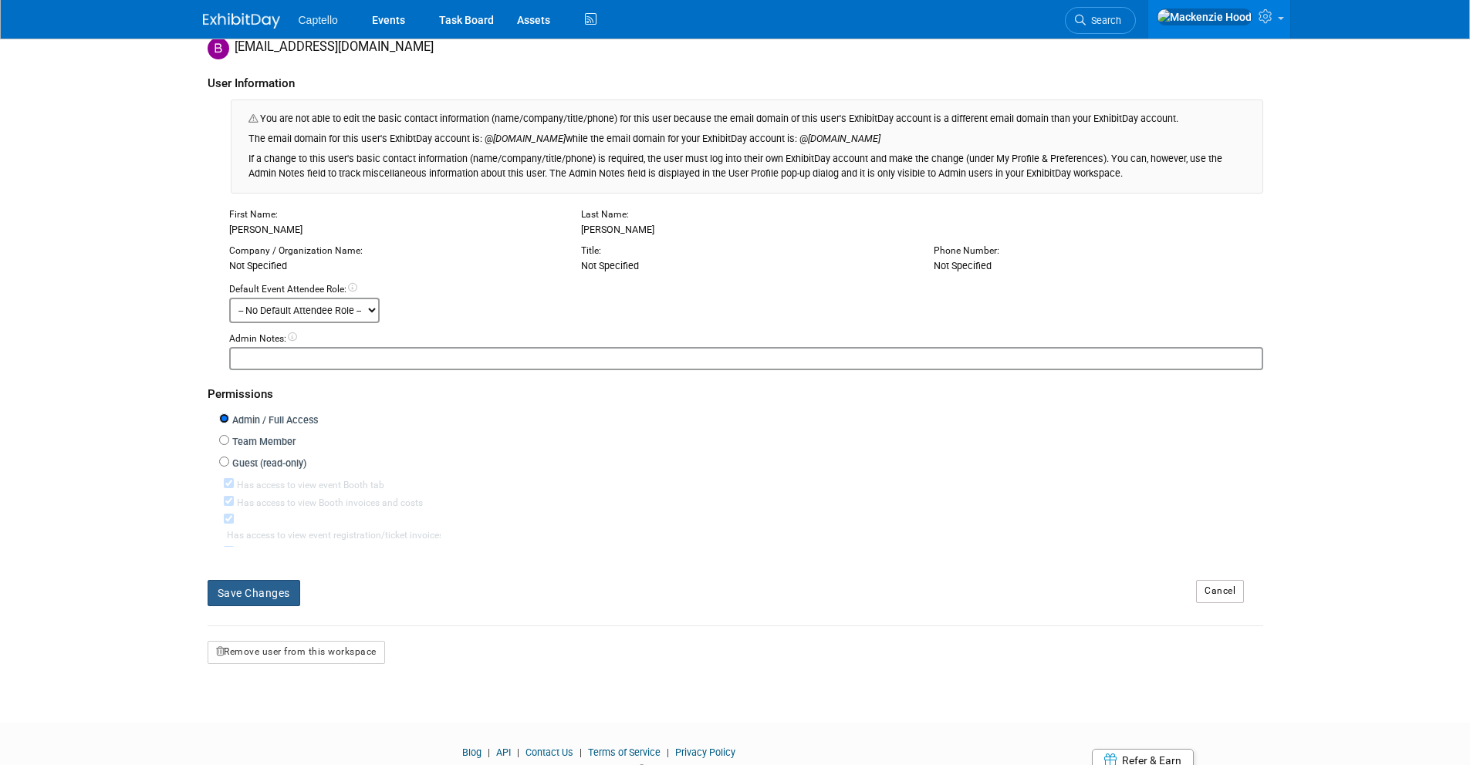
scroll to position [137, 0]
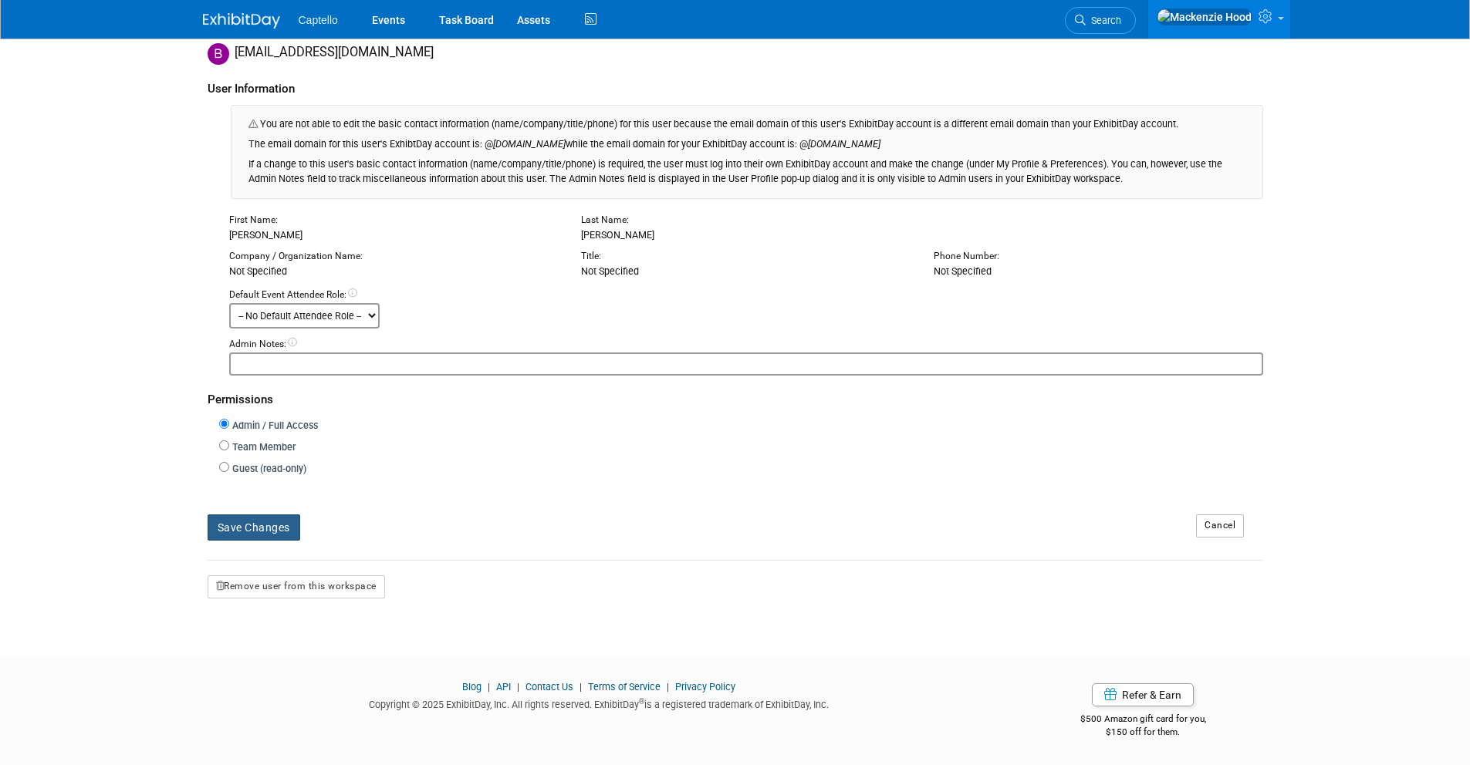
click at [272, 528] on button "Save Changes" at bounding box center [254, 528] width 93 height 26
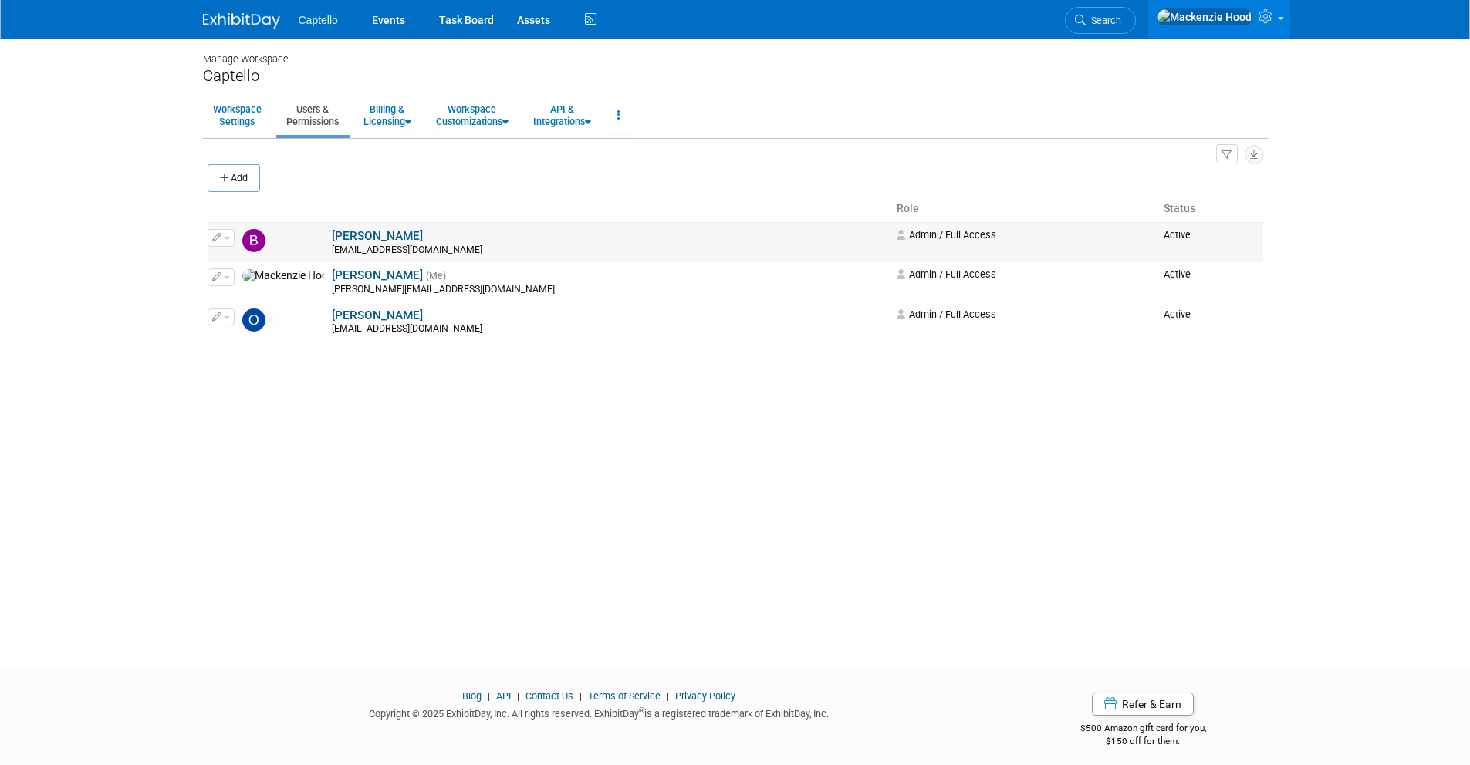
click at [228, 240] on button "button" at bounding box center [221, 237] width 27 height 17
click at [231, 259] on icon at bounding box center [229, 263] width 12 height 11
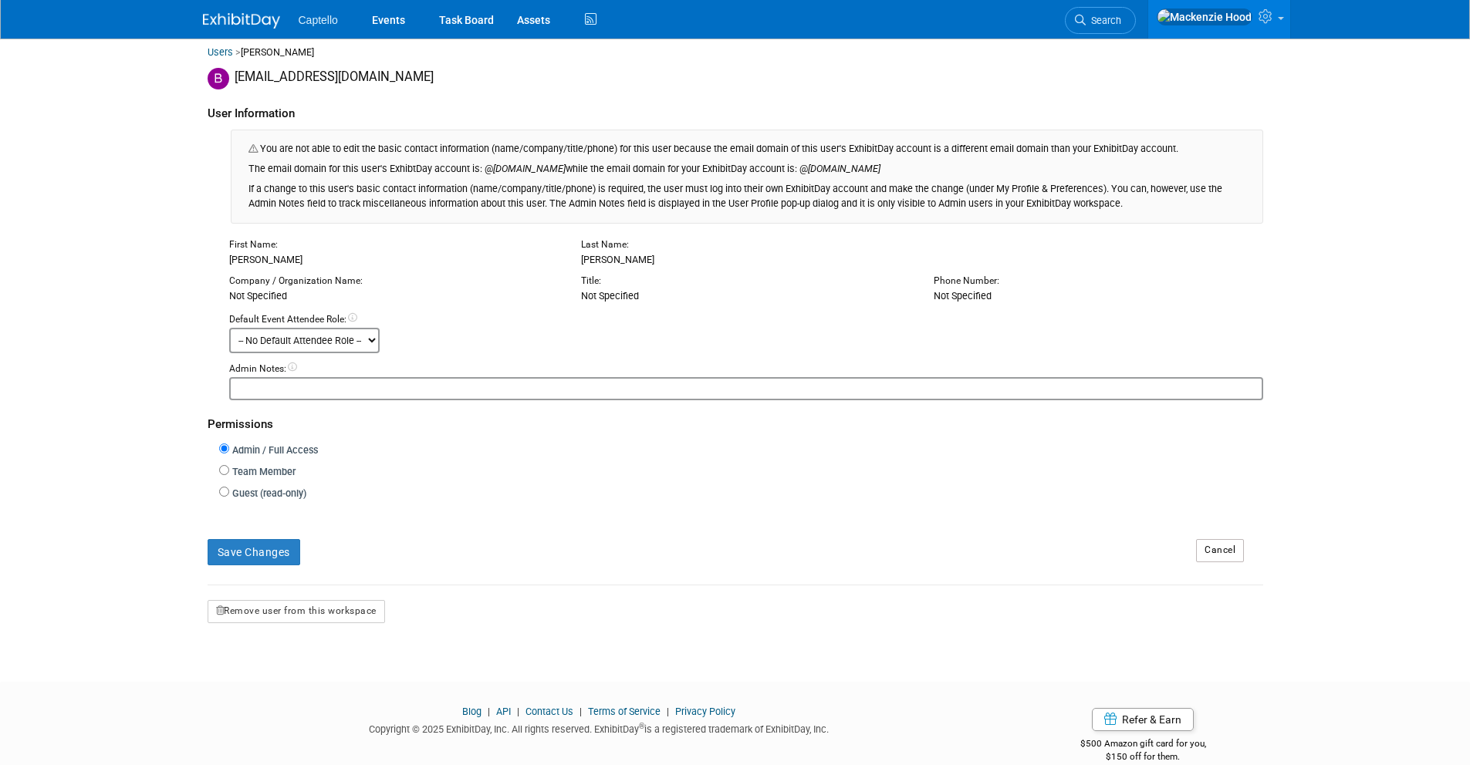
scroll to position [117, 0]
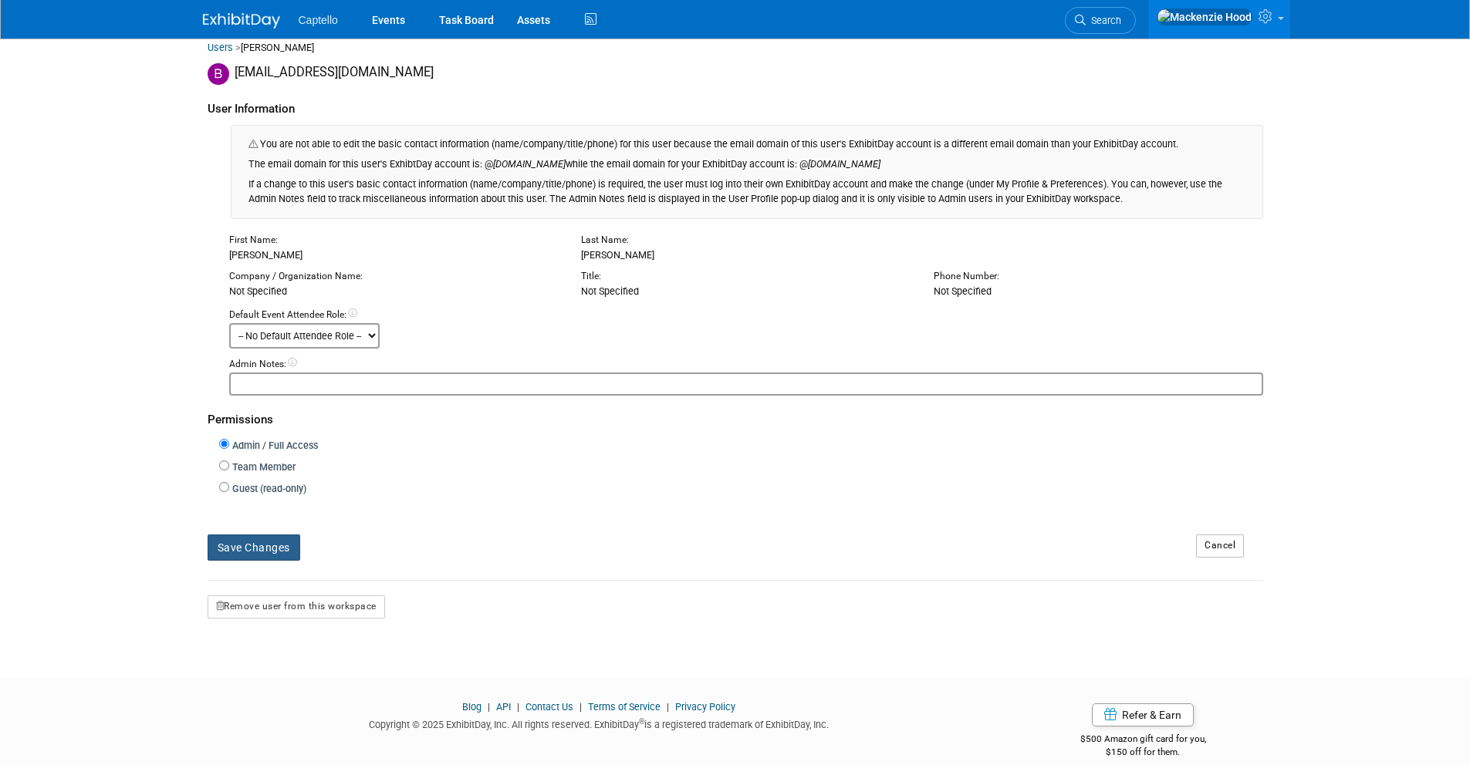
click at [256, 544] on button "Save Changes" at bounding box center [254, 548] width 93 height 26
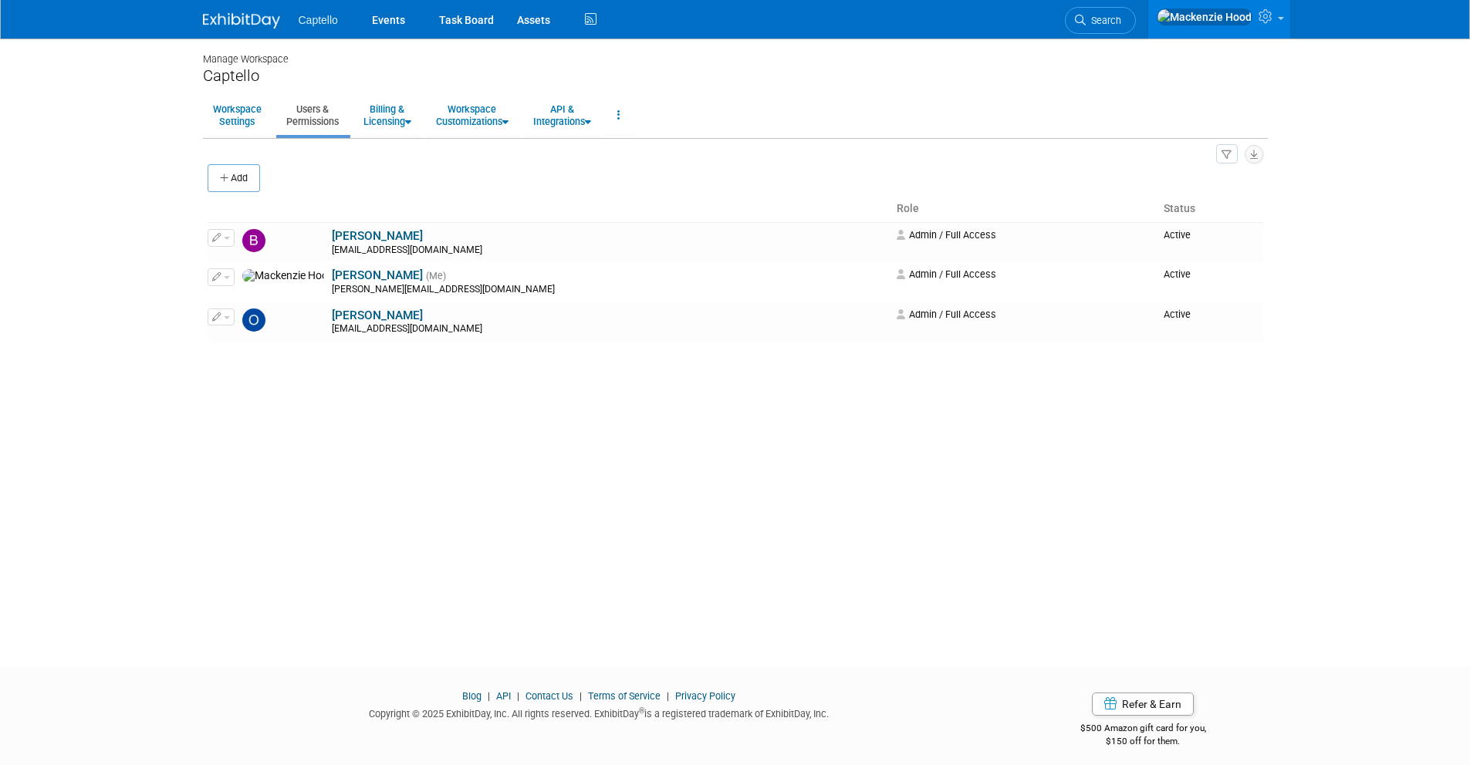
click at [233, 15] on img at bounding box center [241, 20] width 77 height 15
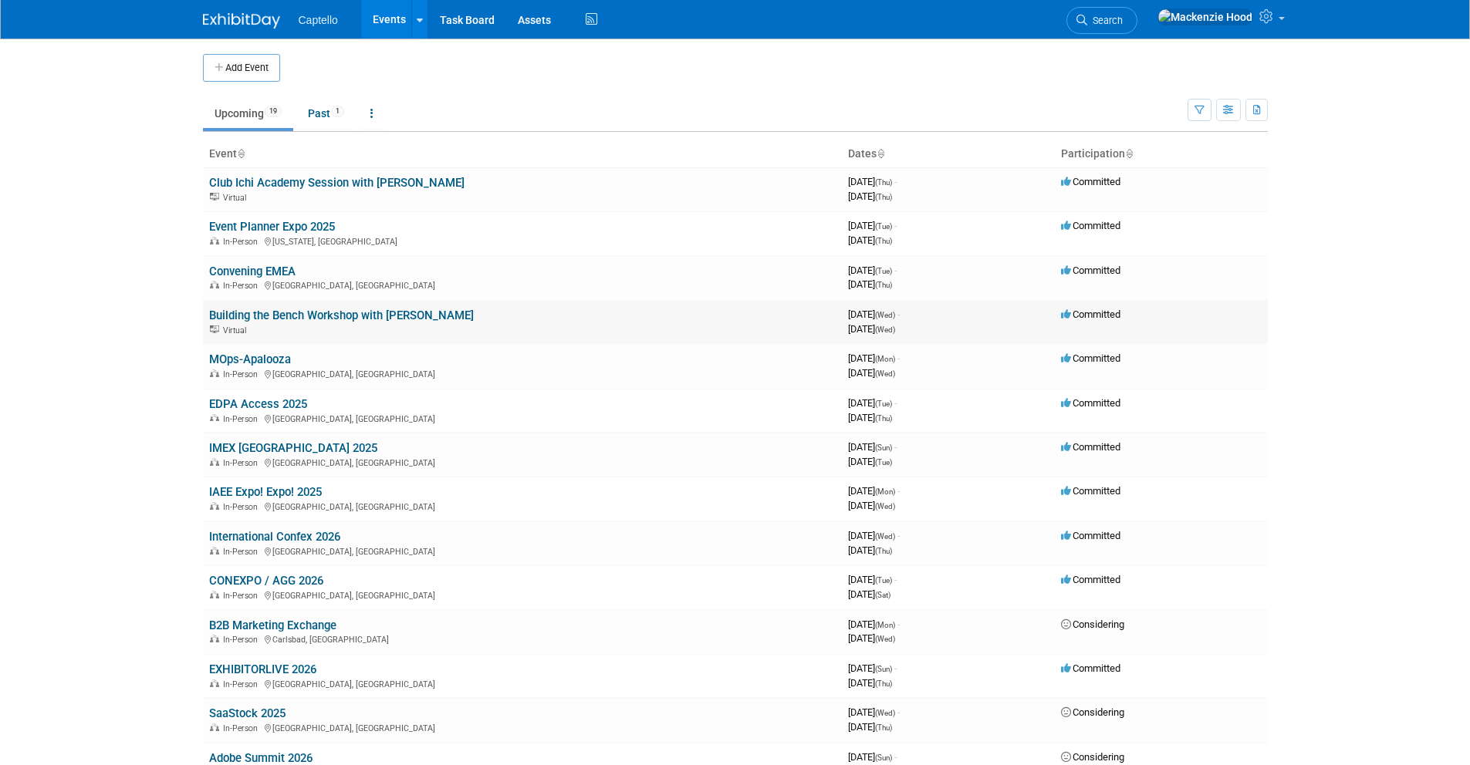
click at [343, 313] on link "Building the Bench Workshop with [PERSON_NAME]" at bounding box center [341, 316] width 265 height 14
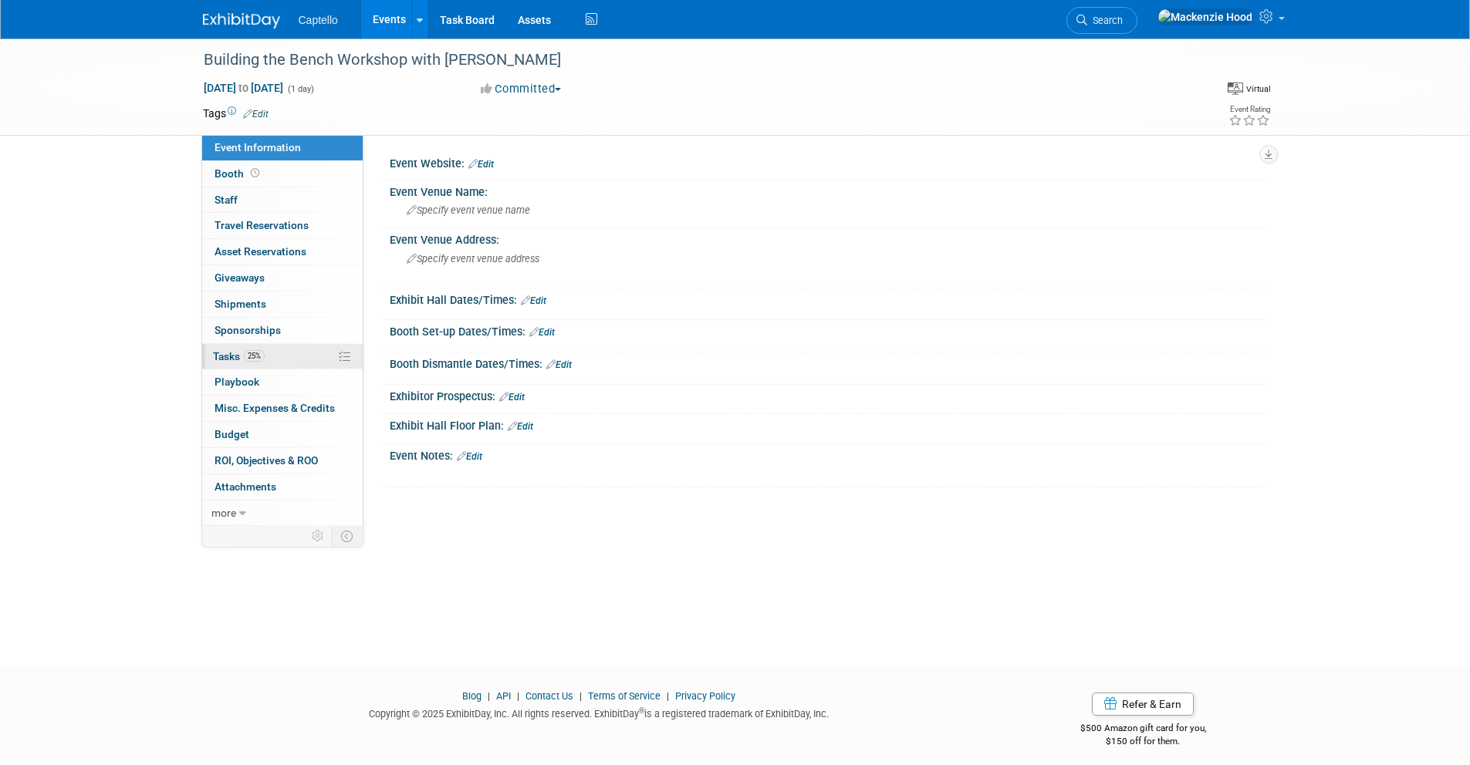
click at [293, 349] on link "25% Tasks 25%" at bounding box center [282, 356] width 160 height 25
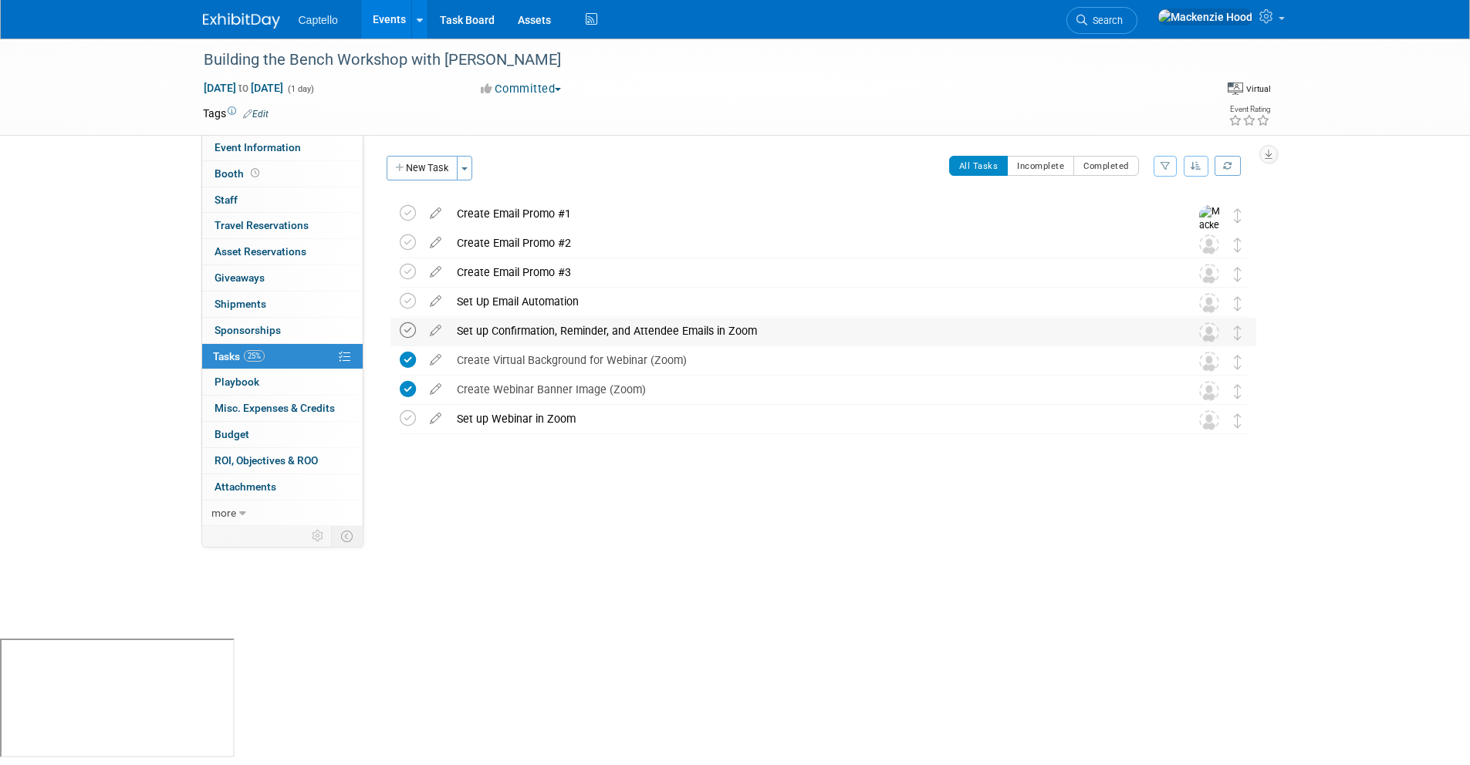
click at [407, 333] on icon at bounding box center [408, 330] width 16 height 16
click at [187, 18] on div "Captello Events Add Event Bulk Upload Events Shareable Event Boards Recently Vi…" at bounding box center [735, 19] width 1470 height 39
click at [228, 17] on img at bounding box center [241, 20] width 77 height 15
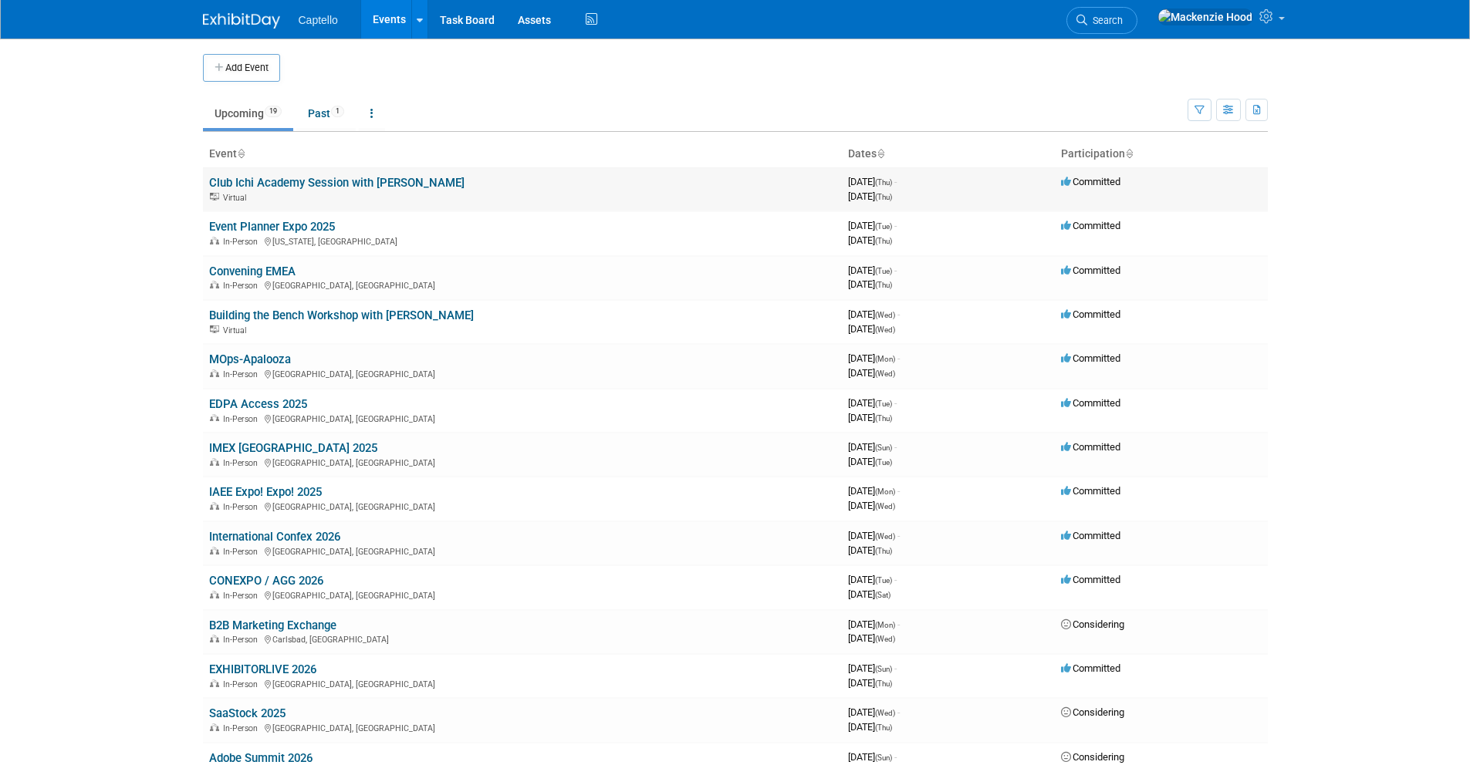
click at [351, 180] on link "Club Ichi Academy Session with [PERSON_NAME]" at bounding box center [336, 183] width 255 height 14
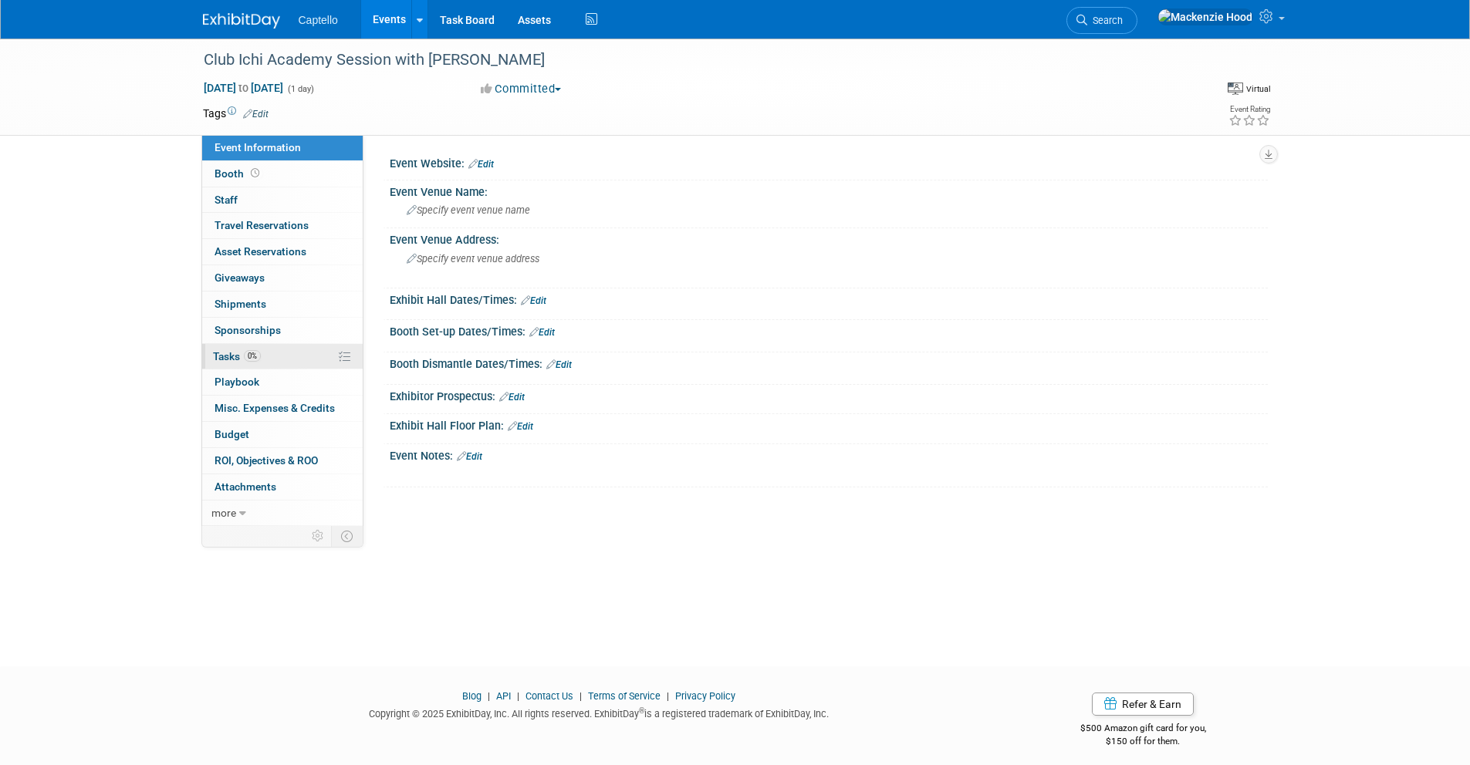
click at [258, 363] on link "0% Tasks 0%" at bounding box center [282, 356] width 160 height 25
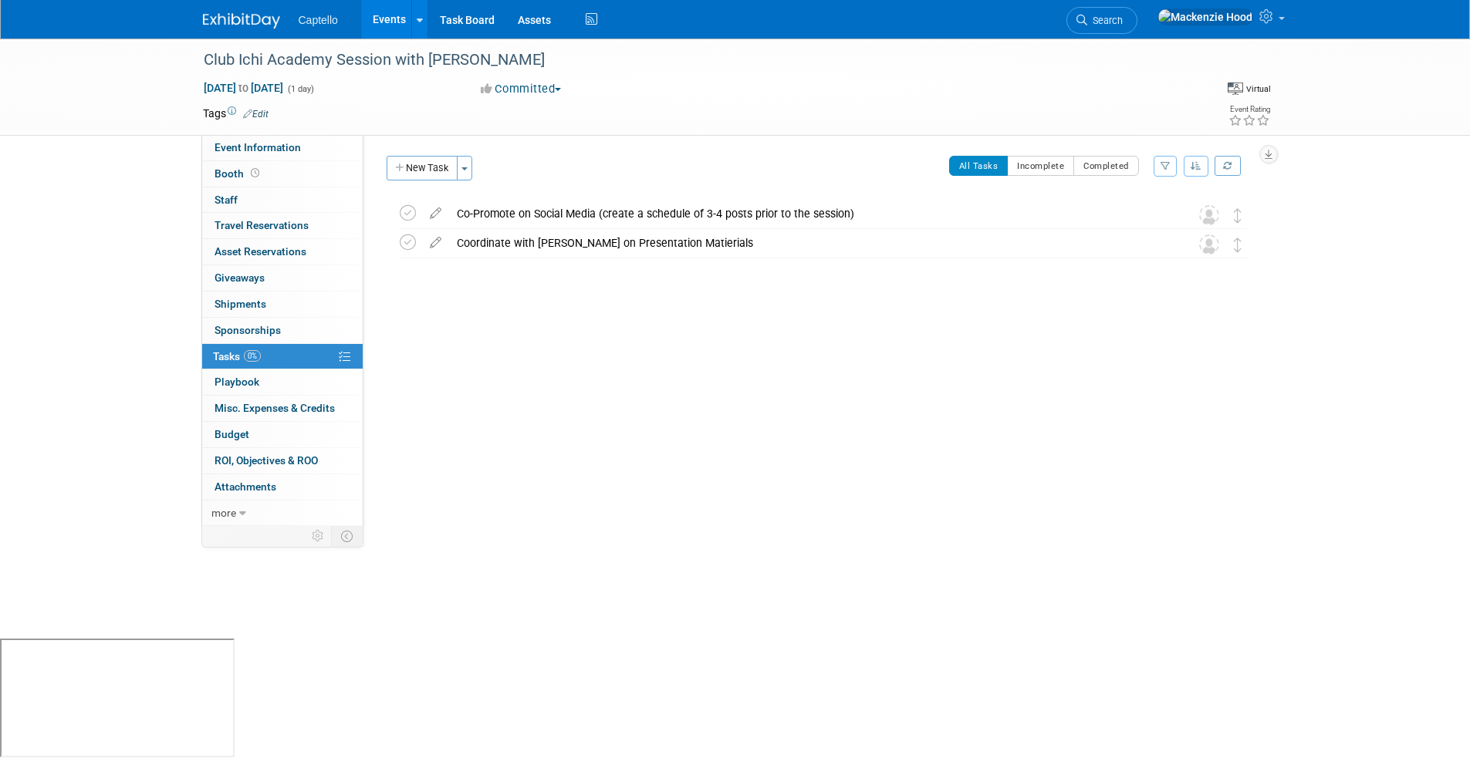
click at [218, 14] on img at bounding box center [241, 20] width 77 height 15
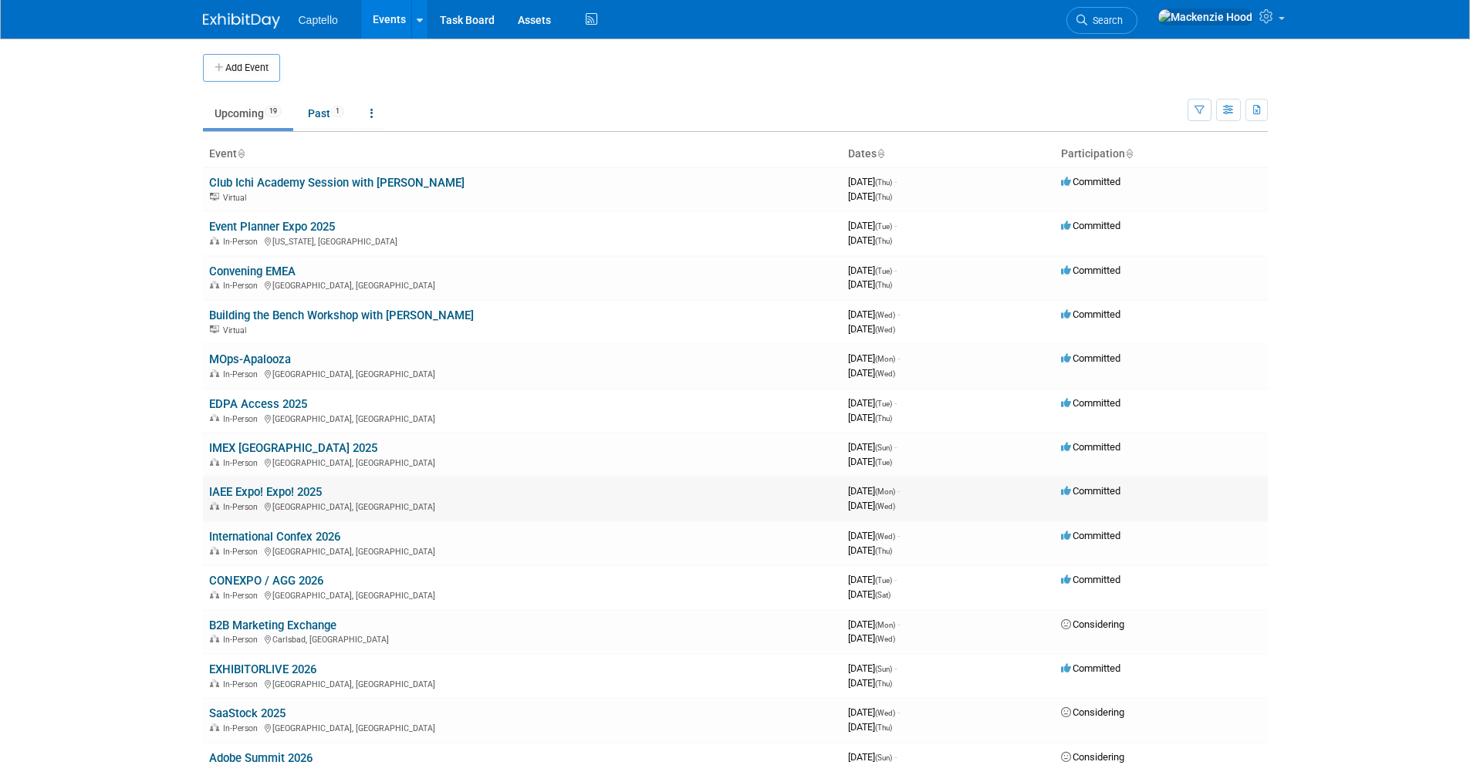
click at [241, 492] on link "IAEE Expo! Expo! 2025" at bounding box center [265, 492] width 113 height 14
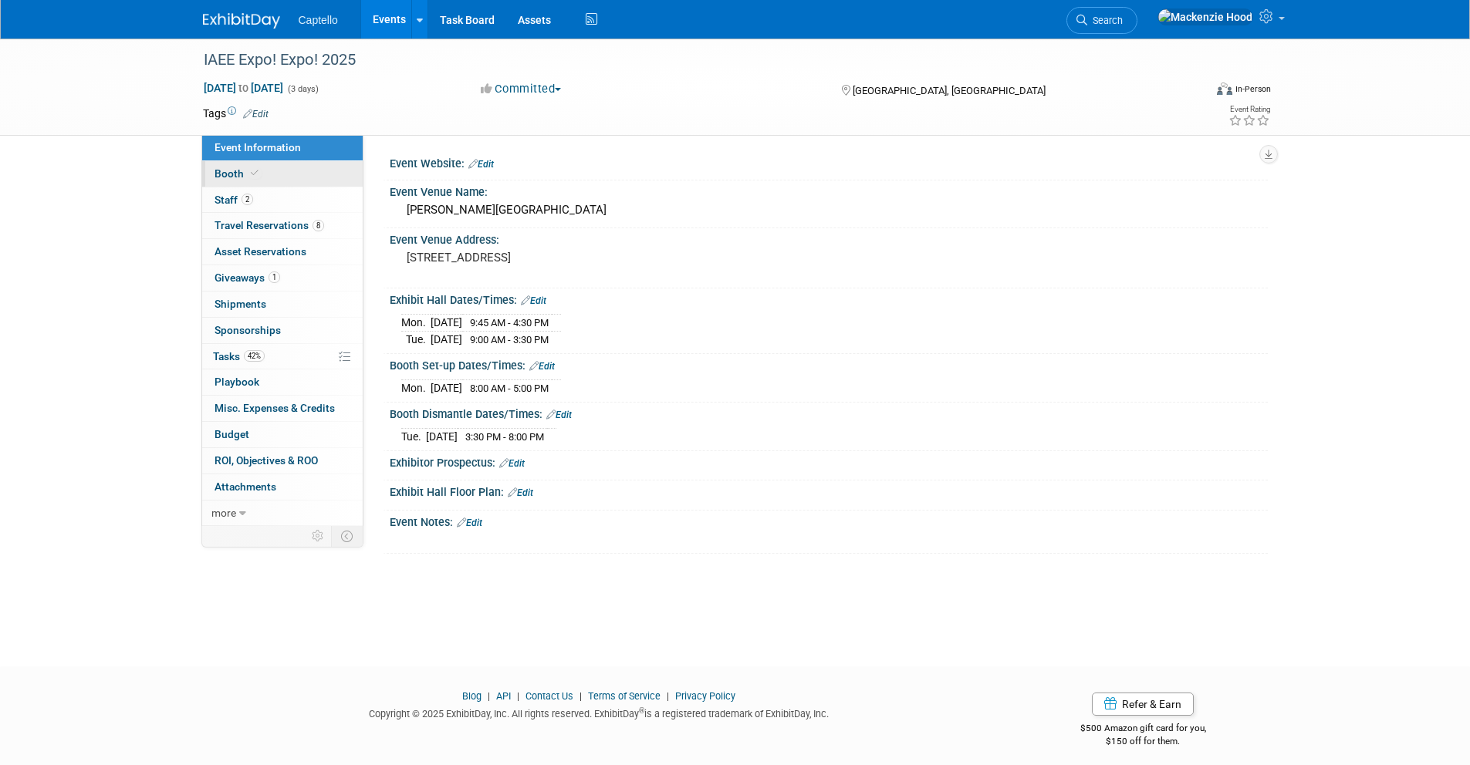
click at [249, 181] on link "Booth" at bounding box center [282, 173] width 160 height 25
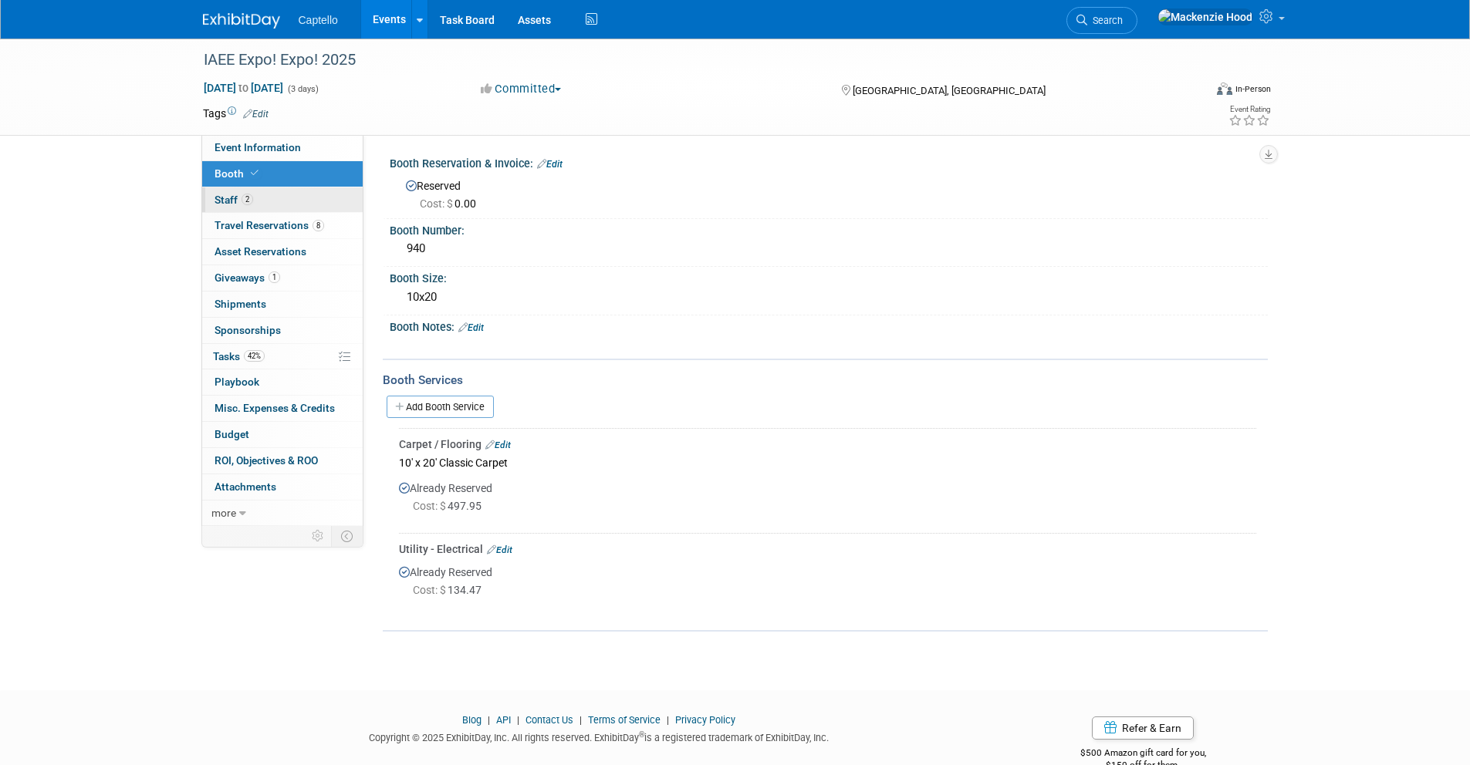
click at [255, 198] on link "2 Staff 2" at bounding box center [282, 199] width 160 height 25
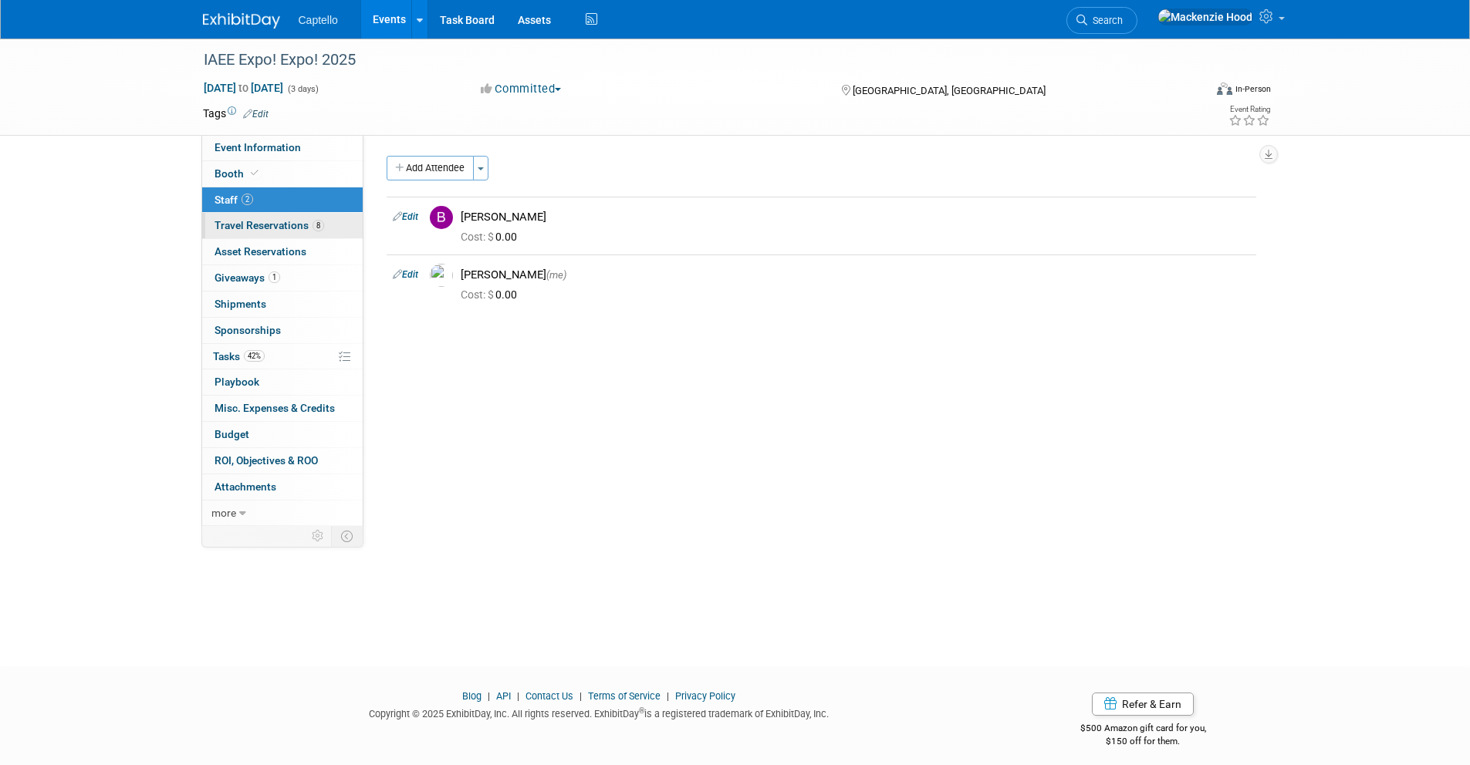
click at [275, 225] on span "Travel Reservations 8" at bounding box center [269, 225] width 110 height 12
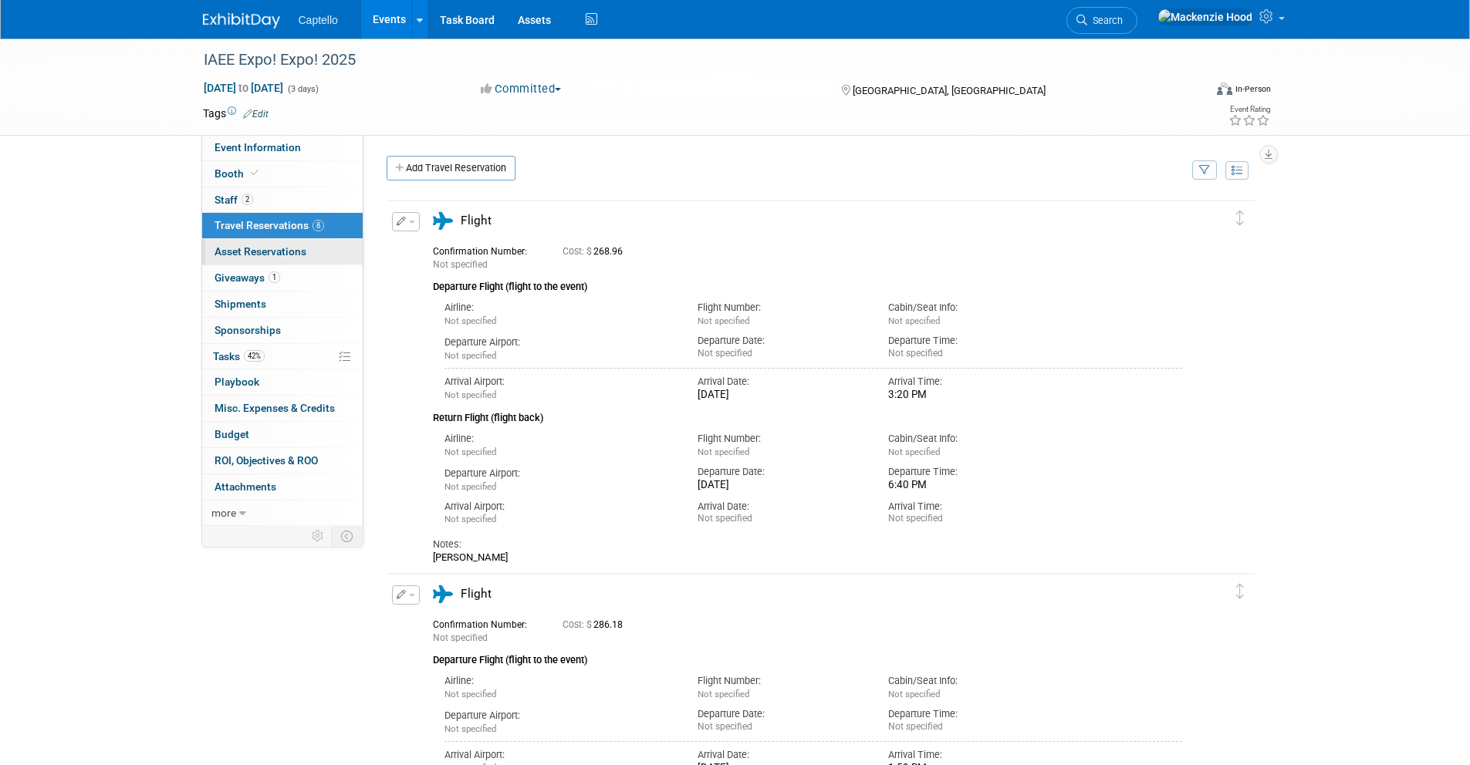
click at [276, 250] on span "Asset Reservations 0" at bounding box center [260, 251] width 92 height 12
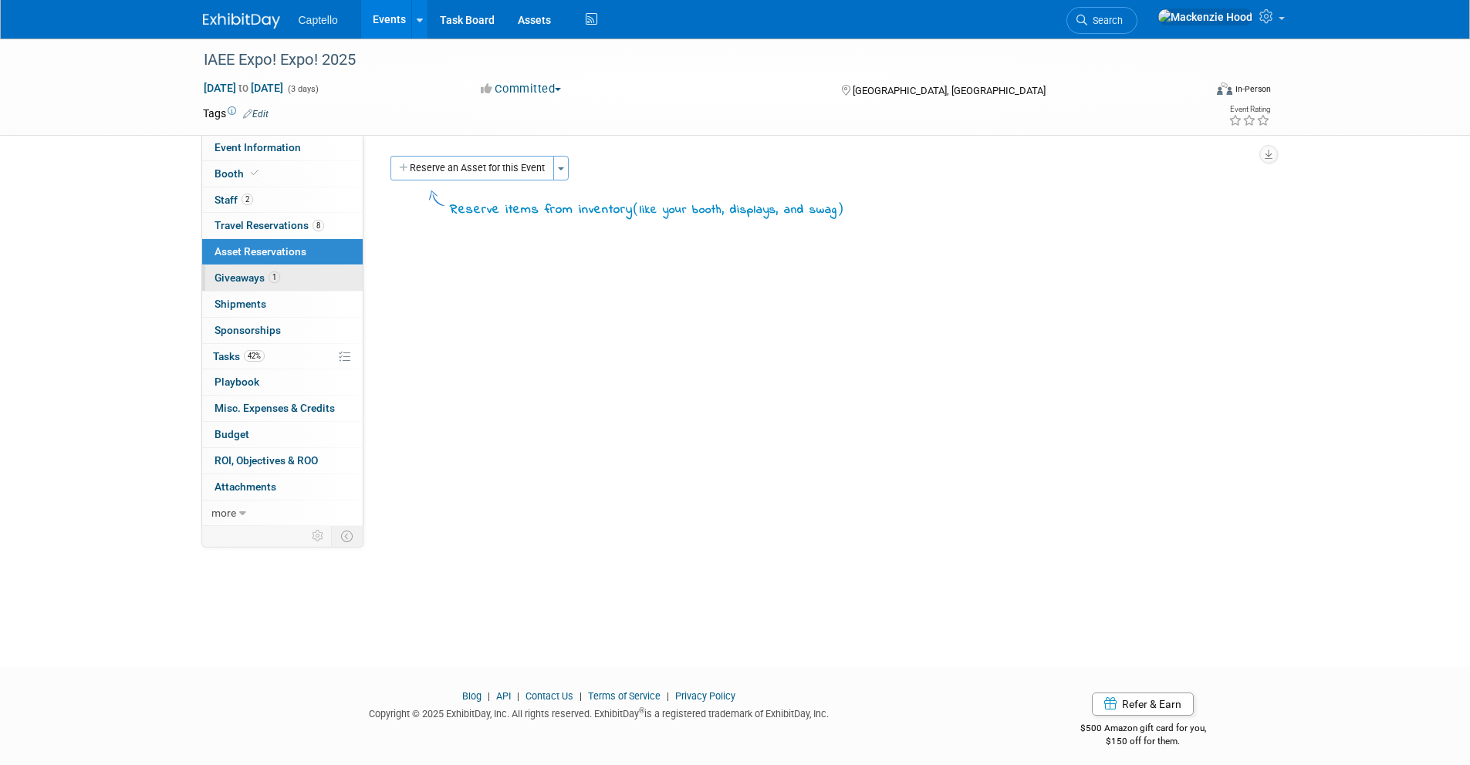
click at [273, 275] on span "1" at bounding box center [274, 278] width 12 height 12
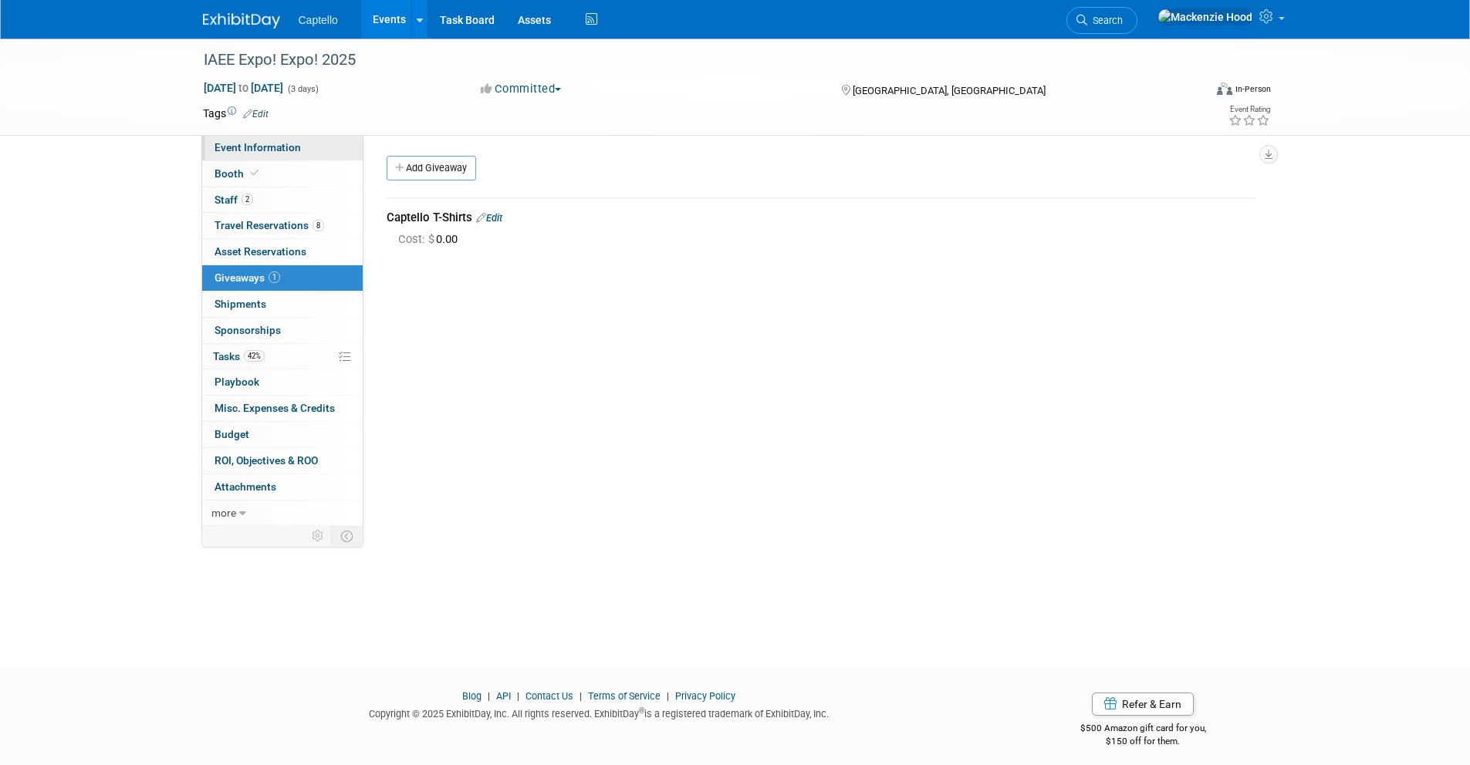
click at [294, 157] on link "Event Information" at bounding box center [282, 147] width 160 height 25
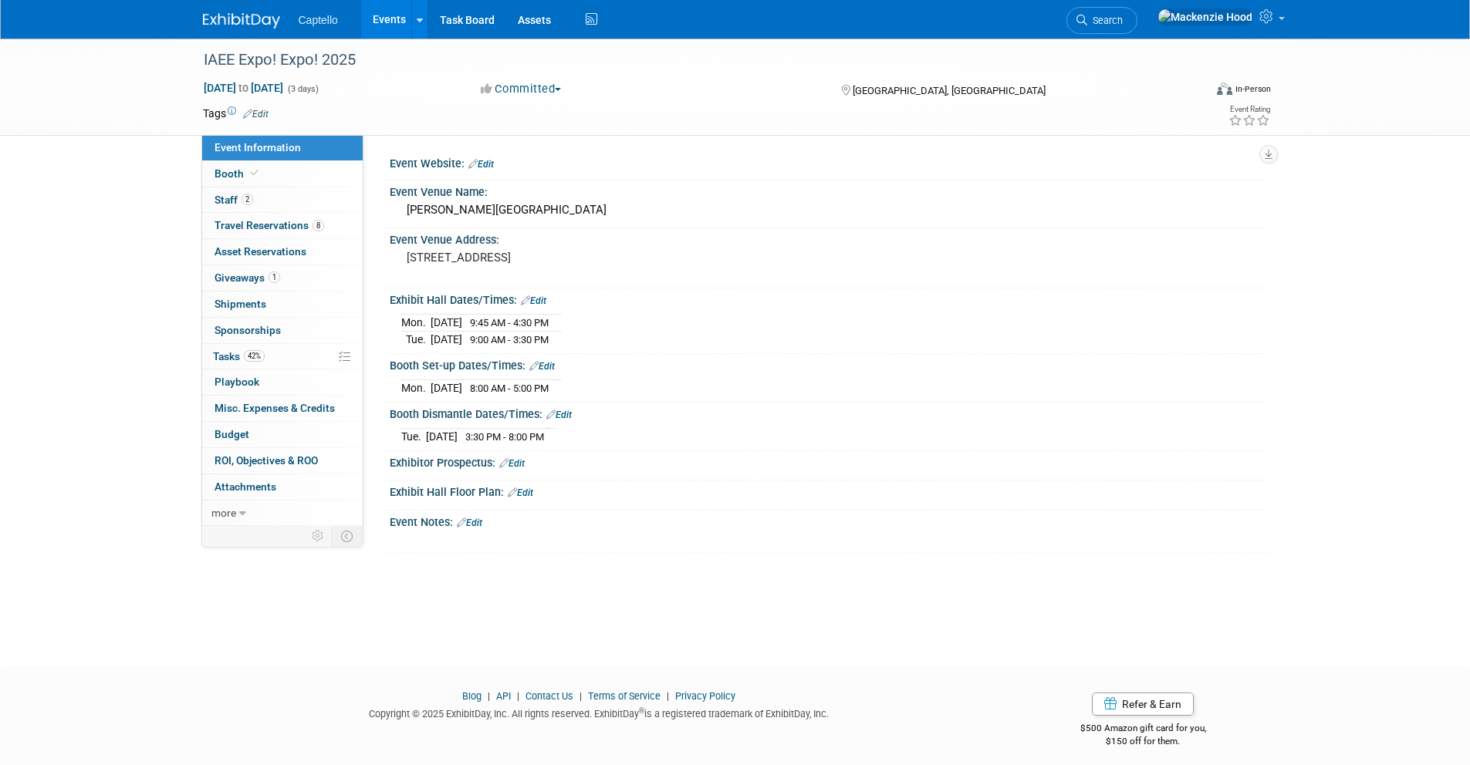
click at [302, 144] on link "Event Information" at bounding box center [282, 147] width 160 height 25
click at [331, 172] on link "Booth" at bounding box center [282, 173] width 160 height 25
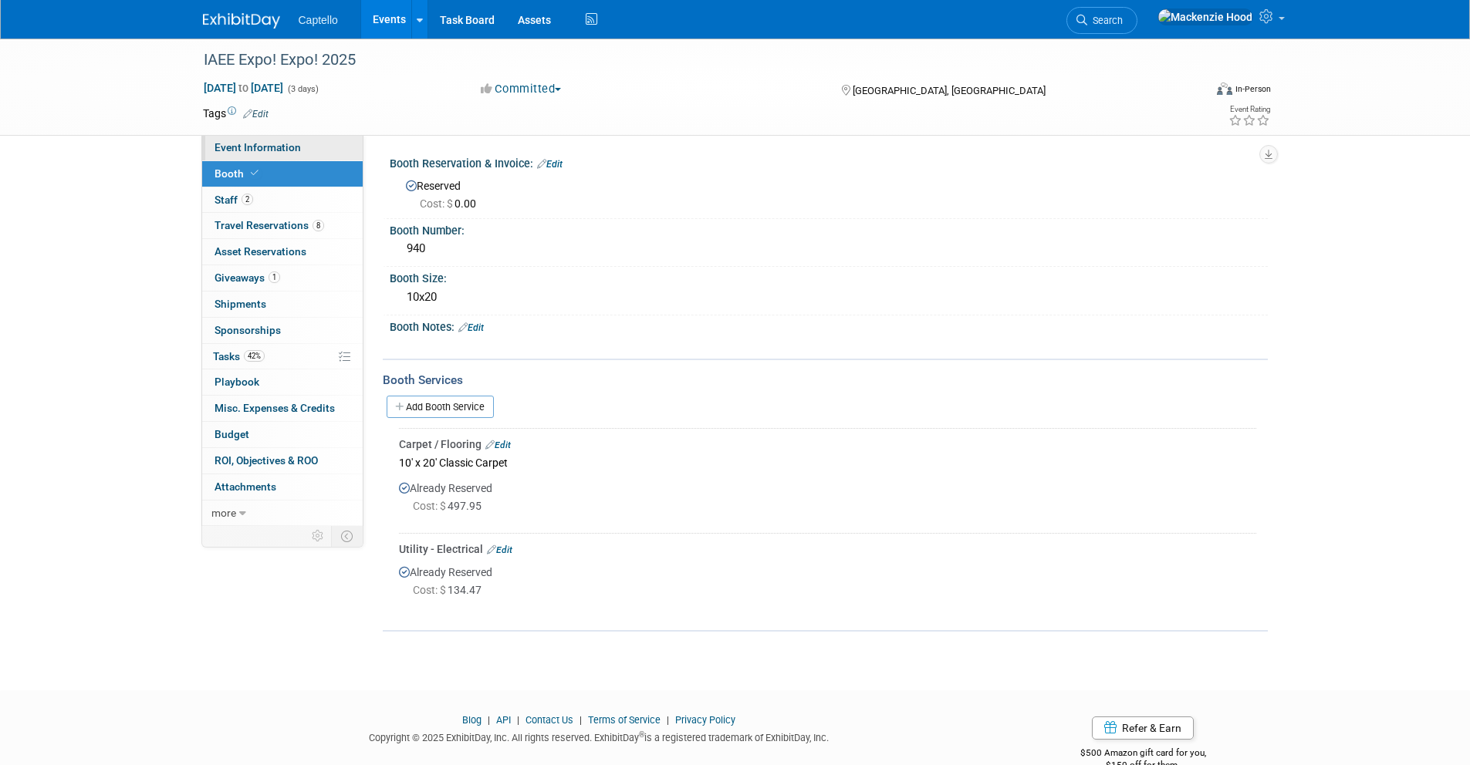
click at [322, 154] on link "Event Information" at bounding box center [282, 147] width 160 height 25
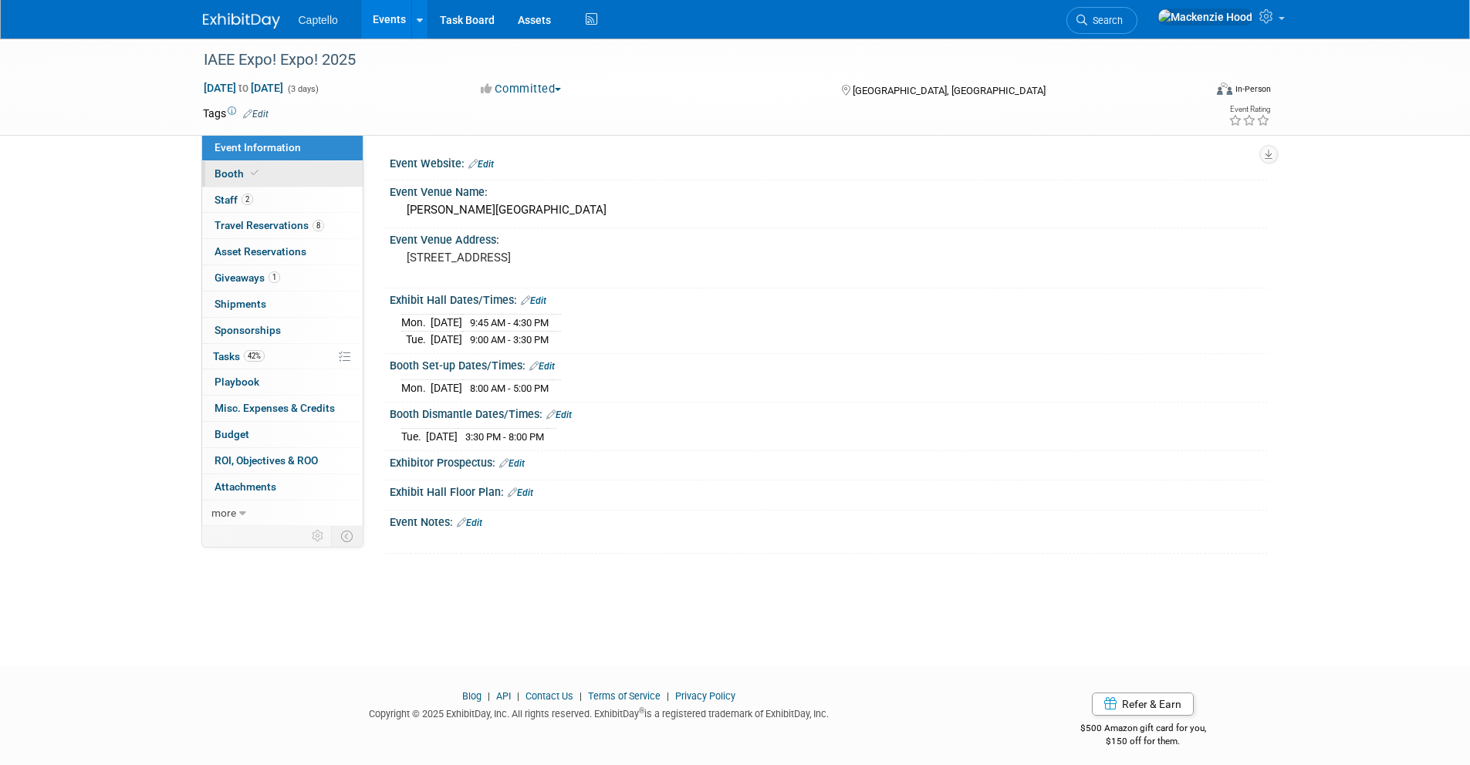
click at [310, 181] on link "Booth" at bounding box center [282, 173] width 160 height 25
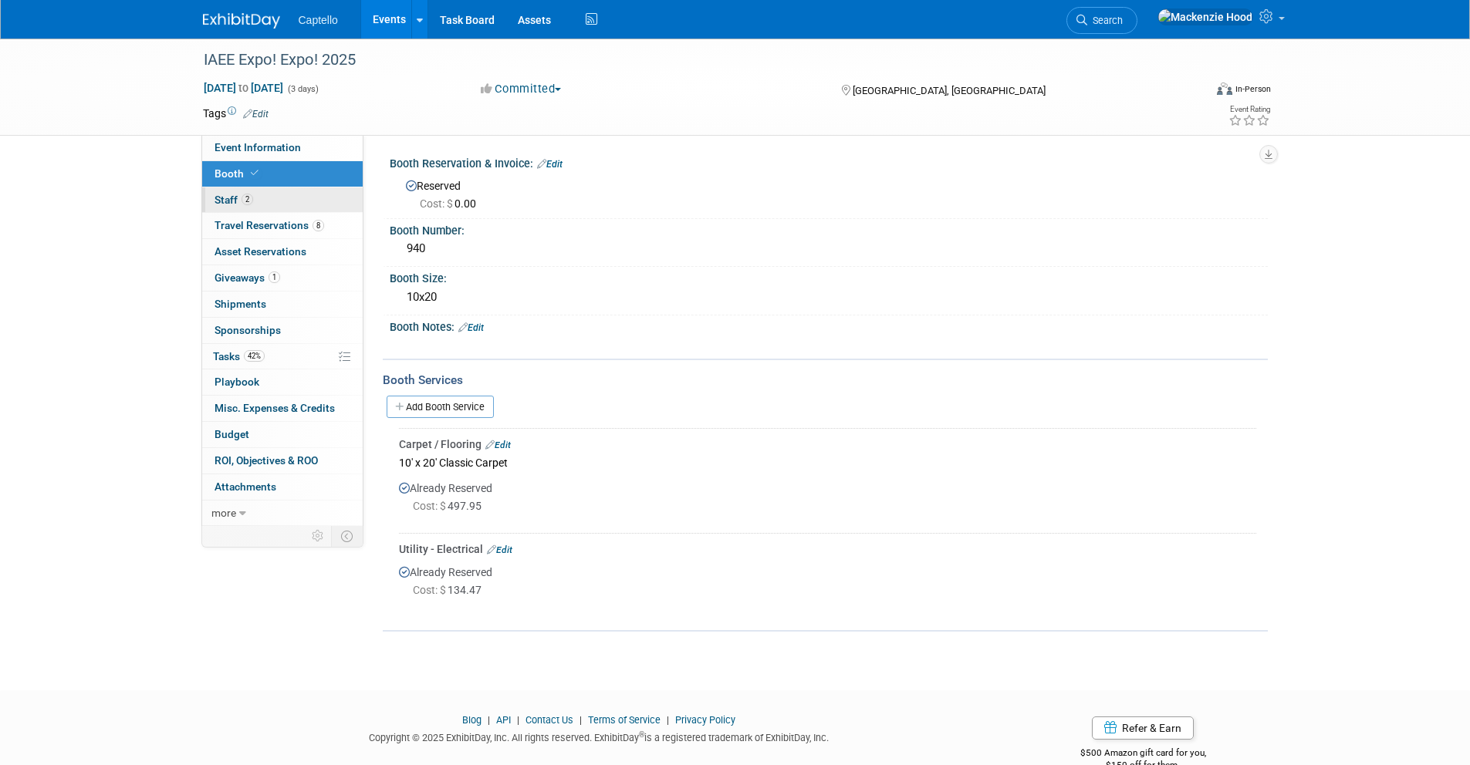
click at [321, 202] on link "2 Staff 2" at bounding box center [282, 199] width 160 height 25
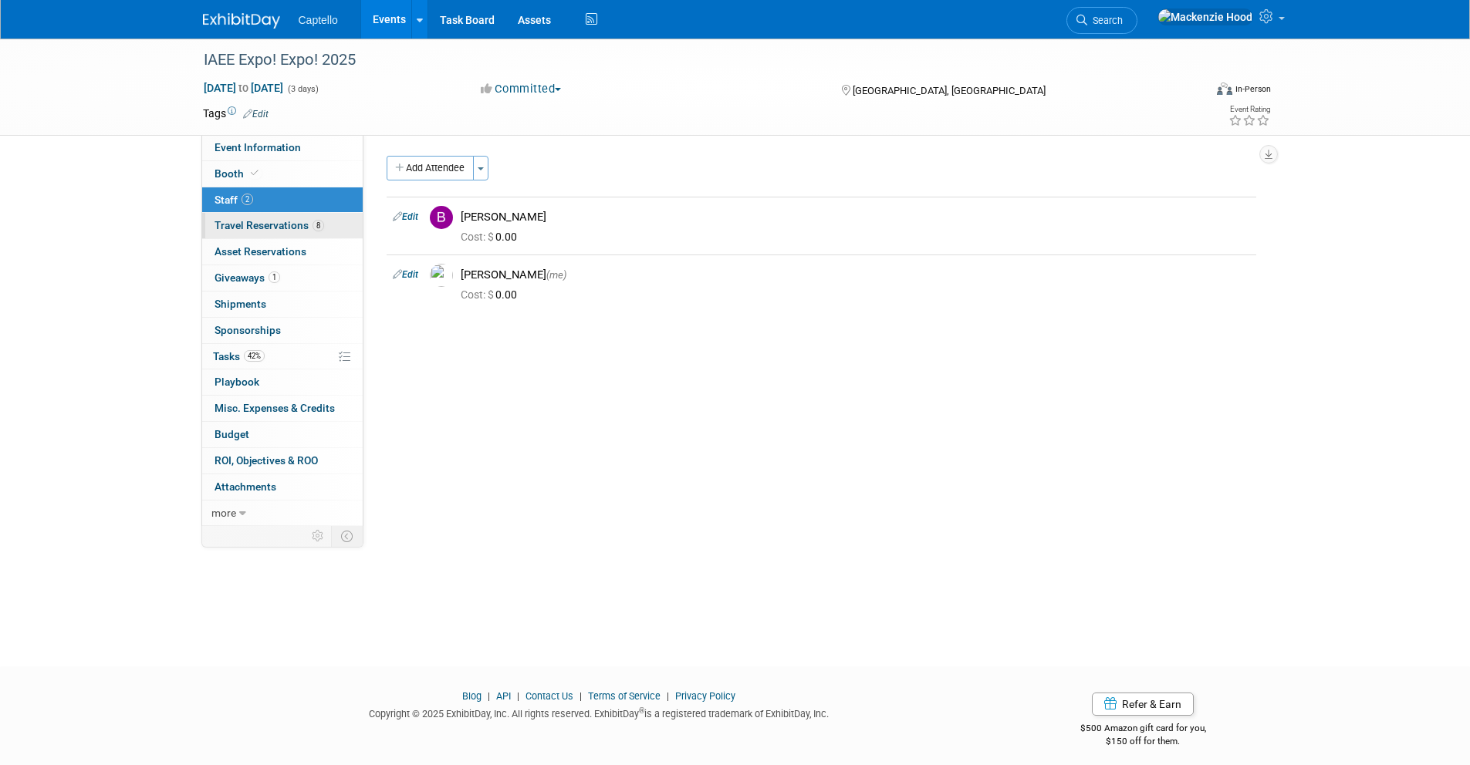
click at [336, 232] on link "8 Travel Reservations 8" at bounding box center [282, 225] width 160 height 25
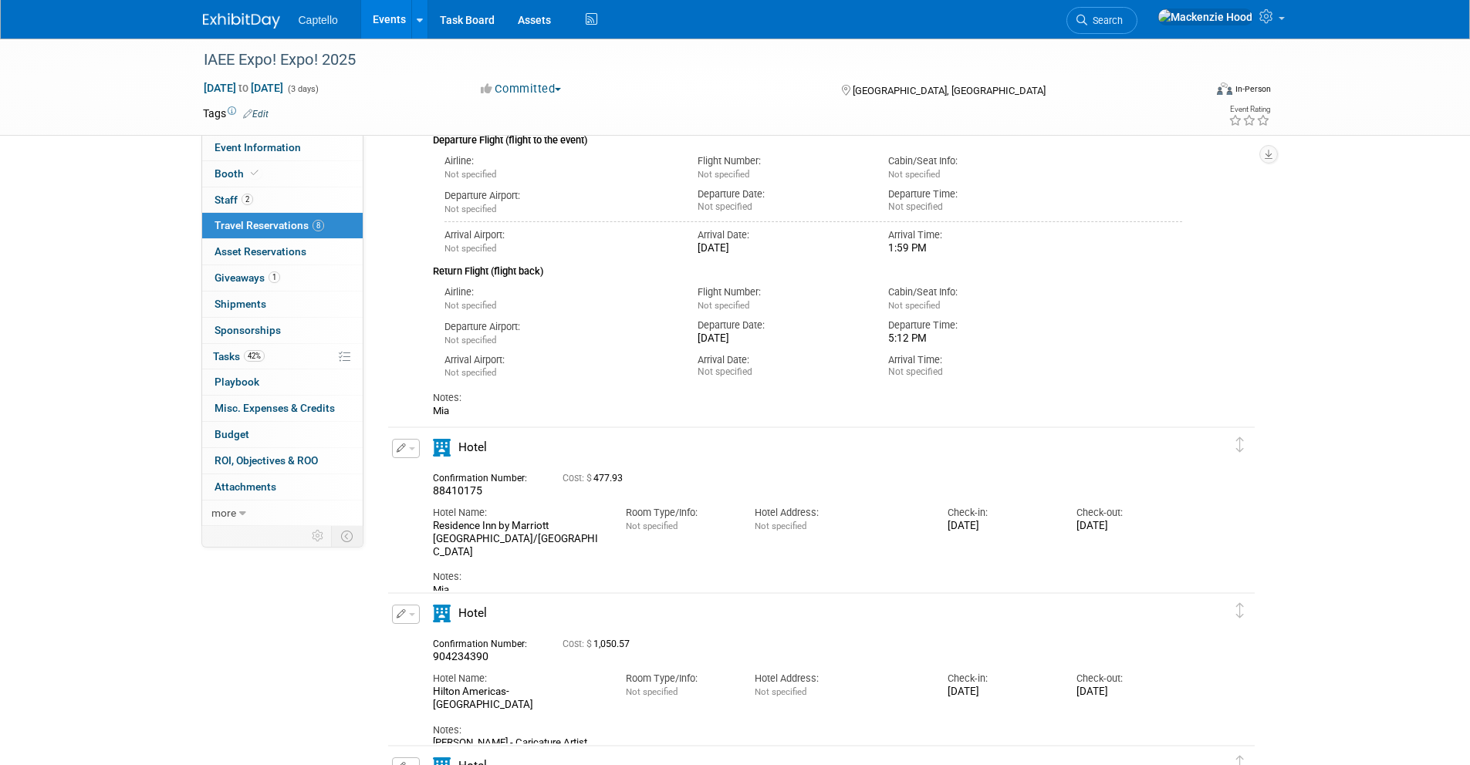
scroll to position [539, 0]
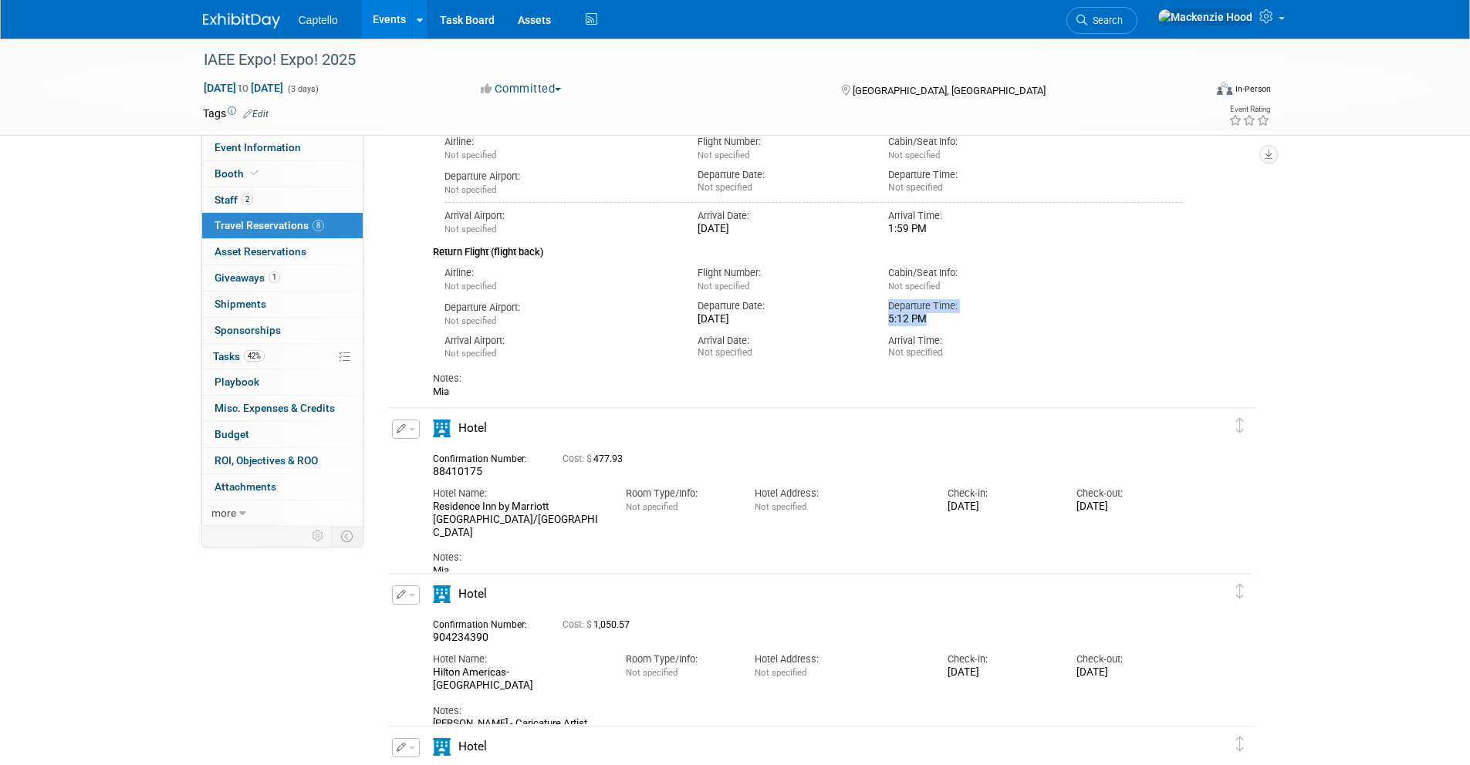
drag, startPoint x: 887, startPoint y: 312, endPoint x: 959, endPoint y: 319, distance: 72.2
click at [959, 319] on div "Departure Time: 5:12 PM" at bounding box center [971, 309] width 191 height 33
click at [994, 341] on div "Arrival Time:" at bounding box center [971, 341] width 167 height 14
click at [317, 256] on link "0 Asset Reservations 0" at bounding box center [282, 251] width 160 height 25
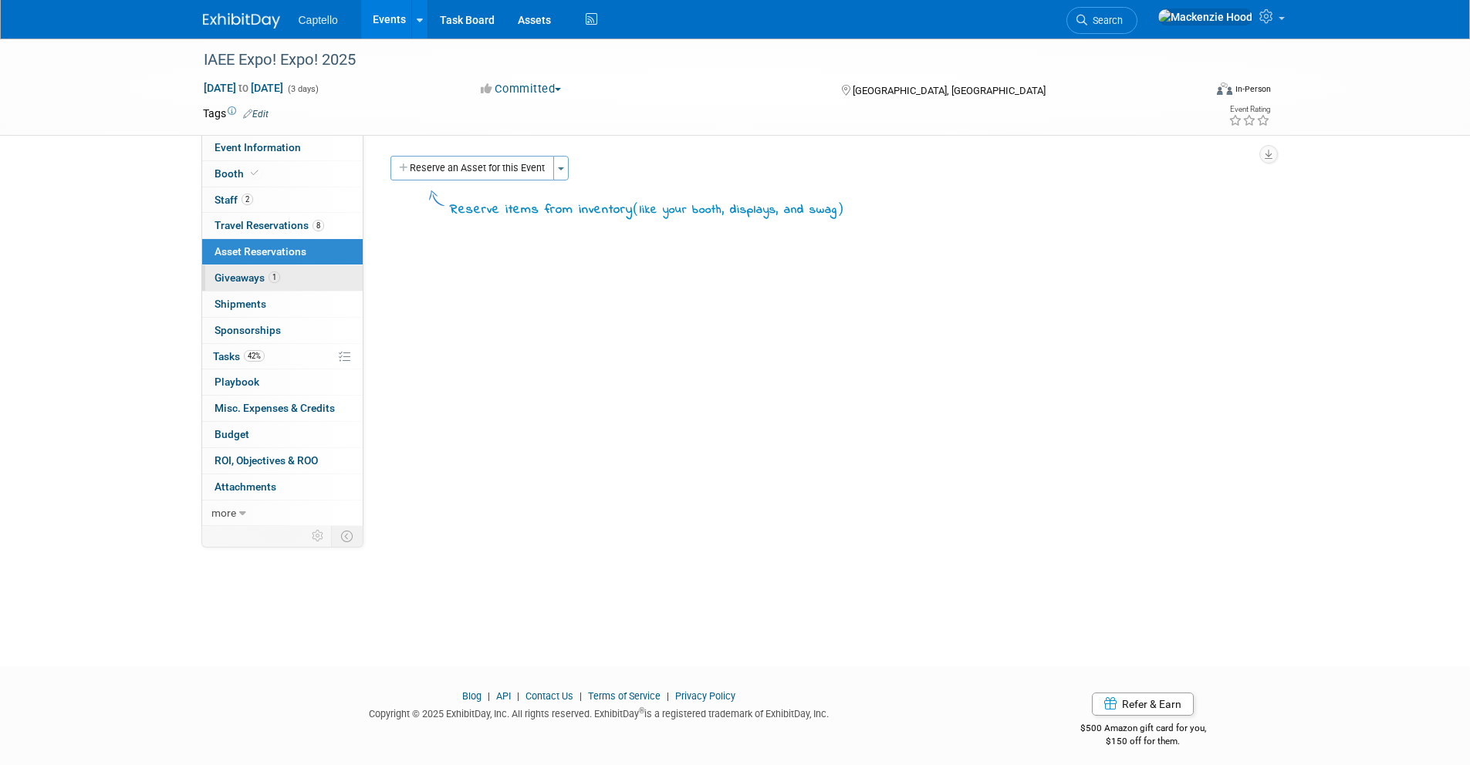
click at [305, 279] on link "1 Giveaways 1" at bounding box center [282, 277] width 160 height 25
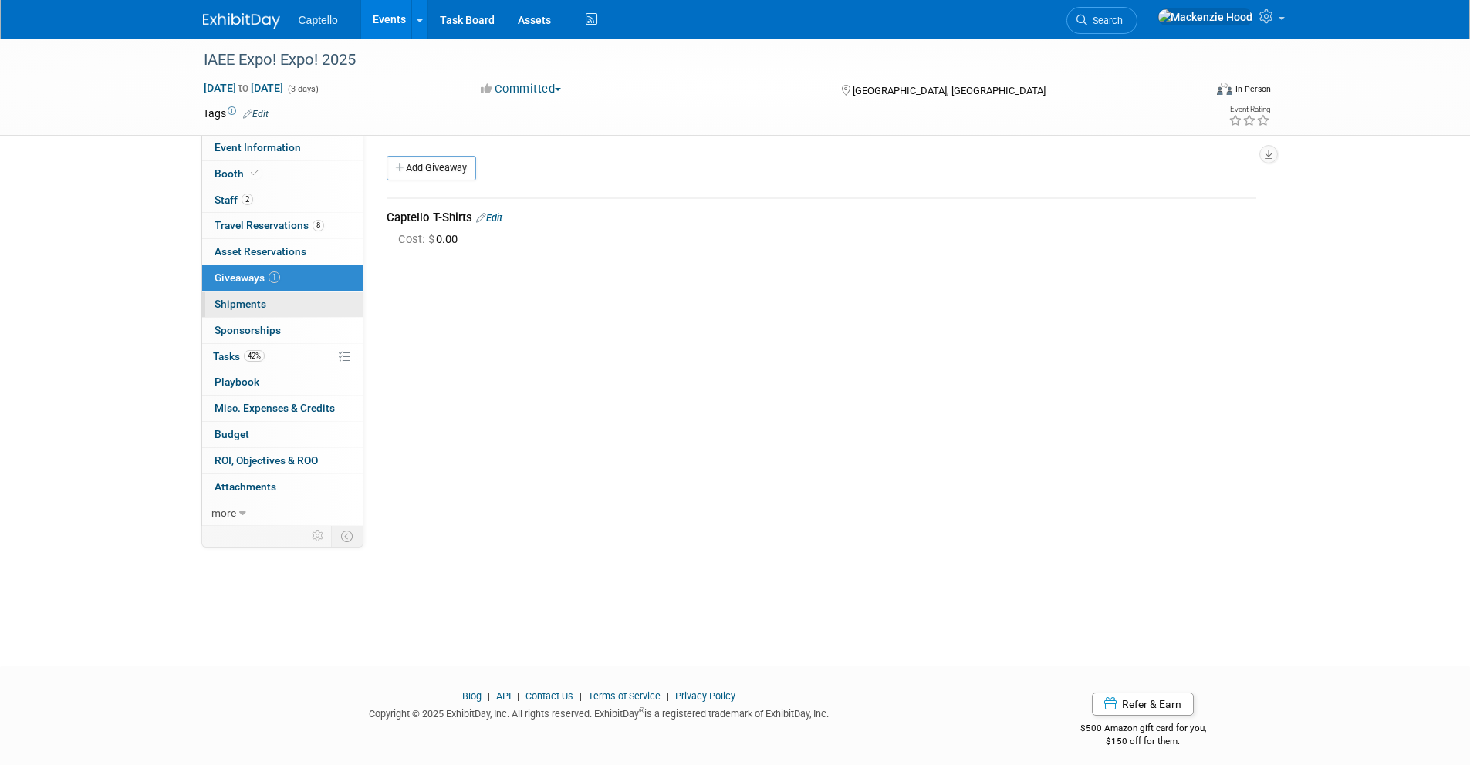
click at [302, 306] on link "0 Shipments 0" at bounding box center [282, 304] width 160 height 25
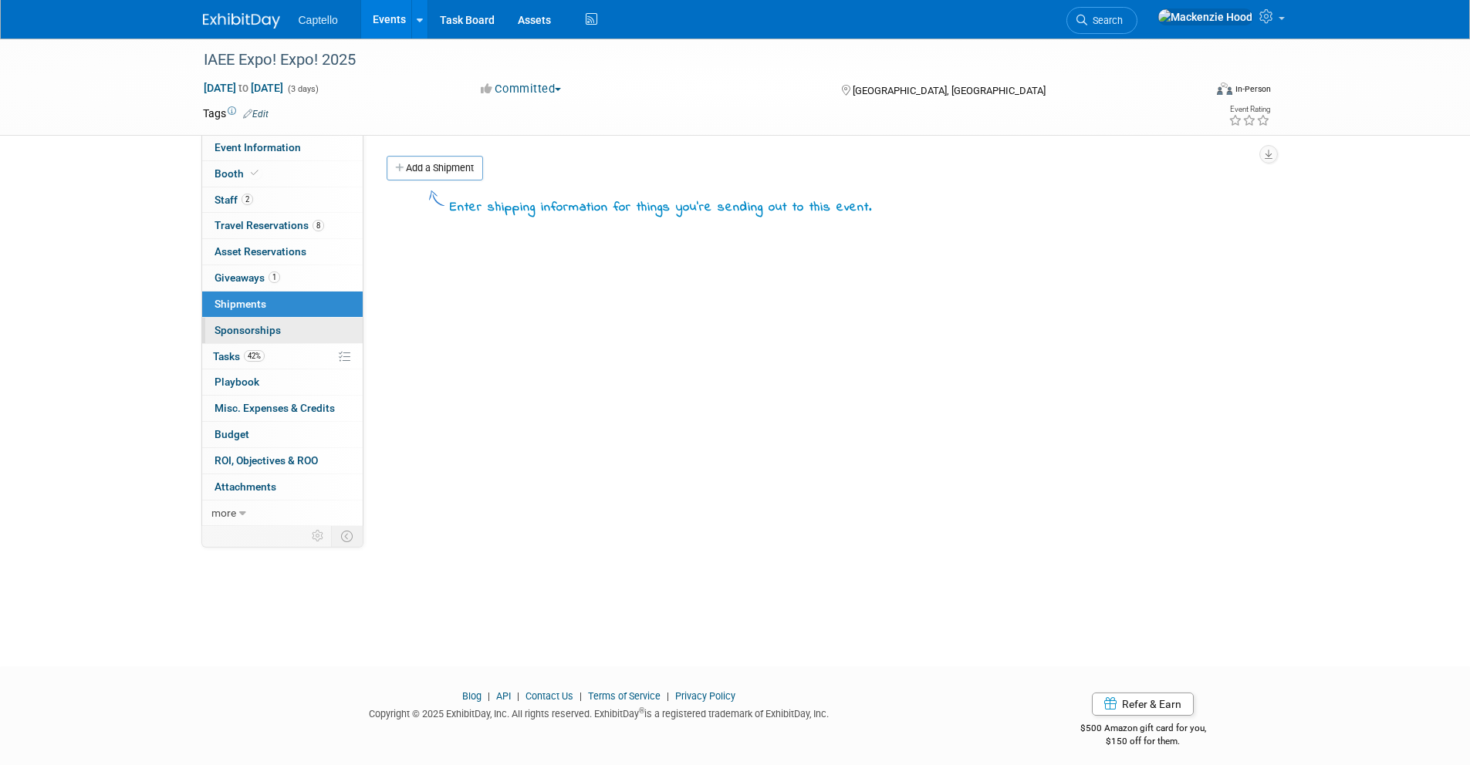
click at [303, 330] on link "0 Sponsorships 0" at bounding box center [282, 330] width 160 height 25
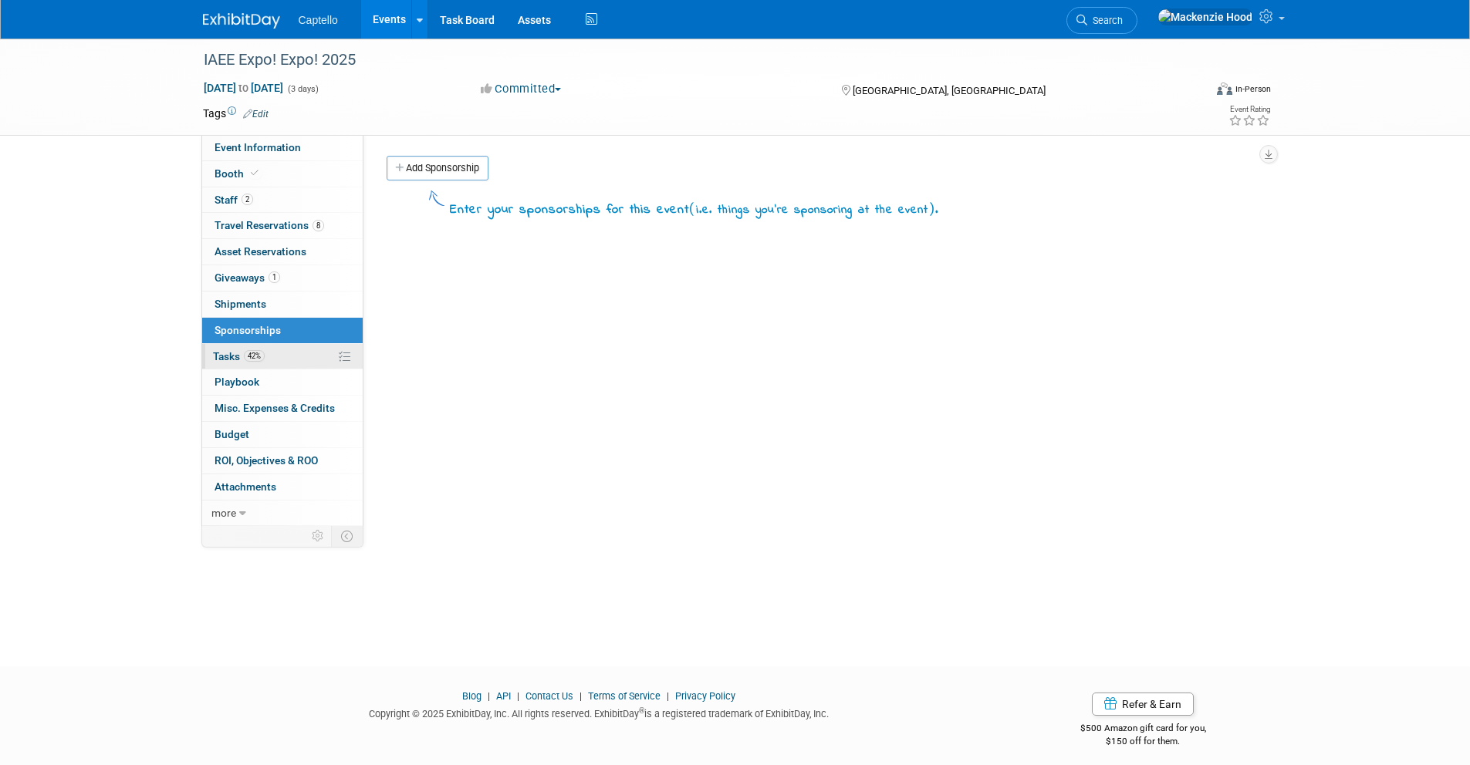
click at [299, 352] on link "42% Tasks 42%" at bounding box center [282, 356] width 160 height 25
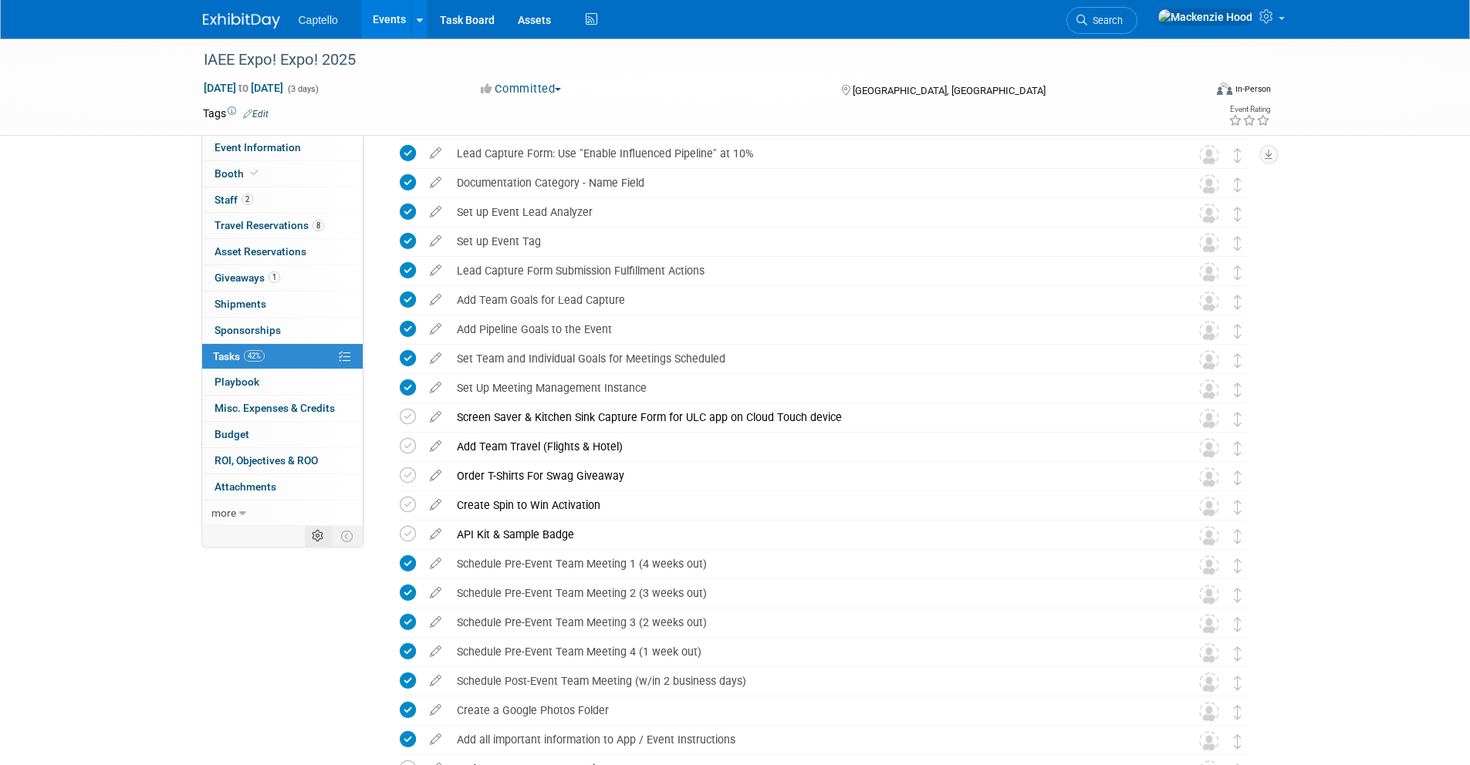
scroll to position [80, 0]
